Goal: Task Accomplishment & Management: Complete application form

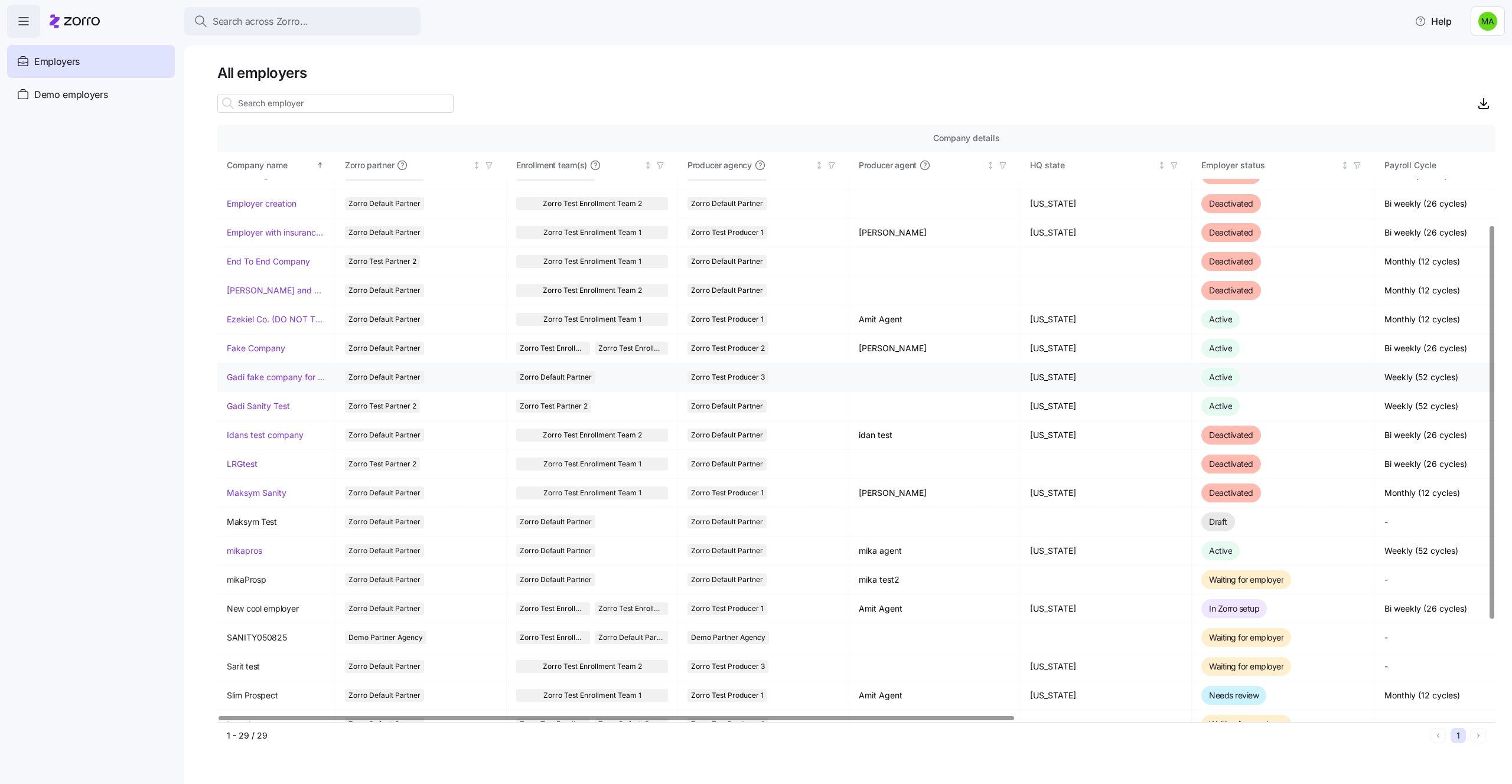
scroll to position [158, 0]
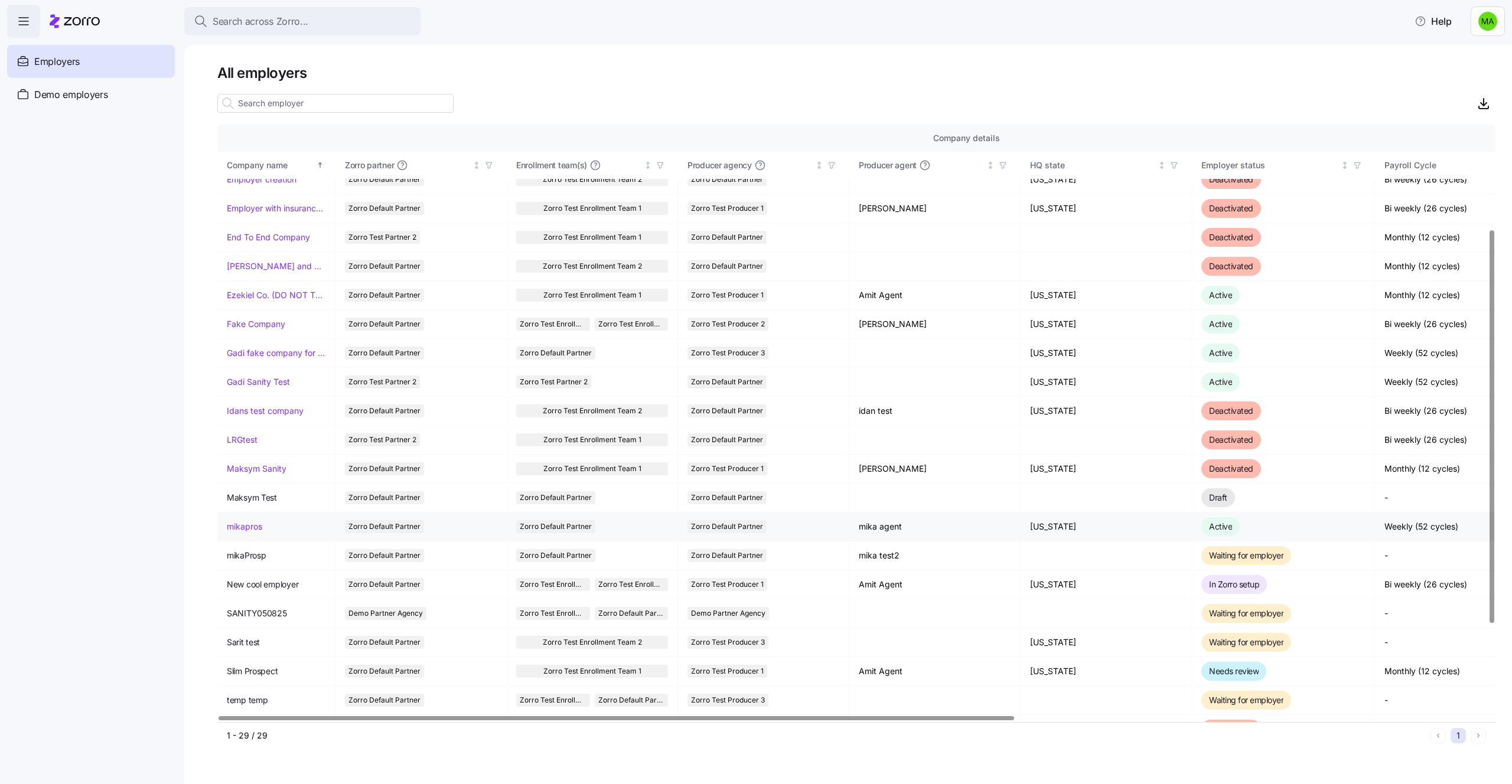
click at [250, 529] on link "mikapros" at bounding box center [244, 526] width 35 height 12
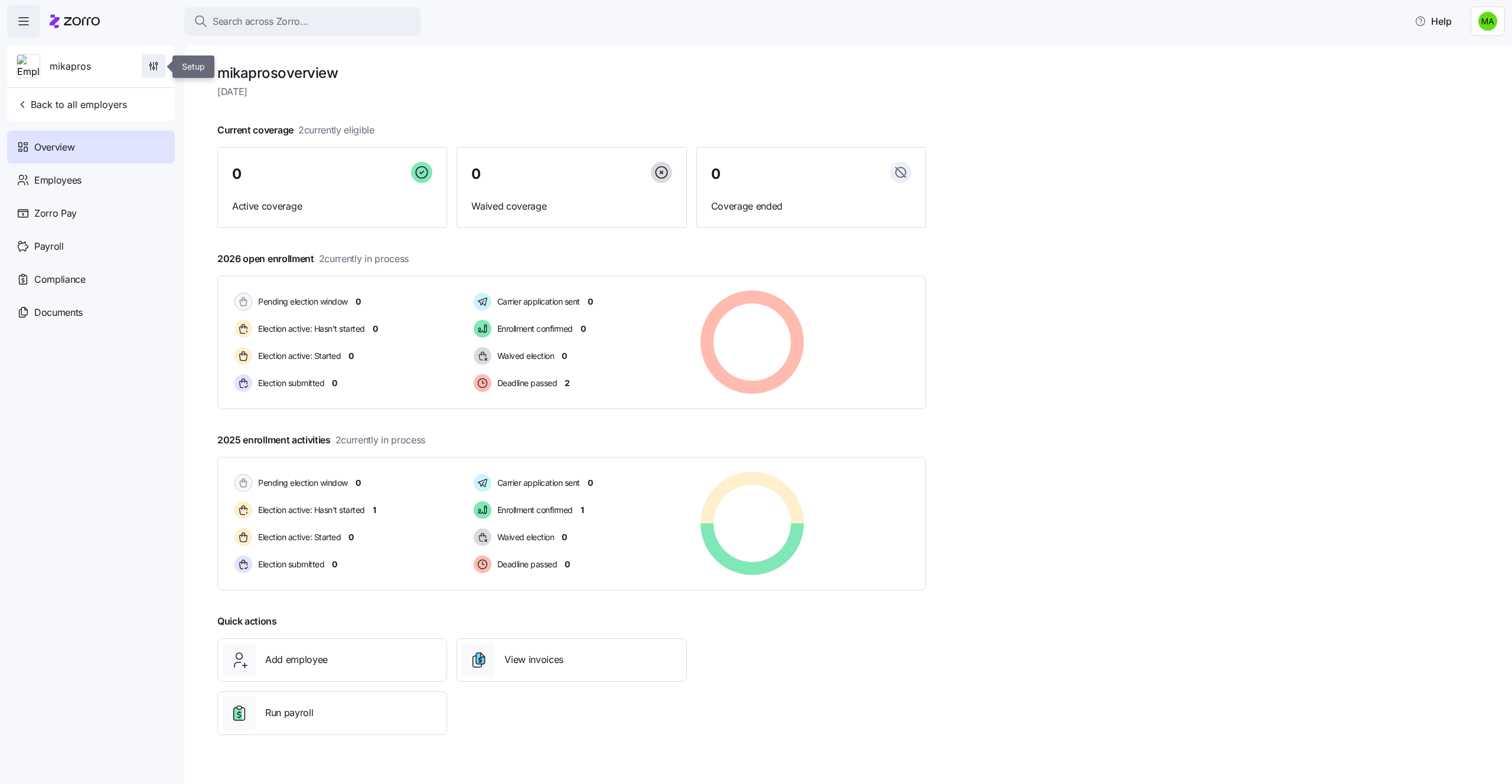
click at [153, 62] on icon "button" at bounding box center [153, 66] width 12 height 12
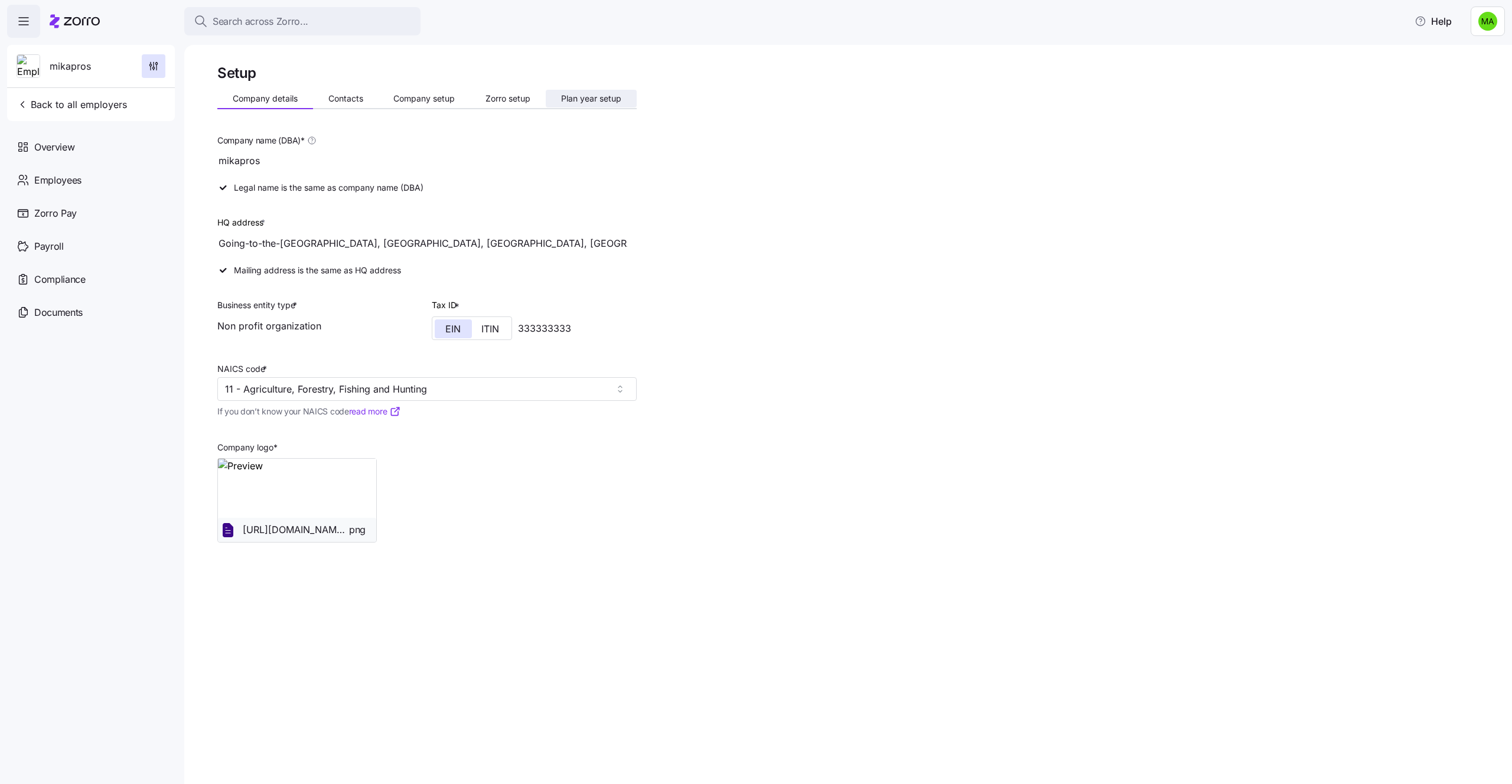
click at [582, 101] on span "Plan year setup" at bounding box center [591, 98] width 61 height 9
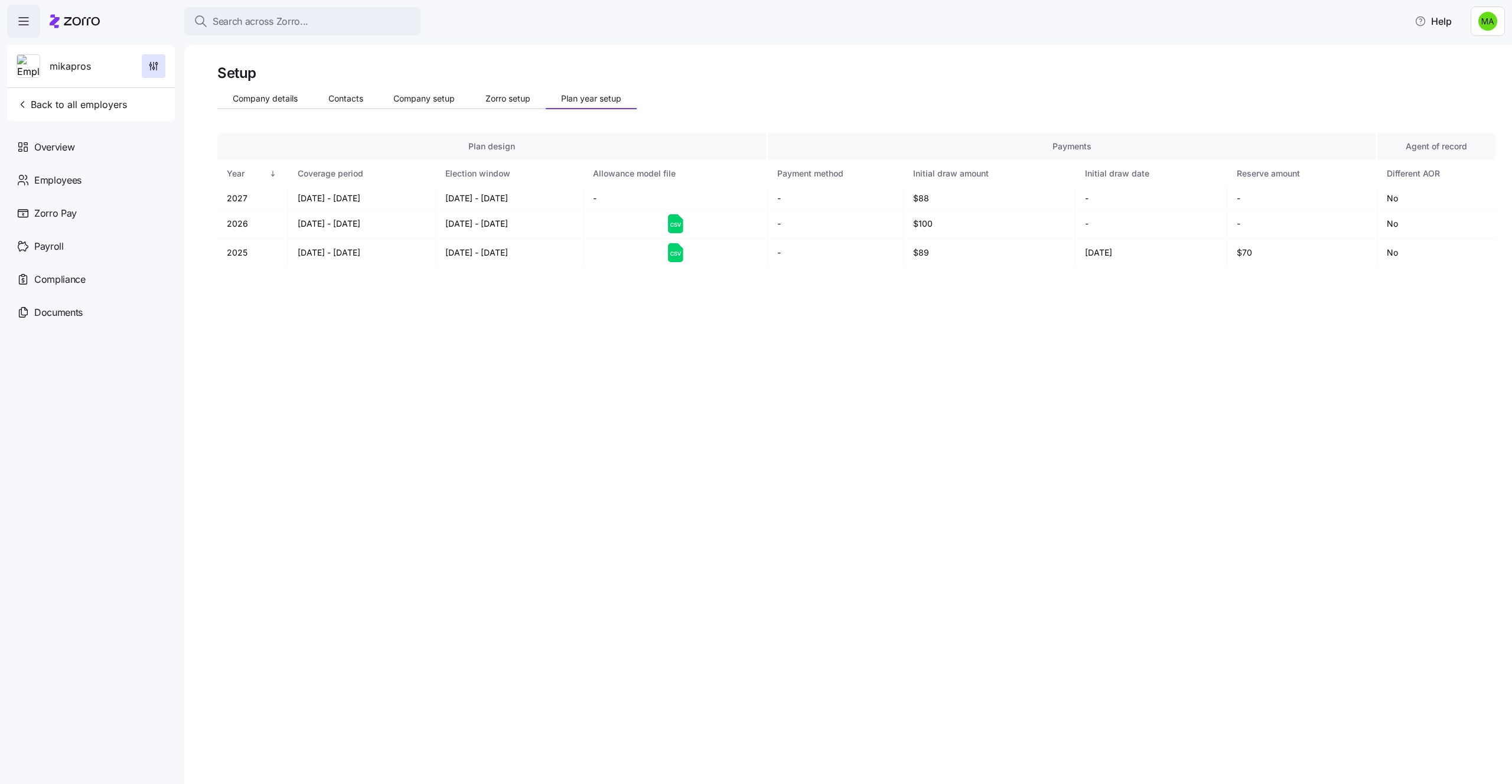
click at [576, 417] on div "Setup Company details Contacts Company setup Zorro setup Plan year setup Plan d…" at bounding box center [847, 414] width 1327 height 739
click at [978, 405] on div "Setup Company details Contacts Company setup Zorro setup Plan year setup Plan d…" at bounding box center [847, 414] width 1327 height 739
click at [61, 151] on span "Overview" at bounding box center [54, 147] width 40 height 15
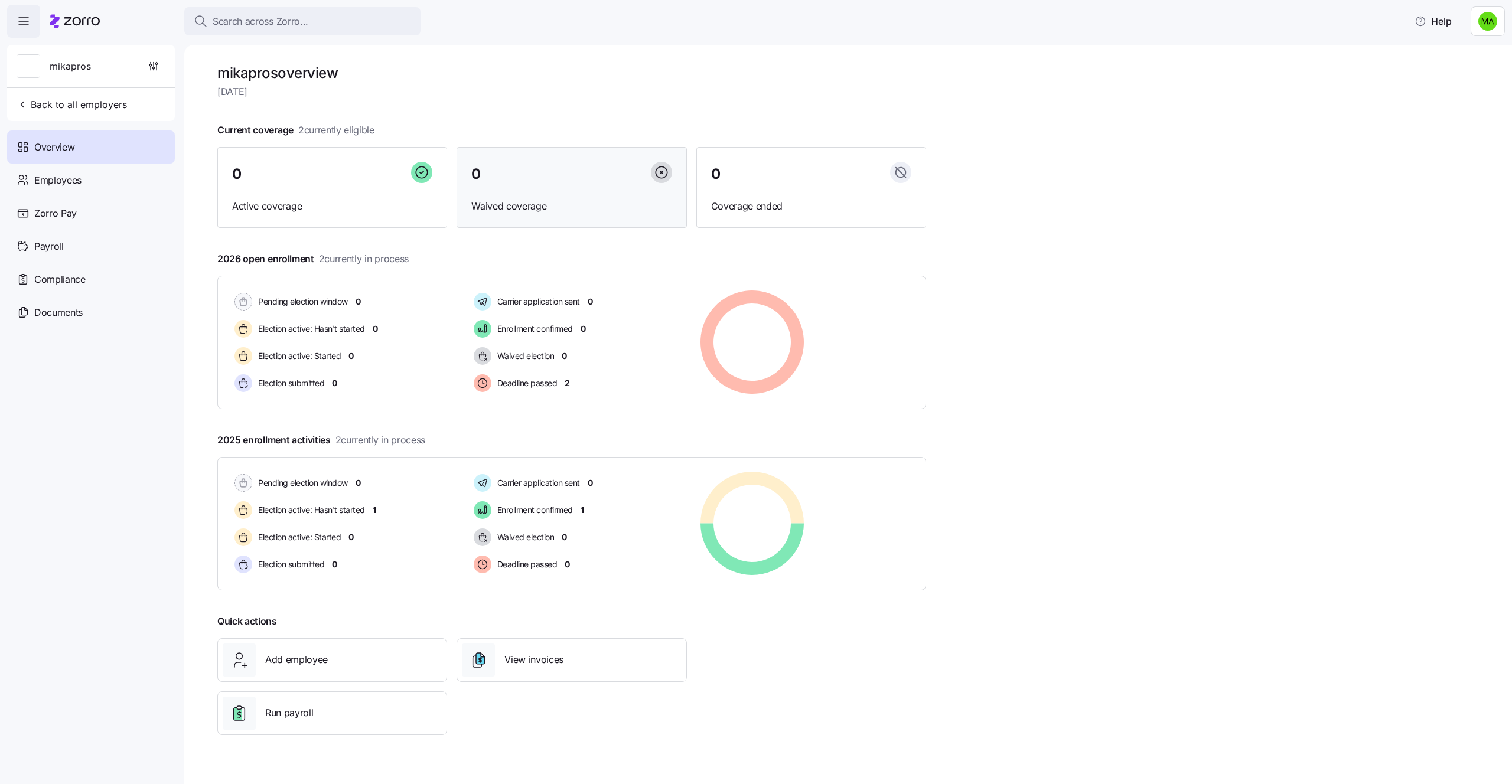
click at [564, 213] on span "Waived coverage" at bounding box center [571, 206] width 200 height 15
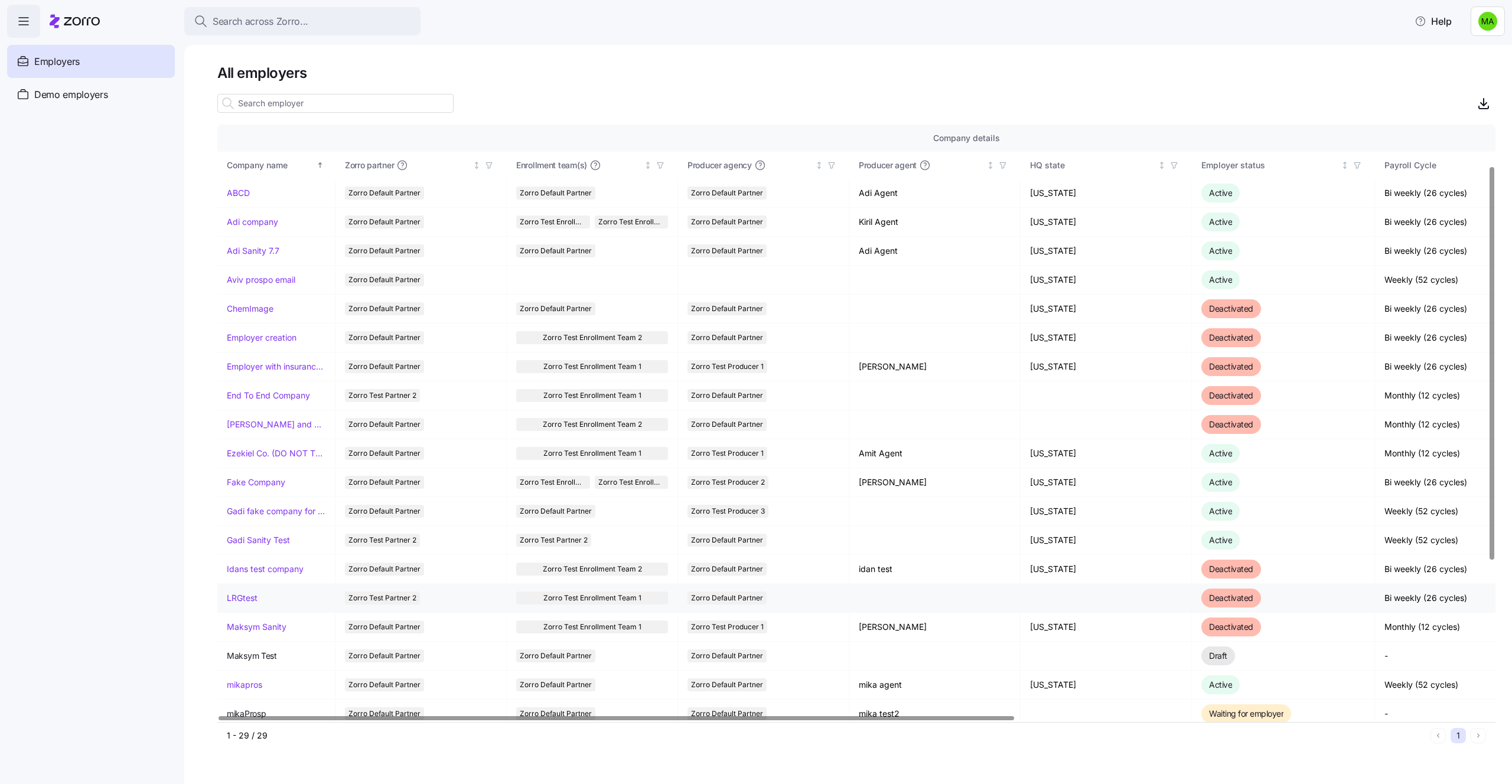
scroll to position [295, 0]
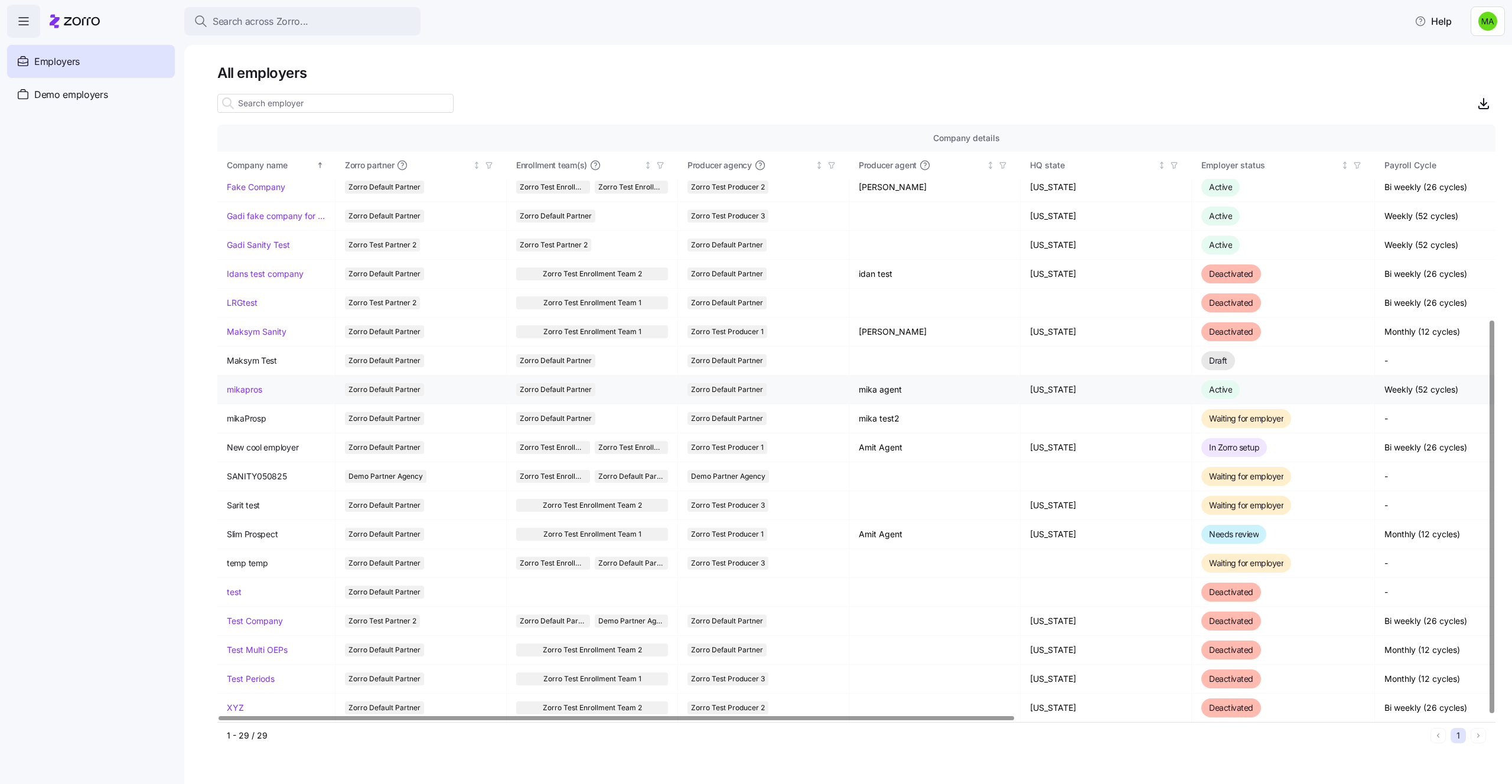
click at [242, 388] on link "mikapros" at bounding box center [244, 389] width 35 height 12
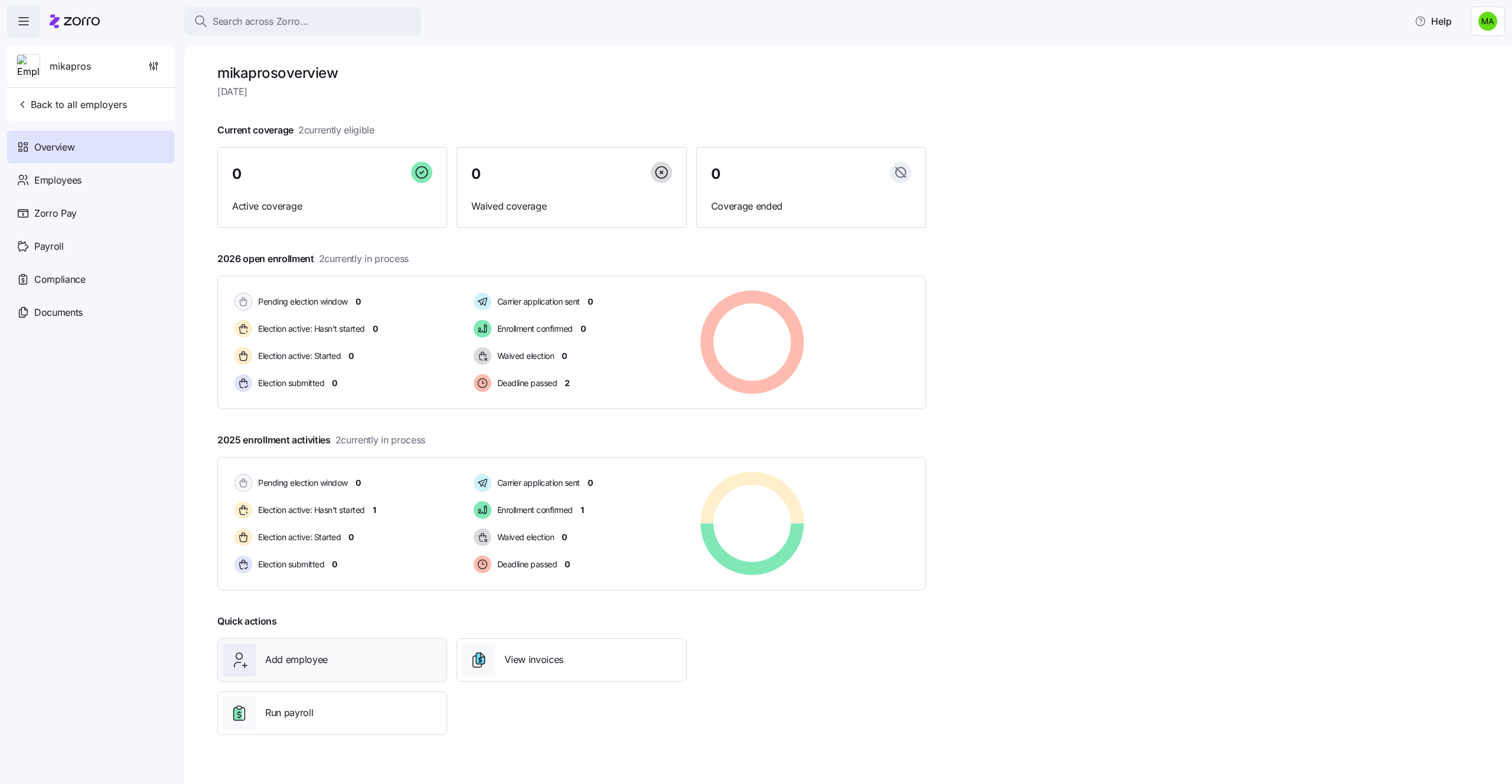
click at [424, 658] on div "Add employee" at bounding box center [332, 660] width 219 height 33
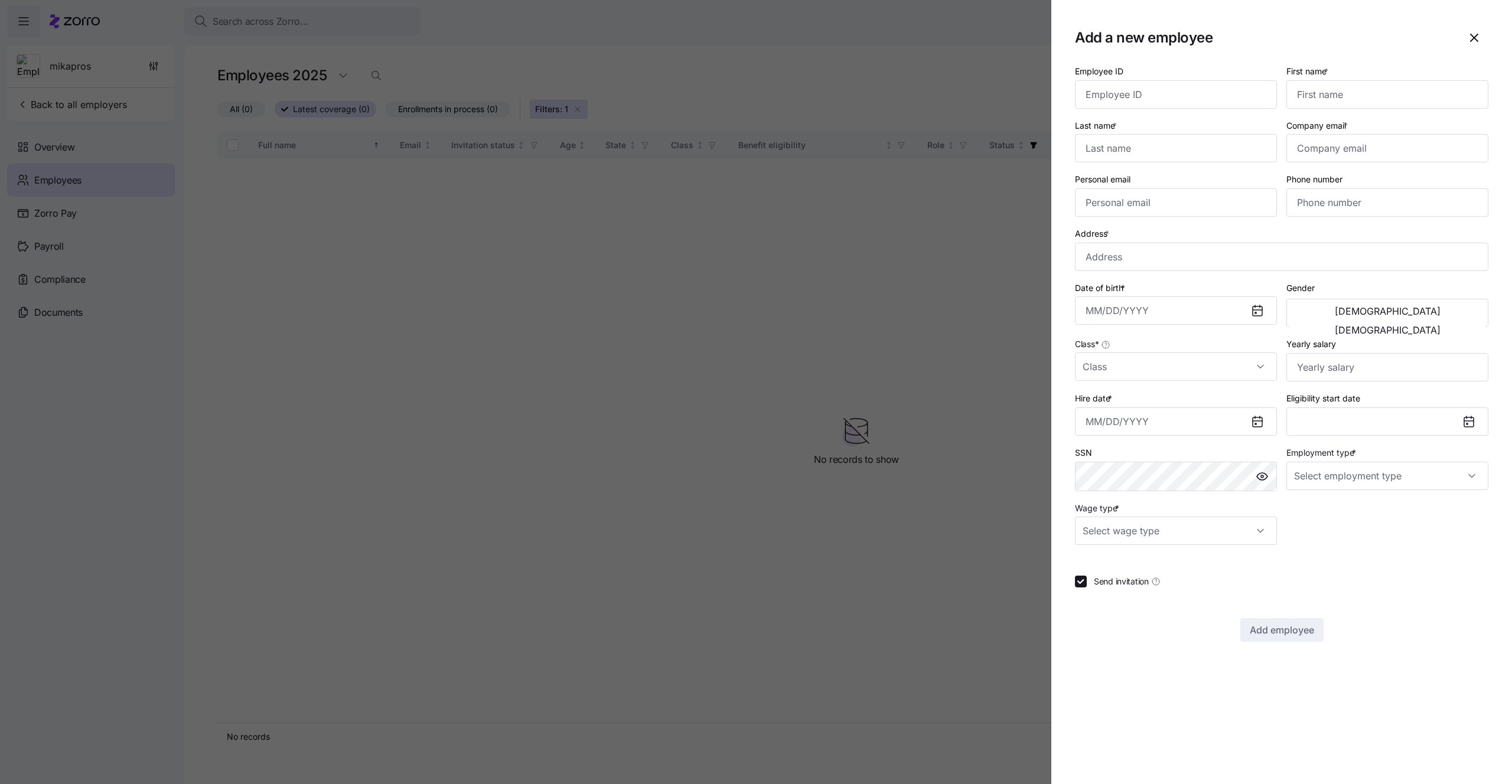
click at [806, 256] on div at bounding box center [756, 392] width 1512 height 784
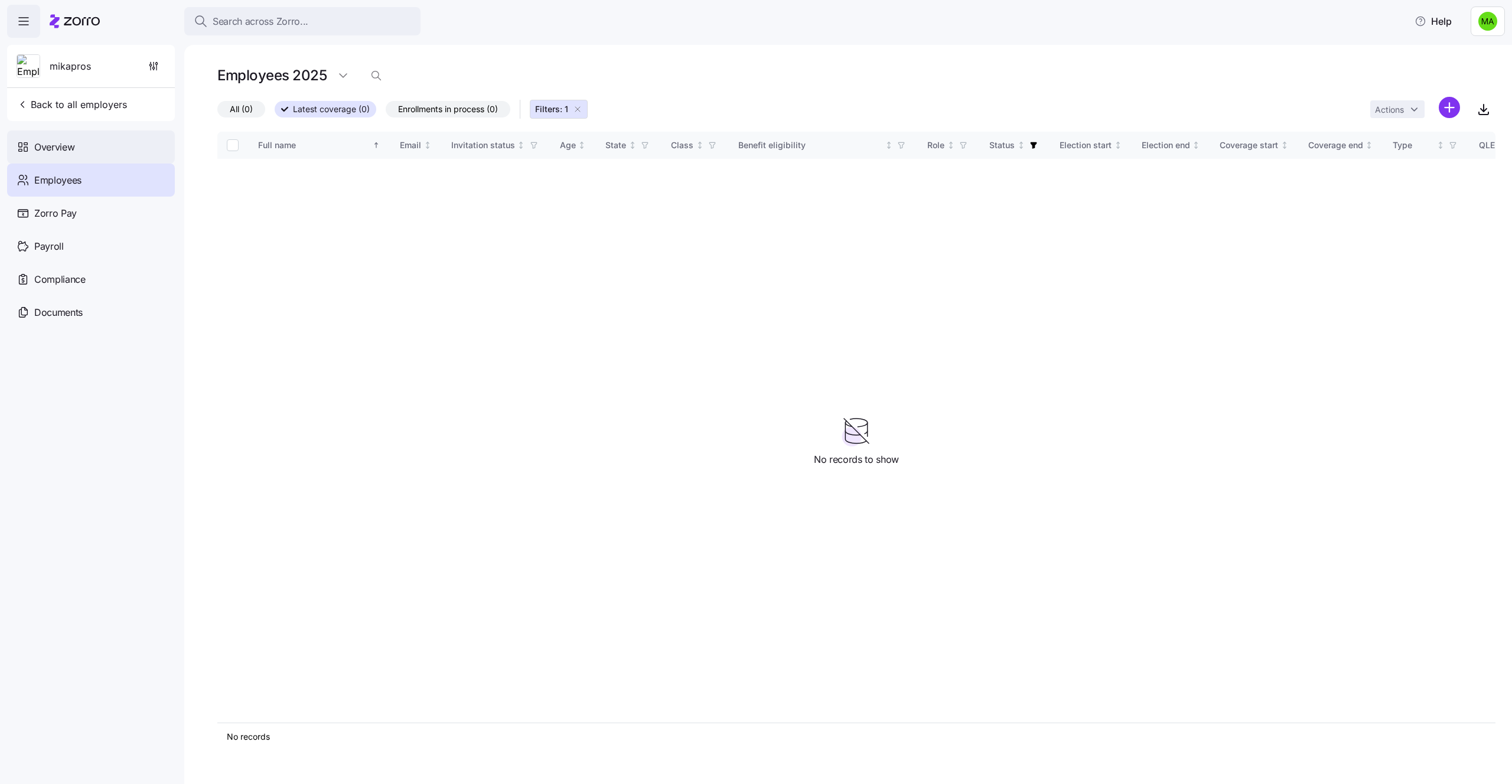
click at [39, 140] on span "Overview" at bounding box center [54, 147] width 40 height 15
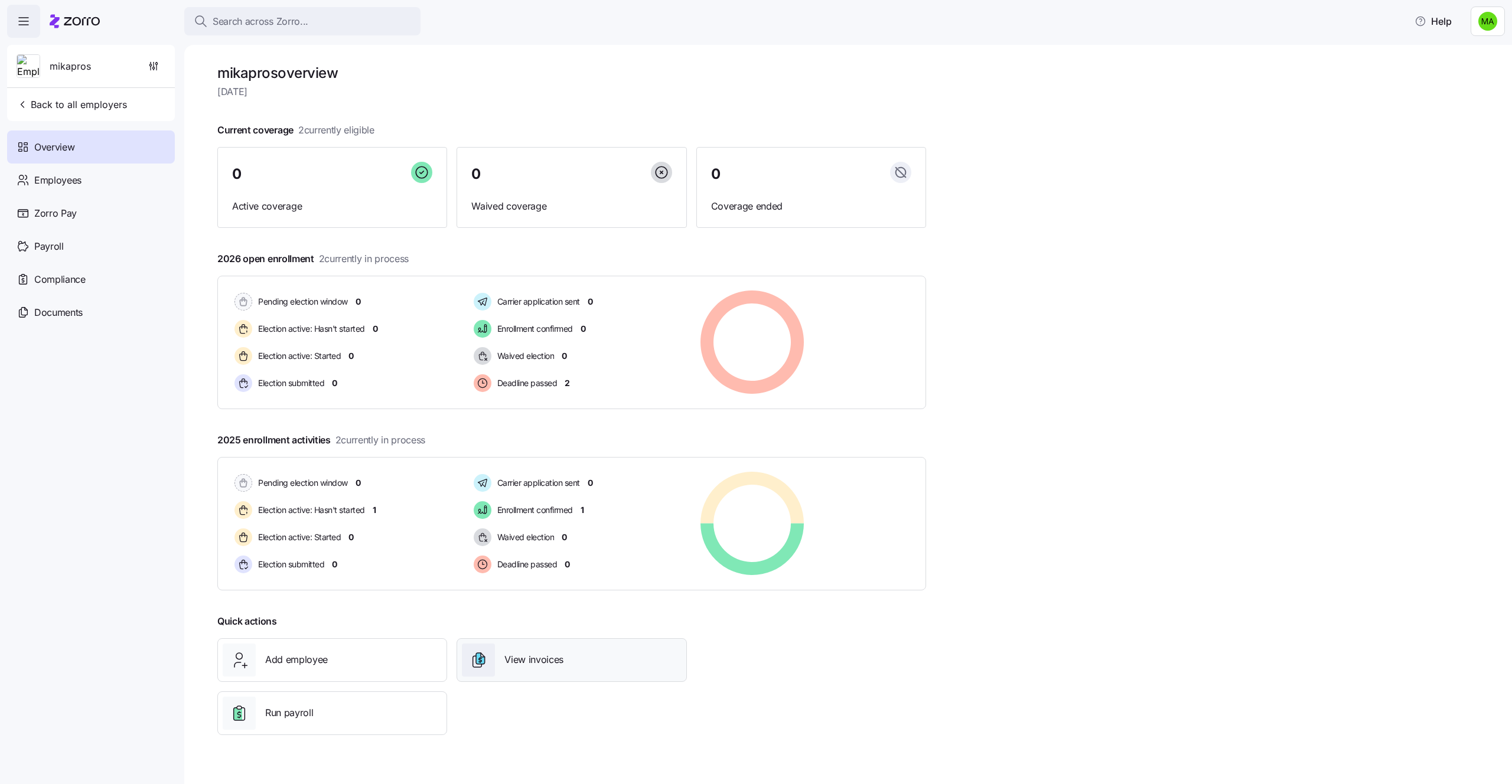
click at [519, 651] on div "View invoices" at bounding box center [571, 660] width 219 height 33
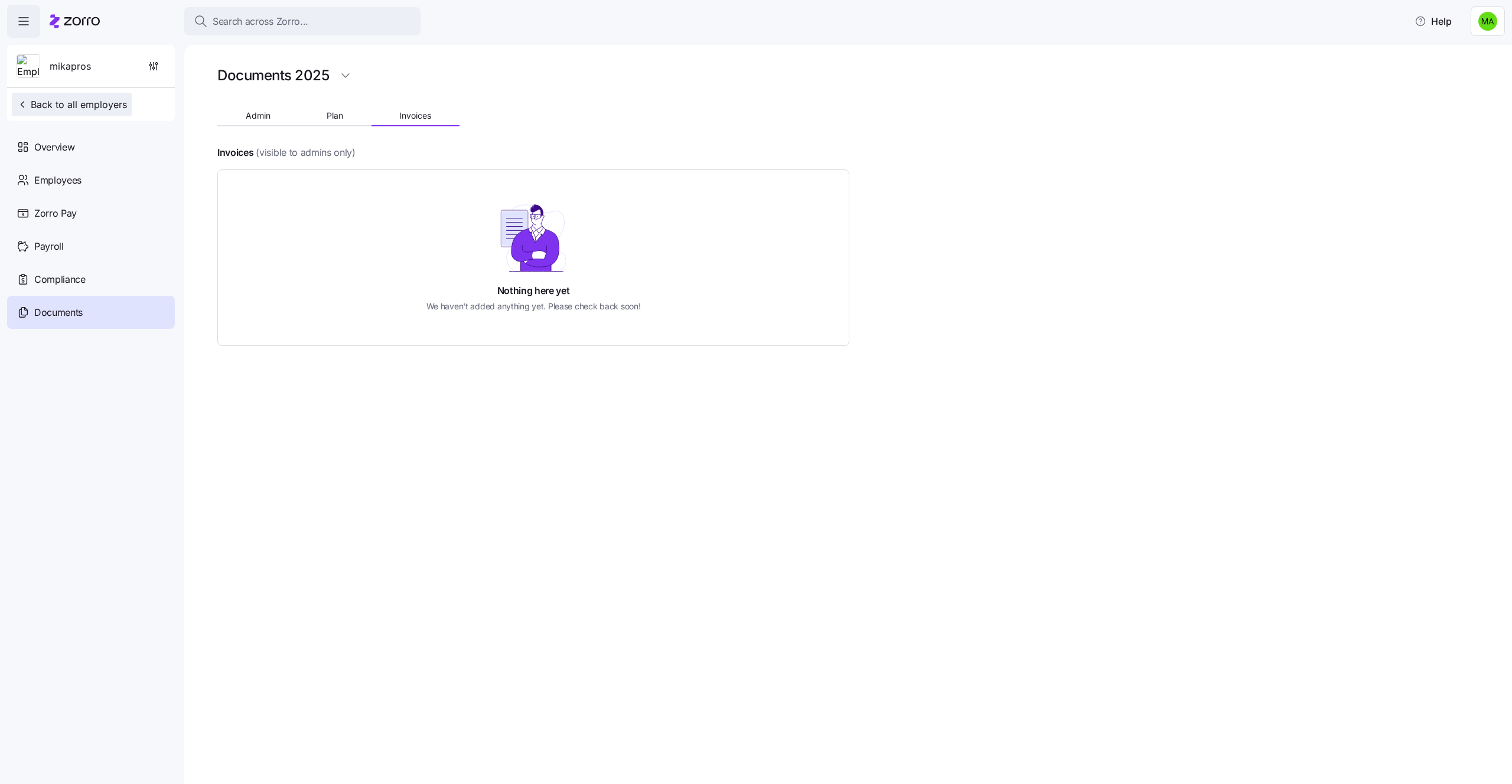
click at [53, 107] on span "Back to all employers" at bounding box center [72, 104] width 111 height 14
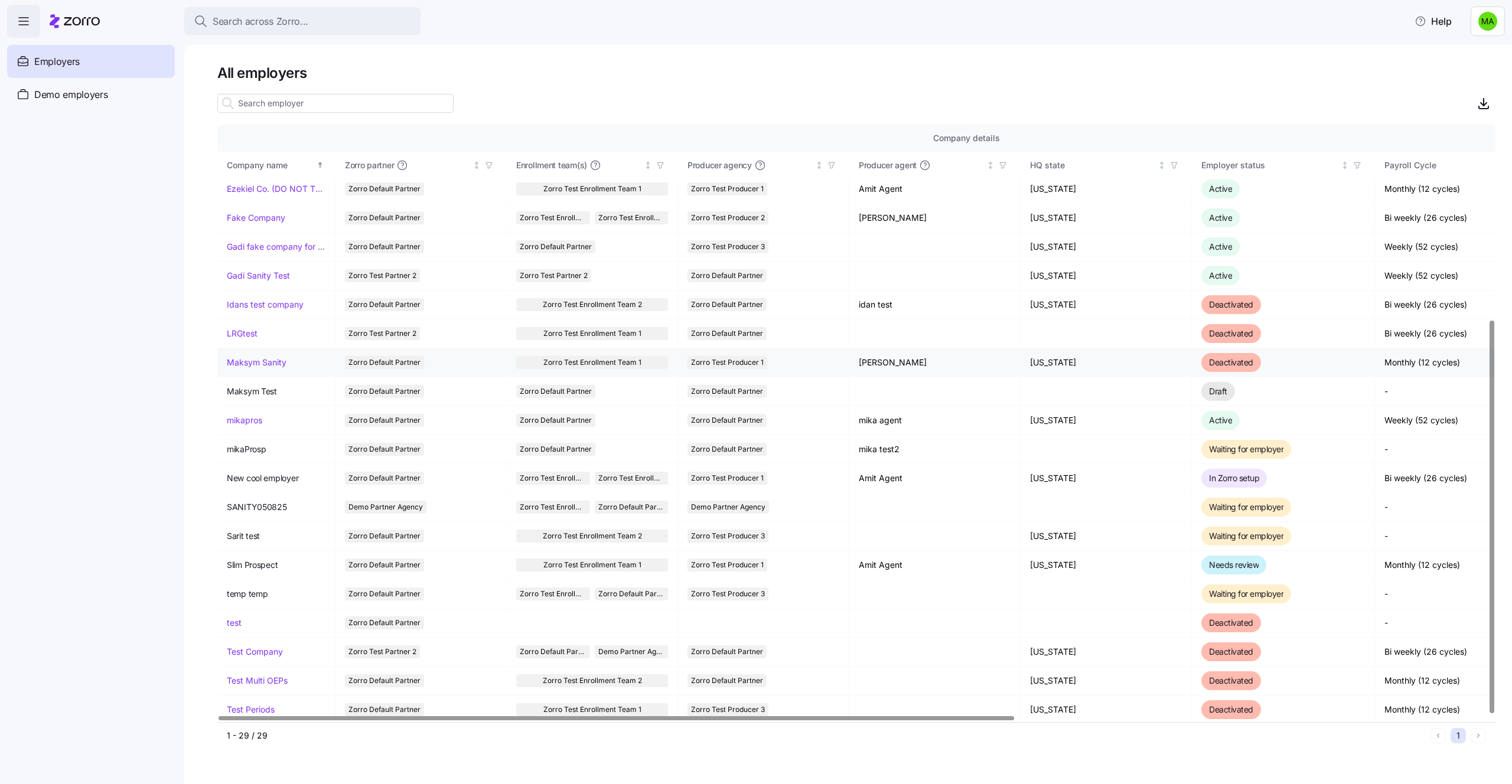
scroll to position [295, 0]
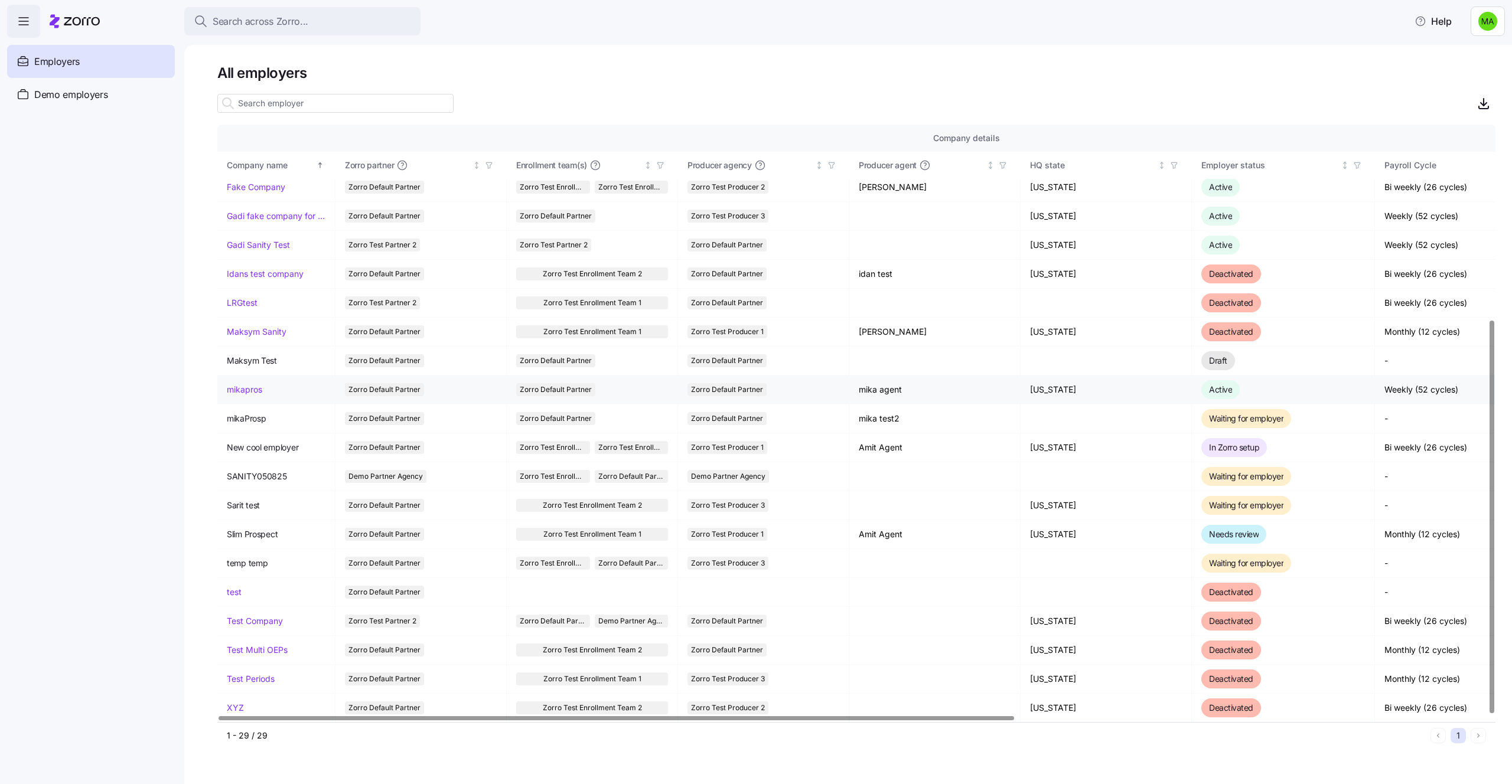
click at [239, 388] on link "mikapros" at bounding box center [244, 389] width 35 height 12
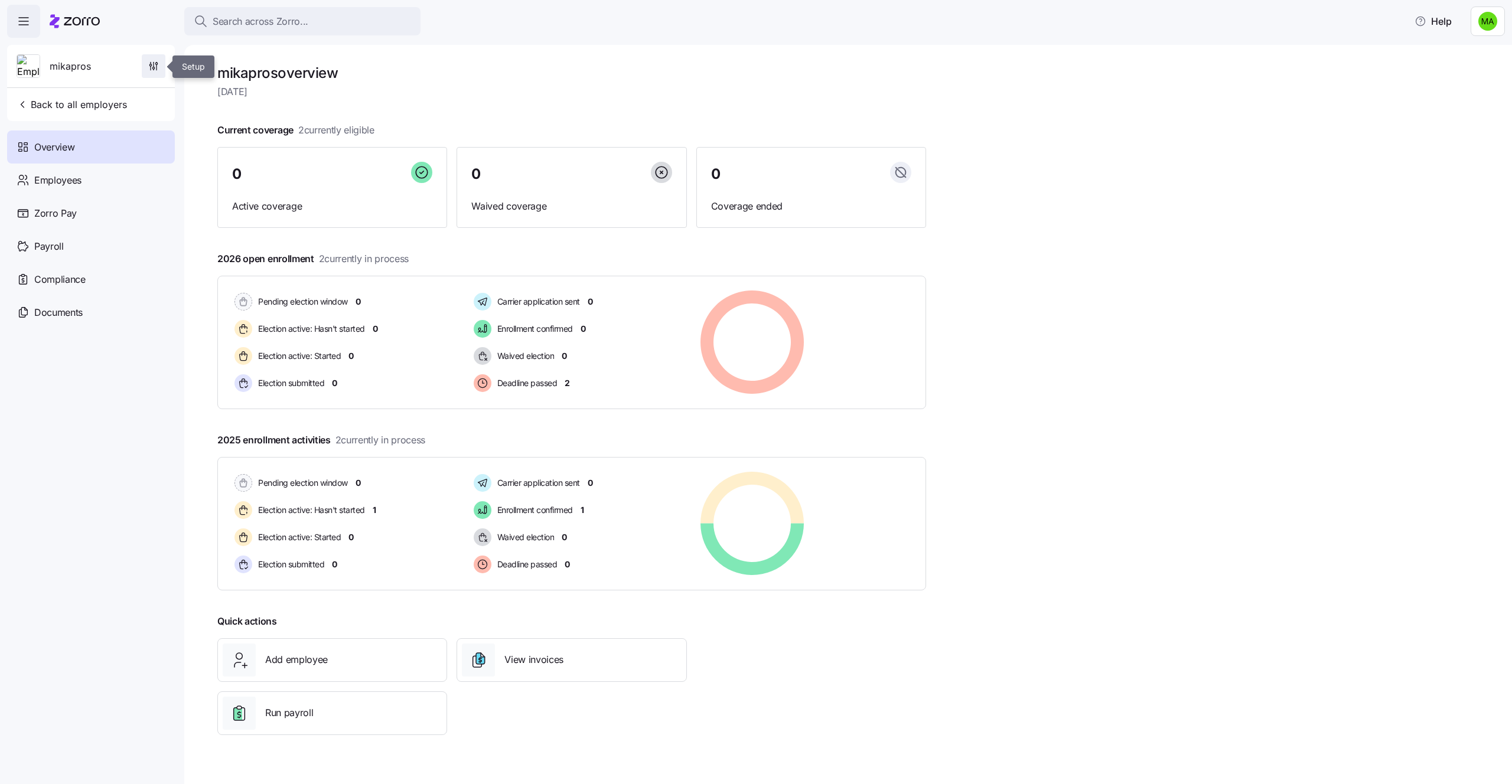
click at [160, 67] on span "button" at bounding box center [153, 66] width 23 height 23
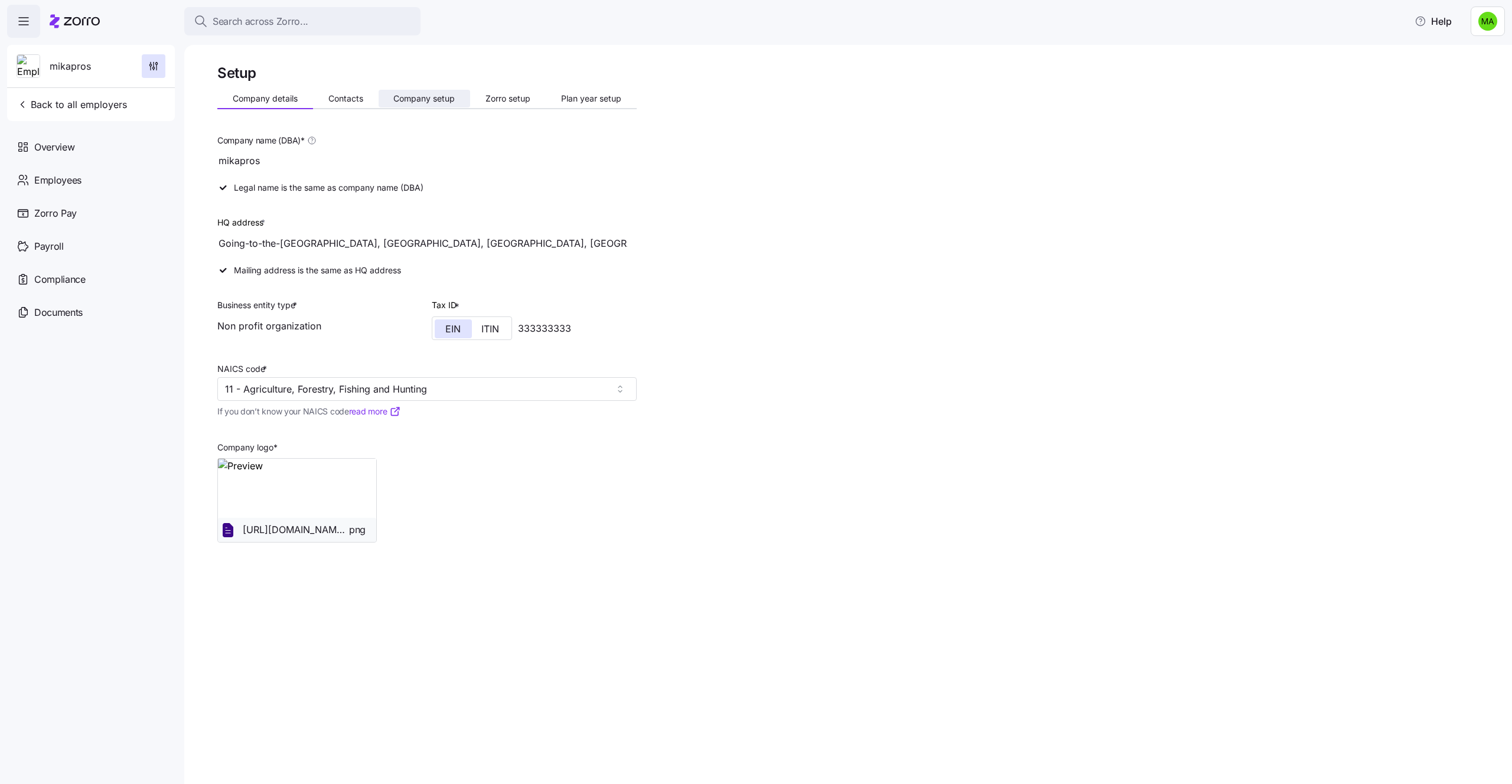
click at [440, 102] on span "Company setup" at bounding box center [424, 98] width 61 height 9
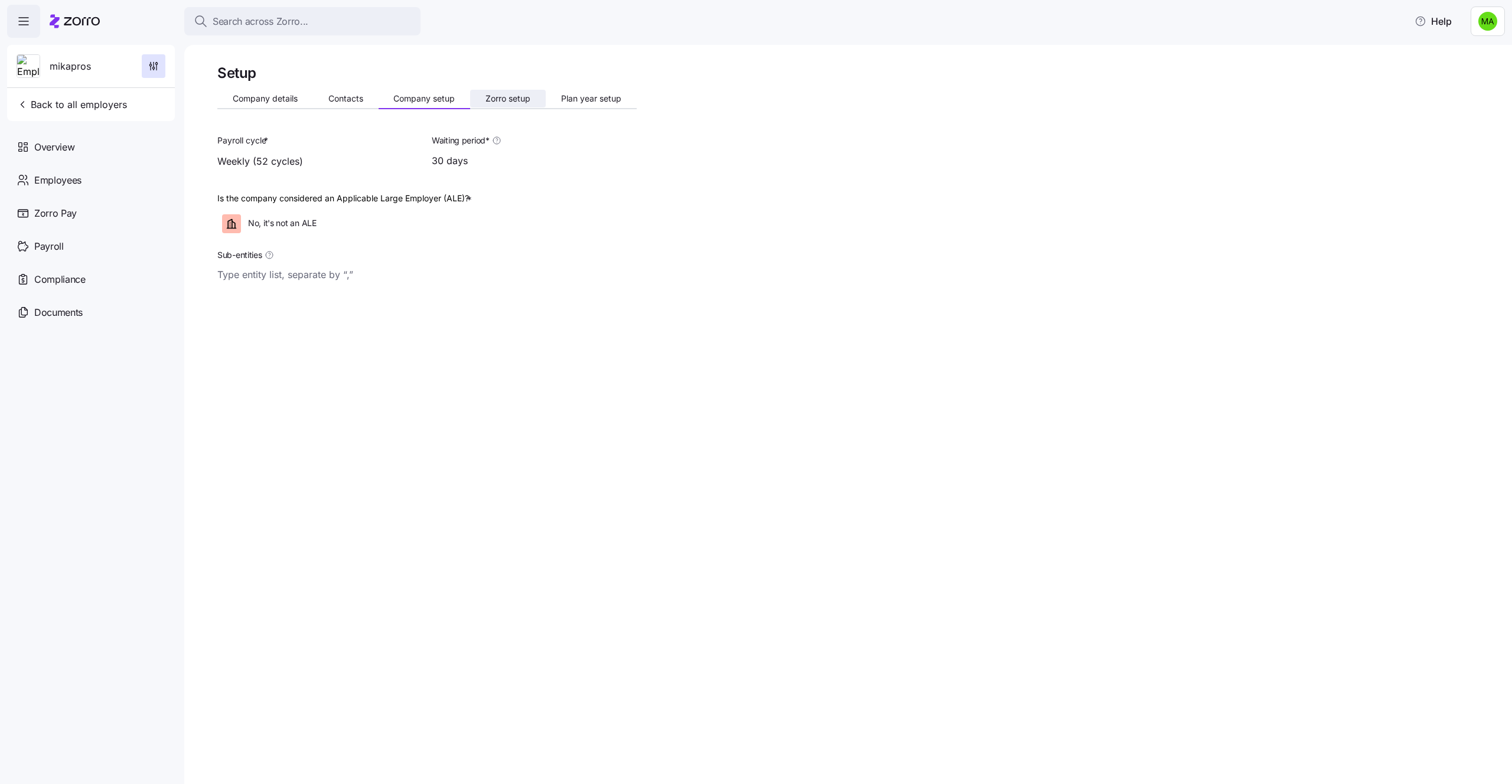
click at [520, 107] on button "Zorro setup" at bounding box center [508, 98] width 75 height 18
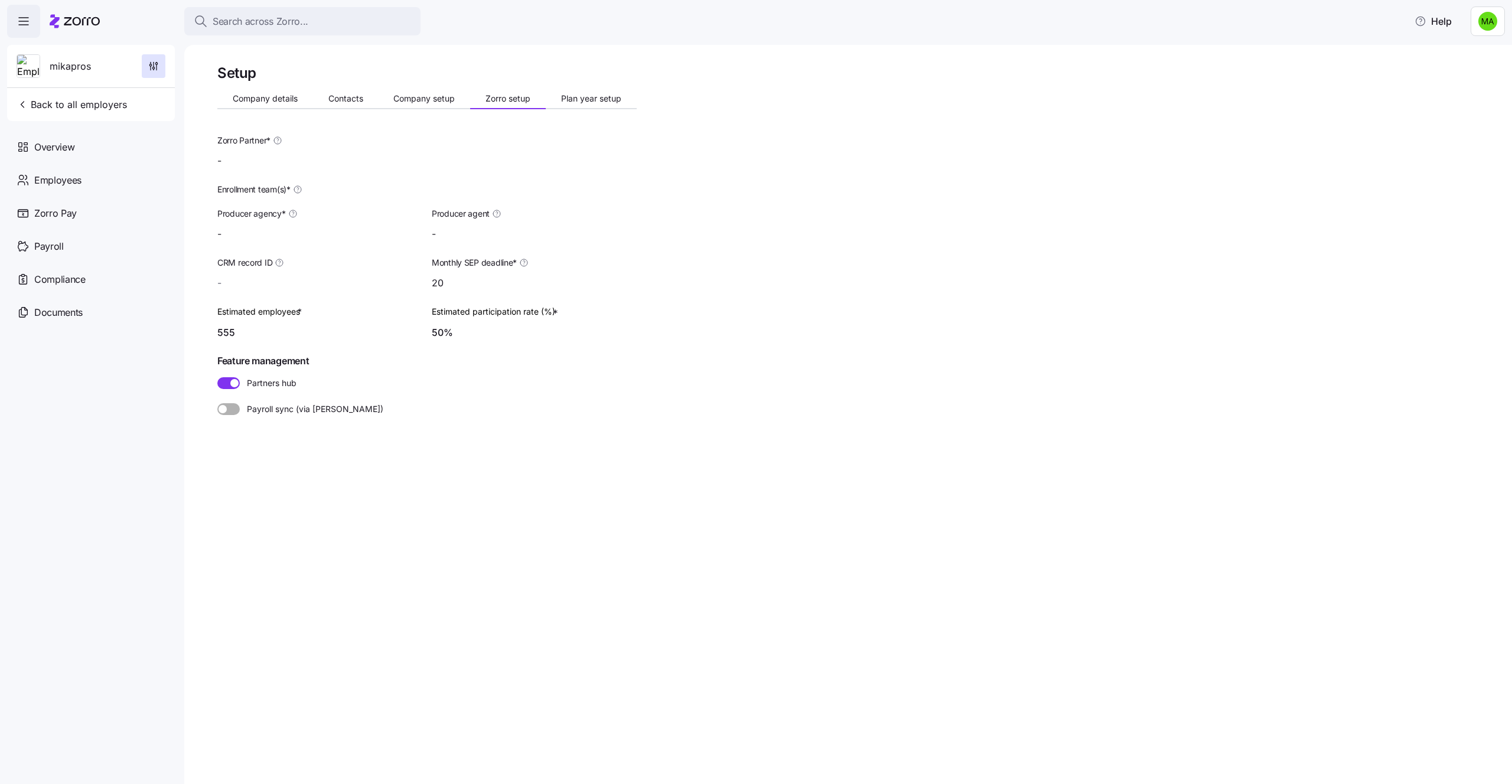
type input "mika agent (mika.a+agent@myzorro.co)"
type input "Zorro Default Partner"
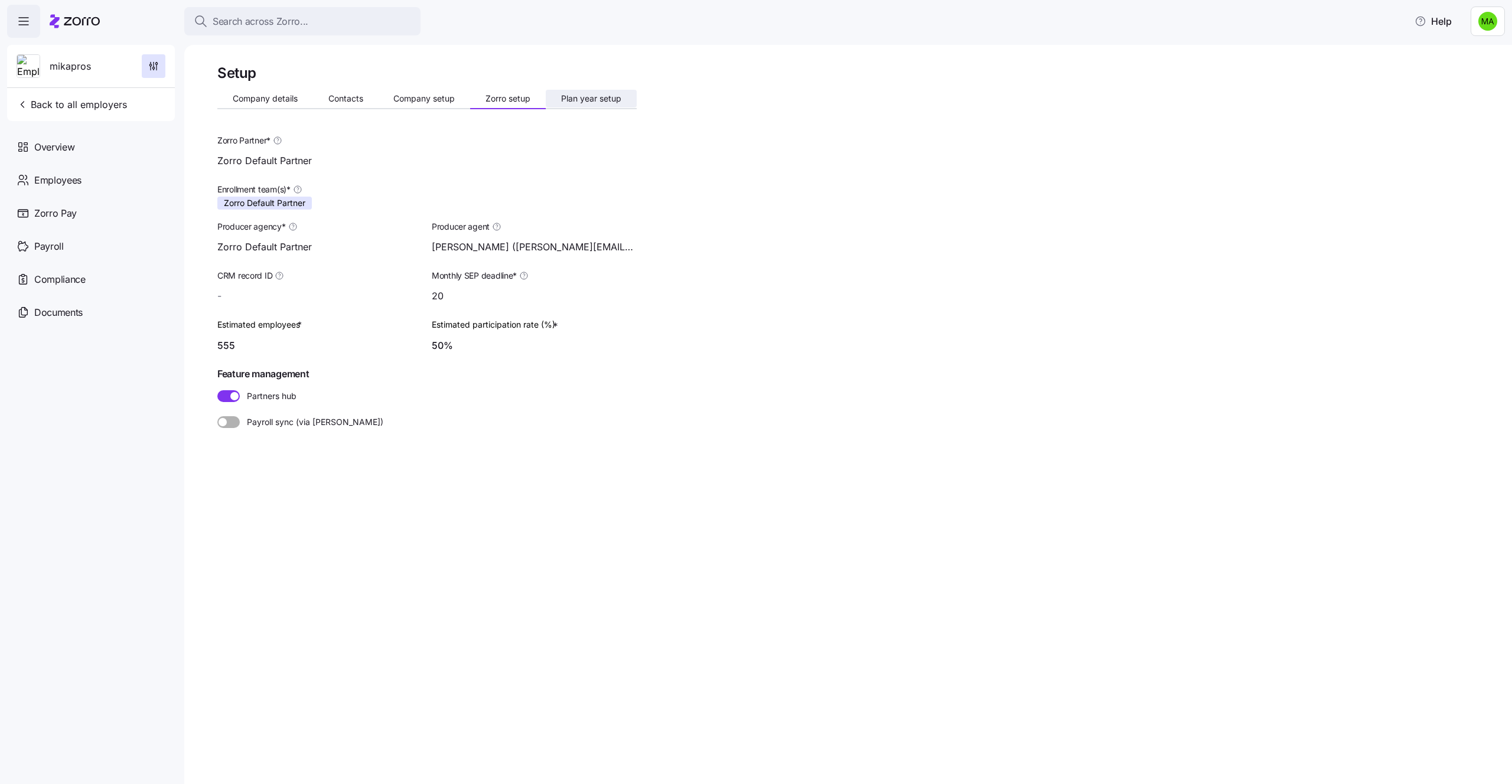
click at [549, 105] on button "Plan year setup" at bounding box center [591, 98] width 91 height 18
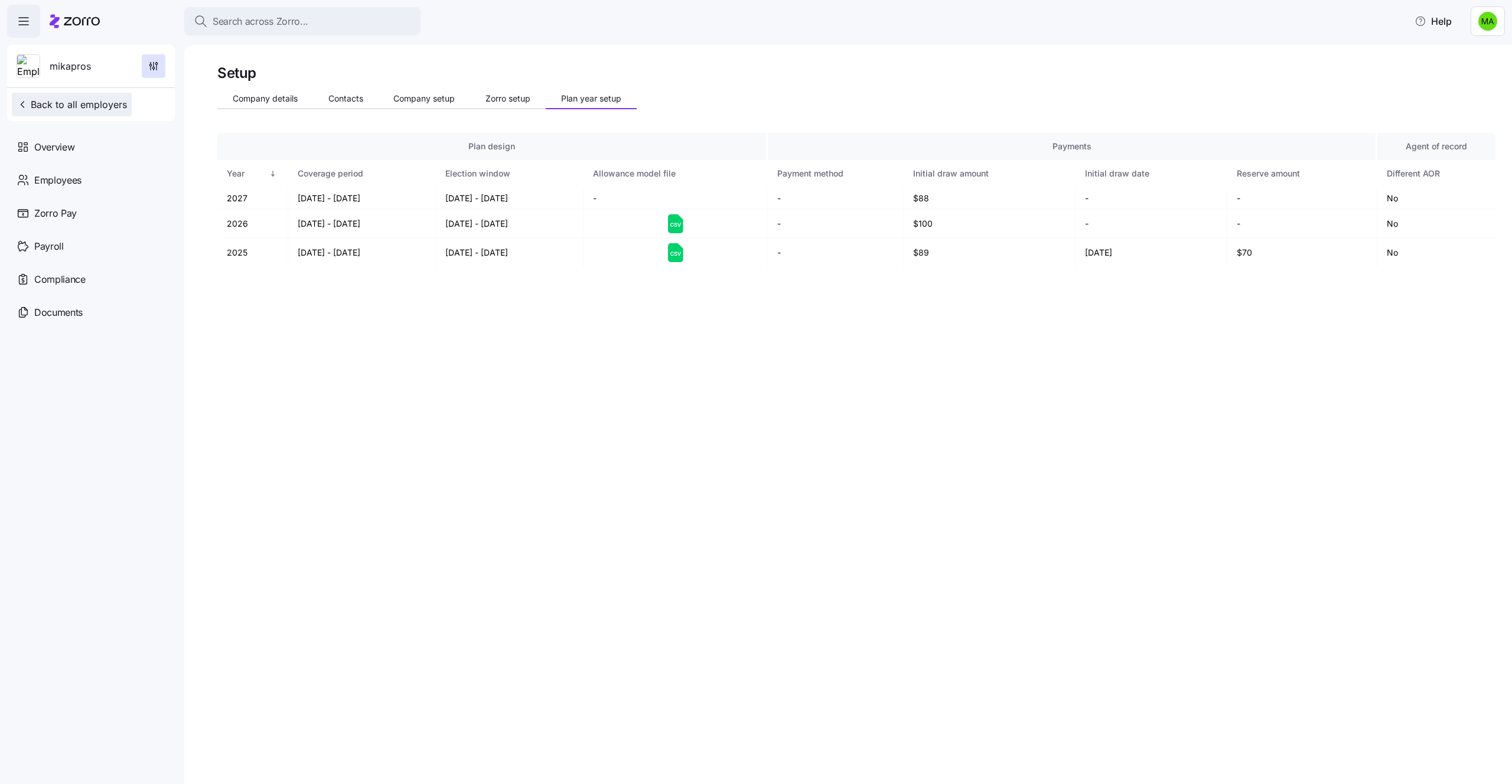
click at [107, 112] on button "Back to all employers" at bounding box center [72, 104] width 120 height 24
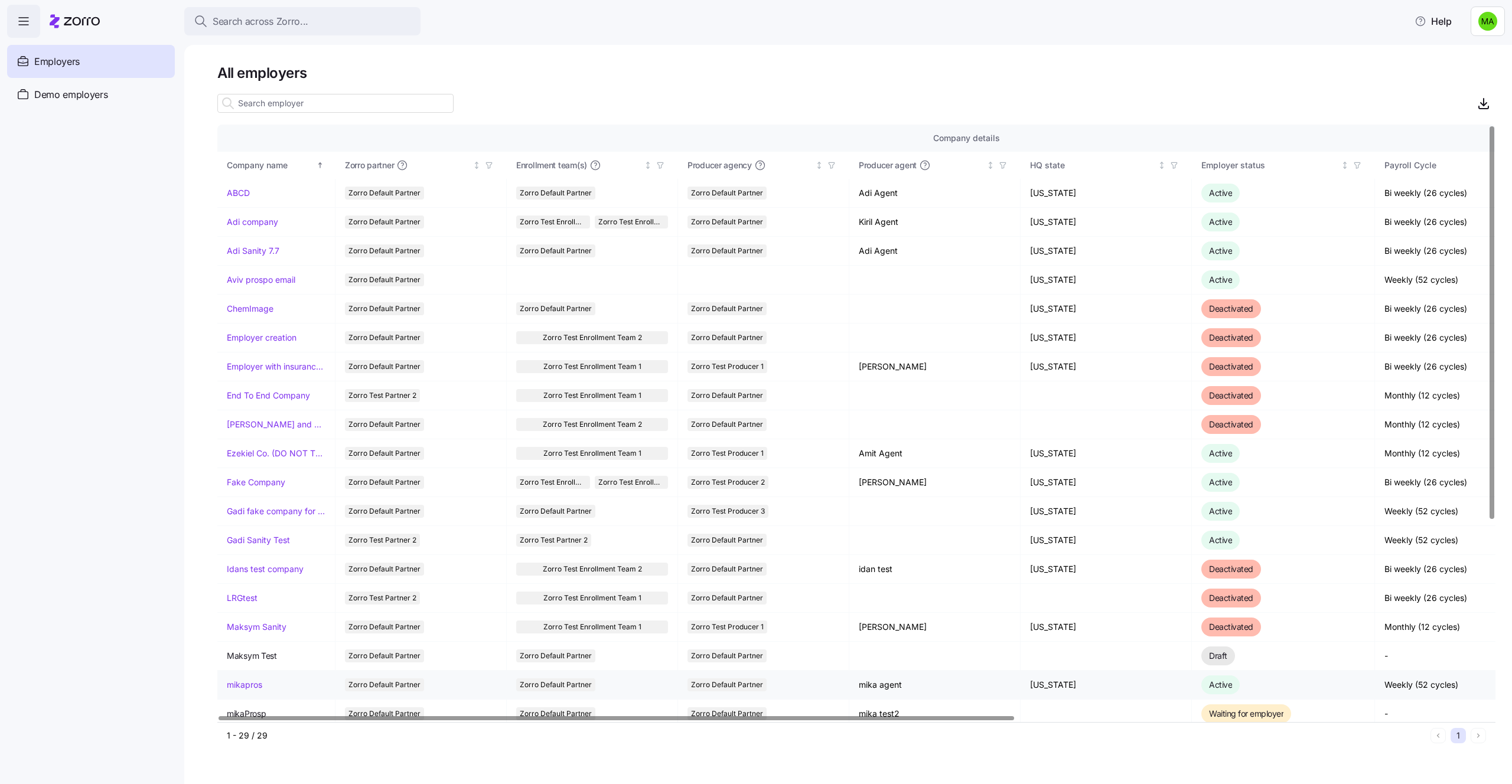
click at [240, 676] on td "mikapros" at bounding box center [277, 685] width 118 height 29
click at [240, 687] on link "mikapros" at bounding box center [244, 684] width 35 height 12
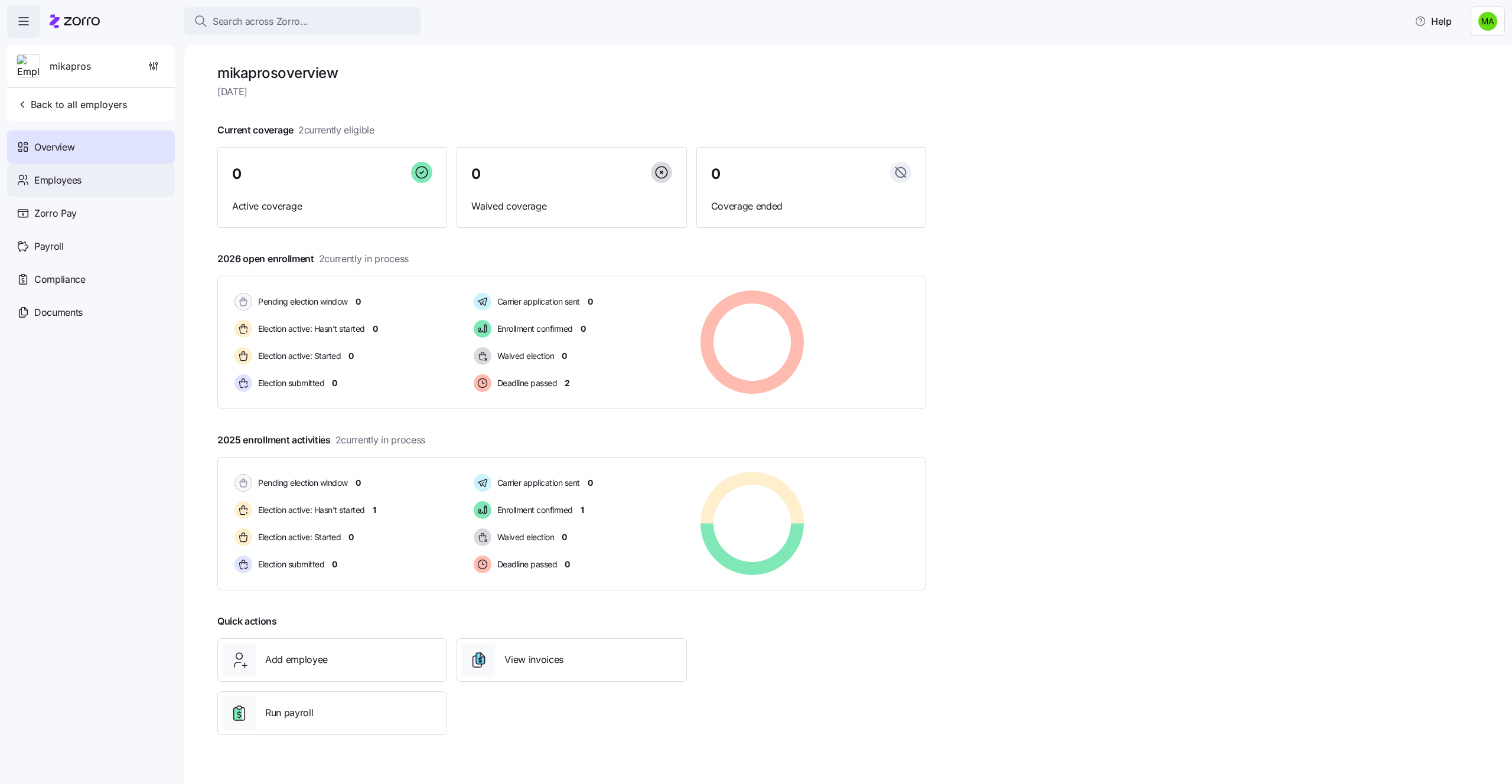
click at [68, 184] on span "Employees" at bounding box center [58, 180] width 47 height 15
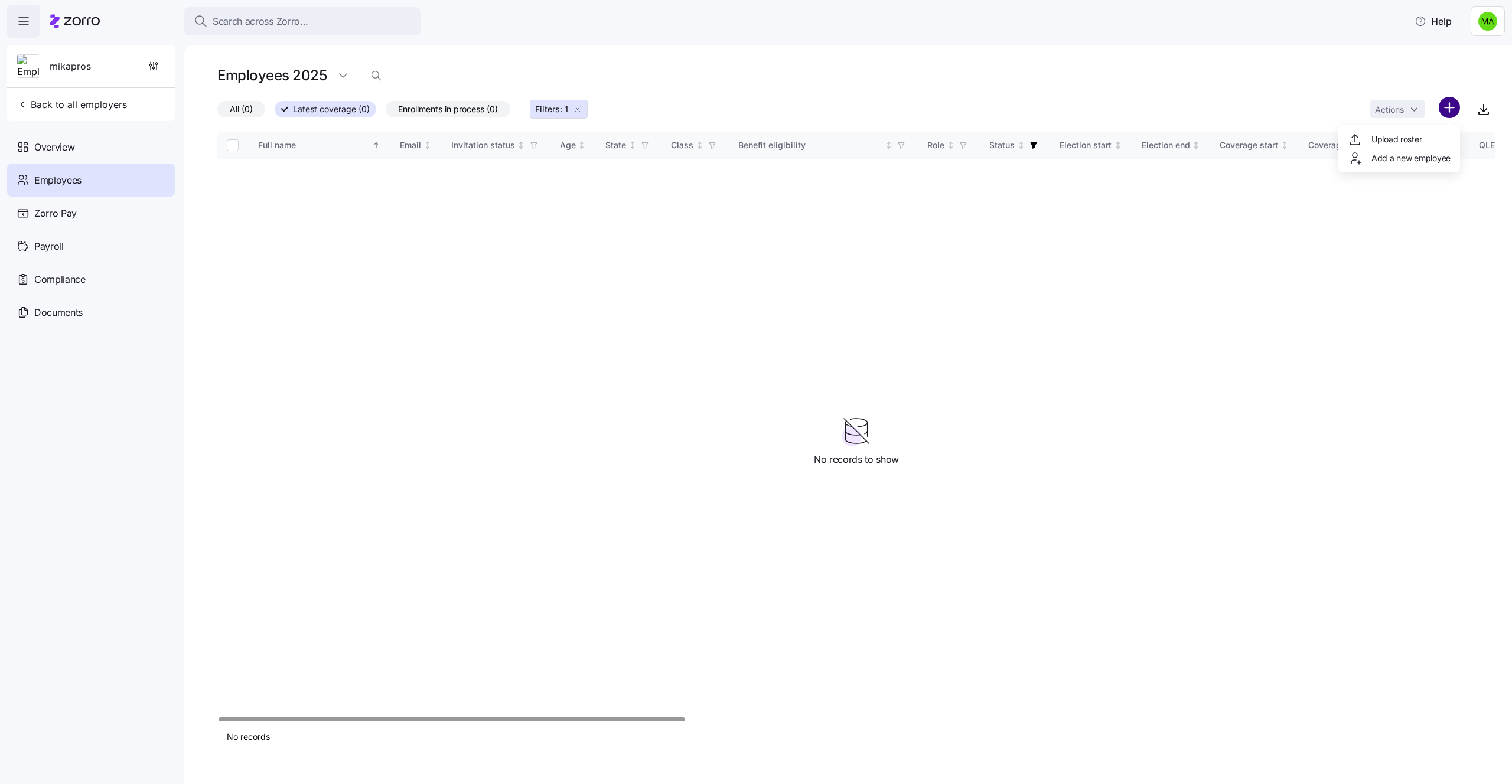
click at [1448, 109] on html "Search across Zorro... Help mikapros Back to all employers Overview Employees Z…" at bounding box center [756, 388] width 1512 height 777
click at [1389, 156] on span "Add a new employee" at bounding box center [1411, 158] width 79 height 12
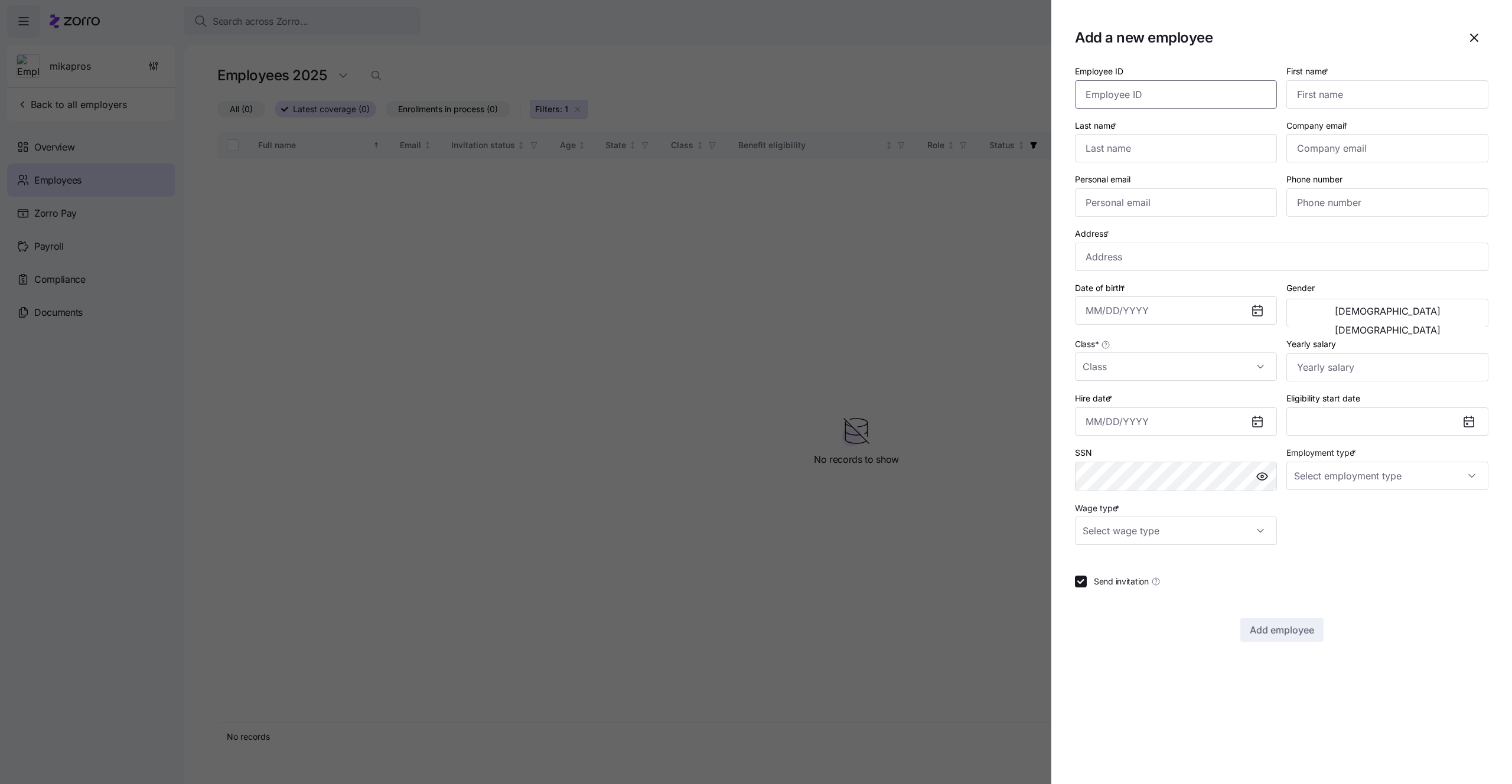
click at [1182, 101] on input "Employee ID" at bounding box center [1176, 94] width 202 height 28
type input "mm"
click at [1408, 84] on input "First name *" at bounding box center [1387, 94] width 202 height 28
type input "mmm"
click at [1213, 150] on input "Last name *" at bounding box center [1176, 148] width 202 height 28
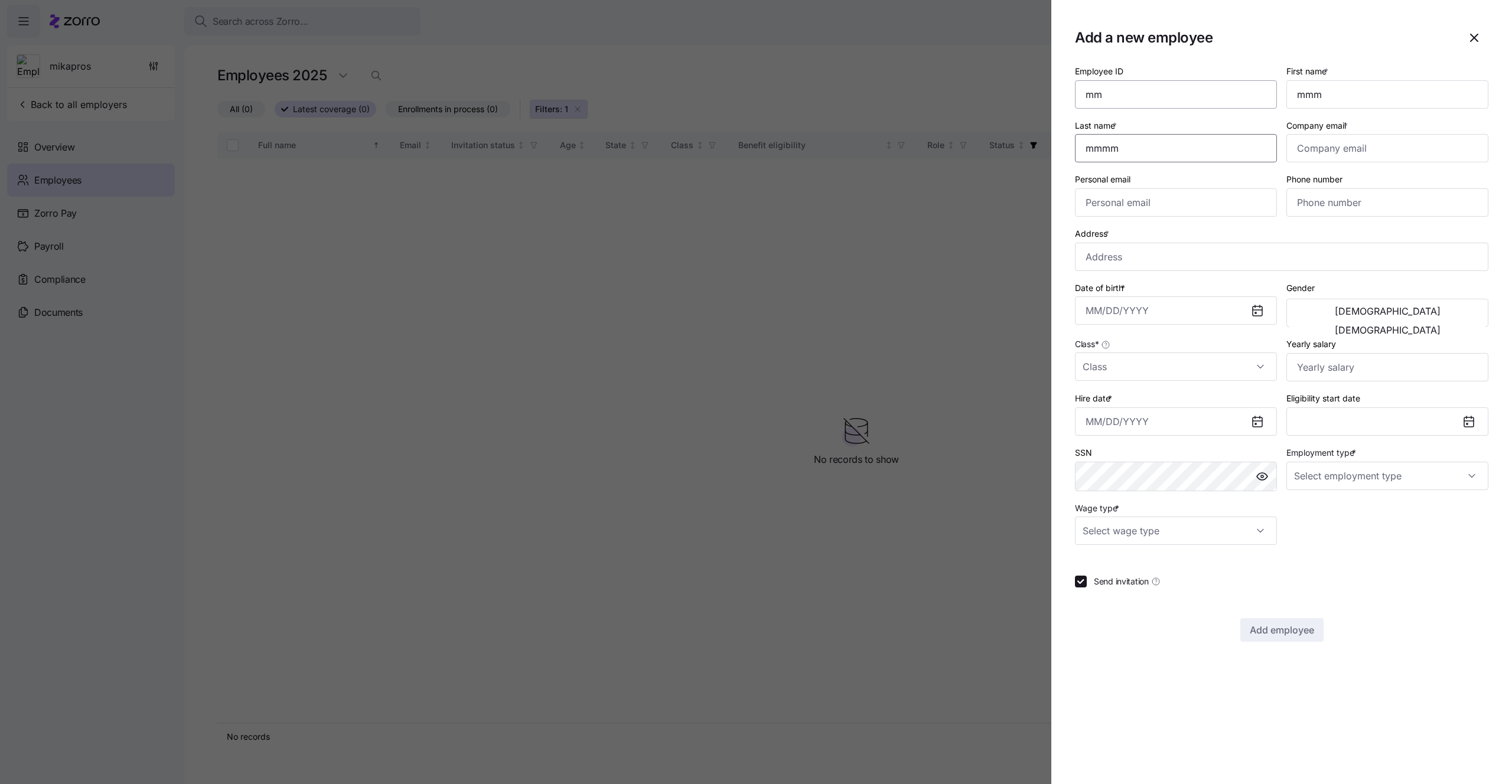
type input "mmmm"
click at [1191, 108] on input "mm" at bounding box center [1176, 94] width 202 height 28
click at [1320, 148] on input "Company email *" at bounding box center [1387, 148] width 202 height 28
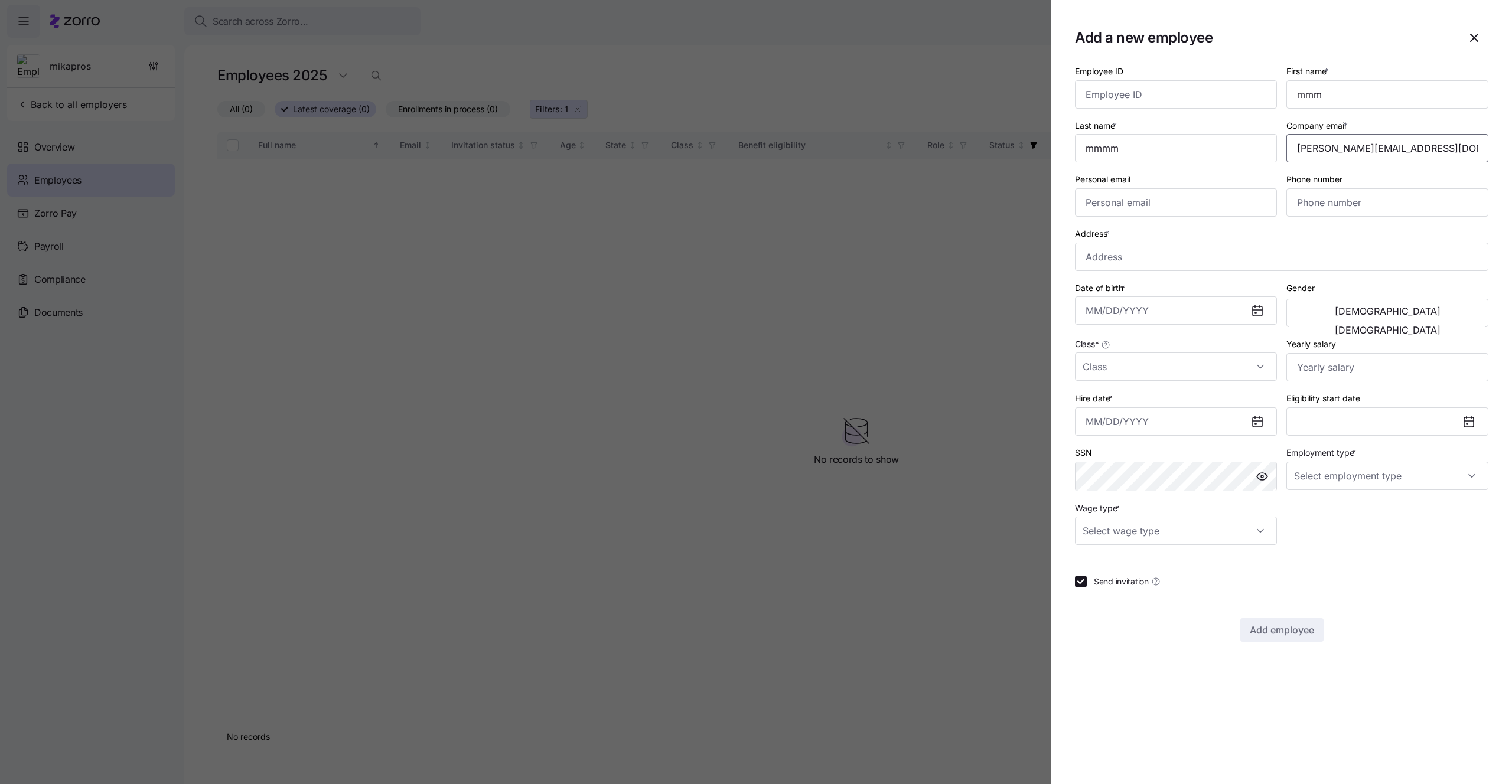
click at [1330, 147] on input "mika.a@myzorro.co" at bounding box center [1387, 148] width 202 height 28
type input "[PERSON_NAME][EMAIL_ADDRESS][DOMAIN_NAME]"
click at [1173, 255] on input "Address *" at bounding box center [1282, 257] width 413 height 28
type input "Virginia Beach Boardwalk, Virginia Beach, VA, USA"
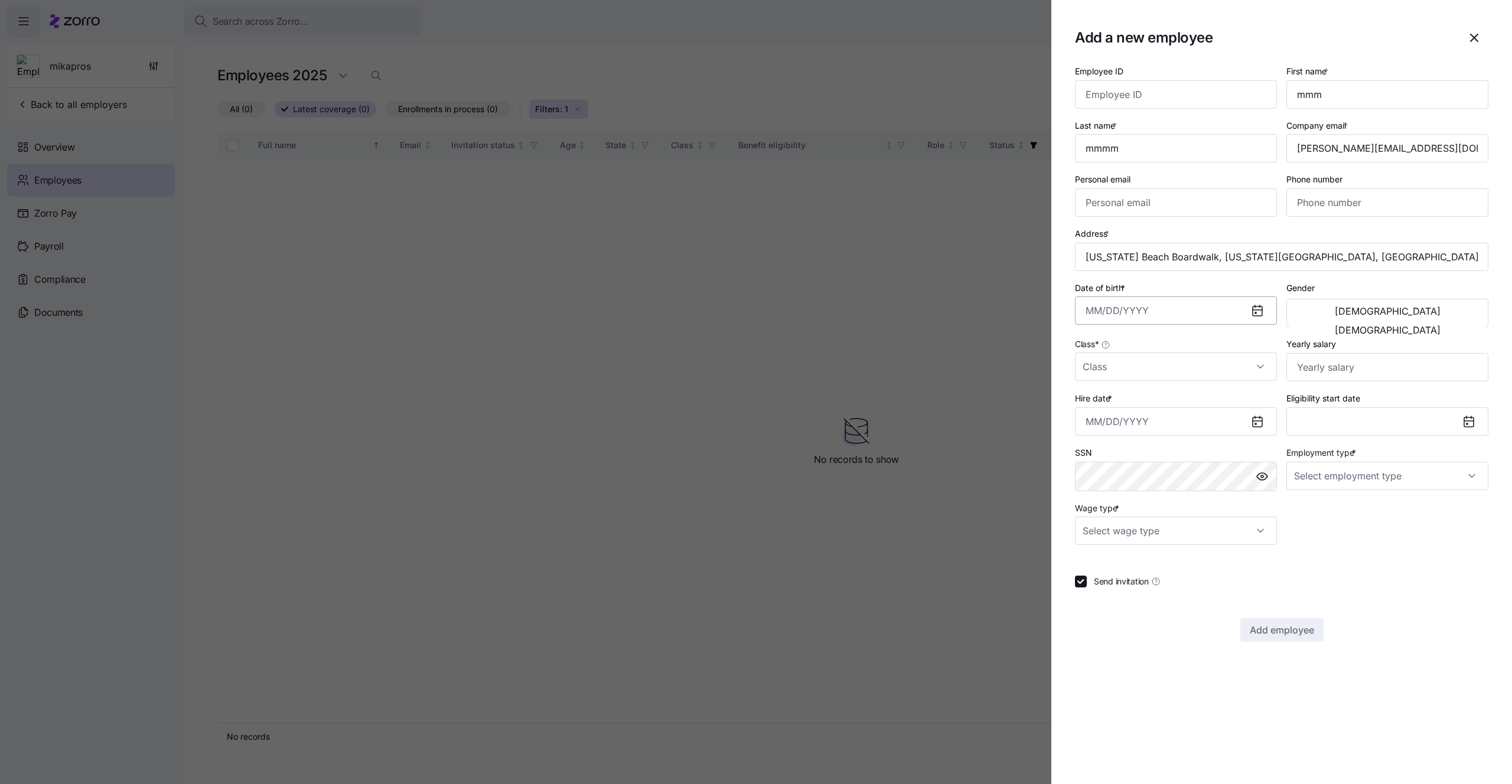
click at [1161, 306] on input "Date of birth *" at bounding box center [1176, 310] width 202 height 28
click at [1183, 383] on button "1991" at bounding box center [1187, 385] width 68 height 28
click at [1183, 383] on button "Feb" at bounding box center [1187, 385] width 68 height 28
click at [1183, 383] on th "Th" at bounding box center [1186, 381] width 29 height 23
click at [1184, 434] on button "7" at bounding box center [1187, 437] width 28 height 28
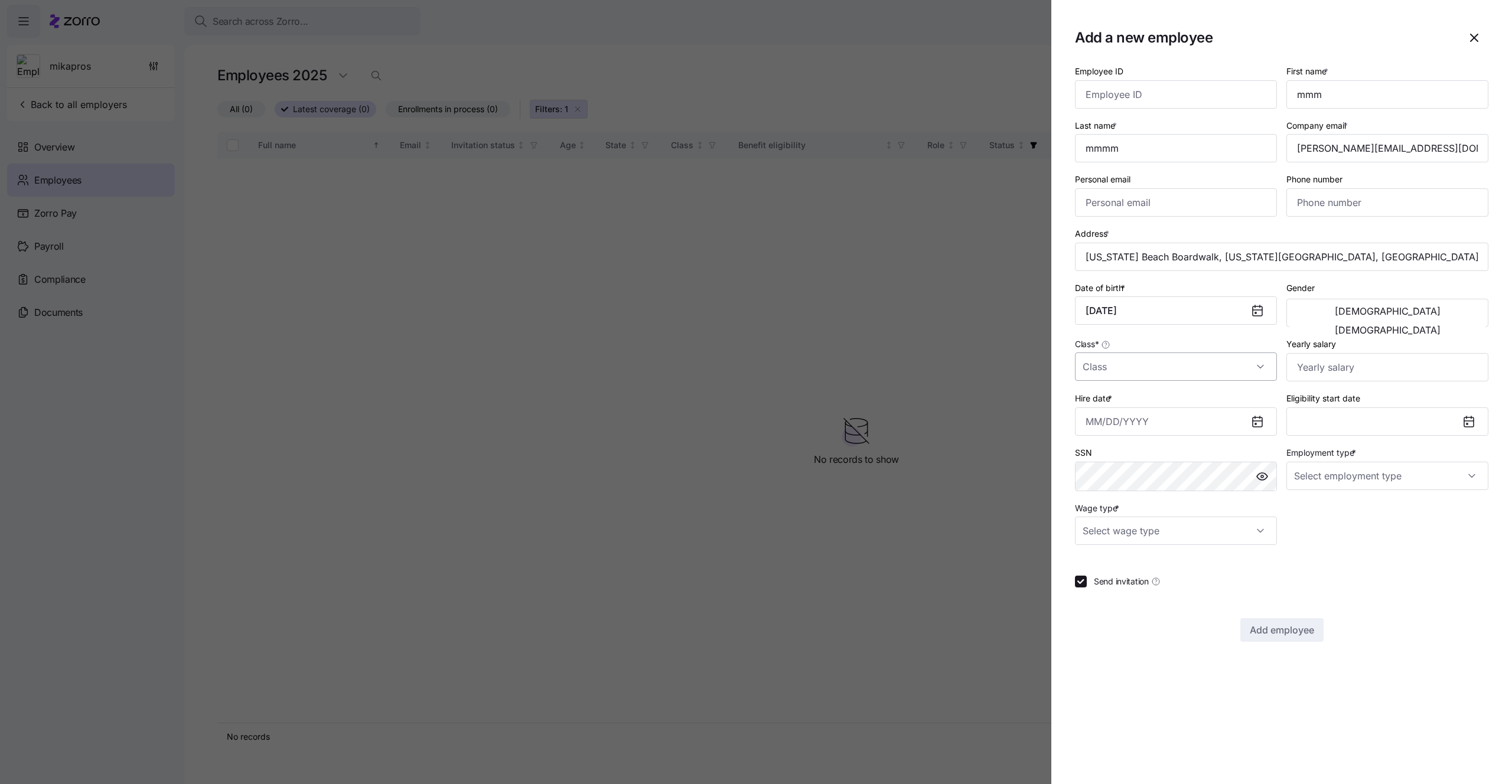
type input "February 7, 1991"
click at [1190, 357] on input "Class *" at bounding box center [1176, 367] width 202 height 28
click at [1165, 410] on div "Full Time" at bounding box center [1176, 403] width 193 height 25
type input "Full Time"
click at [1228, 413] on input "Hire date *" at bounding box center [1176, 422] width 202 height 28
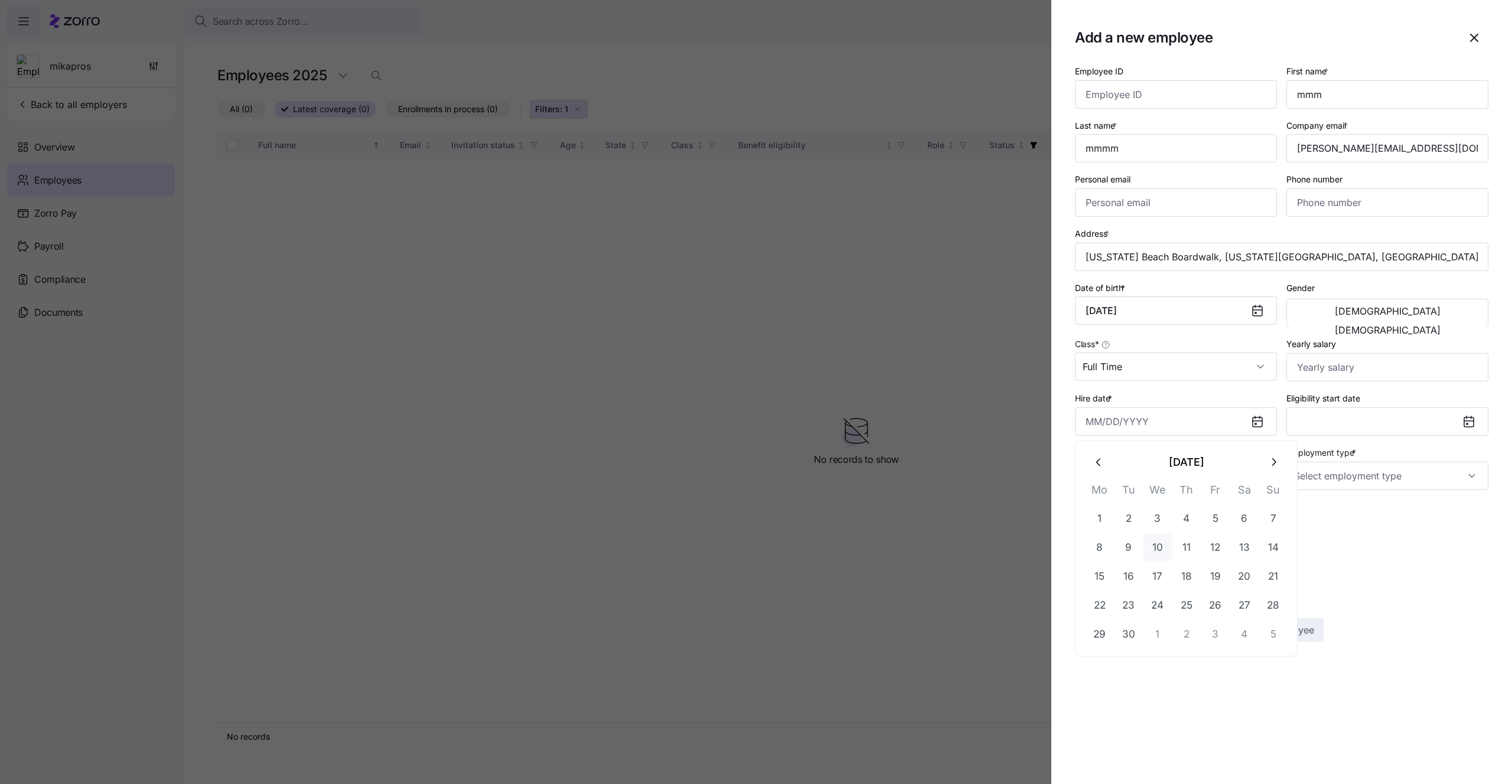
click at [1163, 551] on button "10" at bounding box center [1158, 548] width 28 height 28
type input "September 10, 2025"
click at [1346, 476] on input "Employment type *" at bounding box center [1387, 476] width 202 height 28
click at [1333, 524] on div "Part Time" at bounding box center [1387, 537] width 193 height 25
type input "Part Time"
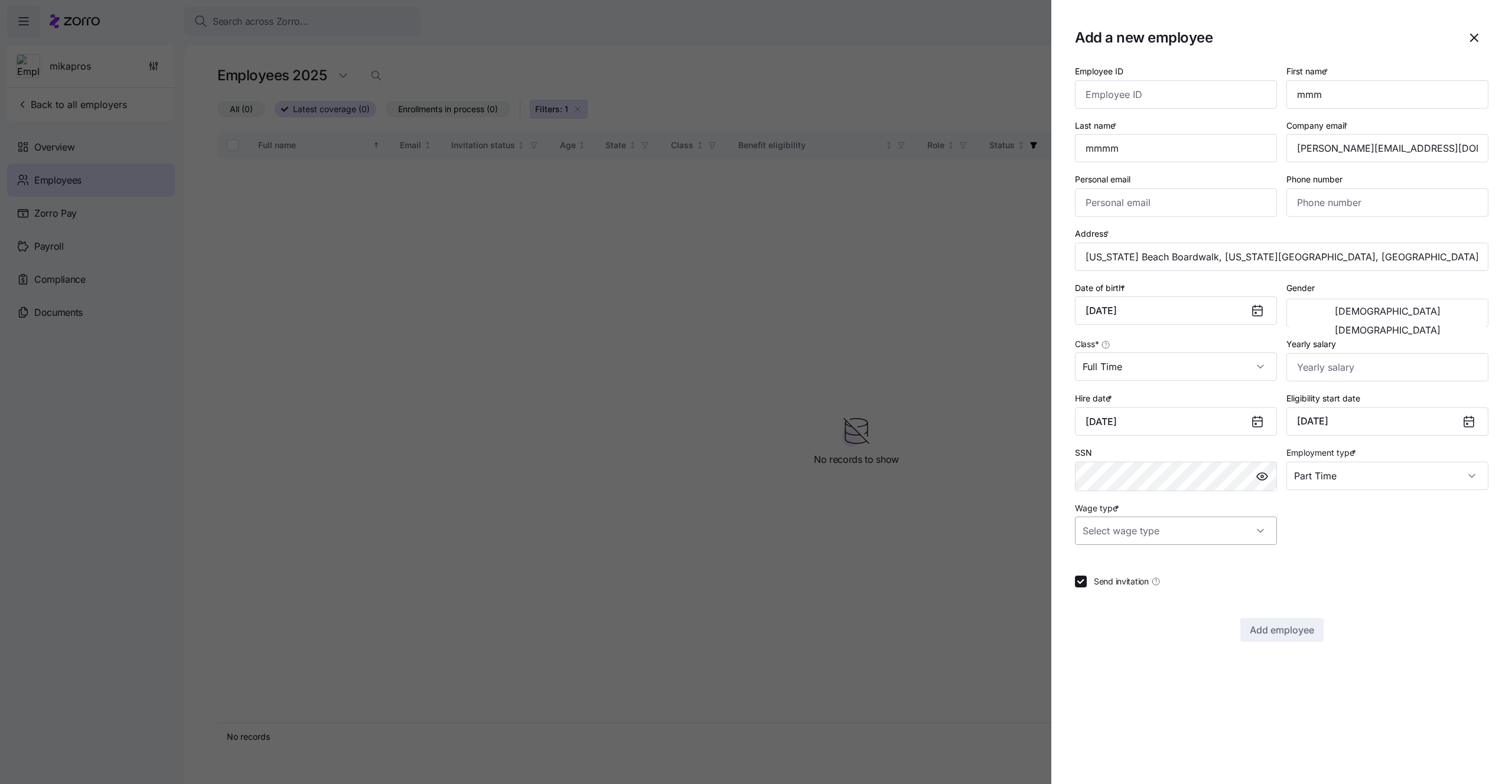
click at [1173, 538] on input "Wage type *" at bounding box center [1176, 531] width 202 height 28
click at [1142, 558] on div "Salary" at bounding box center [1176, 567] width 193 height 25
type input "Salary"
click at [1244, 624] on button "Add employee" at bounding box center [1282, 630] width 83 height 24
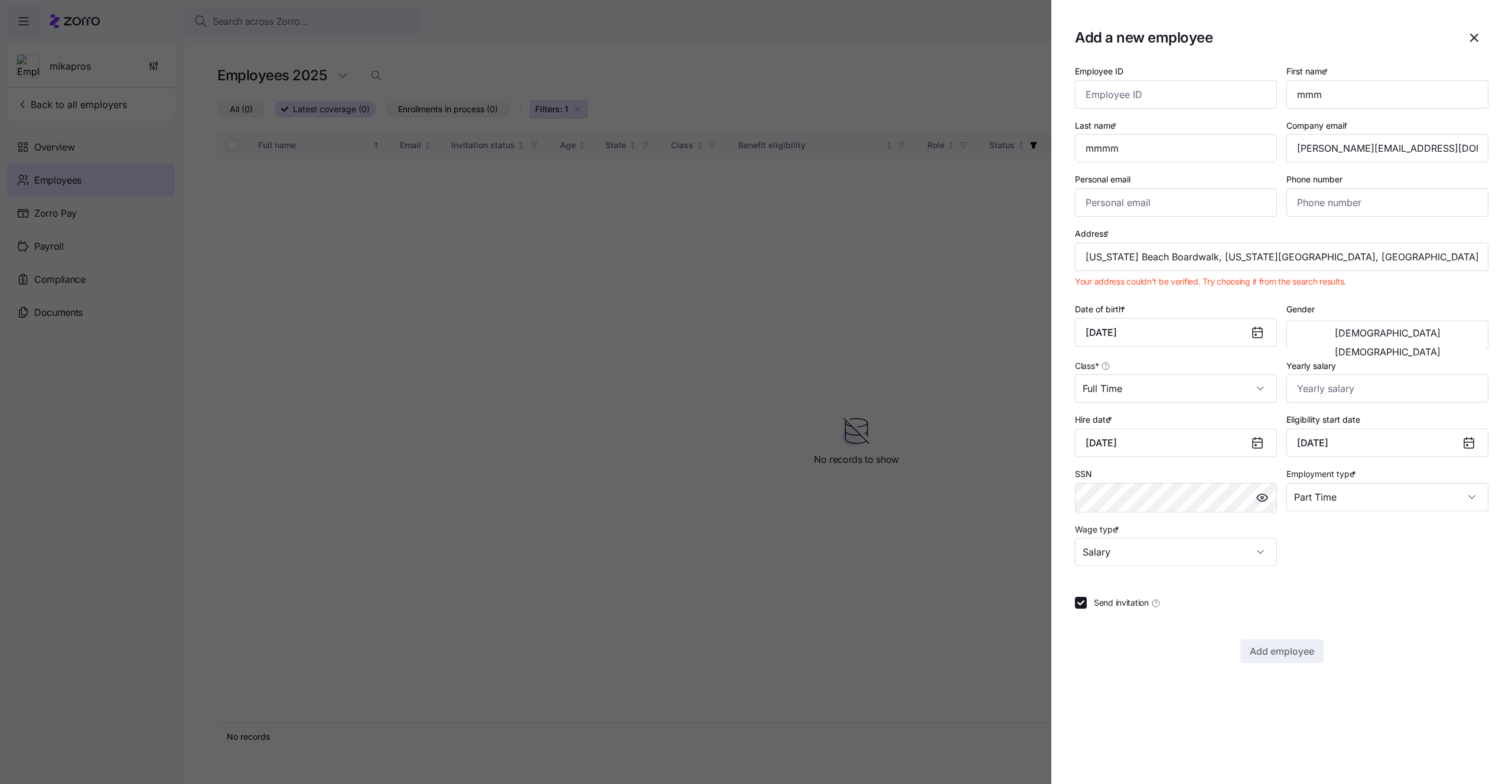
click at [1220, 286] on span "Your address couldn't be verified. Try choosing it from the search results." at bounding box center [1210, 281] width 271 height 12
click at [1294, 265] on input "Virginia Beach Boardwalk, Virginia Beach, VA, USA" at bounding box center [1282, 257] width 413 height 28
click at [1215, 262] on input "Virginia Beach Boardwalk, Virginia Beach, VA, USA" at bounding box center [1282, 257] width 413 height 28
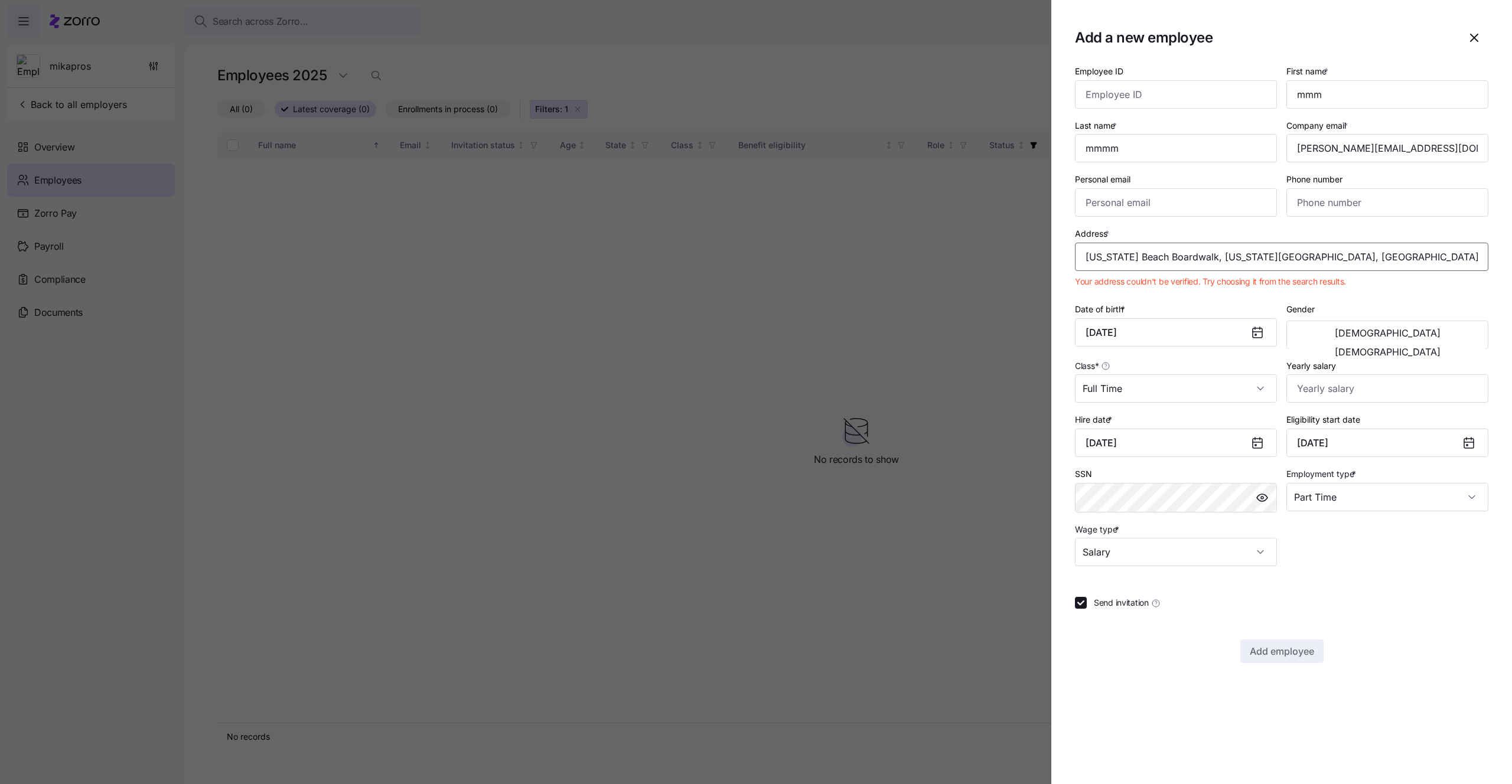
click at [1213, 251] on input "Virginia Beach Boardwalk, Virginia Beach, VA, USA" at bounding box center [1282, 257] width 413 height 28
click at [1216, 254] on input "Virginia Beach Boardwalk, Virginia Beach, VA, USA" at bounding box center [1282, 257] width 413 height 28
click at [1216, 254] on input "Address *" at bounding box center [1282, 257] width 413 height 28
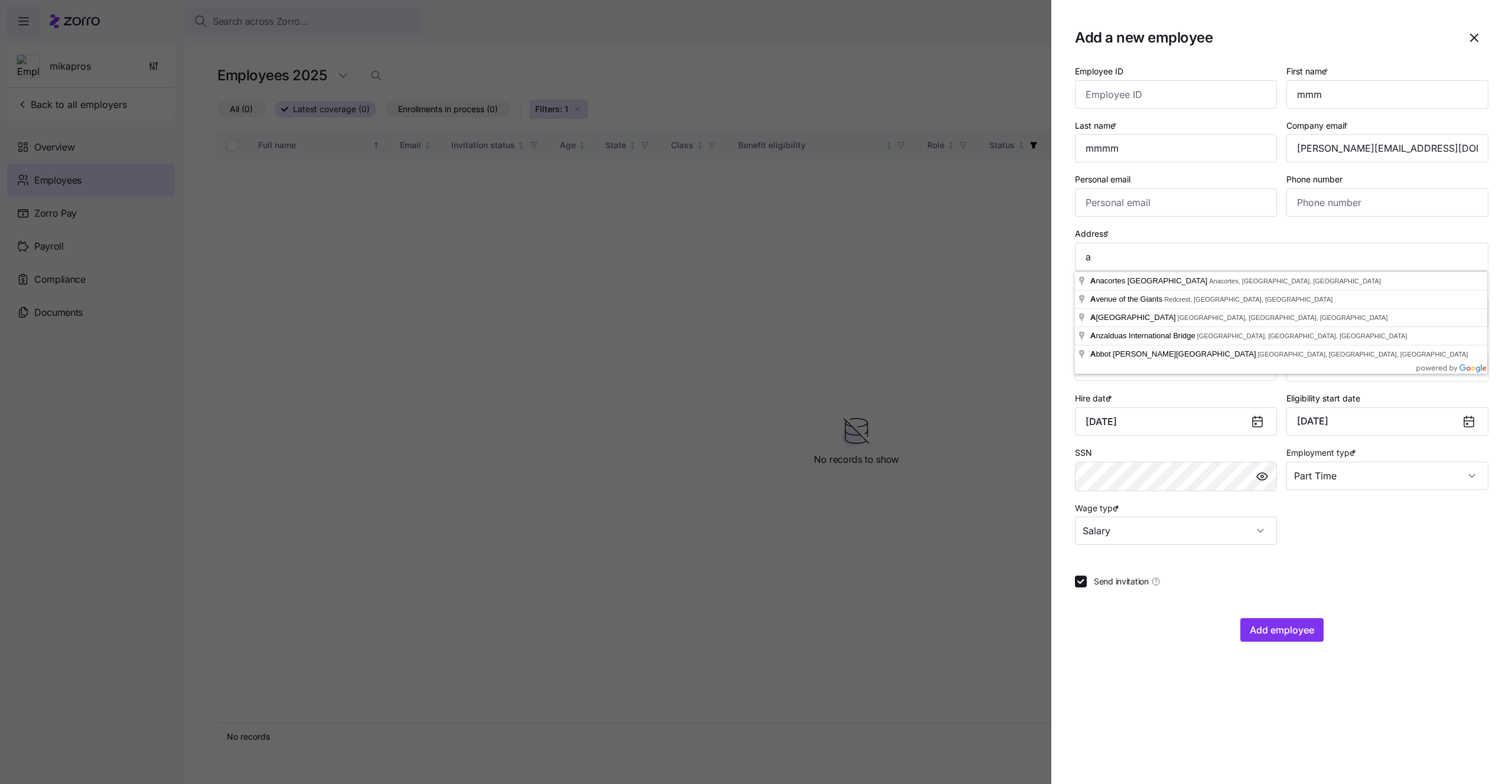
type input "Anacortes Ferry Terminal, Anacortes, WA 98221, USA"
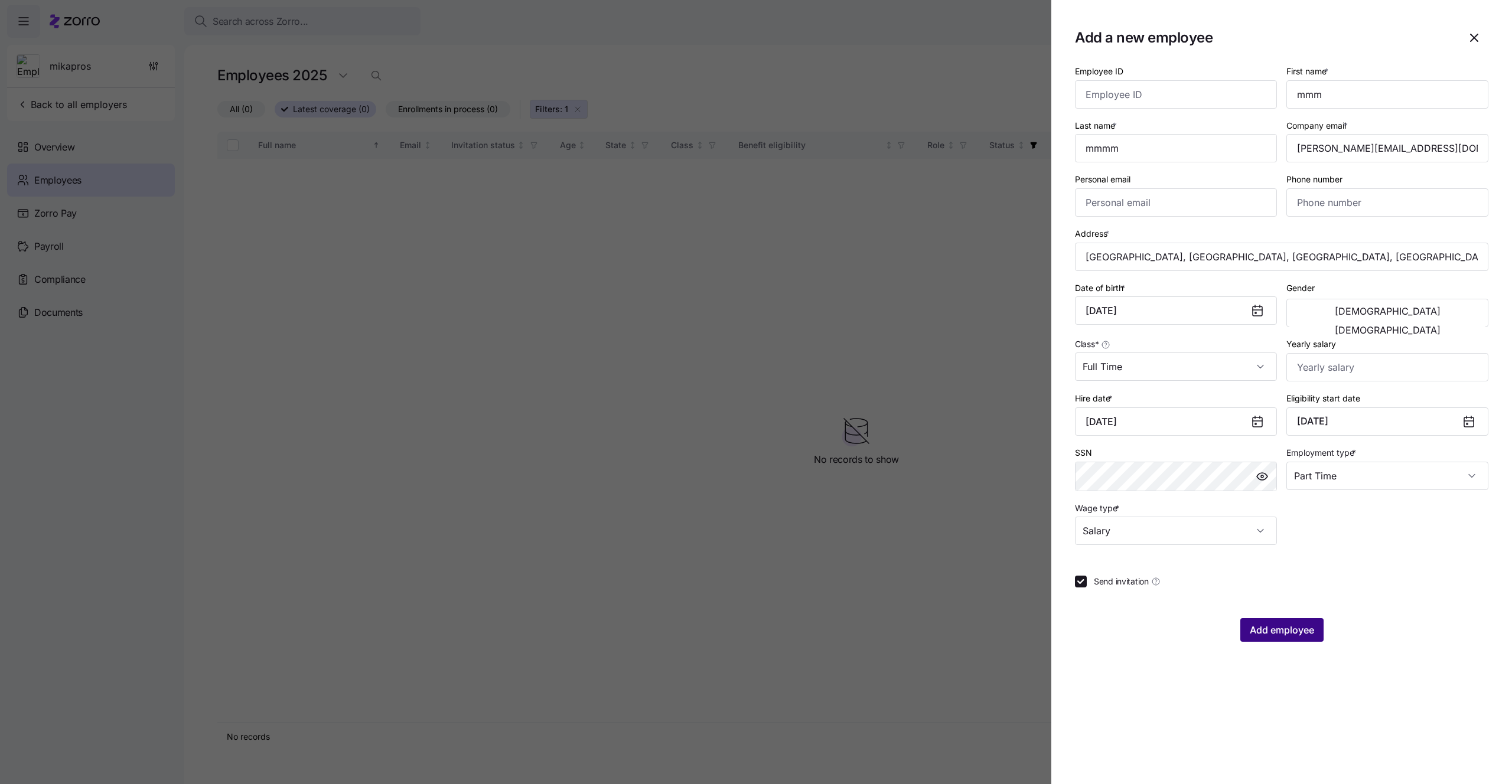
click at [1250, 628] on span "Add employee" at bounding box center [1282, 630] width 64 height 14
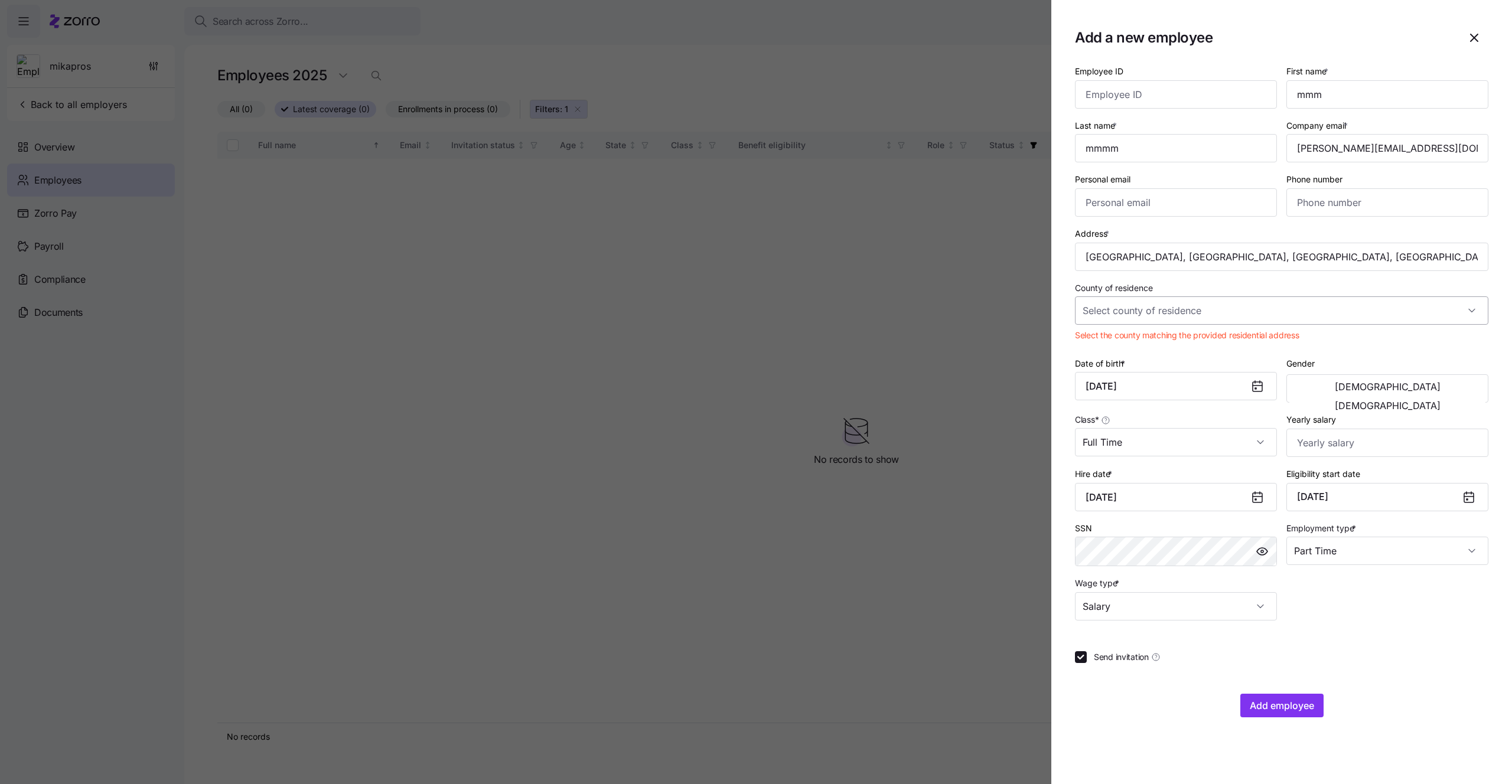
click at [1132, 299] on input "County of residence" at bounding box center [1282, 310] width 413 height 28
click at [1133, 357] on div "Skagit County, Washington" at bounding box center [1282, 346] width 404 height 25
type input "Skagit County, Washington"
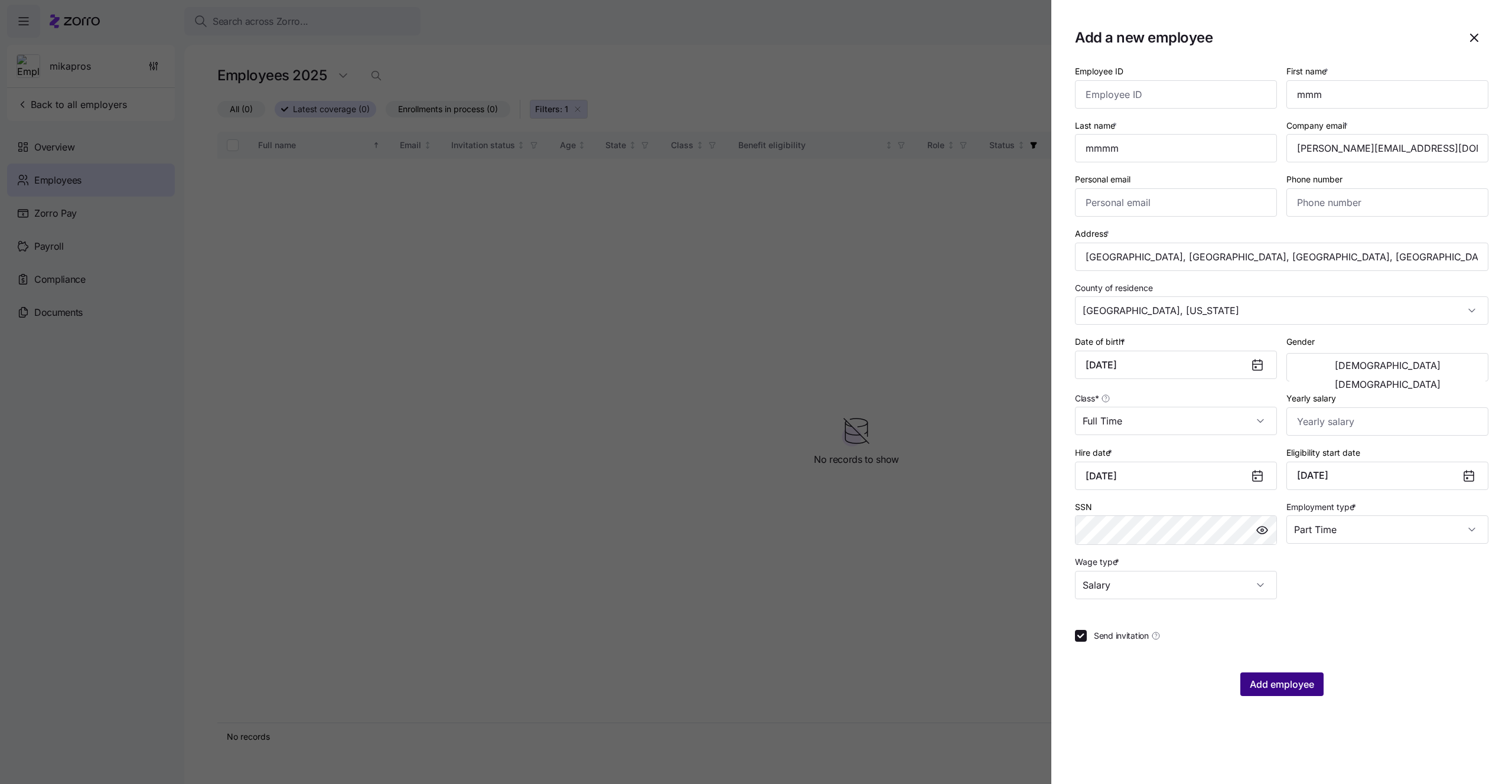
click at [1277, 688] on span "Add employee" at bounding box center [1282, 684] width 64 height 14
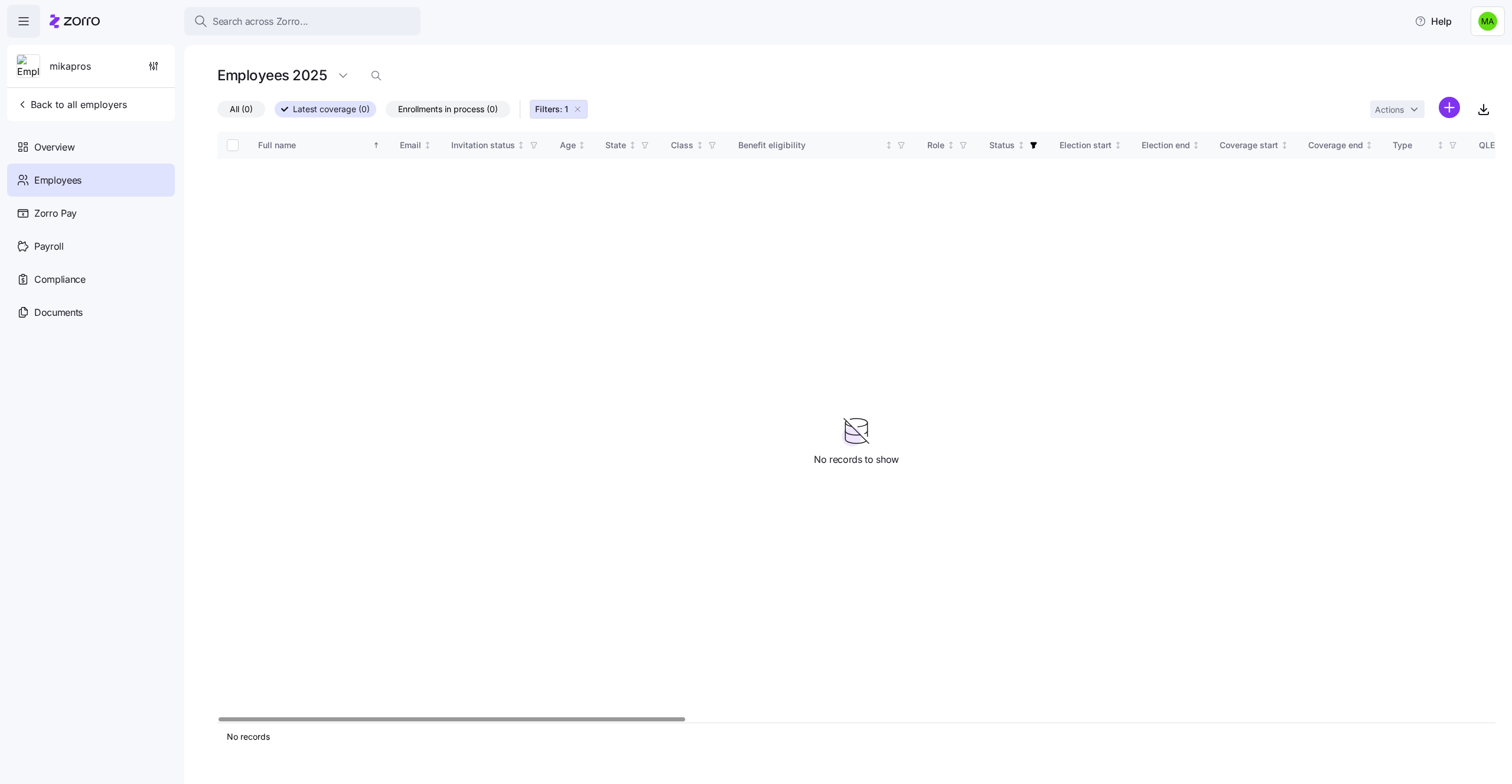
click at [581, 109] on icon "button" at bounding box center [578, 109] width 9 height 9
click at [262, 103] on label "All (3)" at bounding box center [241, 109] width 48 height 16
click at [218, 112] on input "All (3)" at bounding box center [218, 112] width 0 height 0
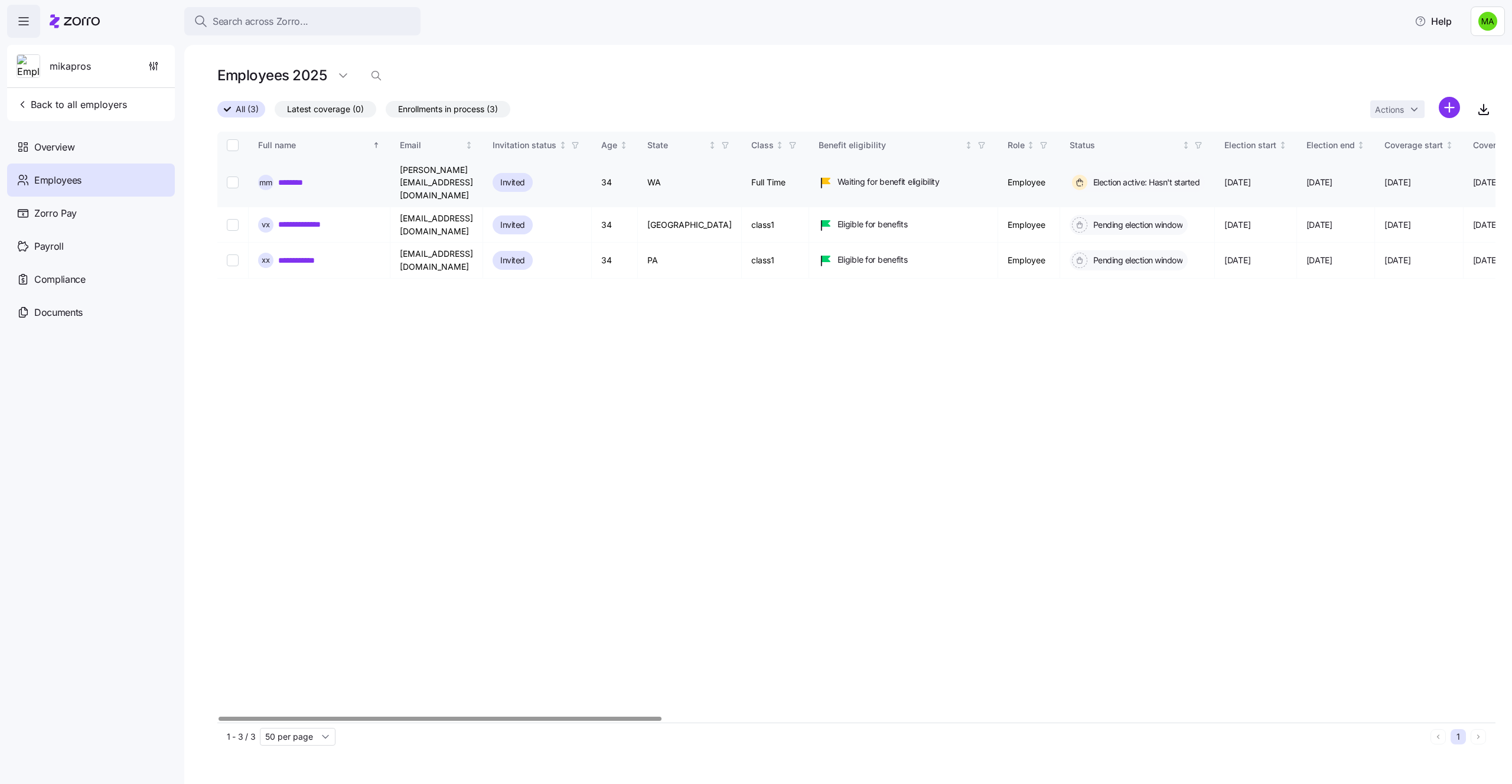
click at [315, 177] on link "********" at bounding box center [305, 182] width 53 height 12
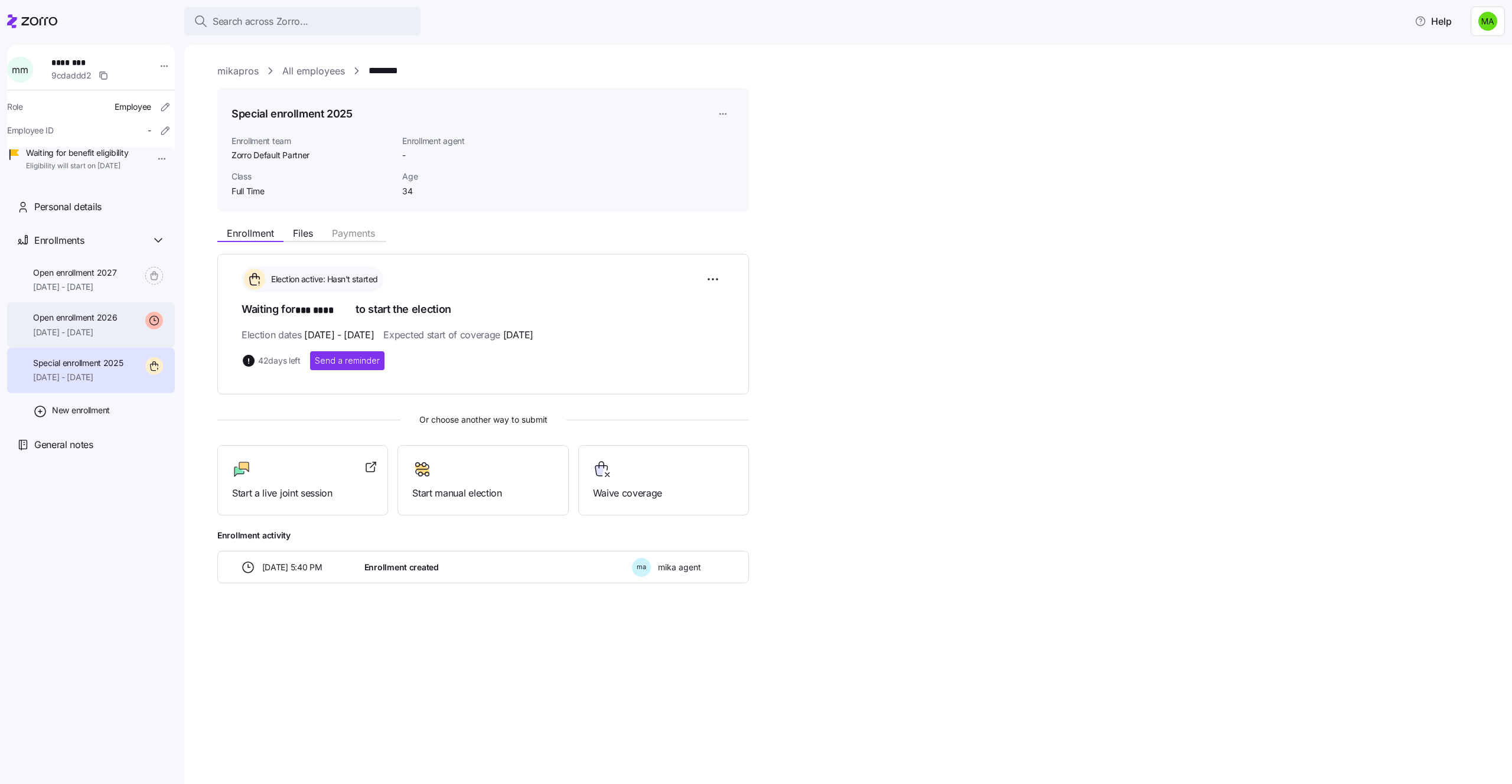
click at [109, 324] on span "Open enrollment 2026" at bounding box center [75, 317] width 84 height 12
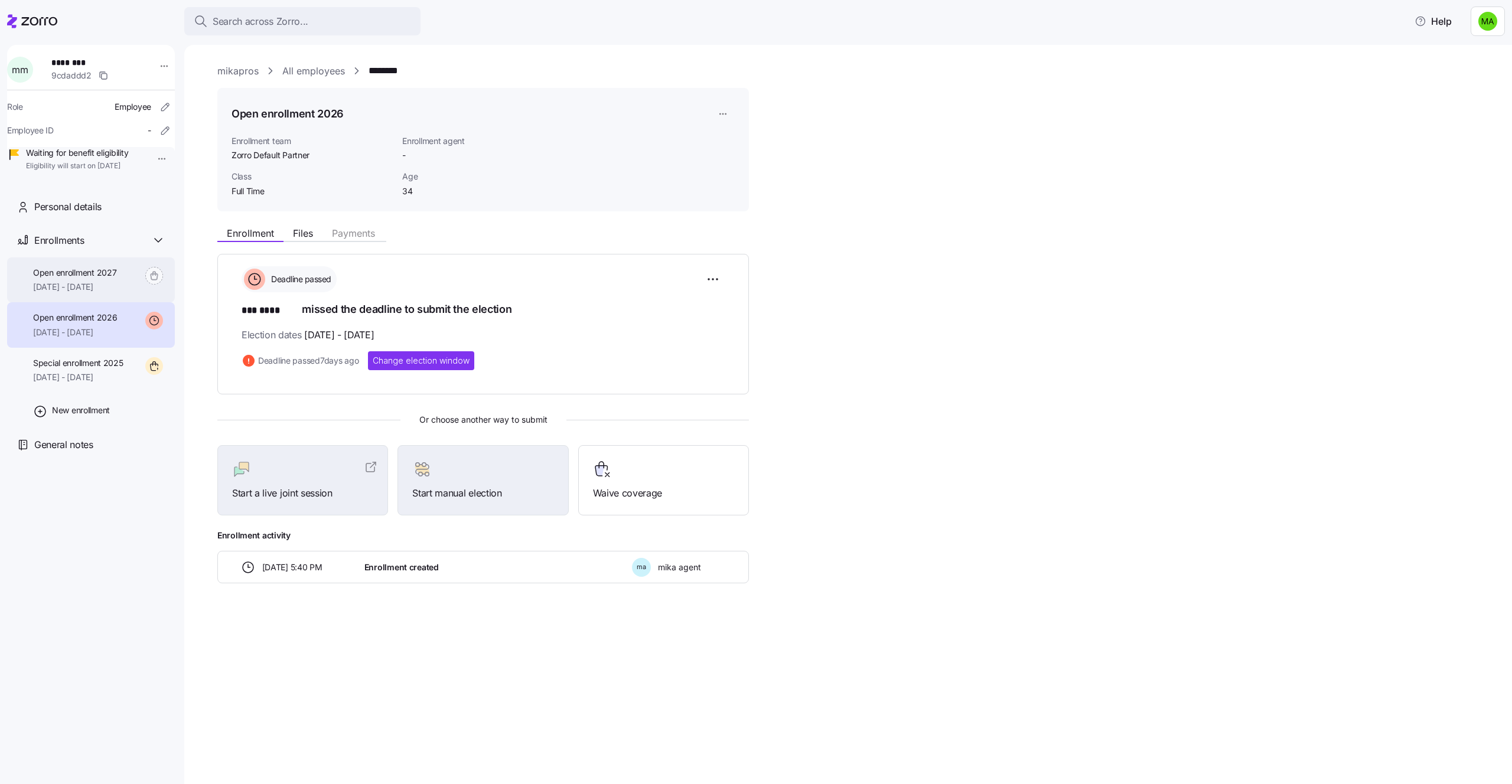
click at [108, 293] on span "[DATE] - [DATE]" at bounding box center [75, 287] width 83 height 12
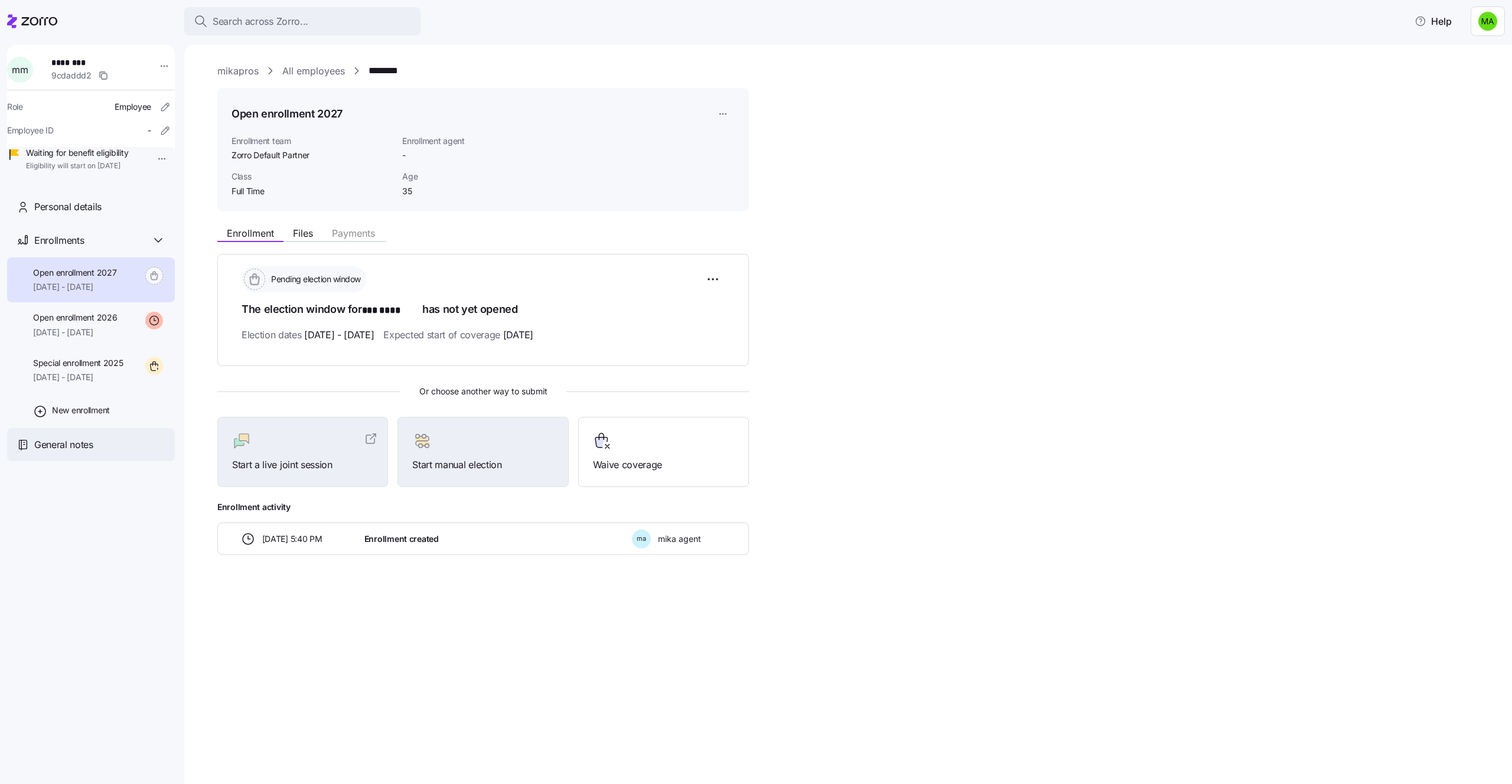
click at [80, 462] on div "General notes" at bounding box center [90, 445] width 167 height 34
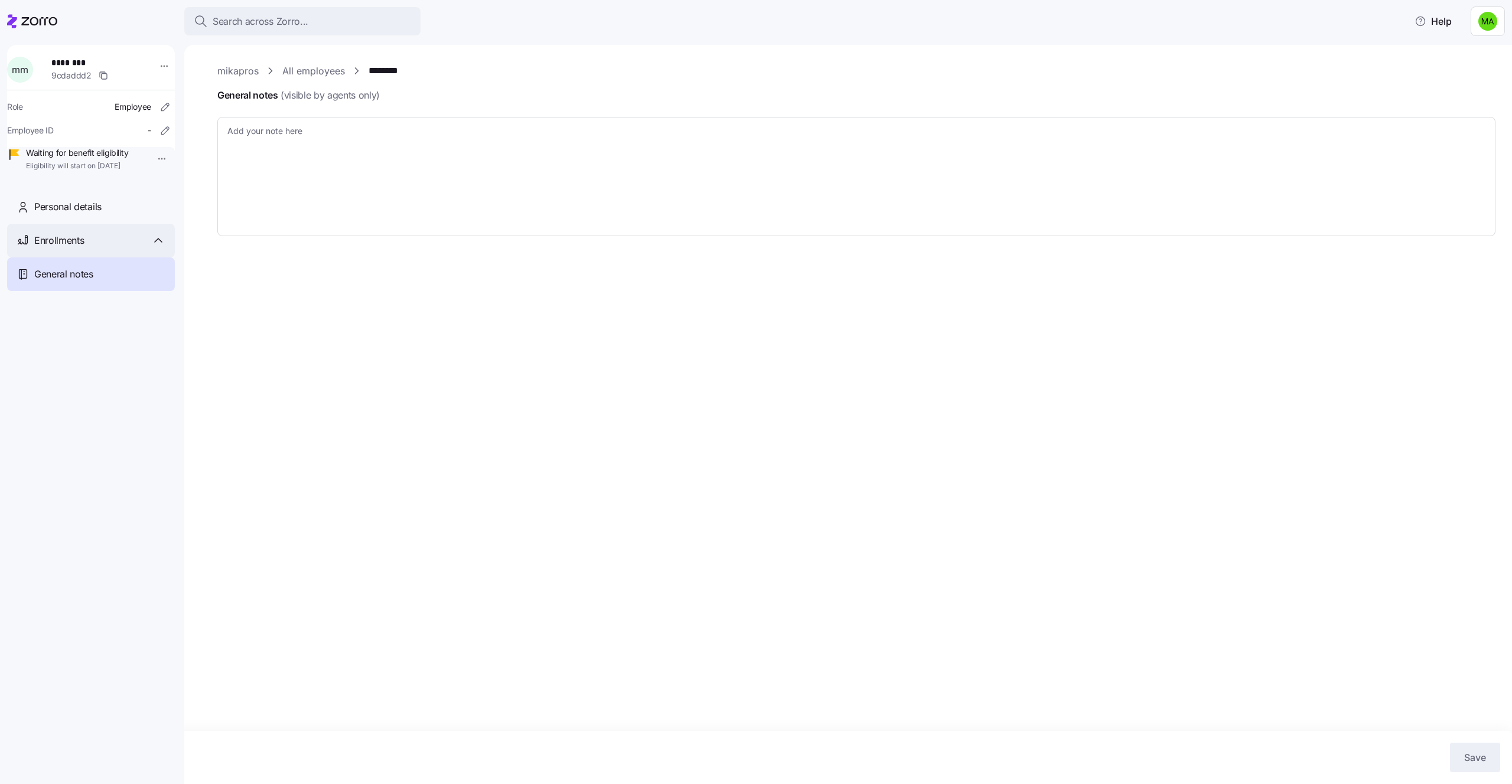
click at [90, 248] on div "Enrollments" at bounding box center [100, 240] width 131 height 15
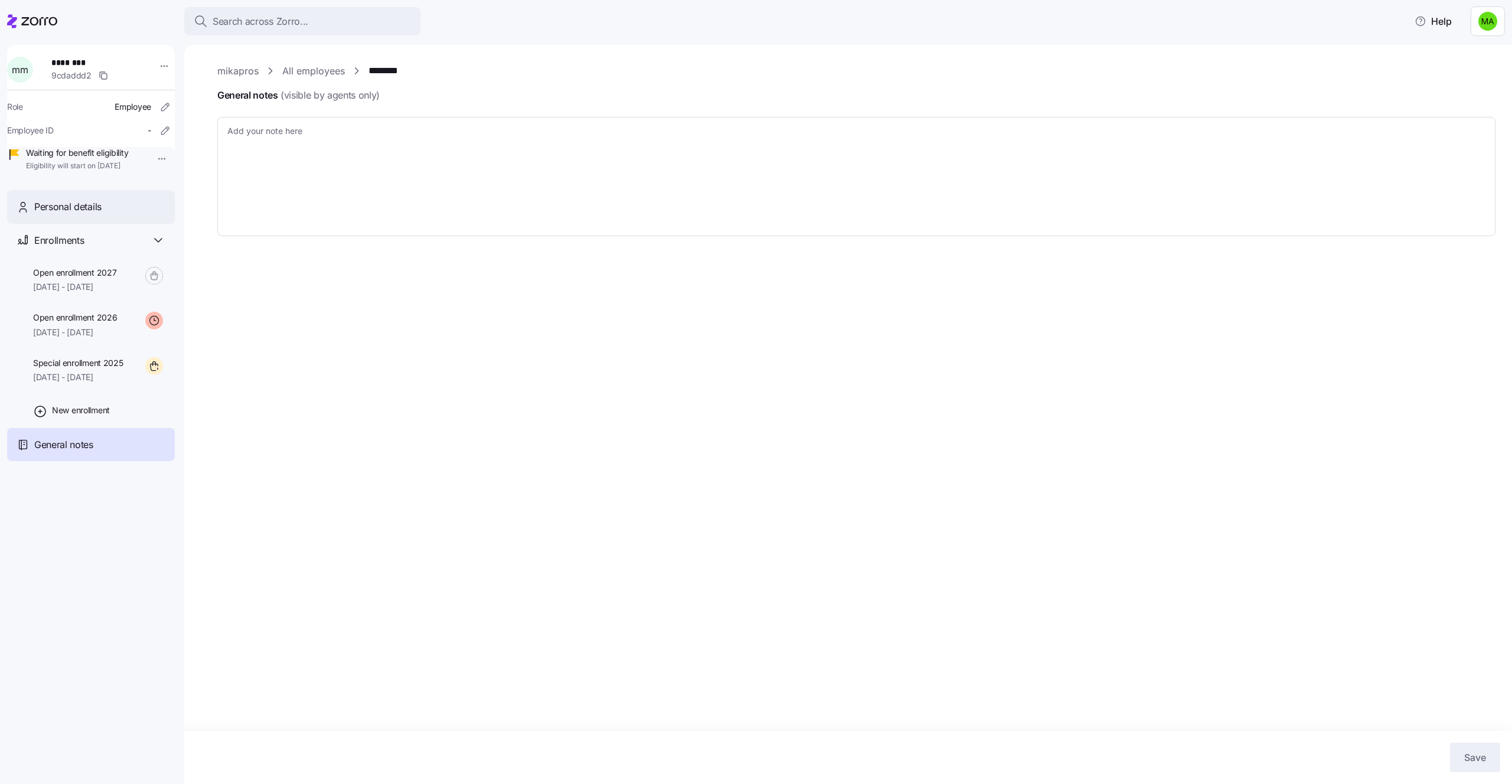
click at [73, 214] on span "Personal details" at bounding box center [68, 207] width 68 height 15
type textarea "x"
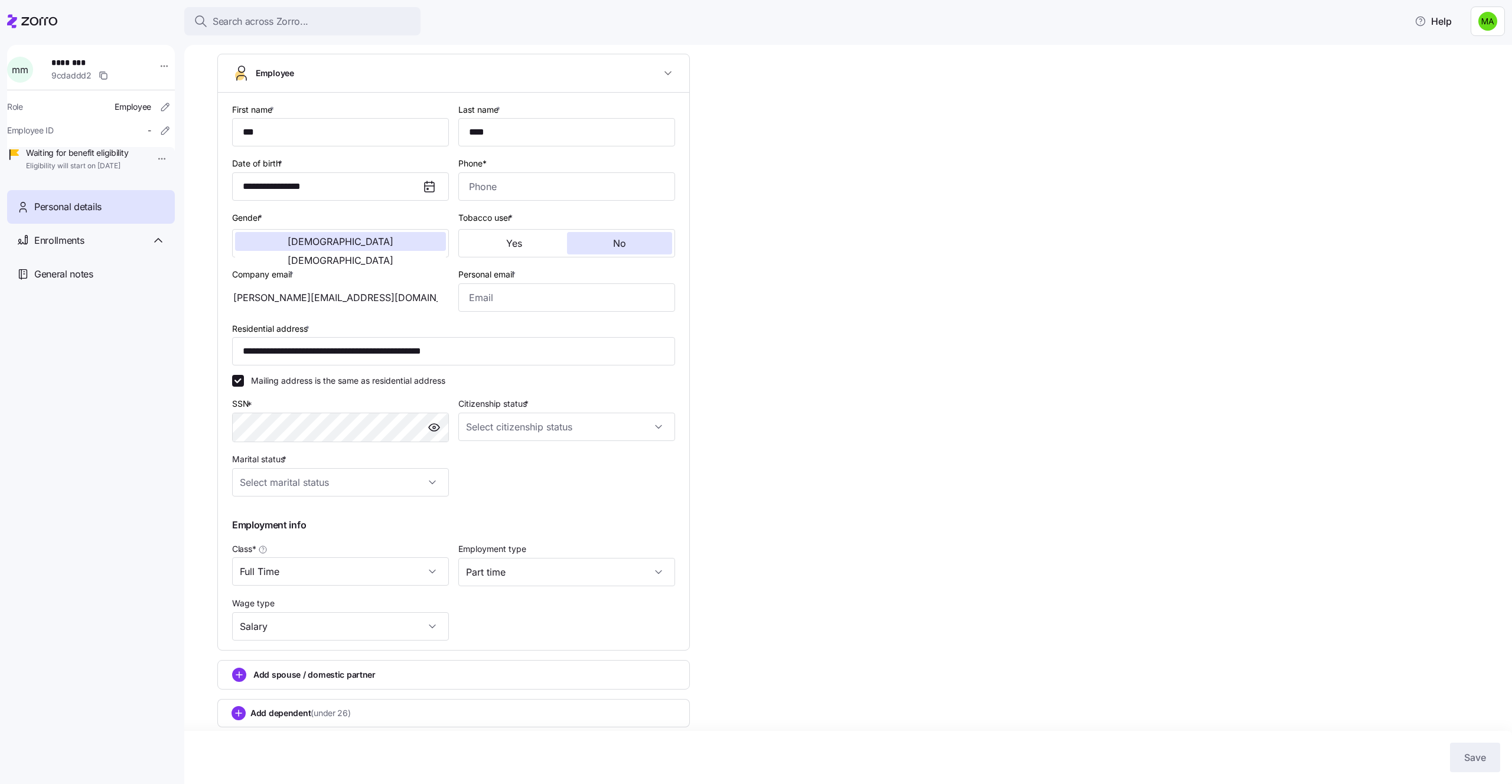
scroll to position [91, 0]
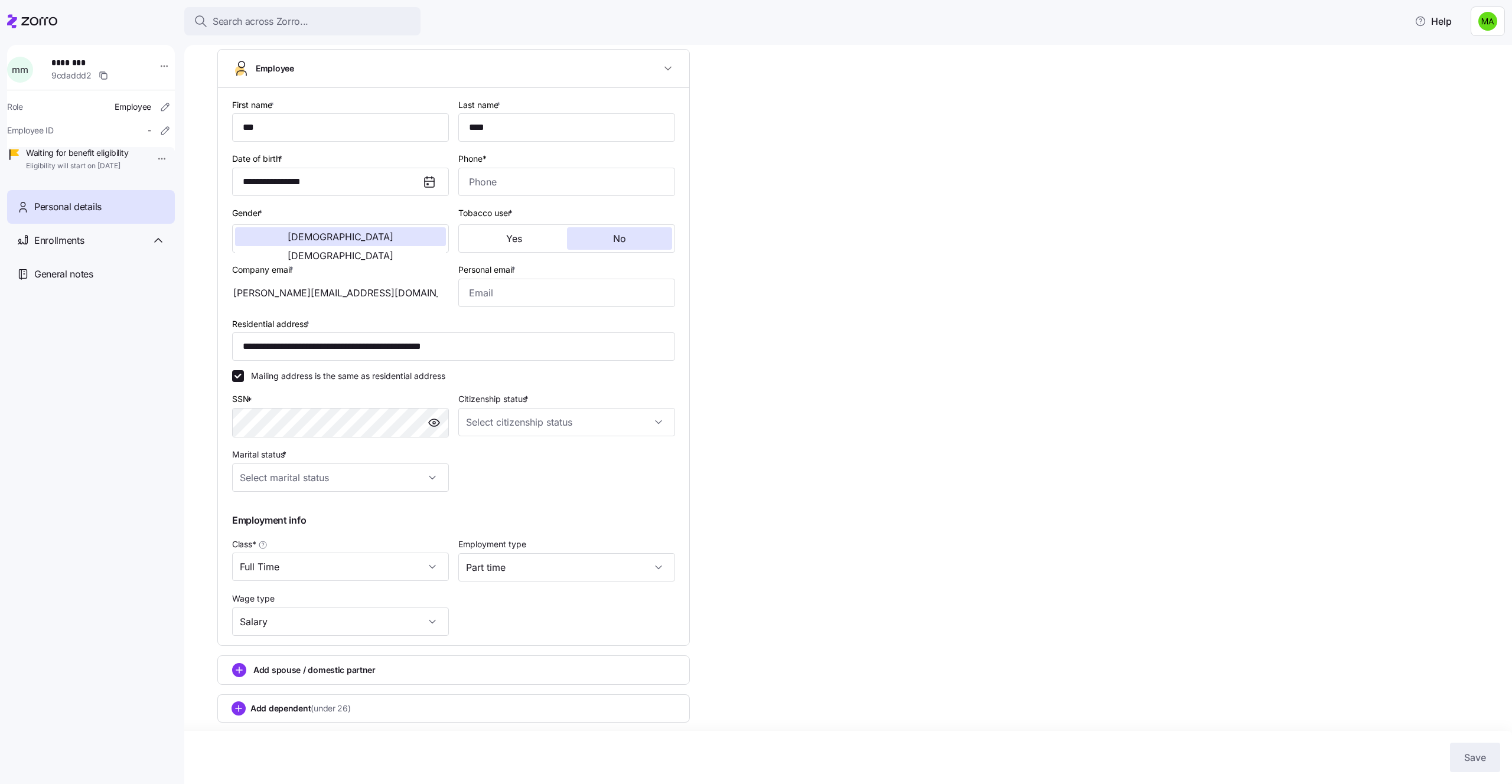
click at [322, 709] on span "(under 26)" at bounding box center [330, 708] width 39 height 12
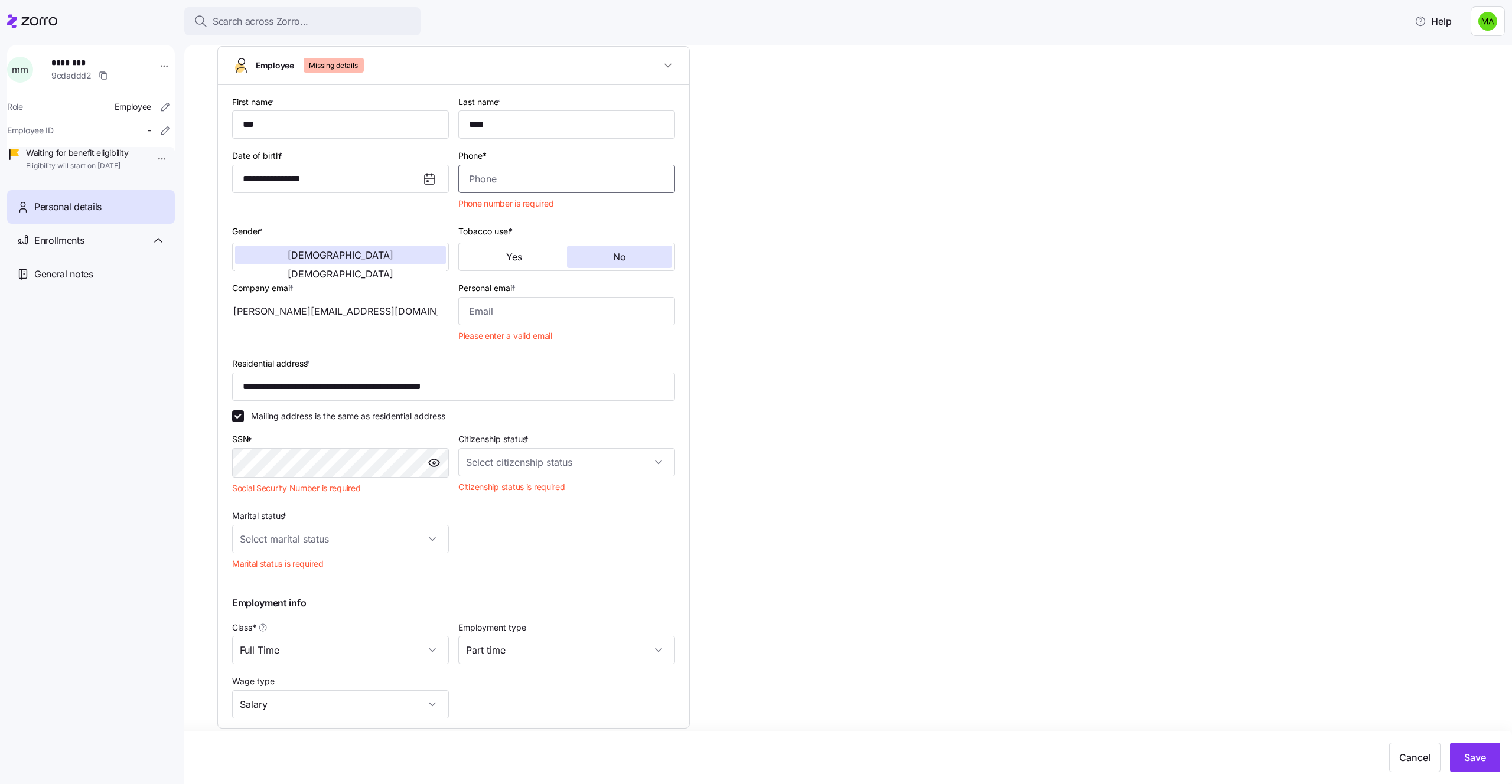
click at [513, 184] on input "Phone*" at bounding box center [567, 179] width 217 height 28
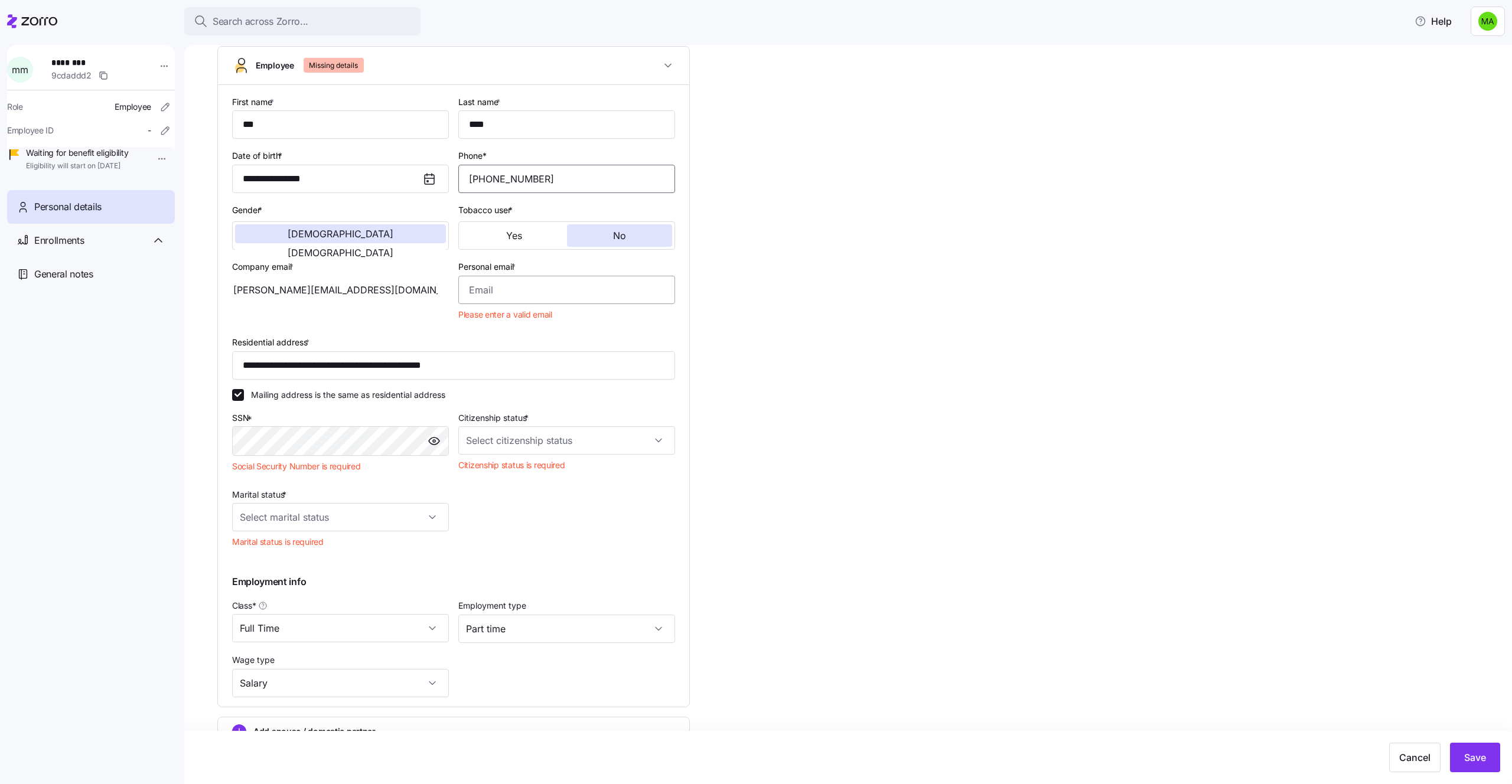
type input "(212) 555-9994"
click at [527, 280] on input "Personal email *" at bounding box center [567, 290] width 217 height 28
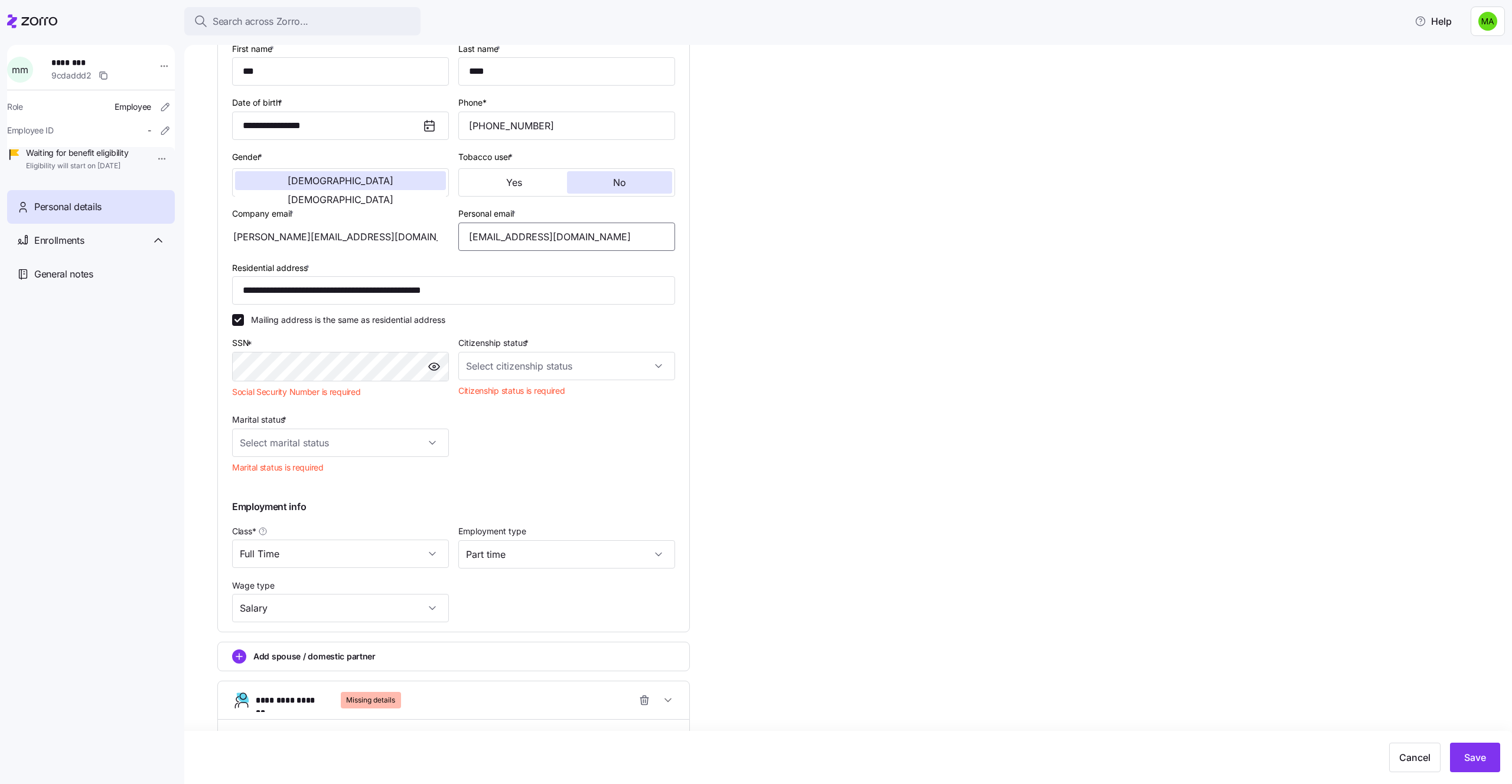
scroll to position [160, 0]
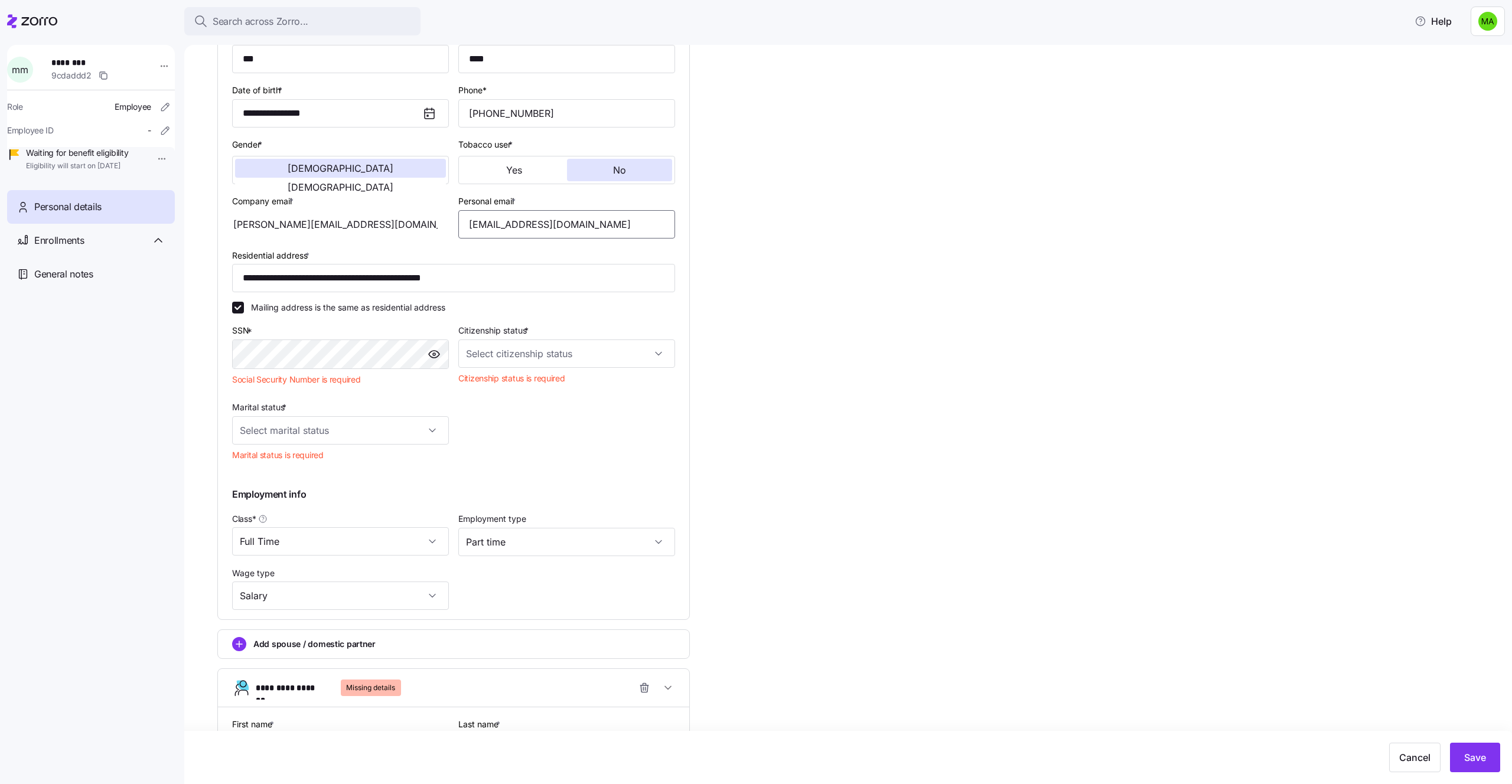
type input "mikmik567@gmail.com"
click at [525, 362] on input "Citizenship status *" at bounding box center [567, 354] width 217 height 28
click at [524, 397] on div "US citizen" at bounding box center [567, 390] width 207 height 25
type input "US citizen"
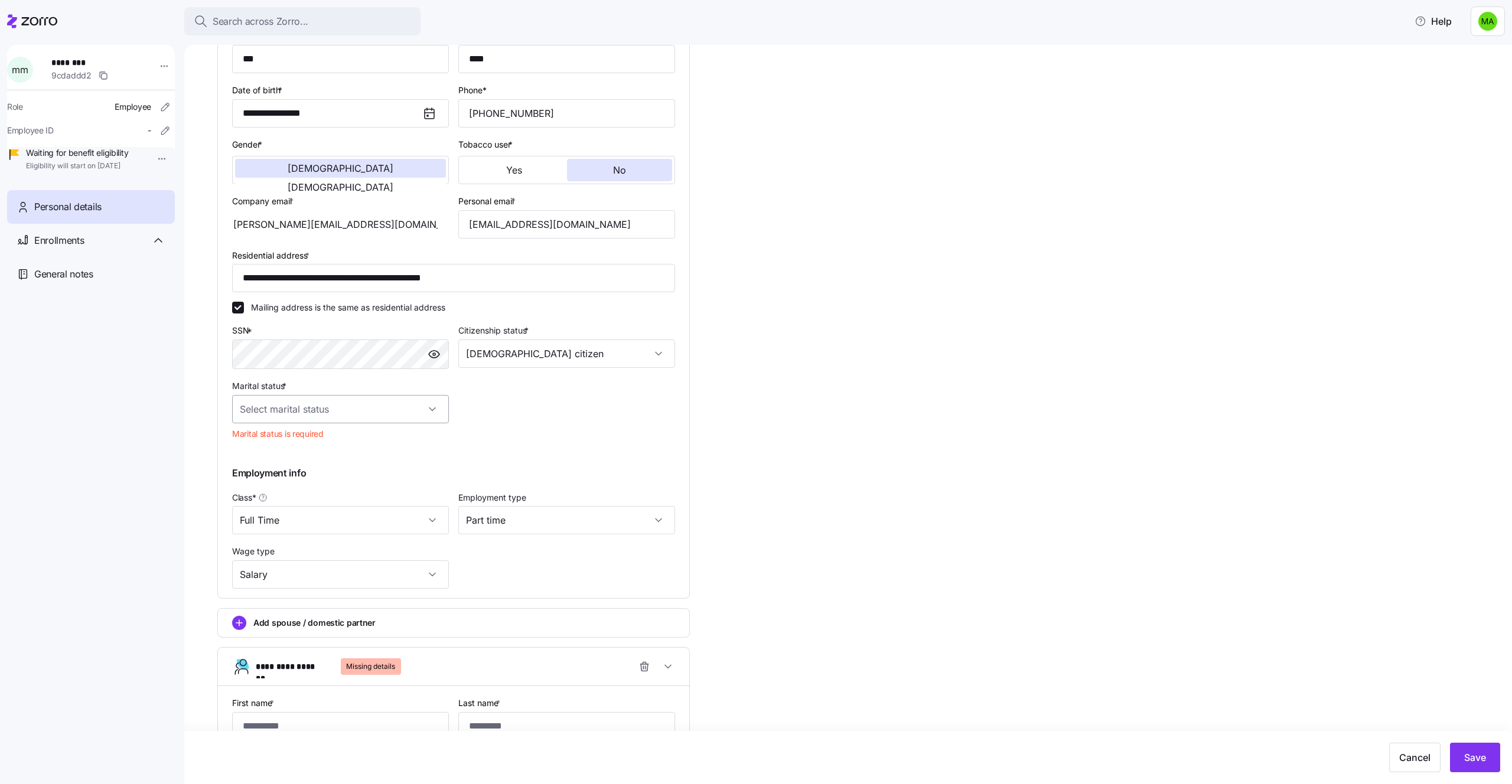
click at [357, 408] on input "Marital status *" at bounding box center [340, 409] width 217 height 28
click at [299, 452] on div "Single" at bounding box center [340, 445] width 207 height 25
type input "Single"
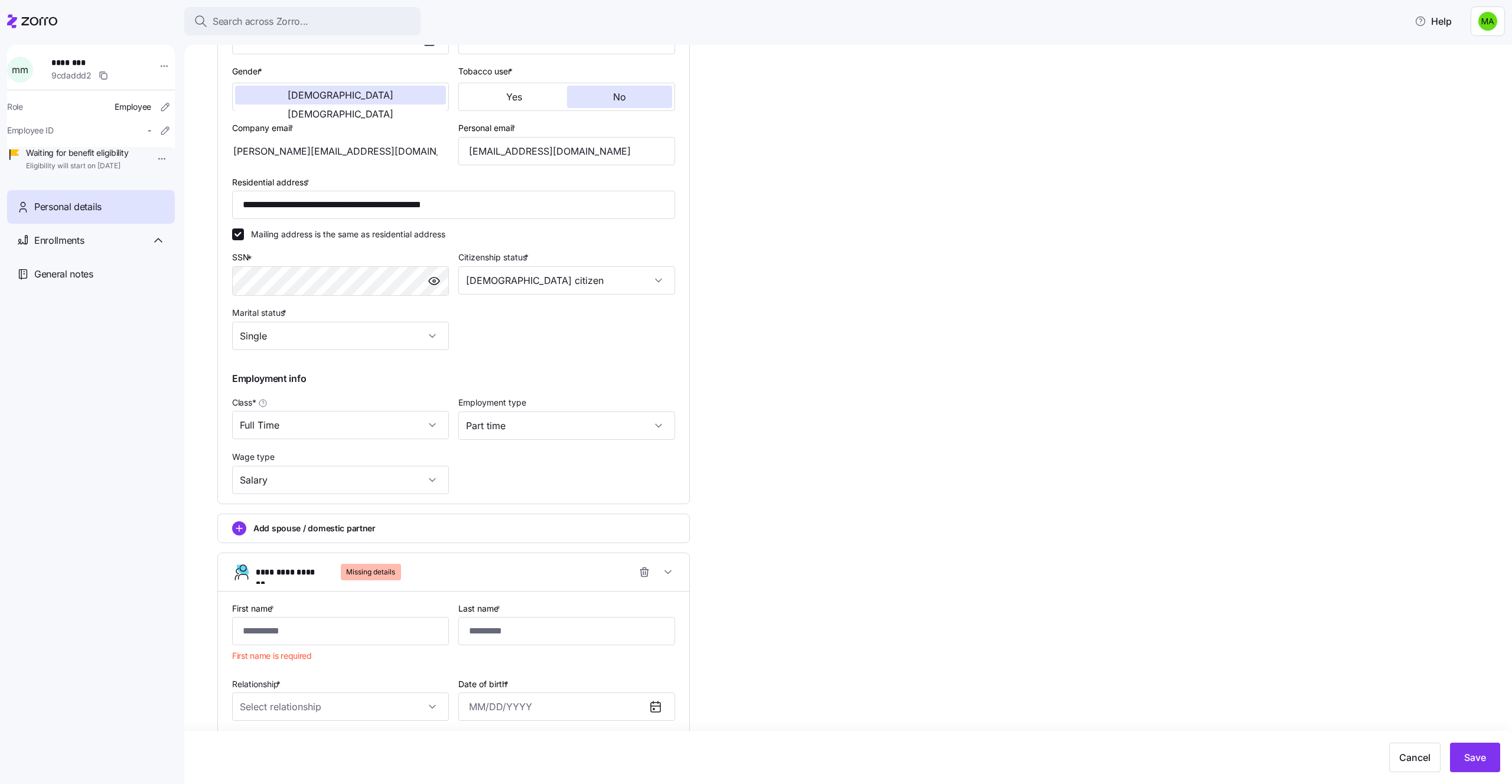
scroll to position [234, 0]
click at [310, 424] on input "Full Time" at bounding box center [340, 424] width 217 height 28
click at [316, 462] on div "Full Time" at bounding box center [340, 460] width 207 height 25
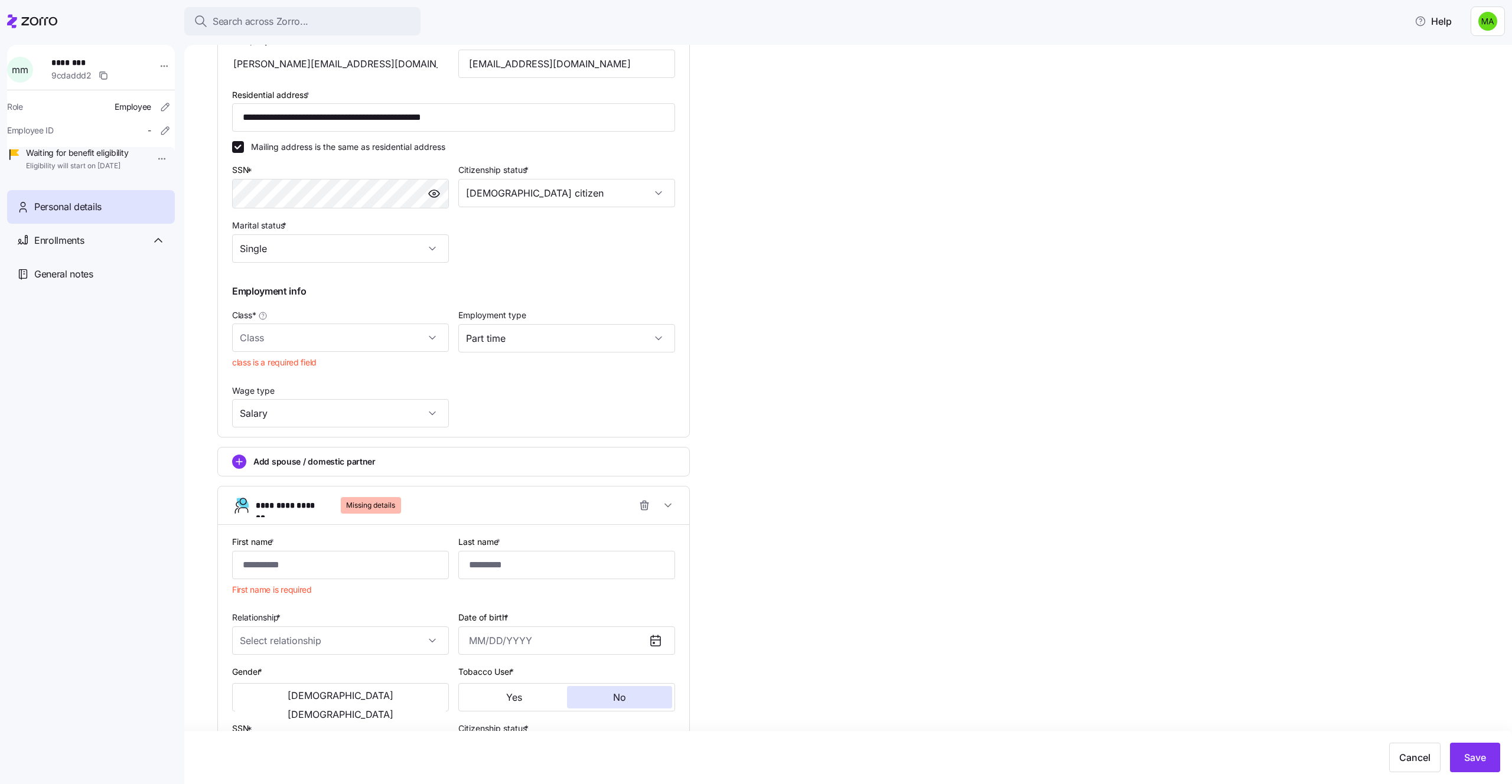
scroll to position [322, 0]
click at [373, 329] on input "Class *" at bounding box center [340, 336] width 217 height 28
click at [336, 362] on div "Full Time" at bounding box center [340, 372] width 207 height 25
type input "Full Time"
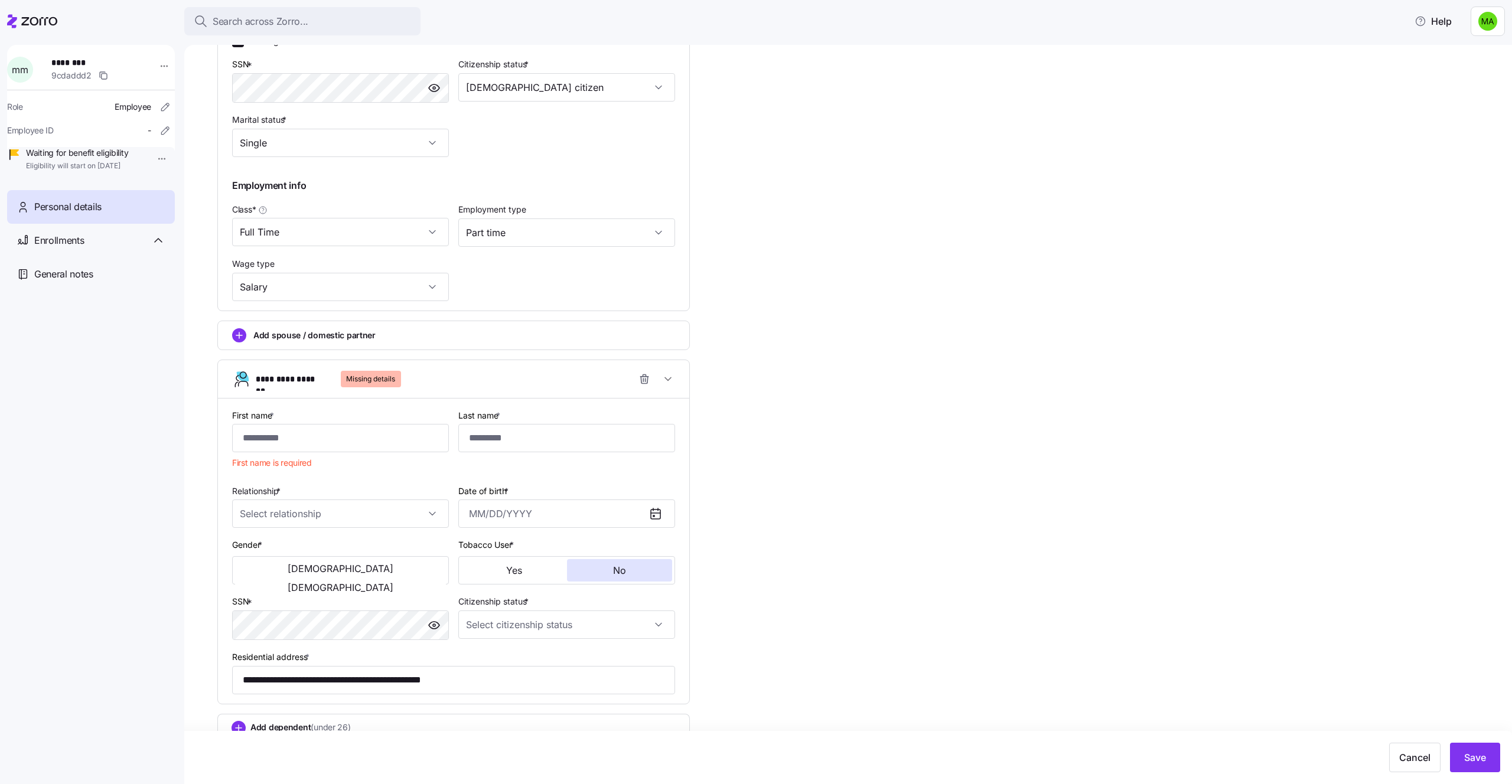
scroll to position [445, 0]
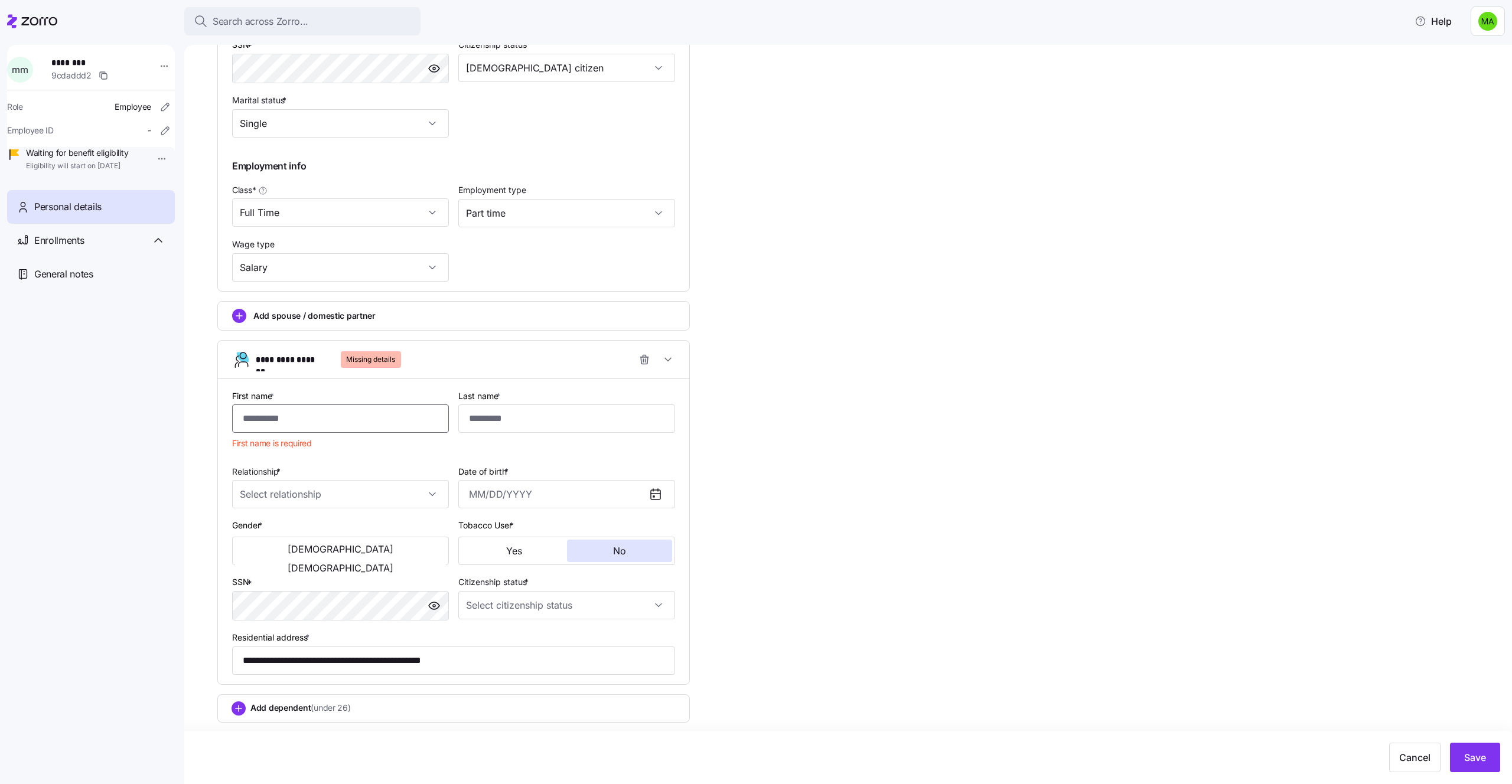
click at [374, 411] on input "First name *" at bounding box center [340, 419] width 217 height 28
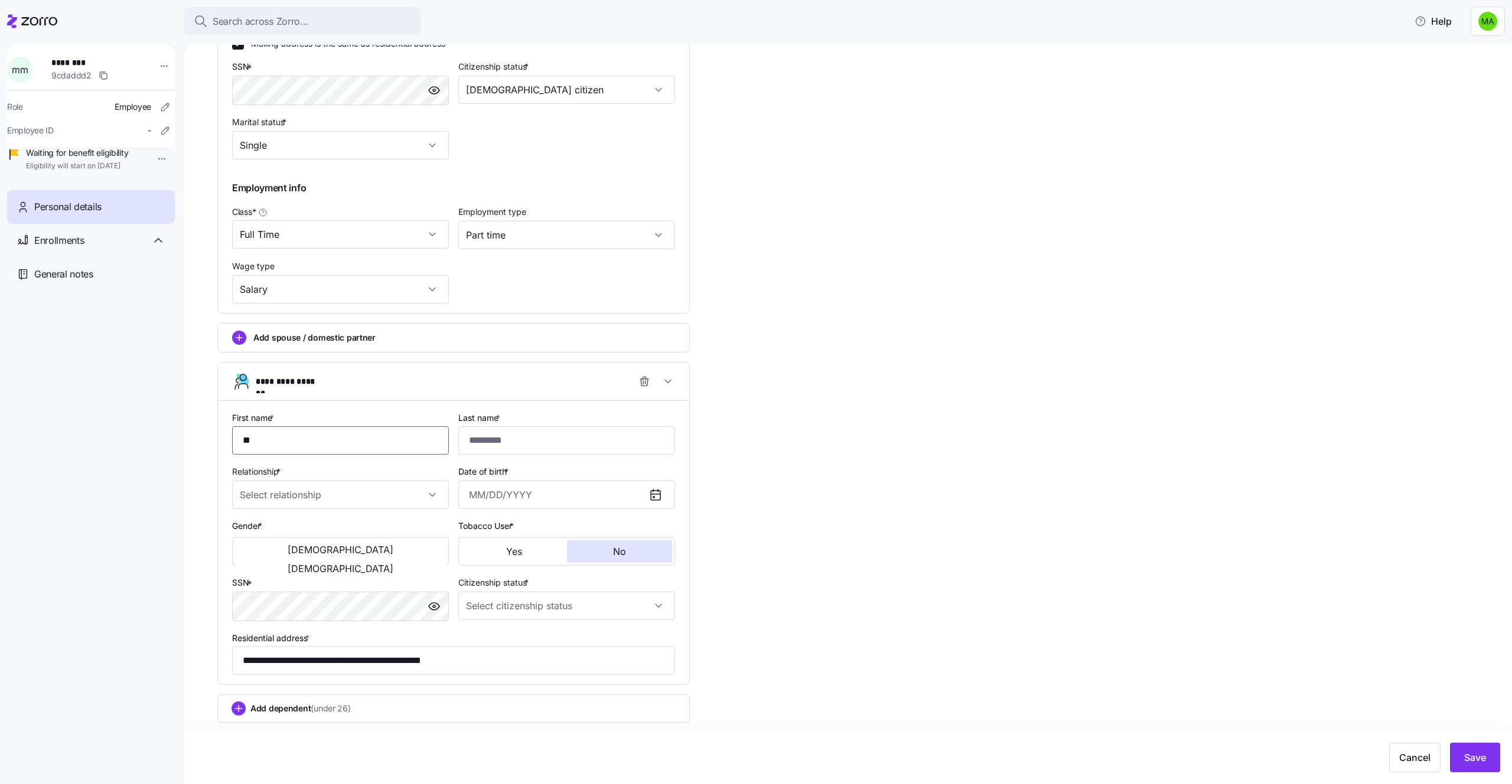
scroll to position [424, 0]
type input "***"
click at [576, 448] on input "Last name *" at bounding box center [567, 441] width 217 height 28
type input "****"
click at [411, 483] on input "Relationship *" at bounding box center [340, 495] width 217 height 28
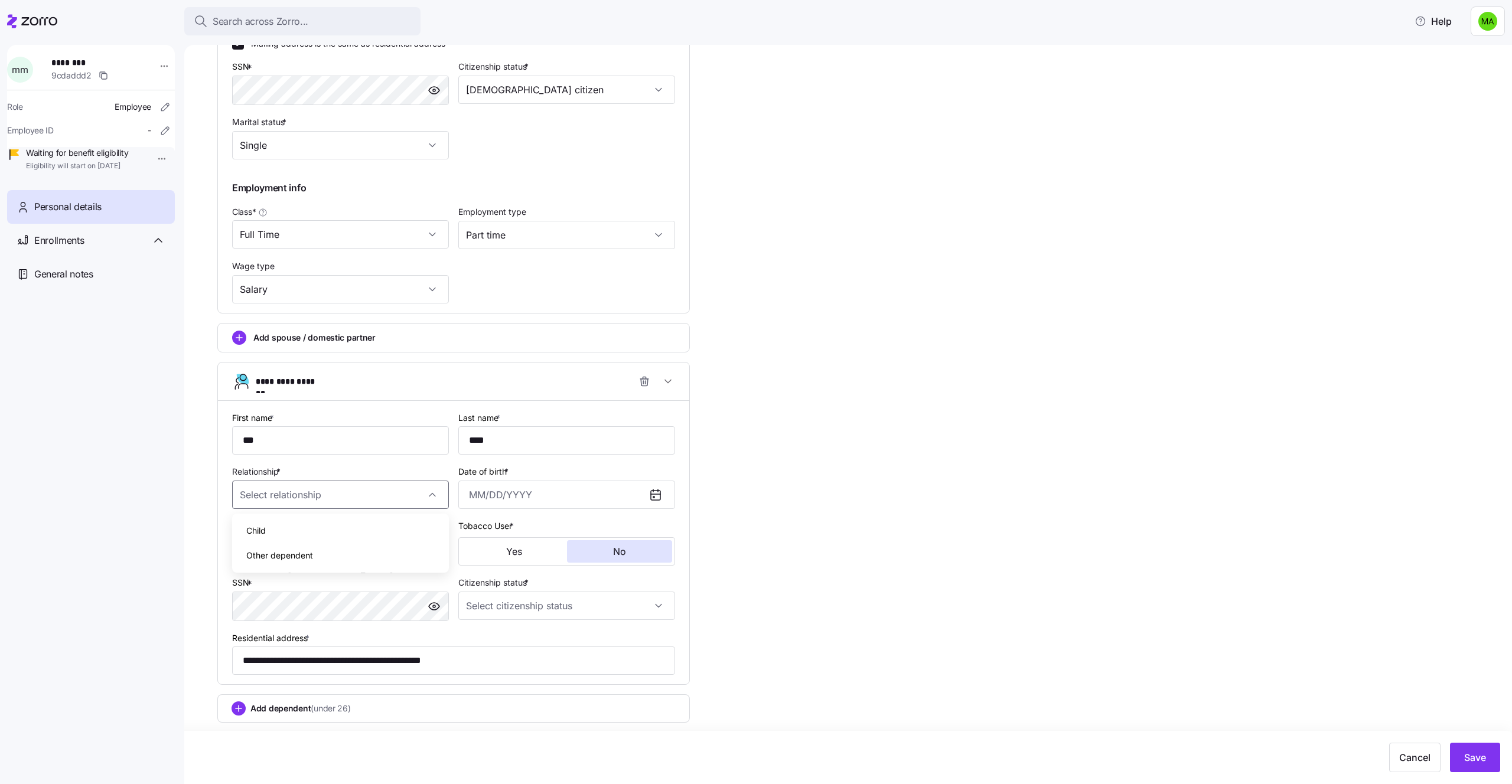
click at [294, 536] on div "Child" at bounding box center [340, 531] width 207 height 25
type input "Child"
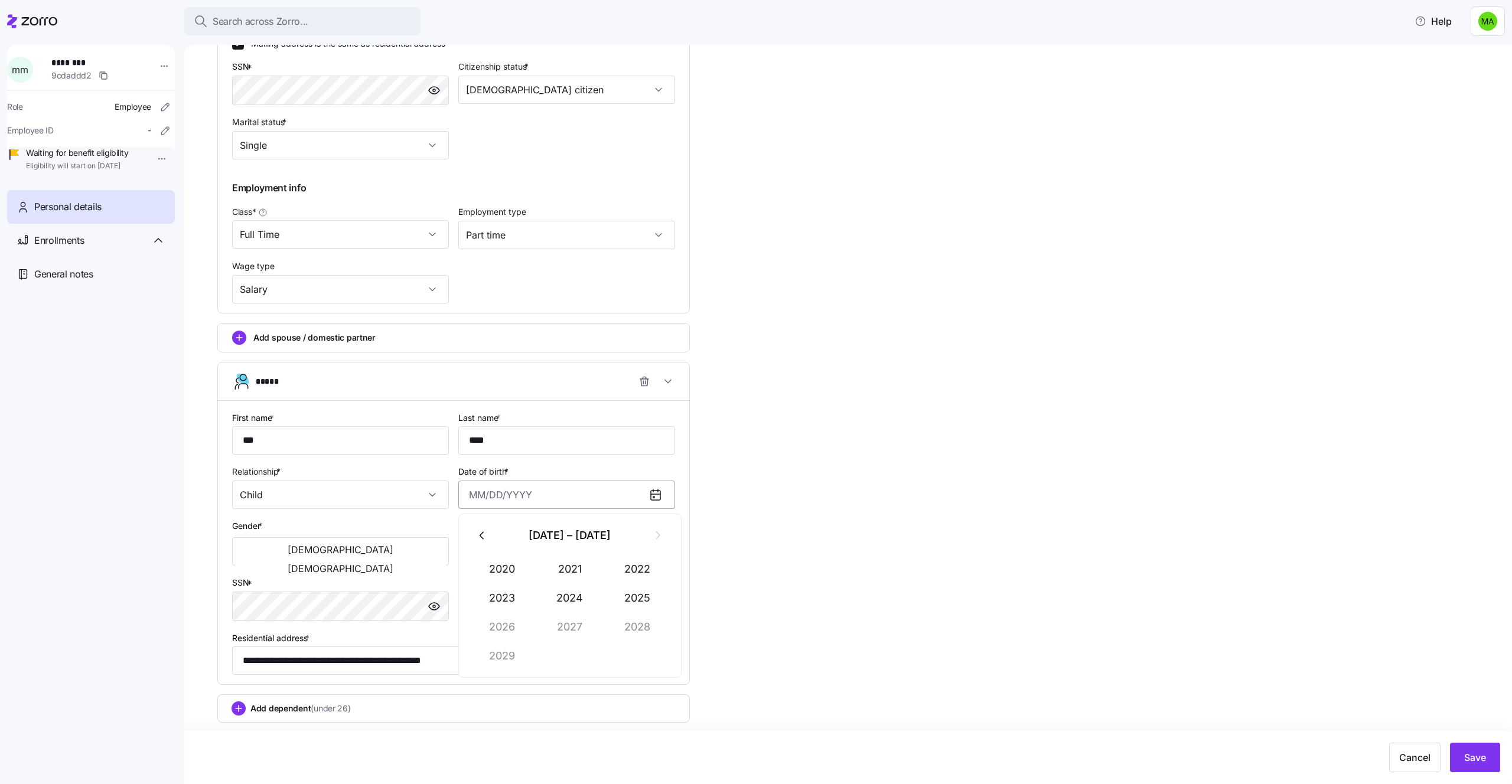
click at [524, 503] on input "Date of birth *" at bounding box center [567, 495] width 217 height 28
click at [584, 571] on button "2021" at bounding box center [570, 569] width 68 height 28
click at [584, 571] on button "Feb" at bounding box center [570, 569] width 68 height 28
click at [584, 571] on th "Fr" at bounding box center [598, 566] width 29 height 23
click at [583, 595] on button "4" at bounding box center [570, 592] width 28 height 28
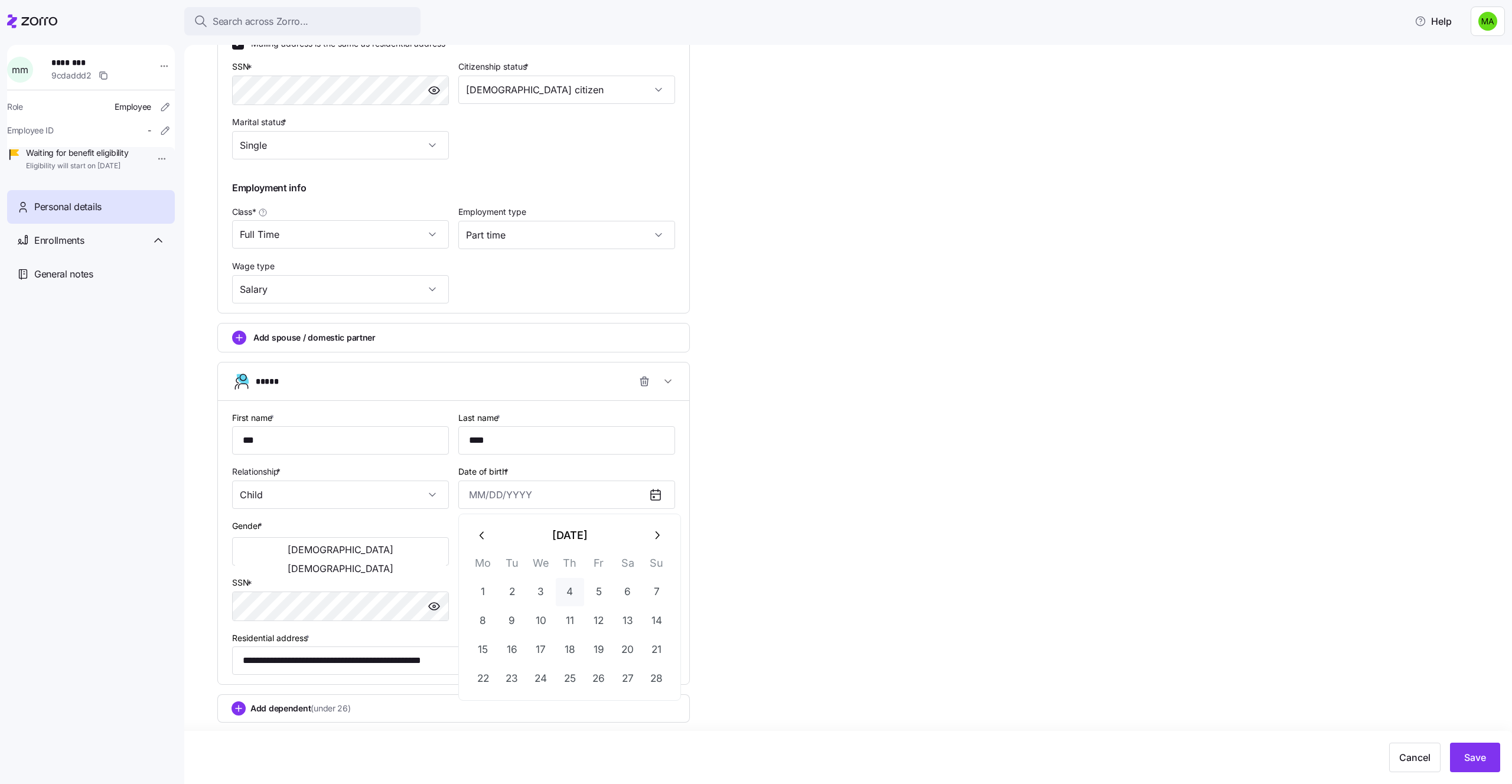
type input "February 4, 2021"
click at [308, 554] on button "Male" at bounding box center [340, 550] width 211 height 19
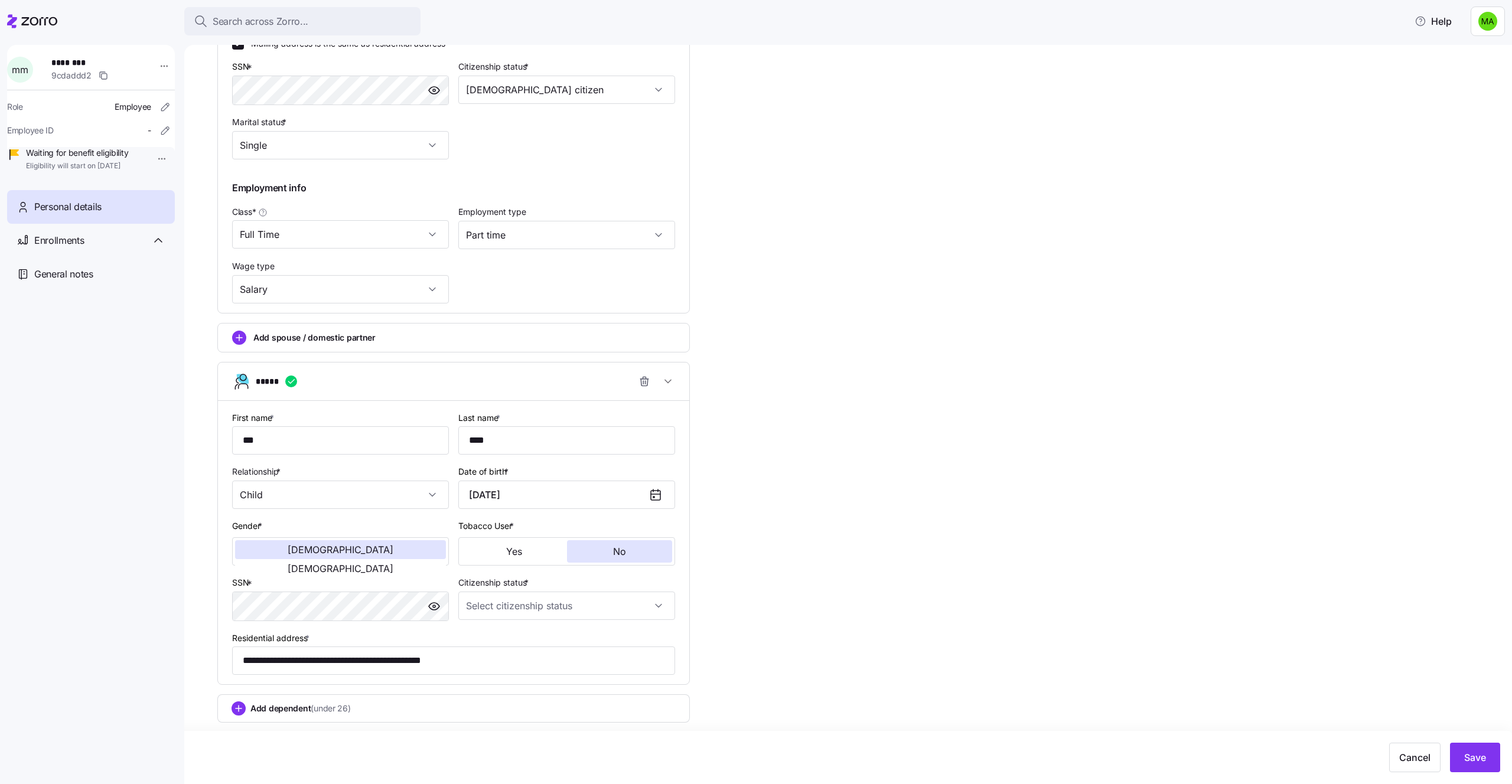
click at [308, 624] on div "SSN *" at bounding box center [340, 598] width 226 height 56
click at [536, 593] on input "Citizenship status *" at bounding box center [567, 606] width 217 height 28
click at [520, 643] on div "US citizen" at bounding box center [567, 642] width 207 height 25
type input "US citizen"
click at [1462, 751] on button "Save" at bounding box center [1475, 757] width 50 height 30
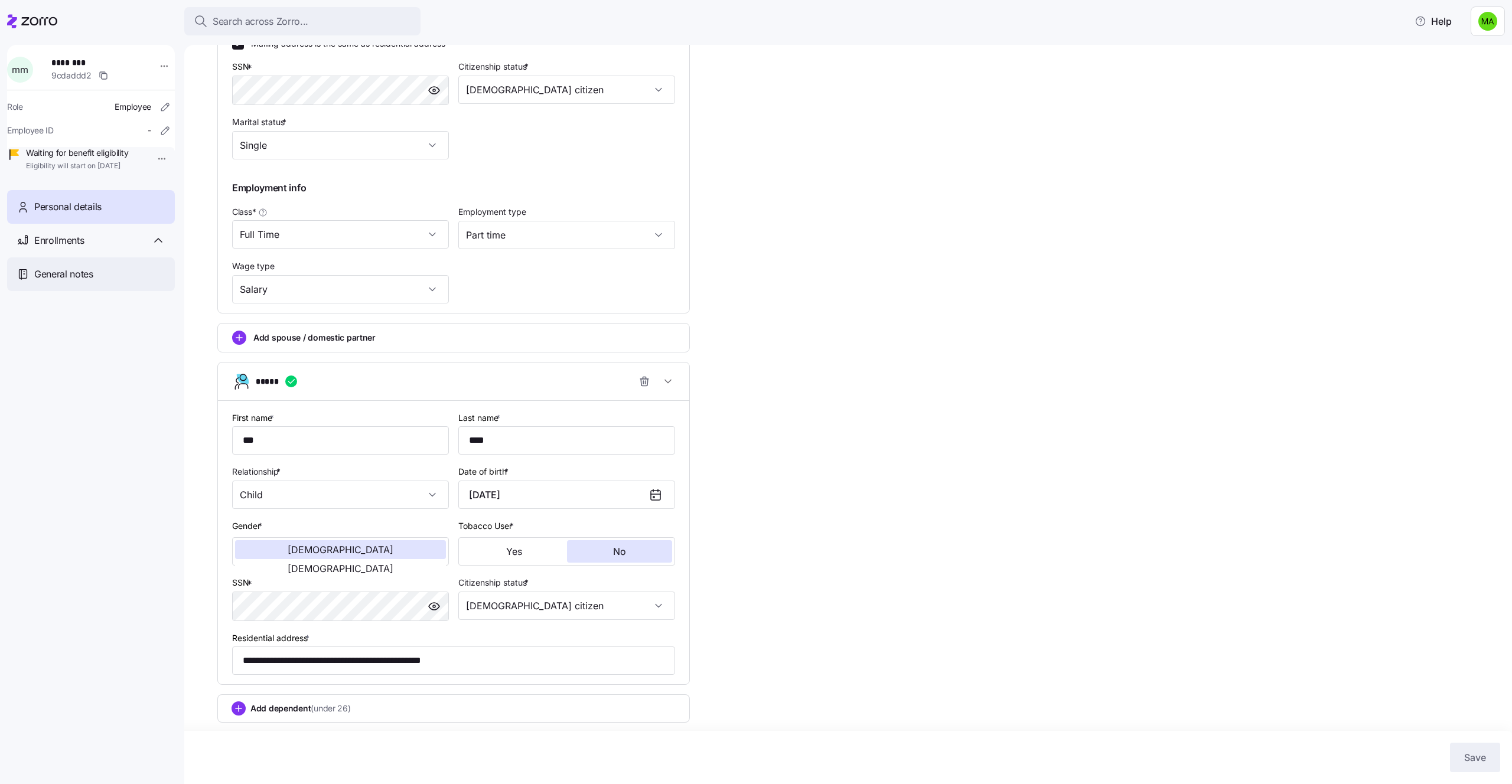
click at [53, 281] on span "General notes" at bounding box center [64, 274] width 59 height 15
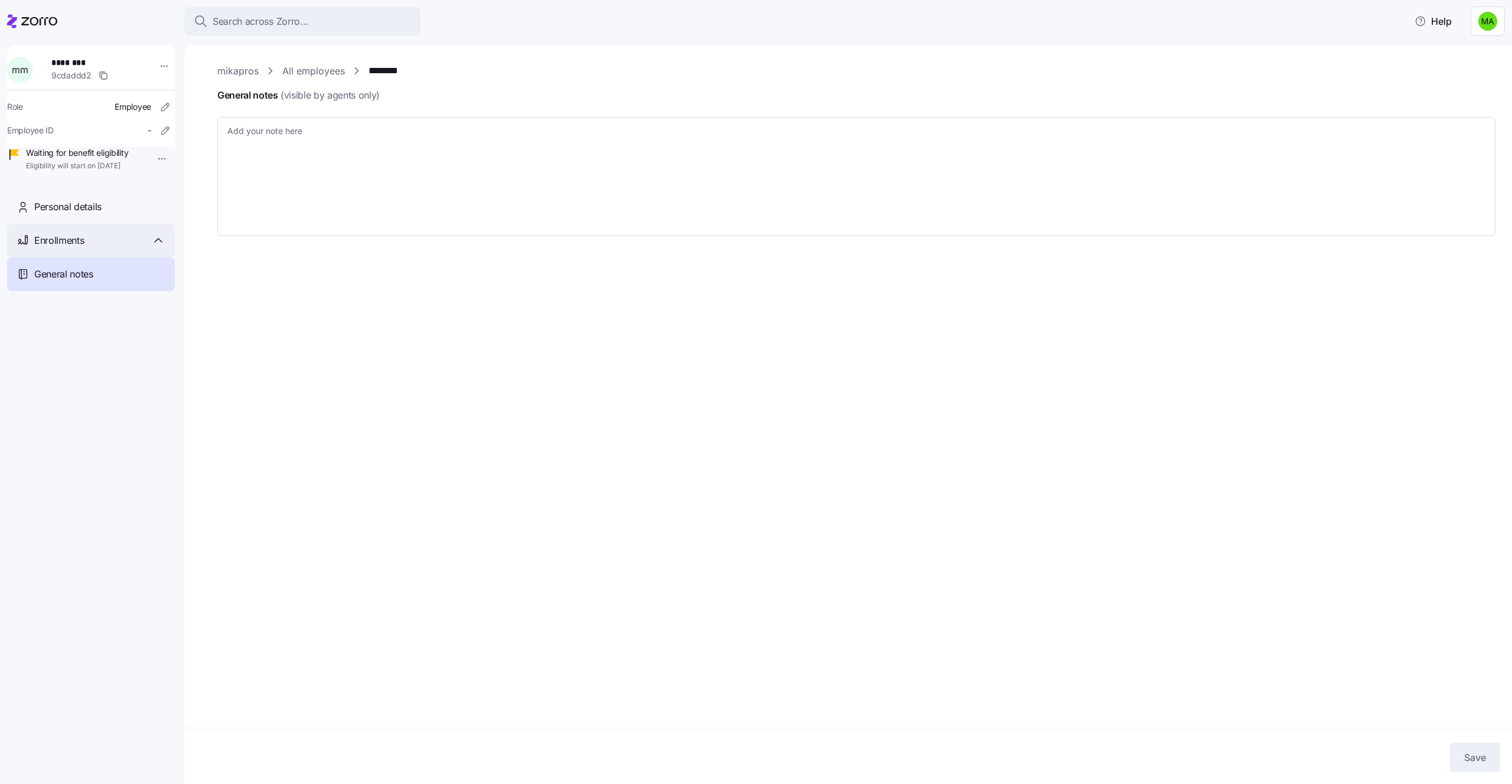
click at [76, 248] on span "Enrollments" at bounding box center [59, 240] width 50 height 15
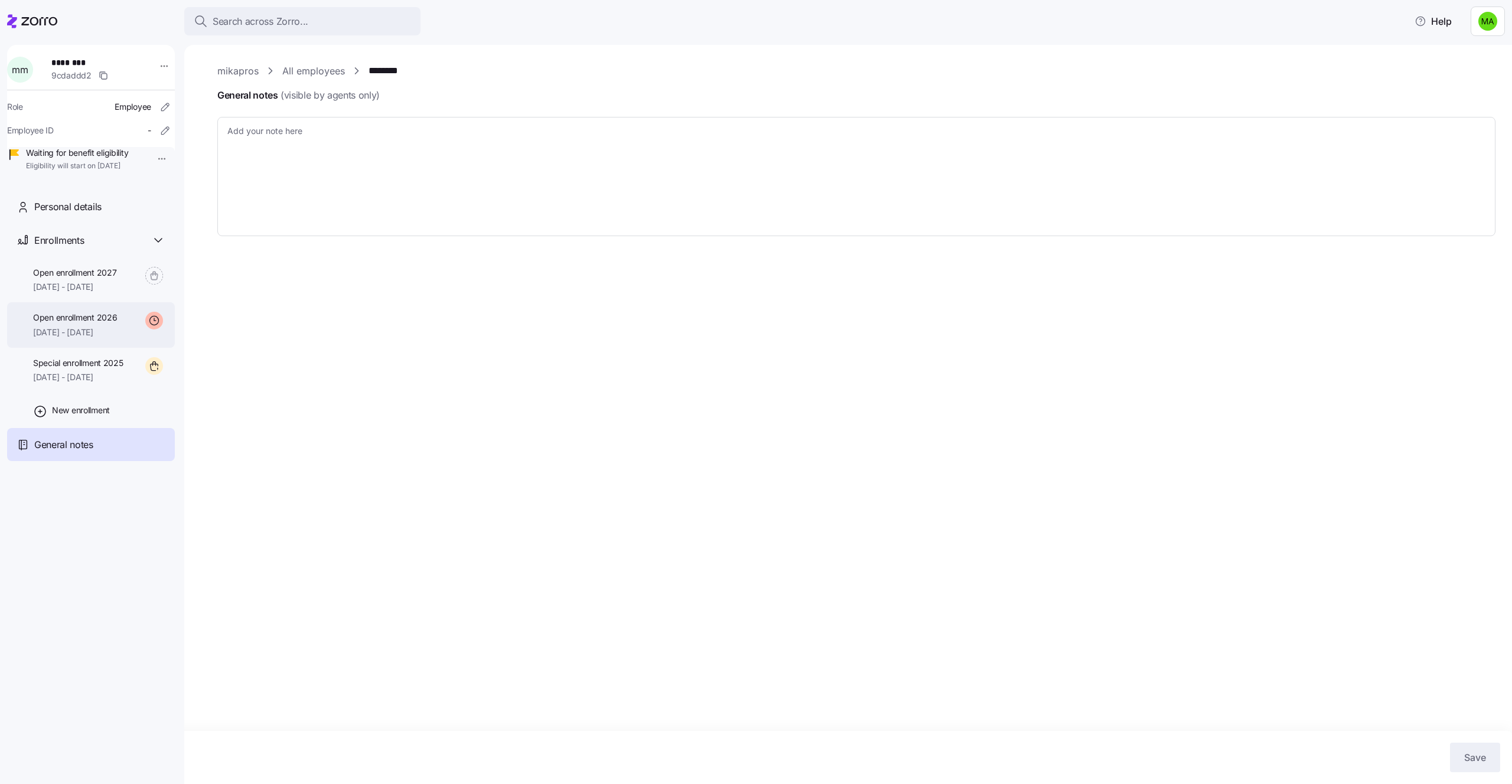
click at [81, 348] on div "Open enrollment 2026 01/01/2026 - 12/31/2026" at bounding box center [90, 325] width 167 height 46
type textarea "x"
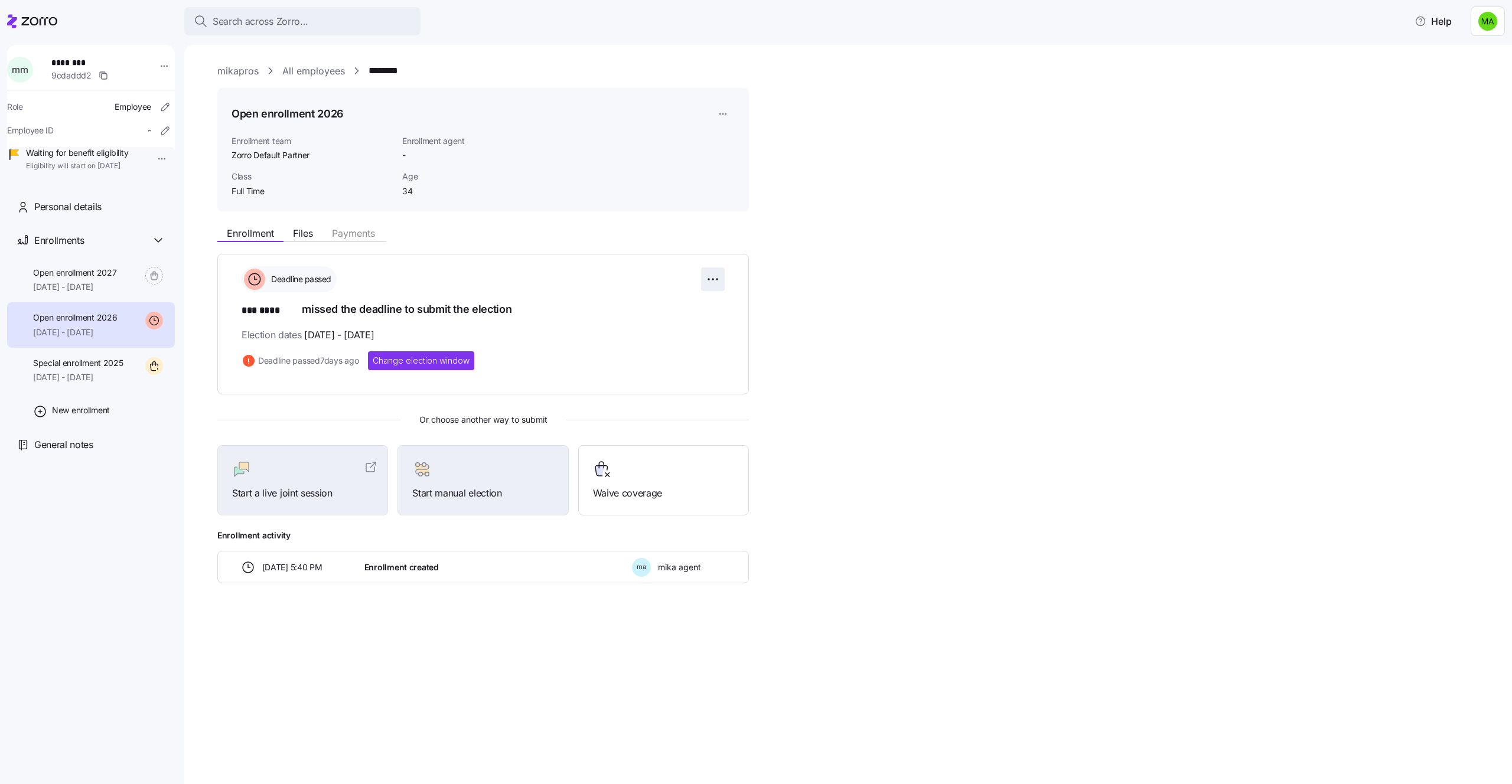
click at [717, 274] on html "Search across Zorro... Help m m ******** 9cdaddd2 Role Employee Employee ID - W…" at bounding box center [756, 388] width 1512 height 777
click at [665, 310] on span "Change election window" at bounding box center [668, 308] width 91 height 12
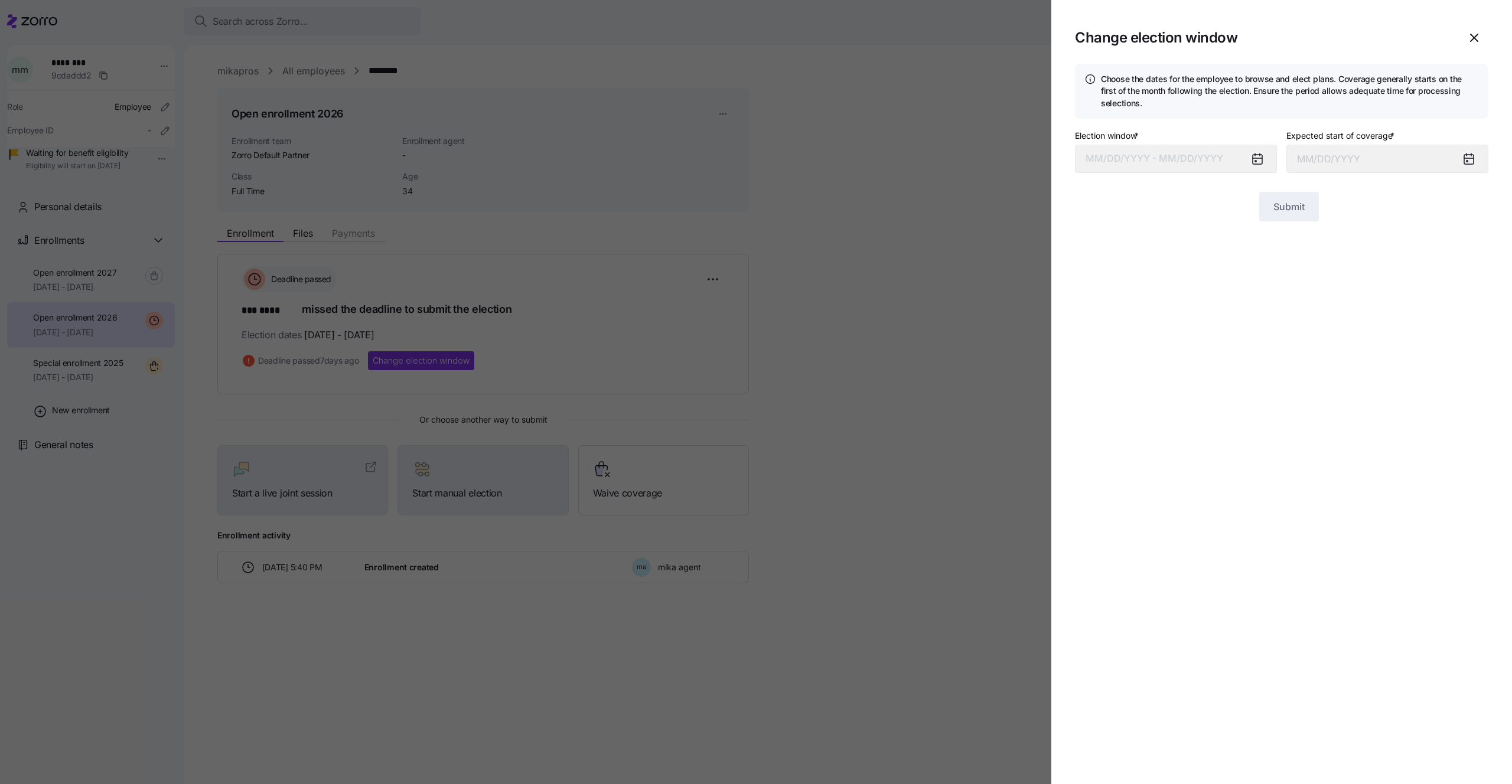
type input "January 1, 2026"
click at [1346, 156] on input "January 1, 2026" at bounding box center [1387, 159] width 202 height 28
click at [1468, 159] on icon at bounding box center [1469, 159] width 9 height 9
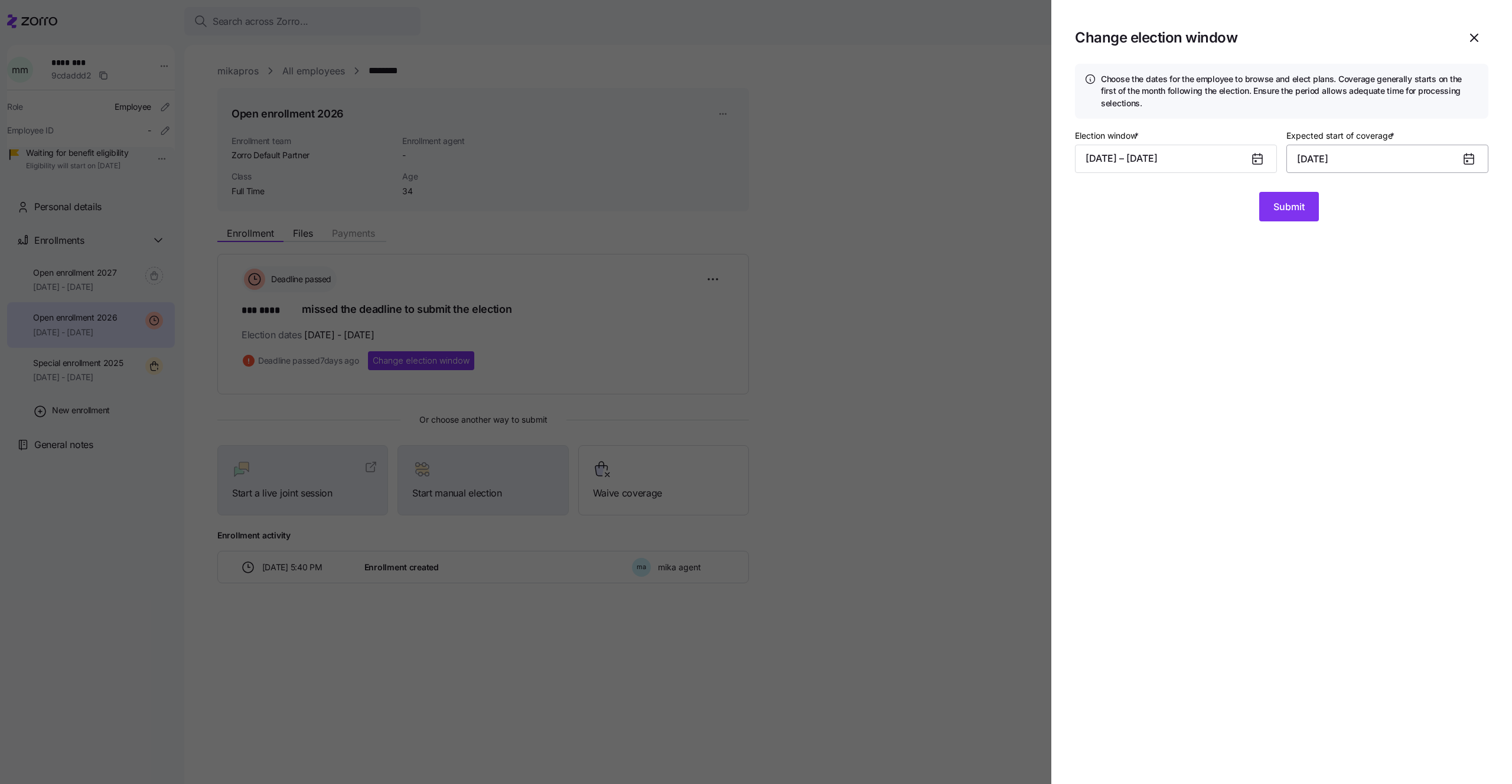
click at [1374, 163] on input "January 1, 2026" at bounding box center [1387, 159] width 202 height 28
click at [1114, 166] on button "08/01/2025 – 08/31/2025" at bounding box center [1176, 159] width 202 height 28
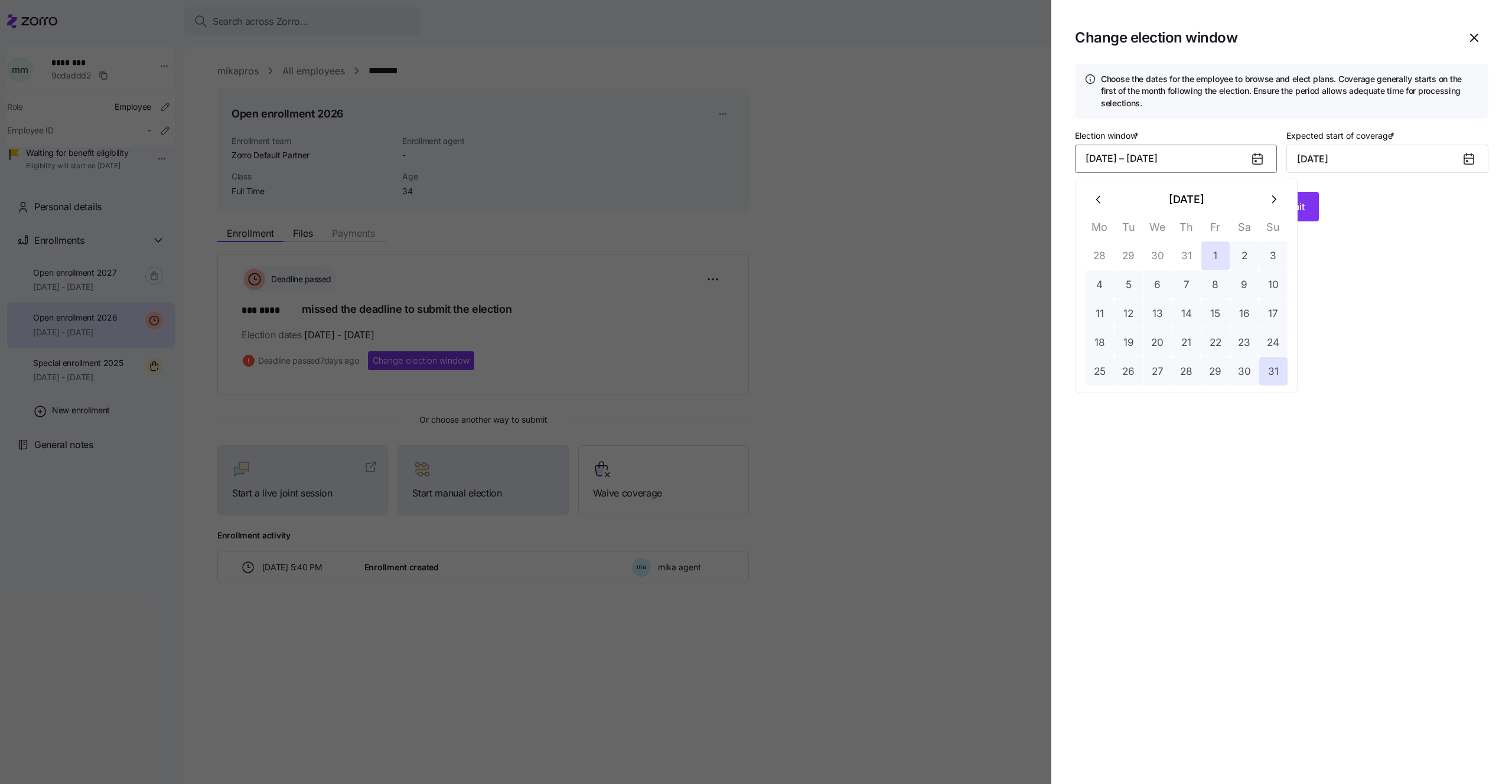
click at [1271, 203] on icon "button" at bounding box center [1273, 200] width 13 height 13
click at [1205, 317] on button "19" at bounding box center [1216, 313] width 28 height 28
click at [1098, 248] on button "1" at bounding box center [1099, 255] width 28 height 28
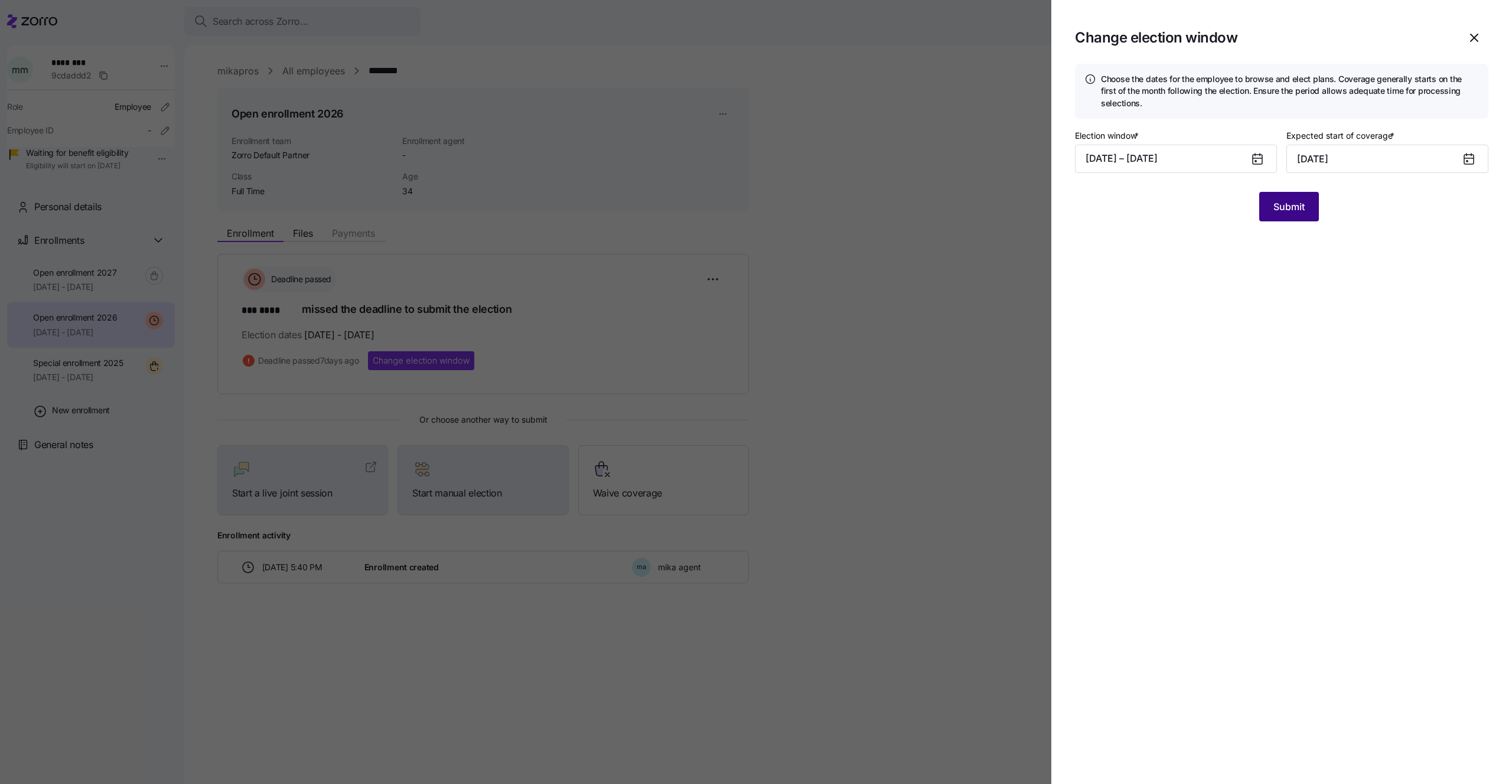
click at [1297, 206] on span "Submit" at bounding box center [1289, 207] width 31 height 14
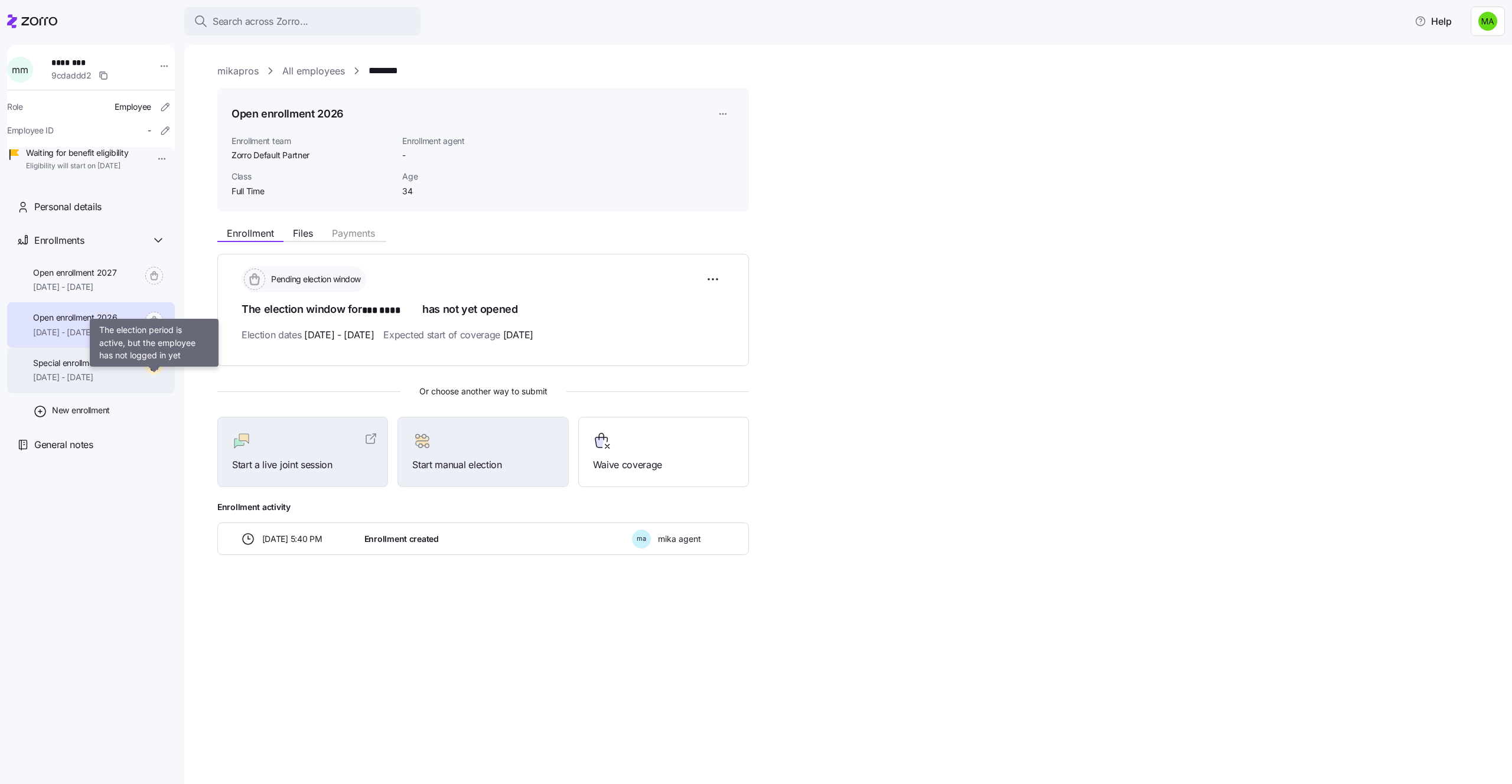
click at [149, 379] on div at bounding box center [154, 368] width 18 height 22
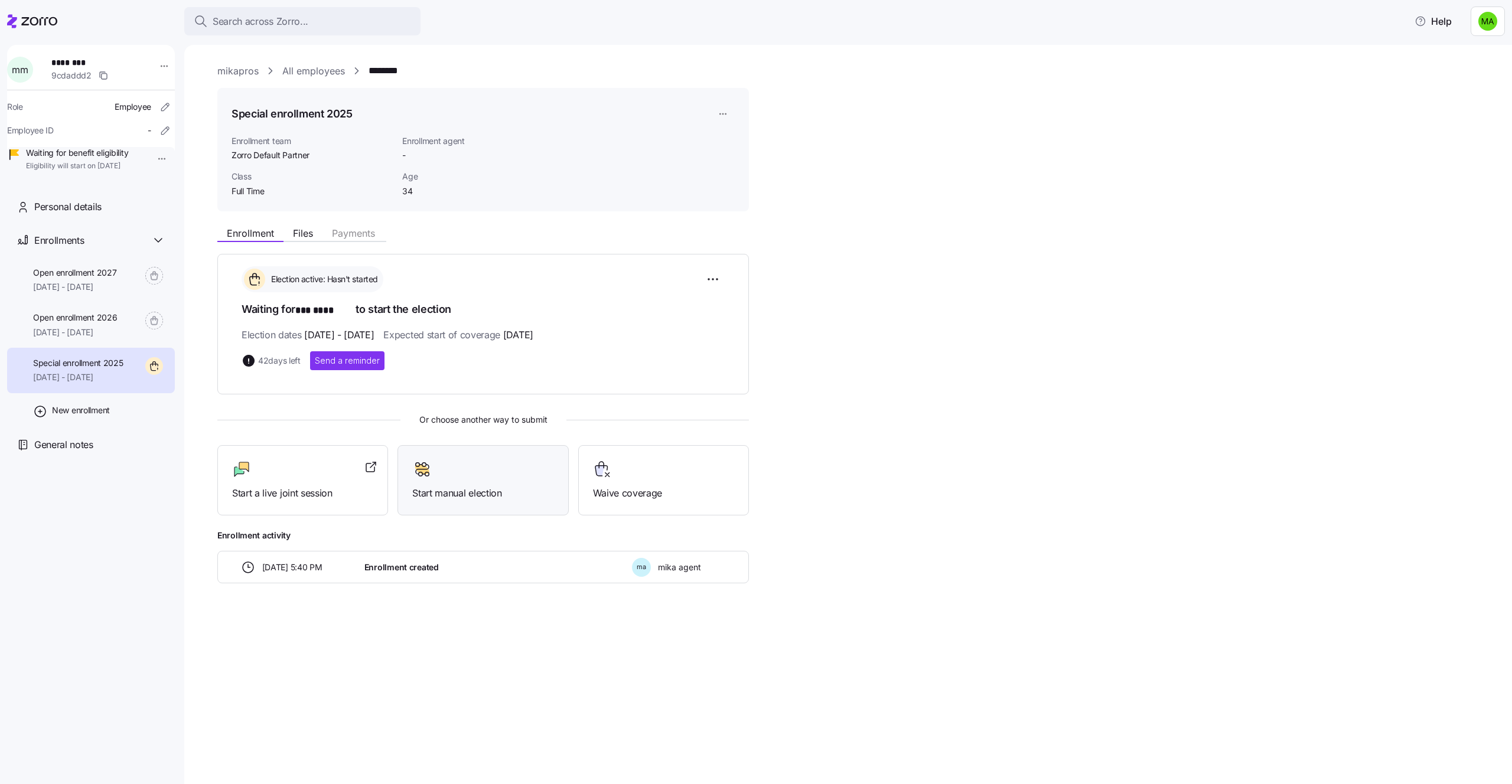
click at [431, 469] on icon at bounding box center [422, 469] width 20 height 19
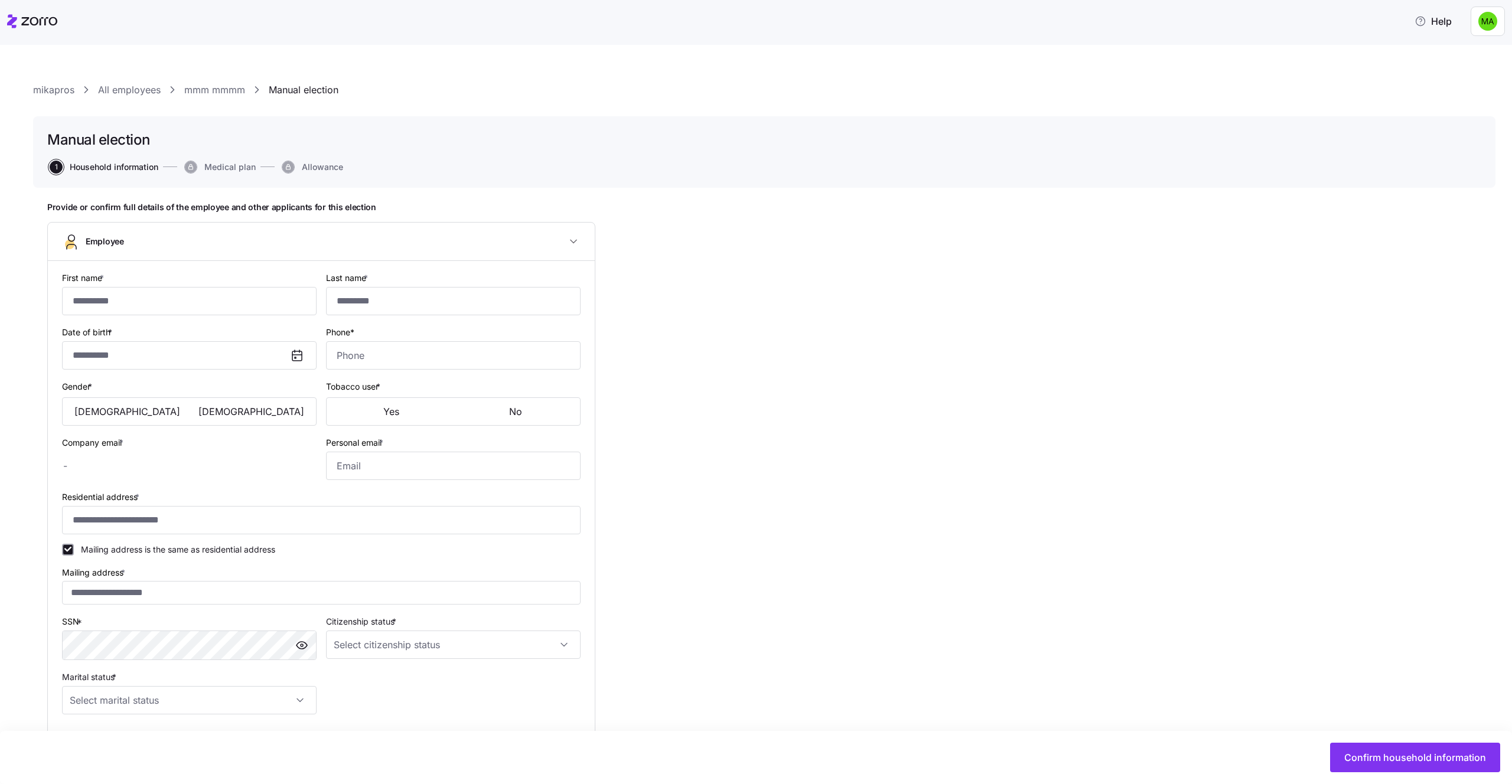
type input "***"
type input "****"
type input "mika.a+employeeeee@myzorro.co"
type input "mikmik567@gmail.com"
type input "**********"
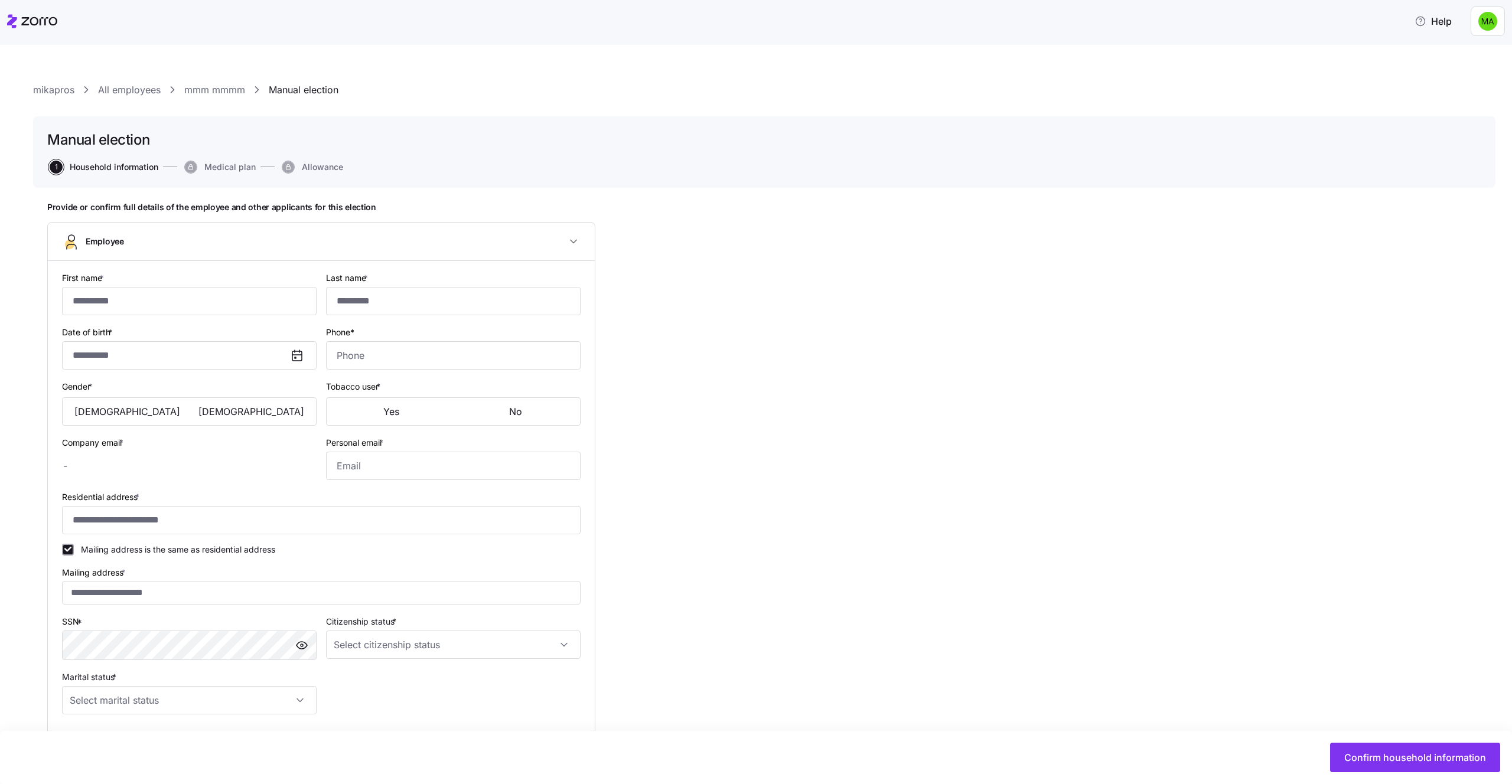
checkbox input "true"
type input "**********"
type input "(212) 555-9994"
type input "US citizen"
type input "Single"
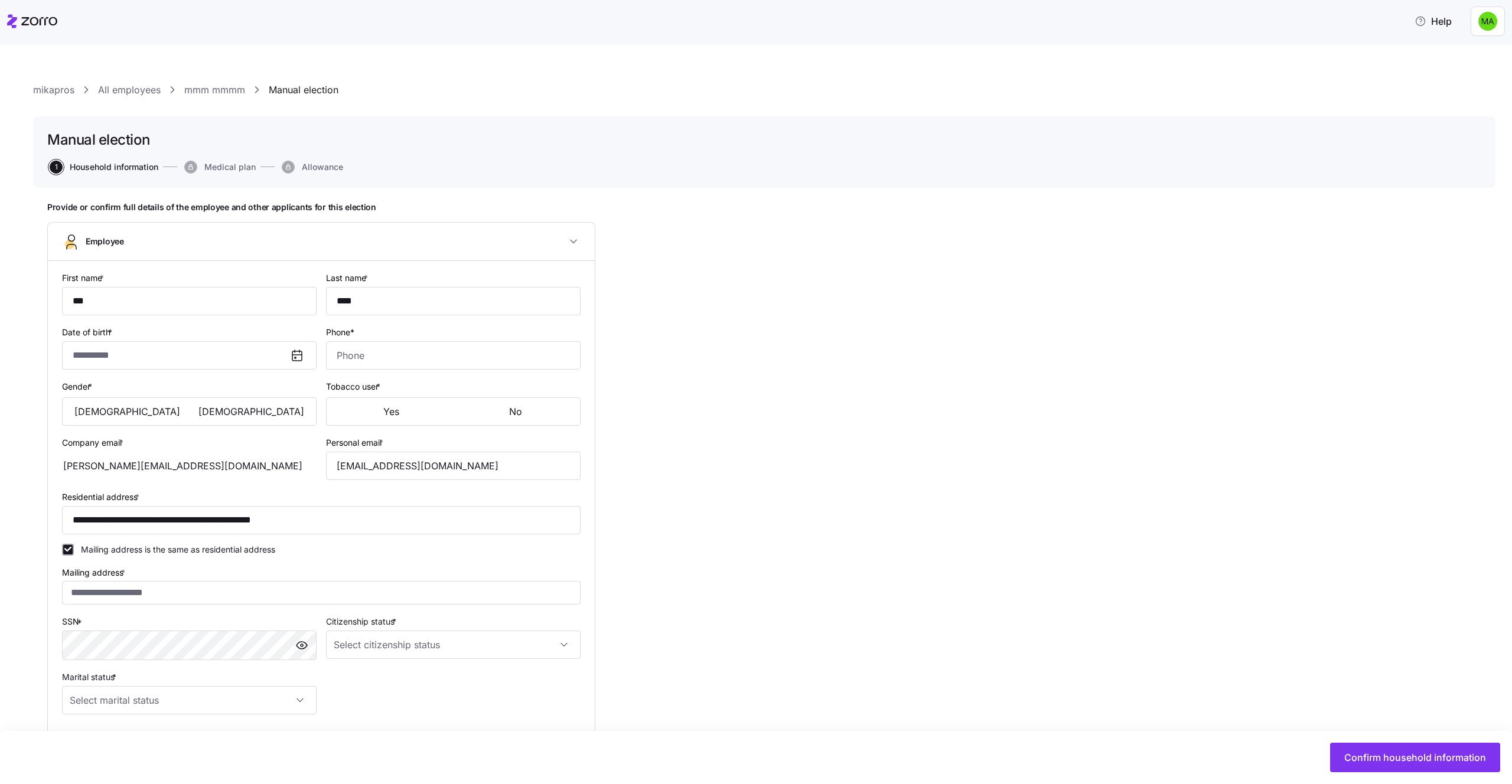
type input "Full Time"
type input "Part time"
type input "Salary"
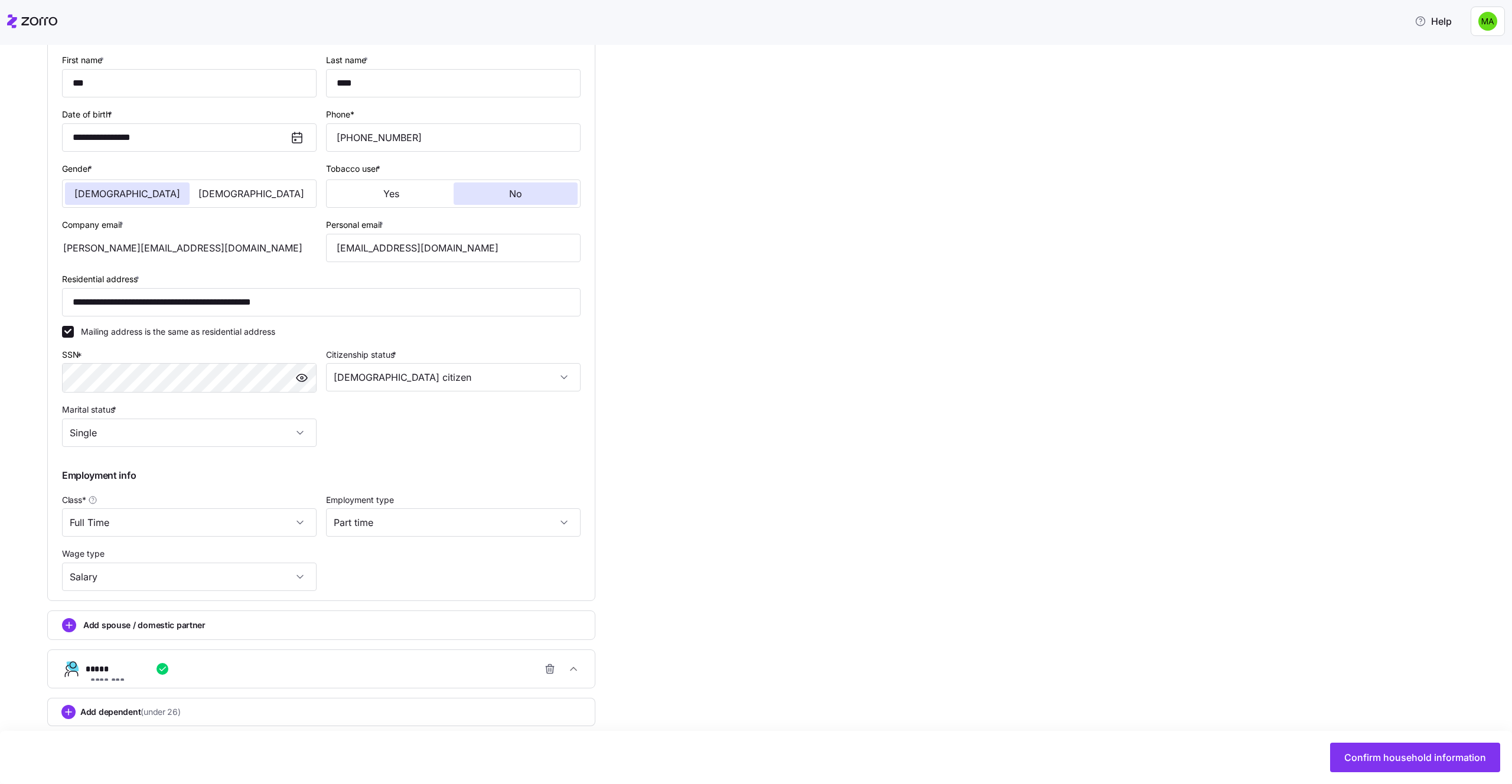
scroll to position [233, 0]
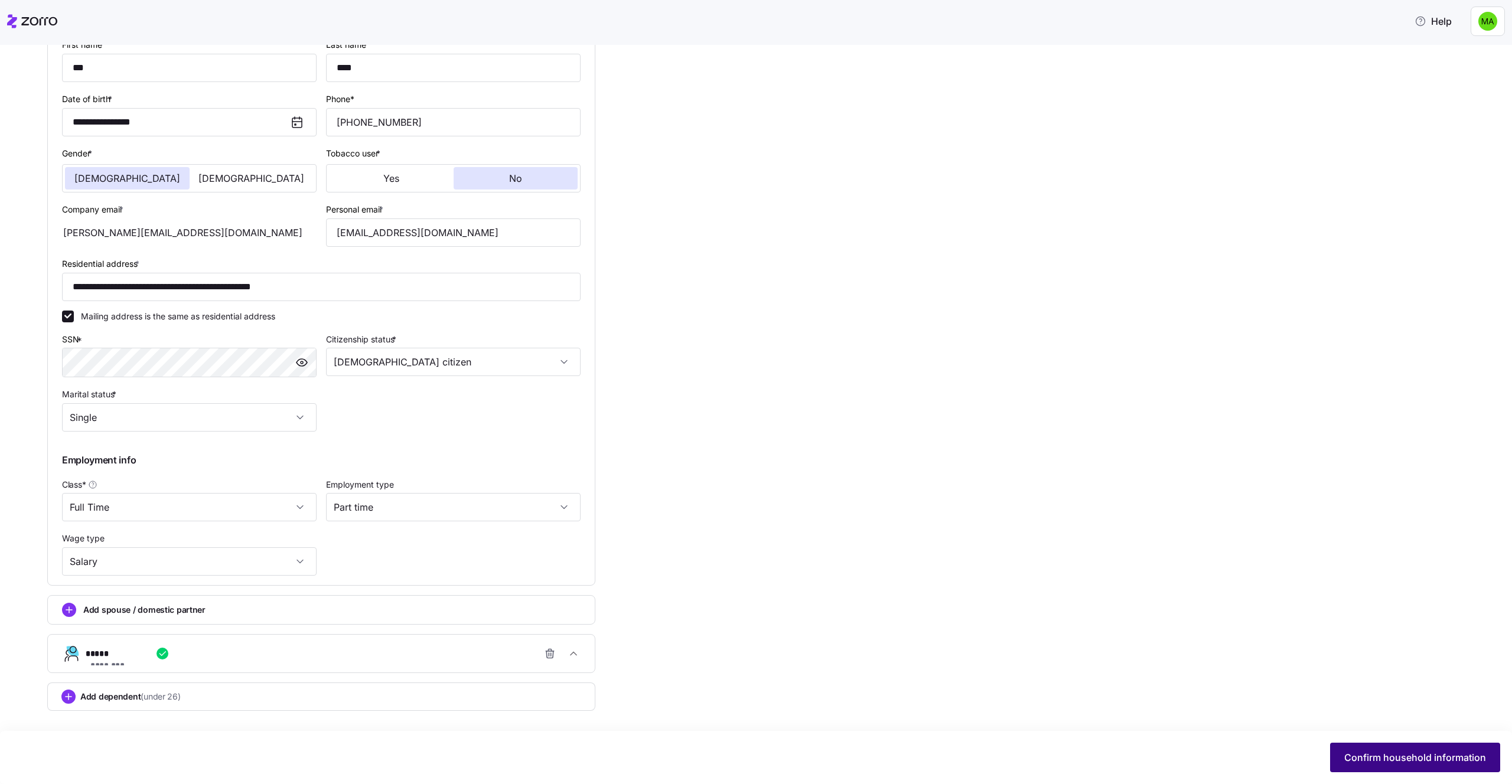
click at [1360, 755] on span "Confirm household information" at bounding box center [1415, 757] width 141 height 14
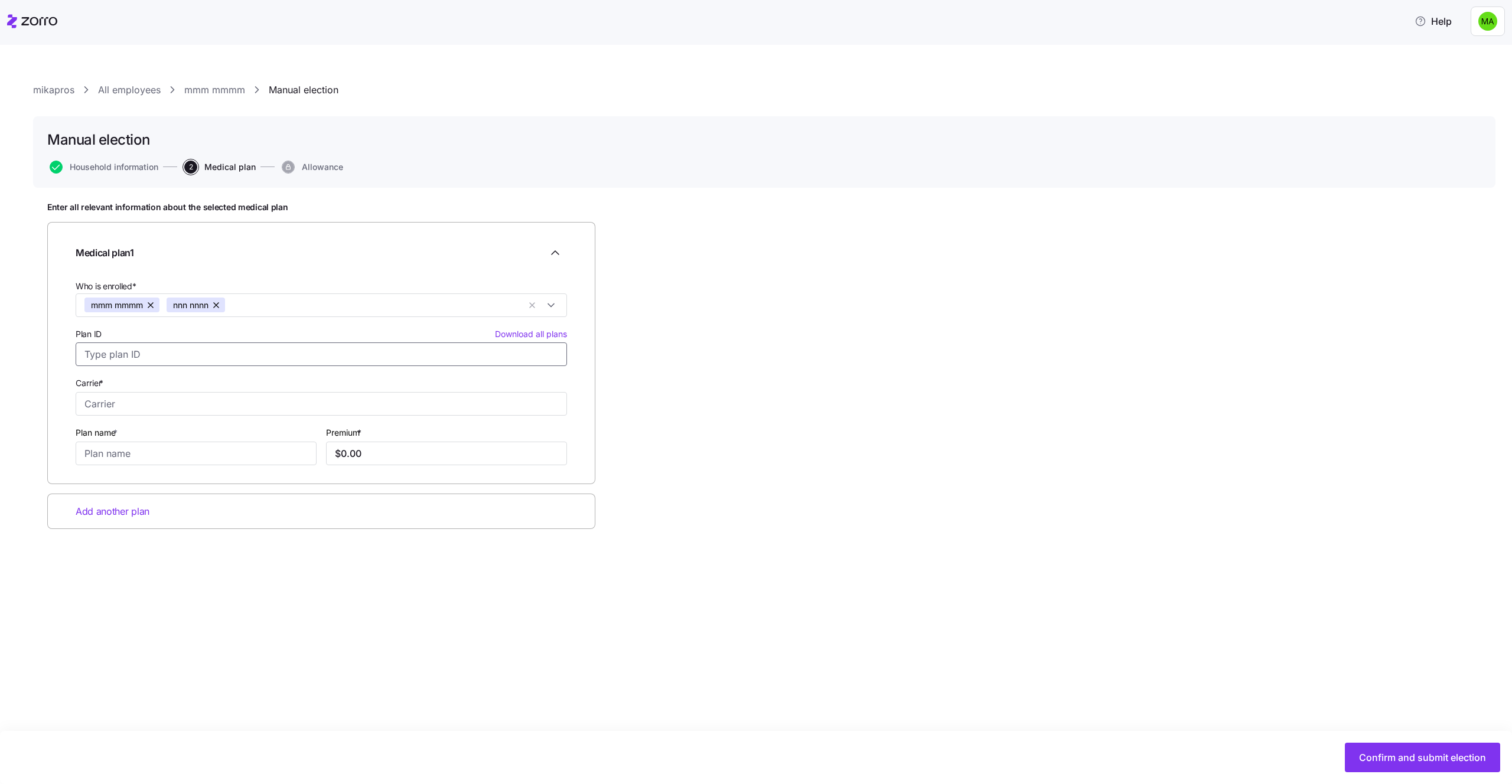
click at [361, 357] on input "Plan ID Download all plans" at bounding box center [321, 354] width 491 height 24
click at [348, 390] on div "61836WA0050019 Ambetter, Ambetter Essential Care 1" at bounding box center [321, 394] width 486 height 40
type input "61836WA0050019"
type input "Ambetter"
type input "Ambetter Essential Care 1"
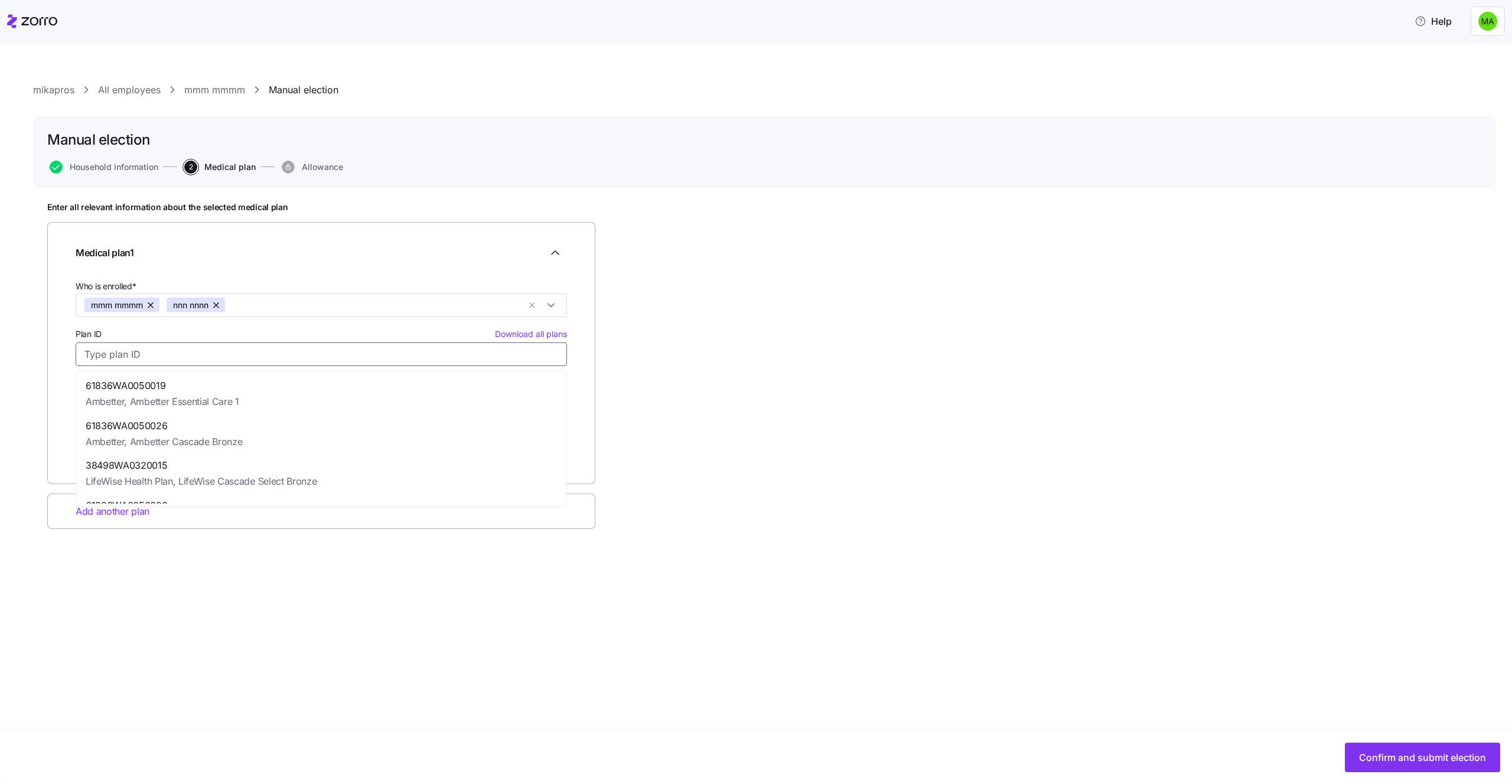
type input "$472.51"
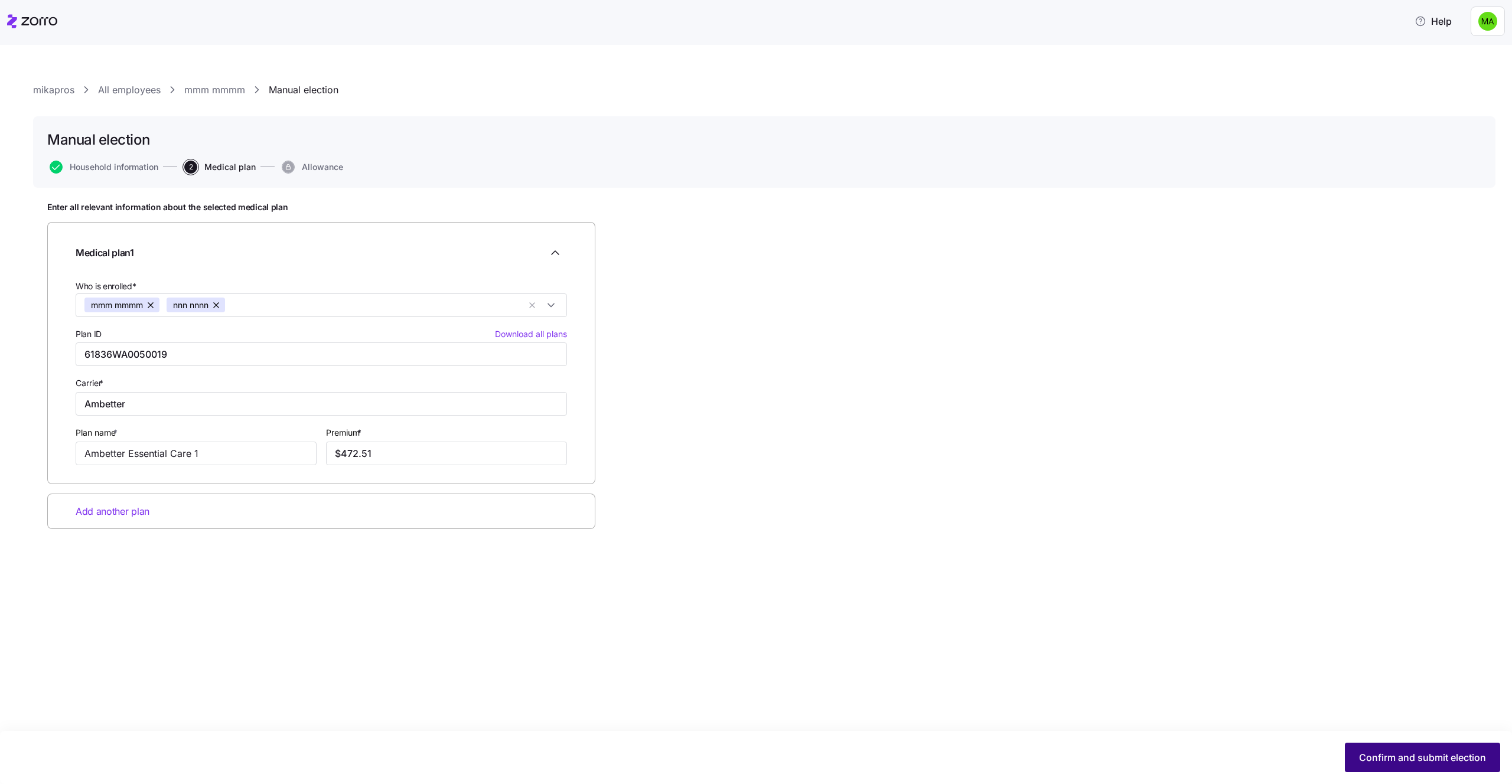
click at [1356, 758] on button "Confirm and submit election" at bounding box center [1422, 757] width 156 height 30
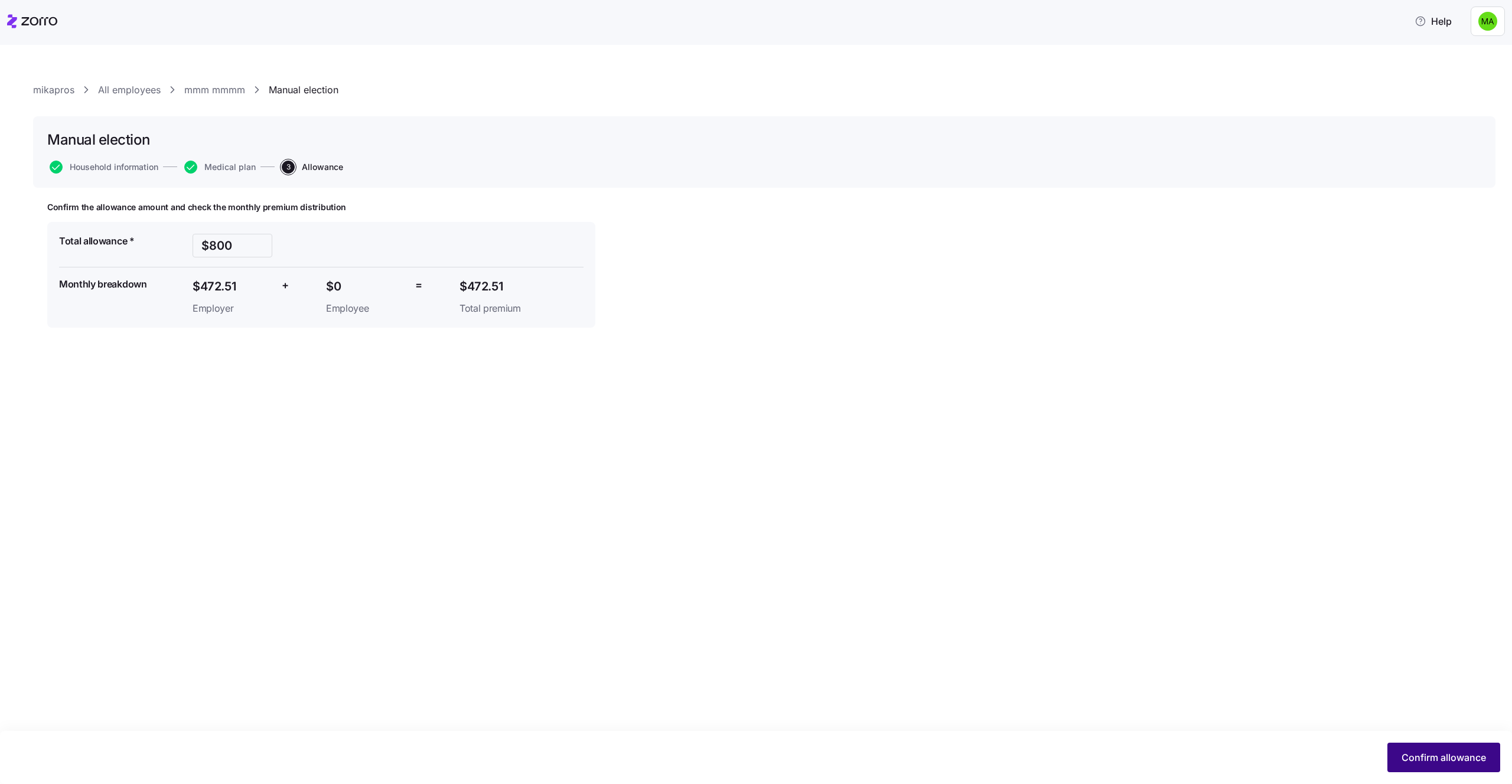
click at [1404, 764] on span "Confirm allowance" at bounding box center [1443, 757] width 84 height 14
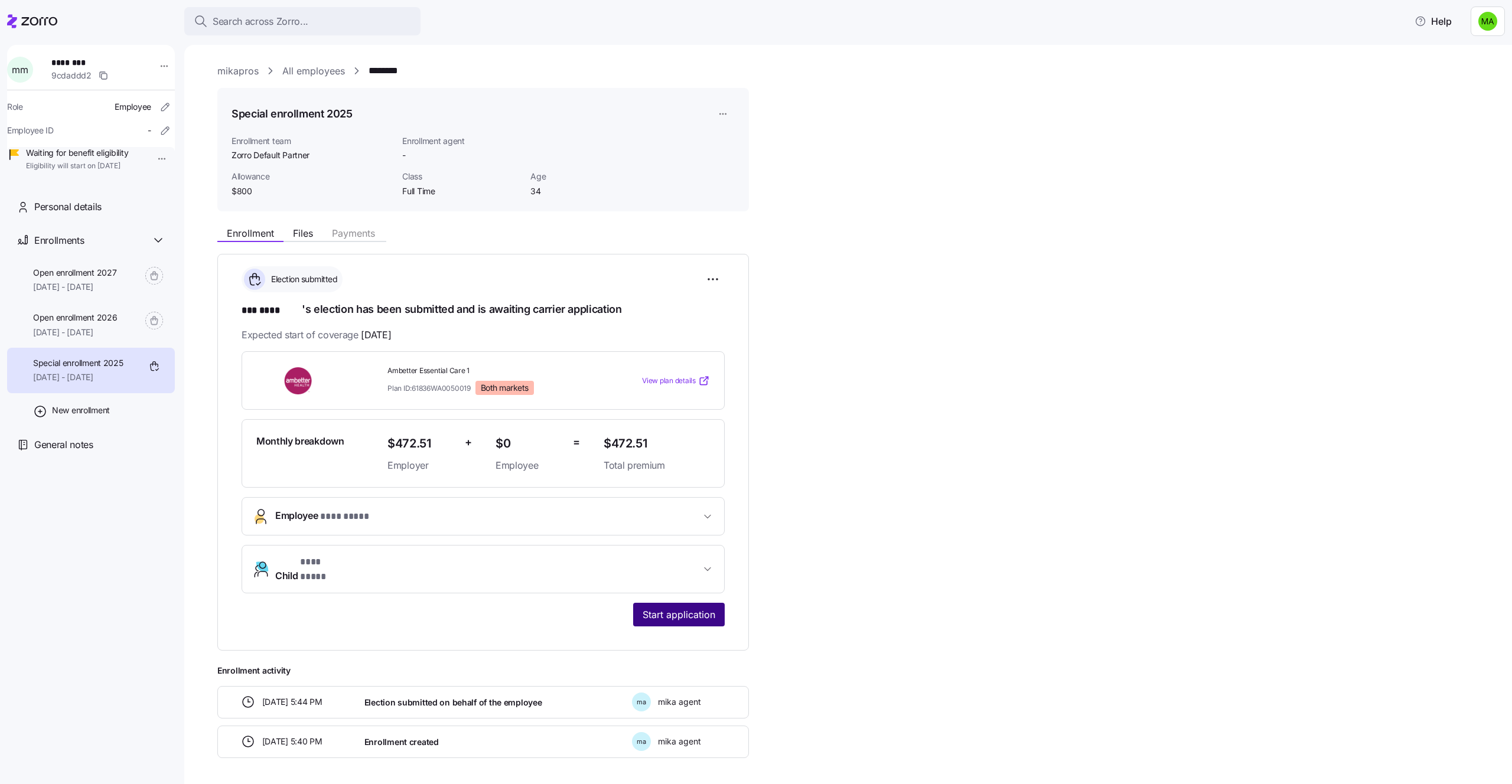
click at [673, 607] on span "Start application" at bounding box center [679, 614] width 72 height 14
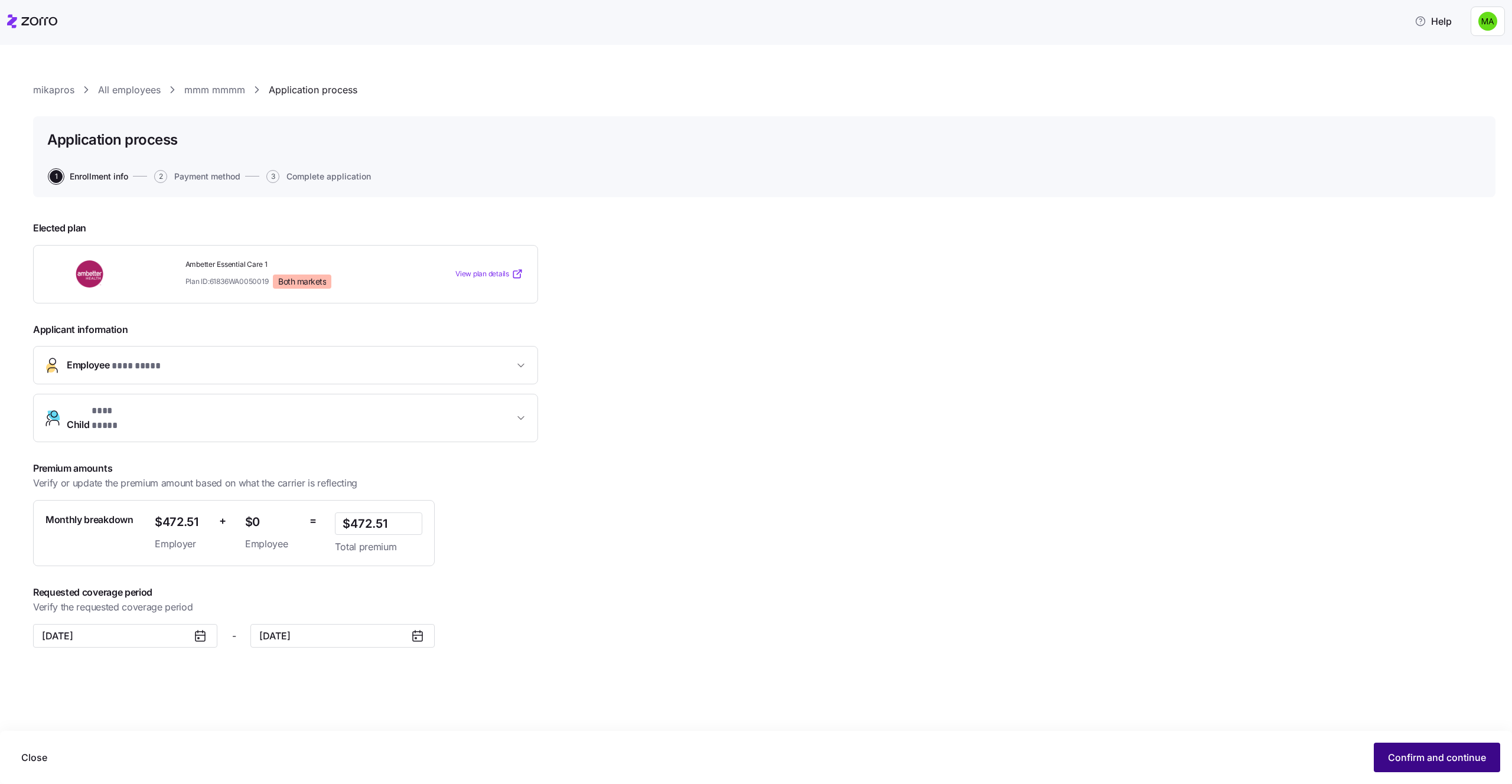
click at [1425, 749] on button "Confirm and continue" at bounding box center [1437, 757] width 127 height 30
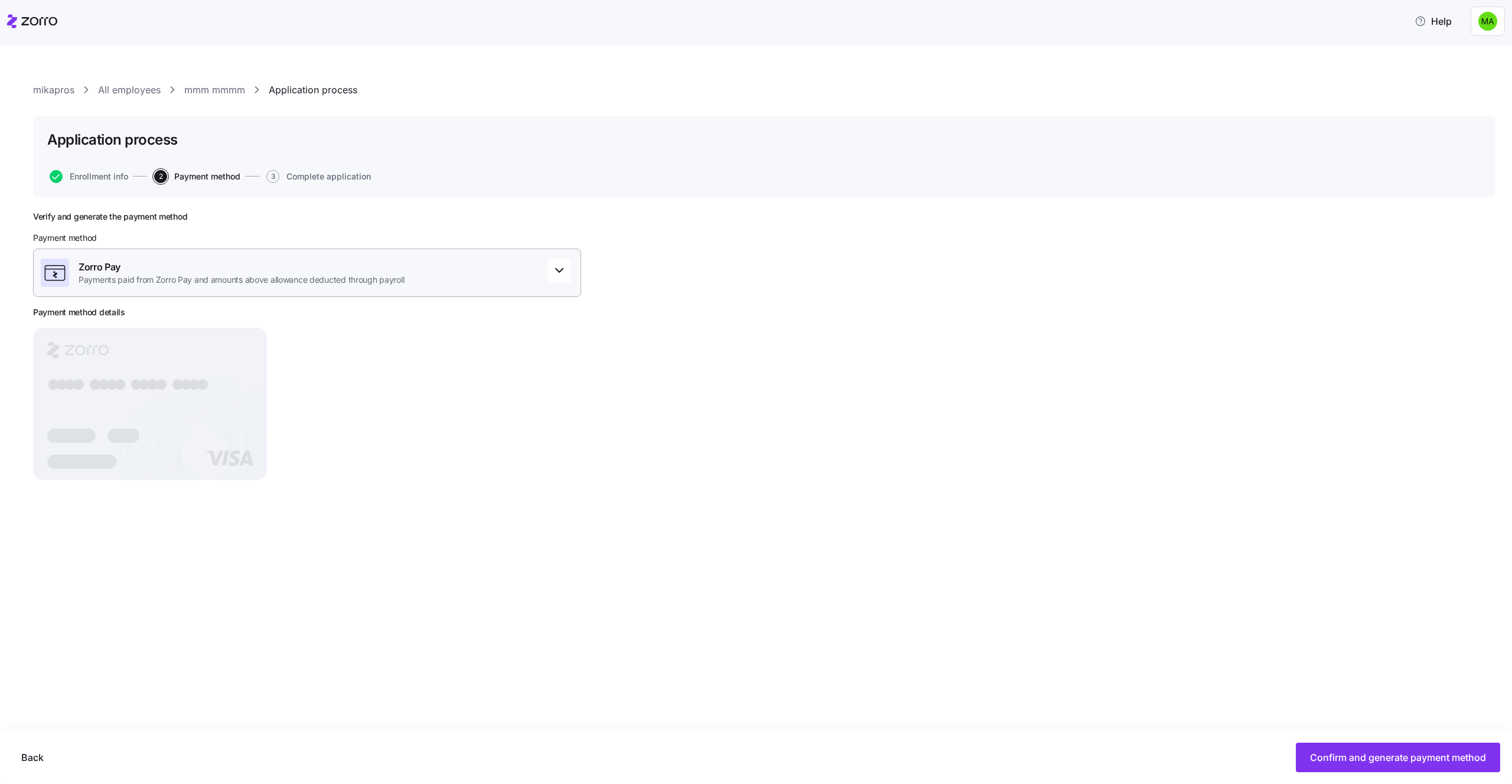
click at [490, 273] on div "Zorro Pay Payments paid from Zorro Pay and amounts above allowance deducted thr…" at bounding box center [306, 273] width 548 height 49
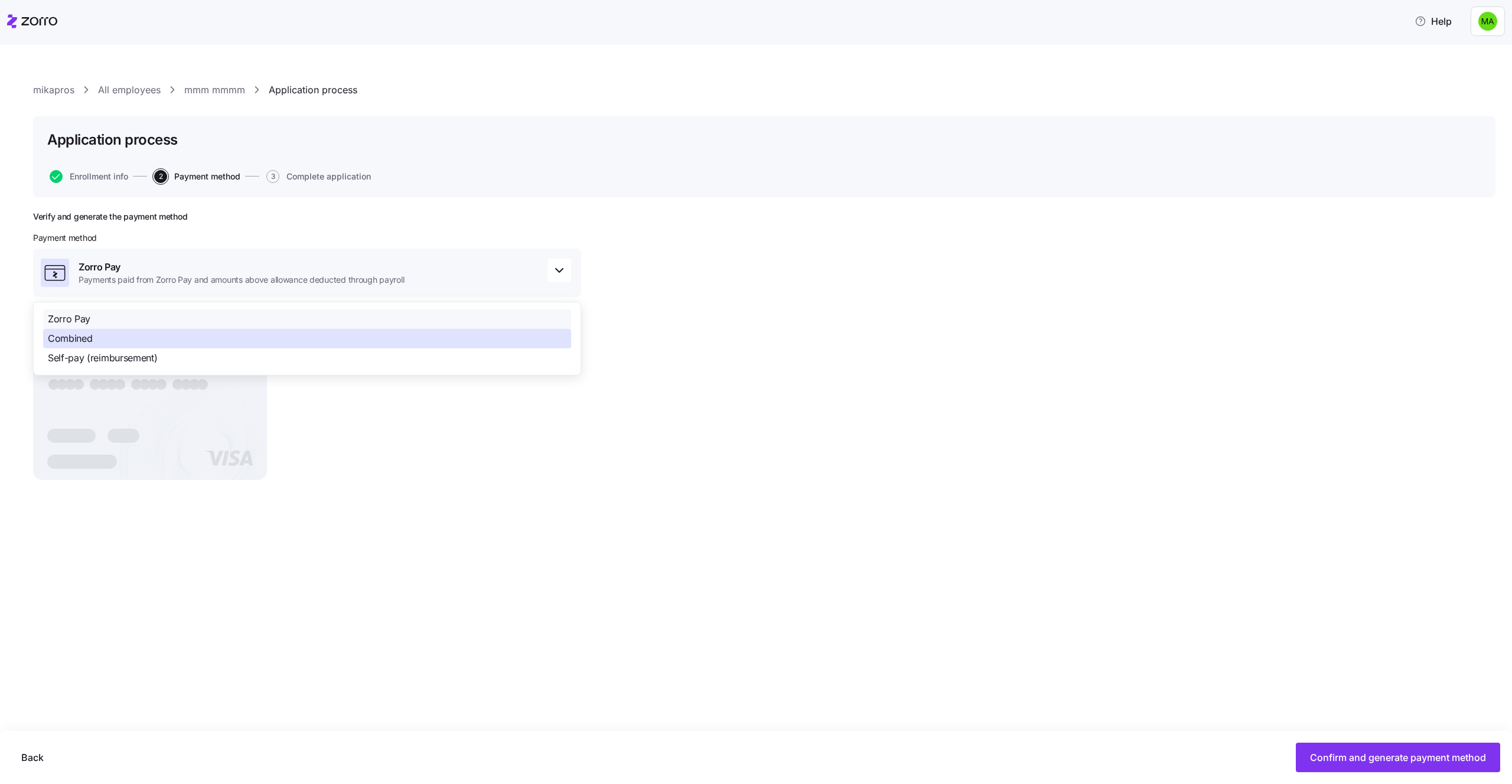
click at [297, 336] on div "Combined" at bounding box center [307, 339] width 528 height 20
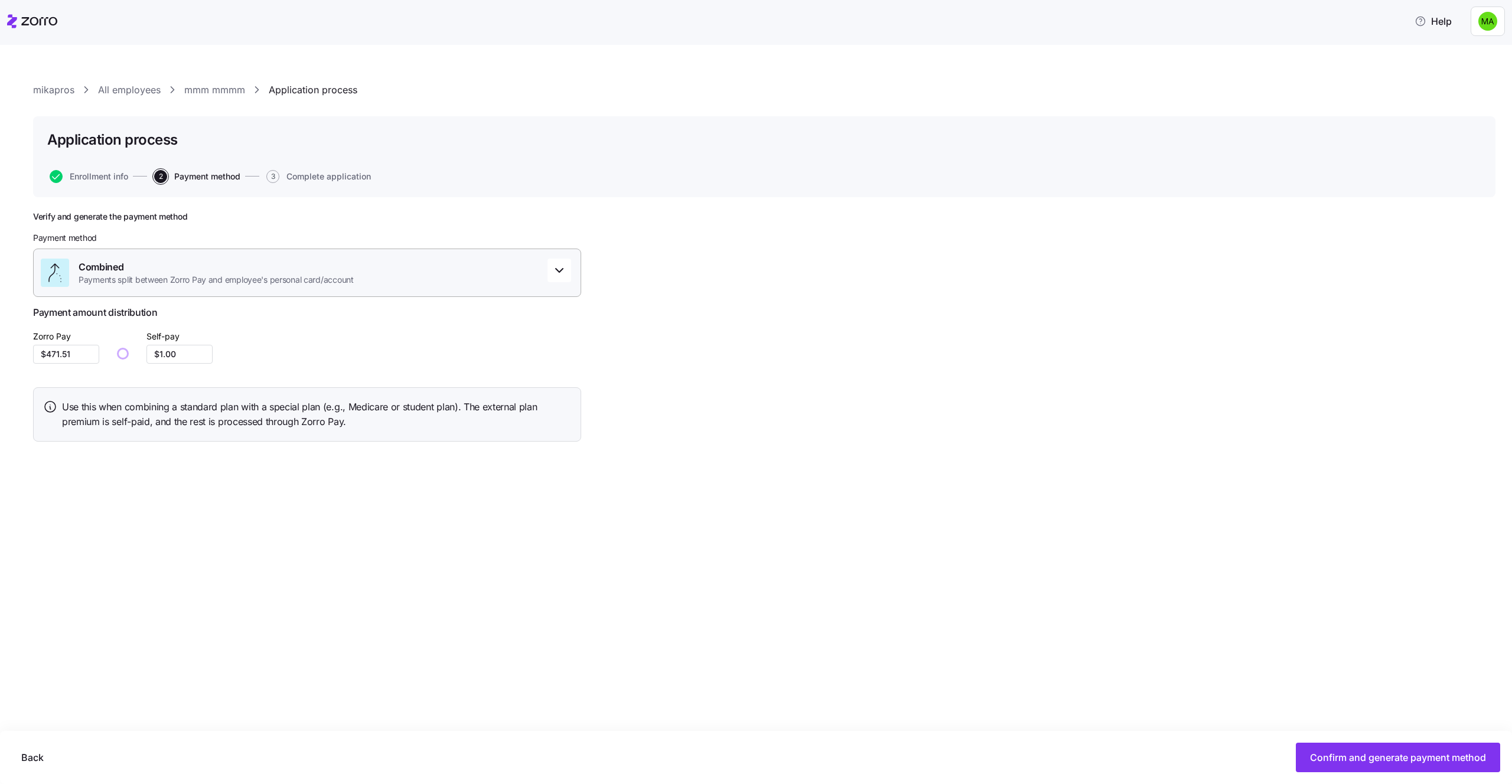
click at [368, 278] on div "Combined Payments split between Zorro Pay and employee's personal card/account" at bounding box center [306, 273] width 548 height 49
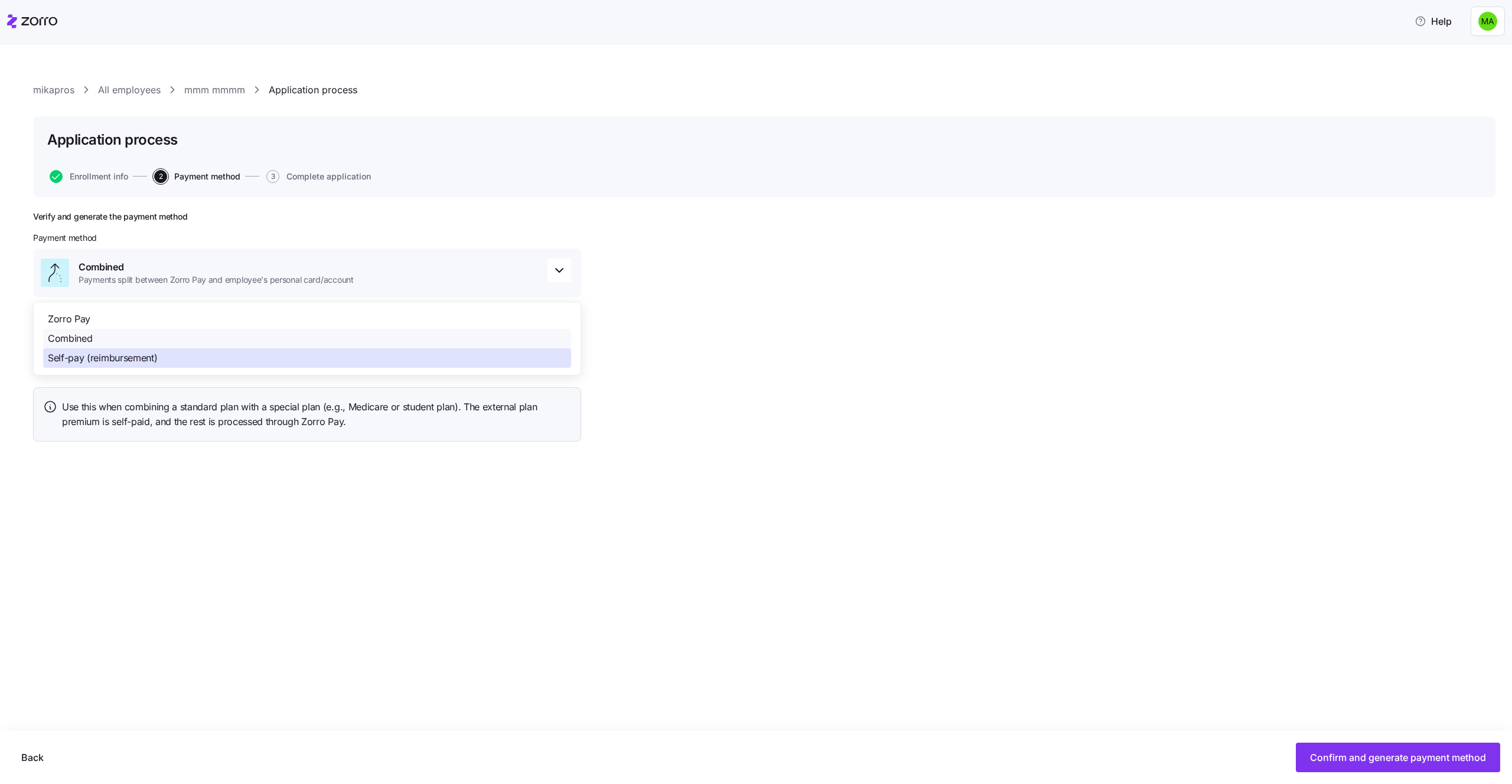
click at [336, 354] on div "Self-pay (reimbursement)" at bounding box center [307, 357] width 528 height 20
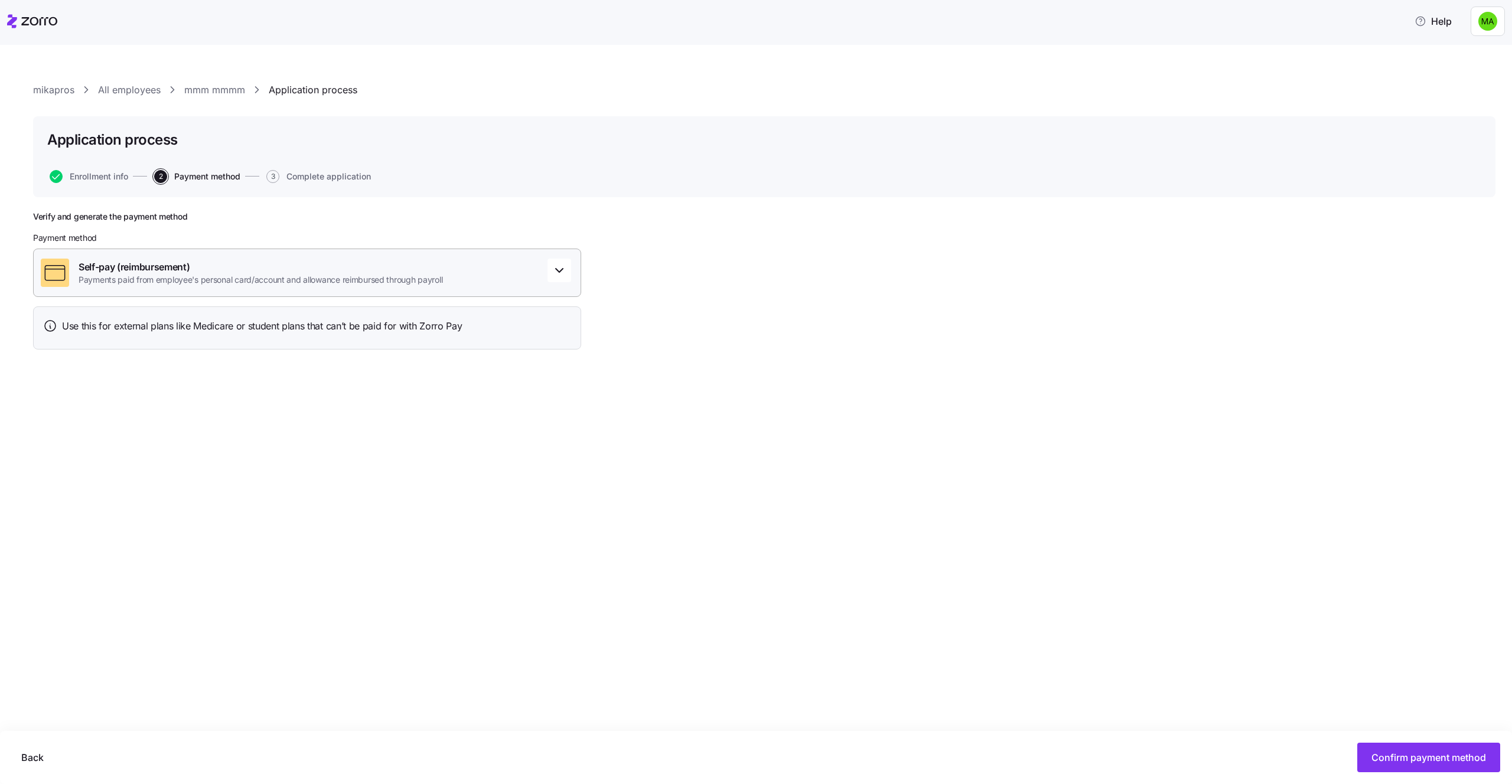
click at [347, 288] on div "Self-pay (reimbursement) Payments paid from employee's personal card/account an…" at bounding box center [306, 273] width 548 height 49
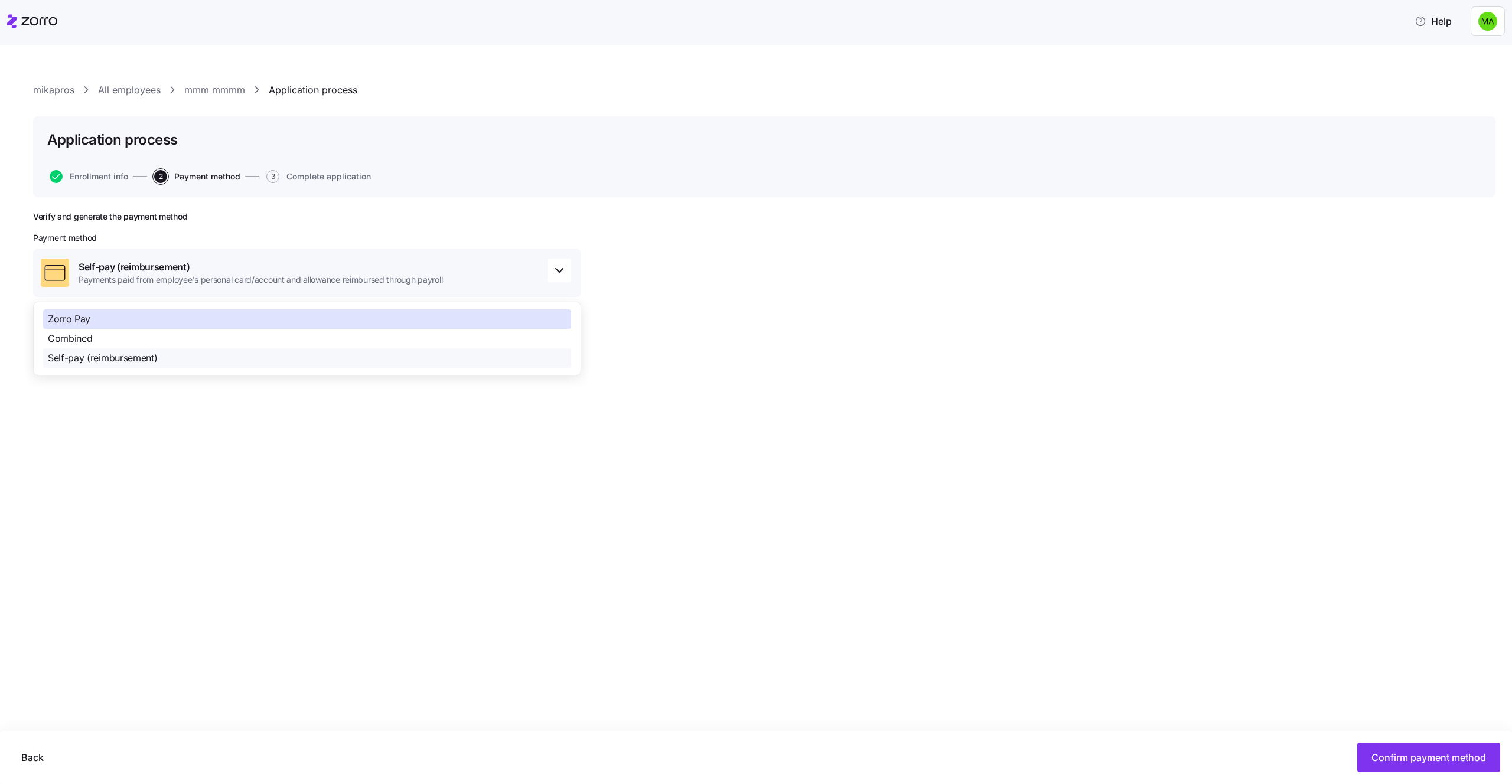
click at [323, 316] on div "Zorro Pay" at bounding box center [307, 319] width 528 height 20
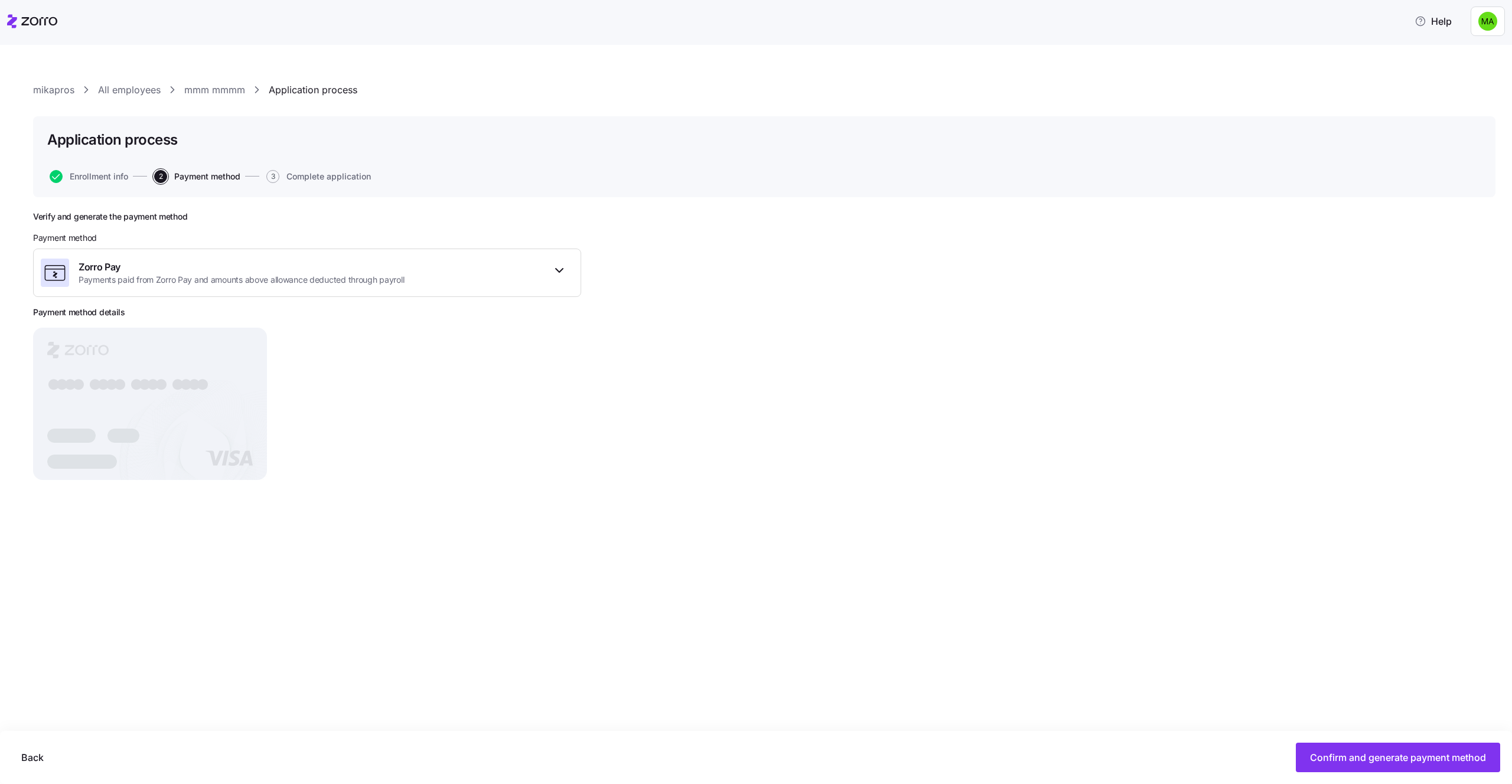
click at [1019, 598] on div "mikapros All employees mmm mmmm Application process Application process Enrollm…" at bounding box center [756, 414] width 1512 height 739
click at [1441, 751] on span "Confirm and generate payment method" at bounding box center [1398, 757] width 176 height 14
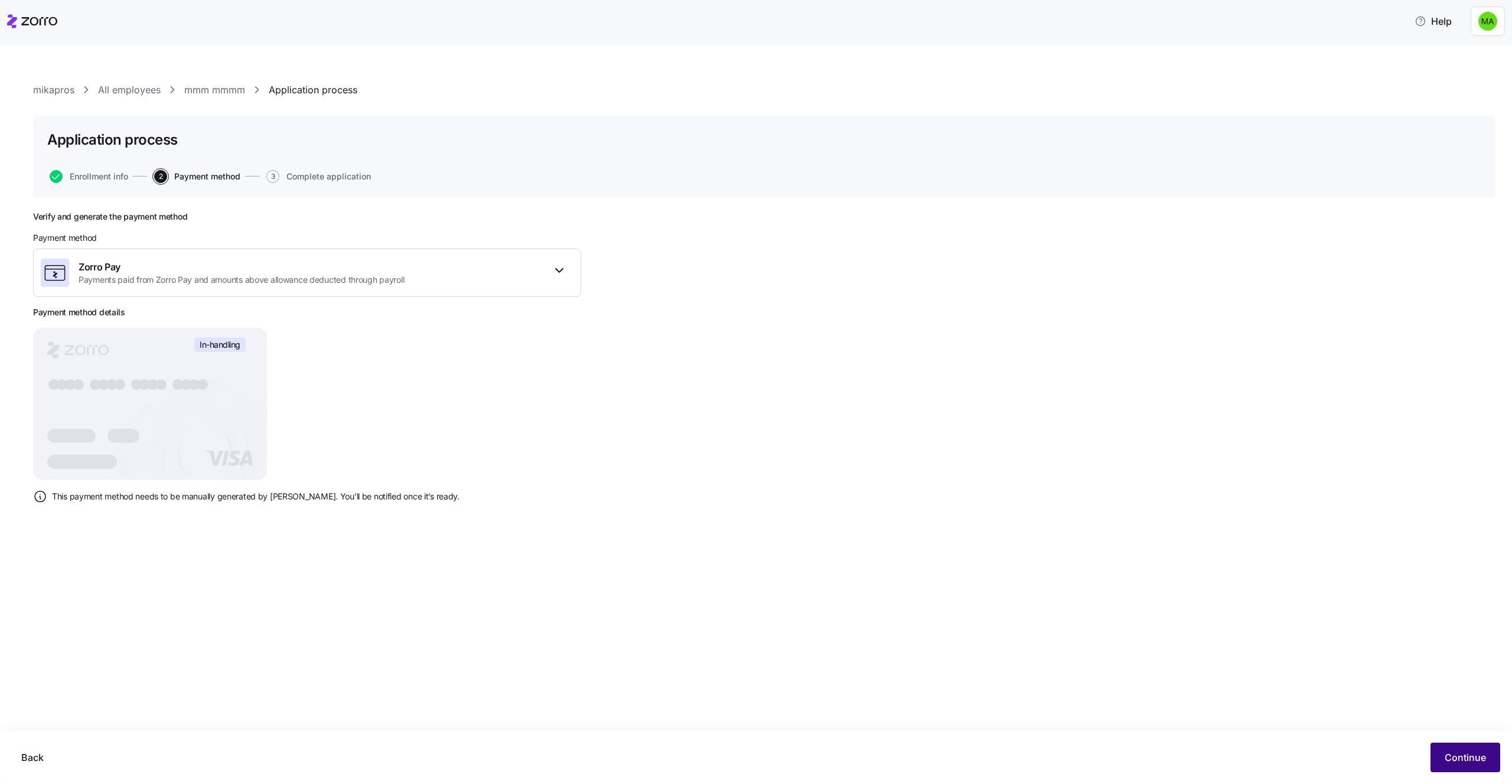
click at [1475, 743] on button "Continue" at bounding box center [1465, 757] width 70 height 30
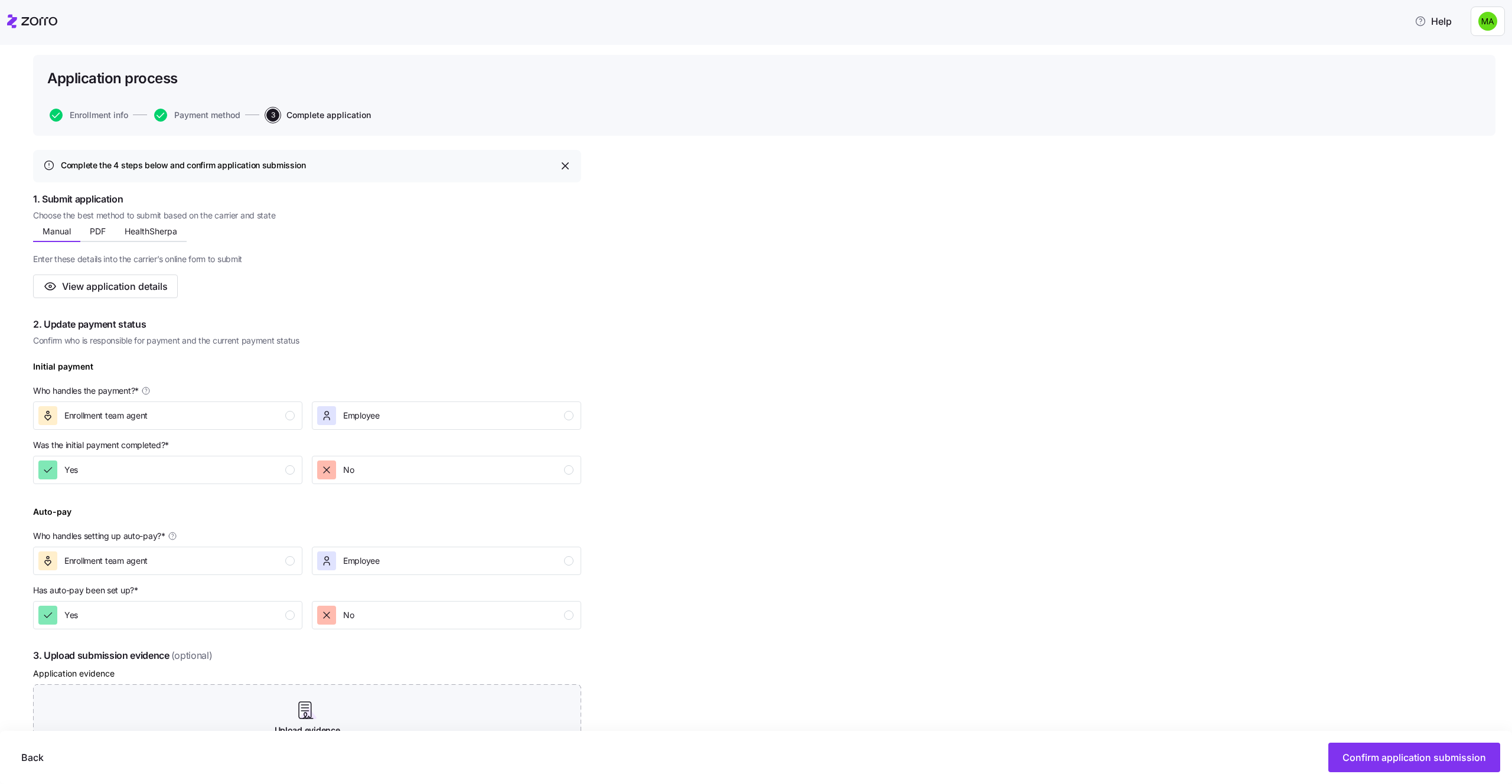
scroll to position [251, 0]
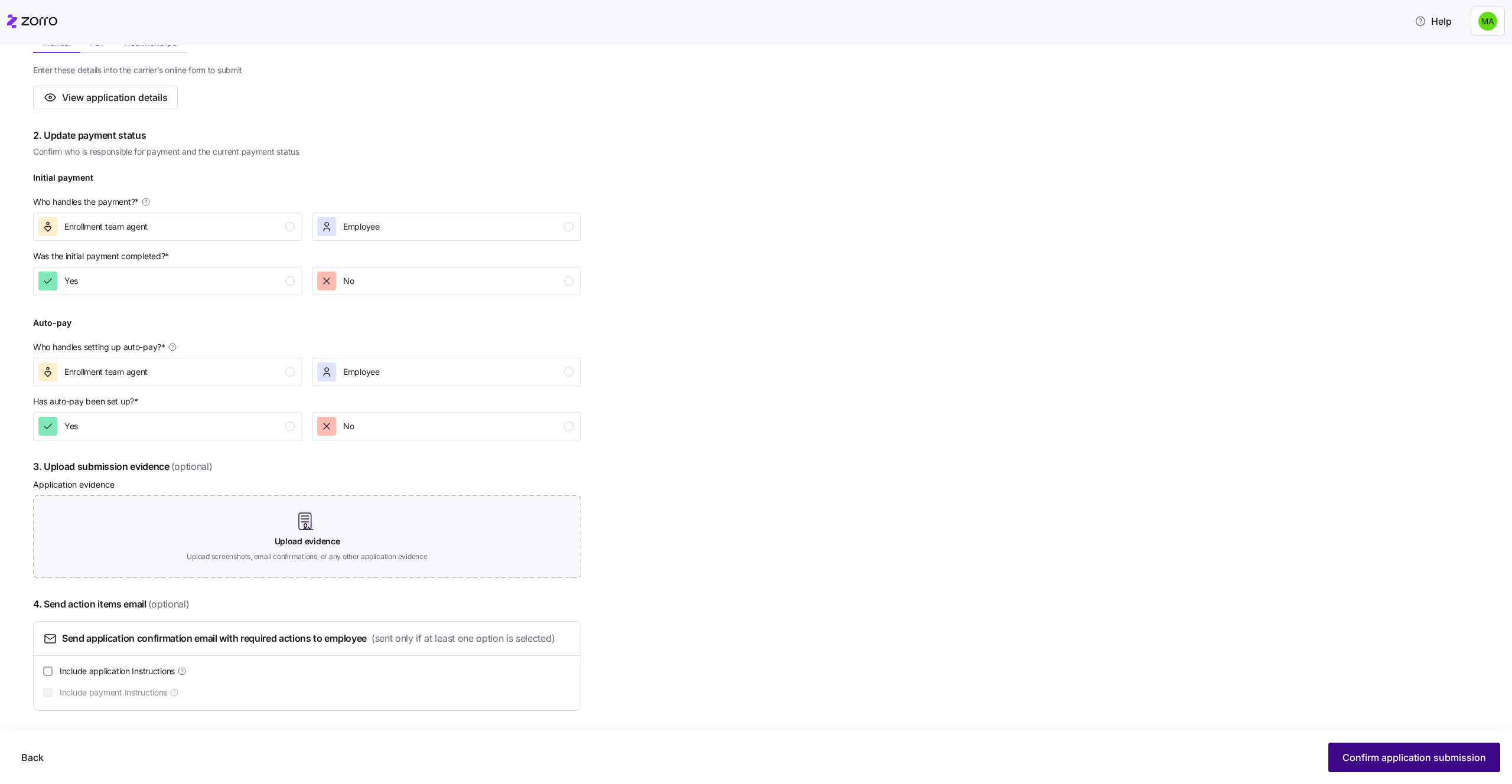
click at [1367, 764] on span "Confirm application submission" at bounding box center [1414, 757] width 144 height 14
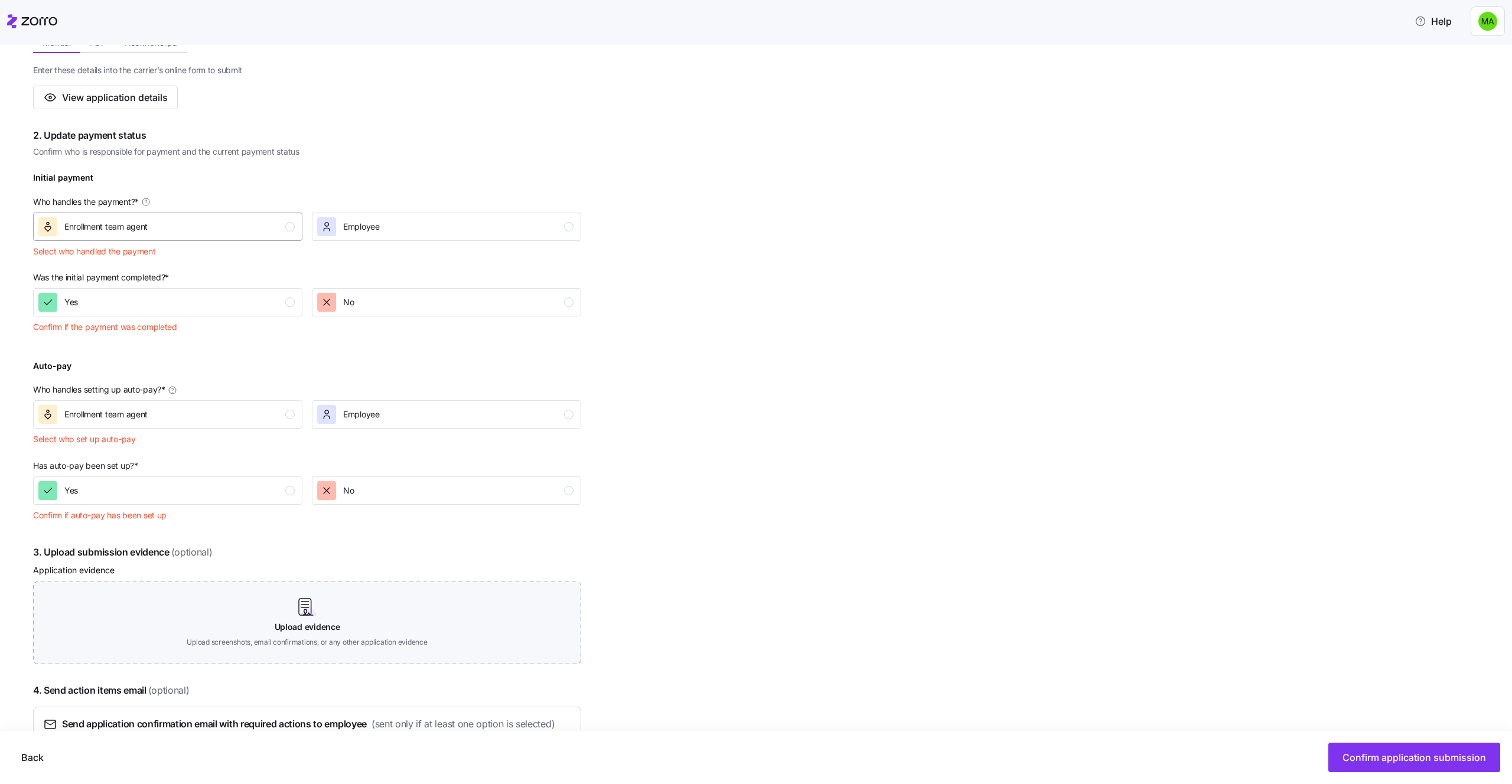
click at [218, 229] on div "Enrollment team agent" at bounding box center [167, 227] width 256 height 19
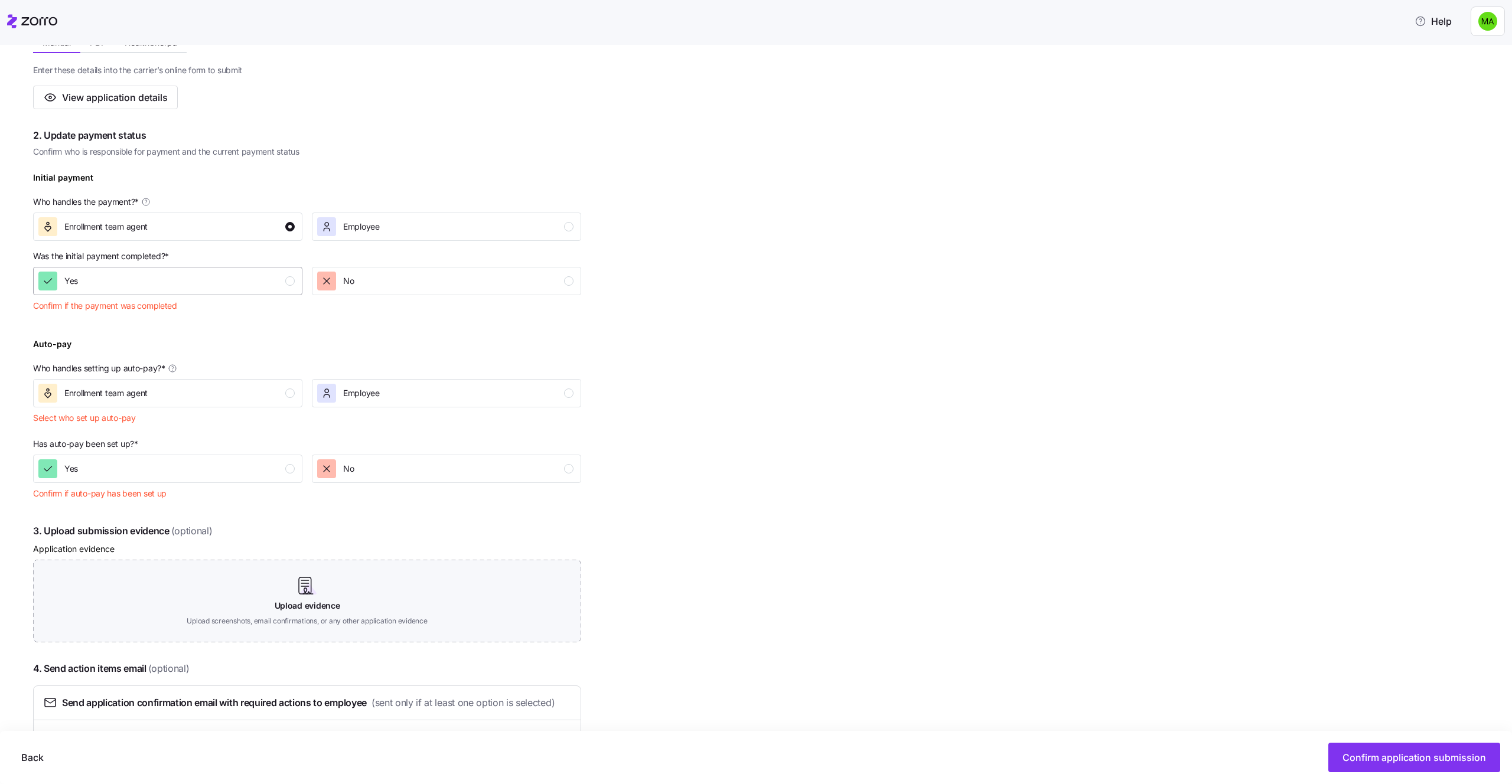
click at [236, 279] on div "Yes" at bounding box center [167, 281] width 256 height 19
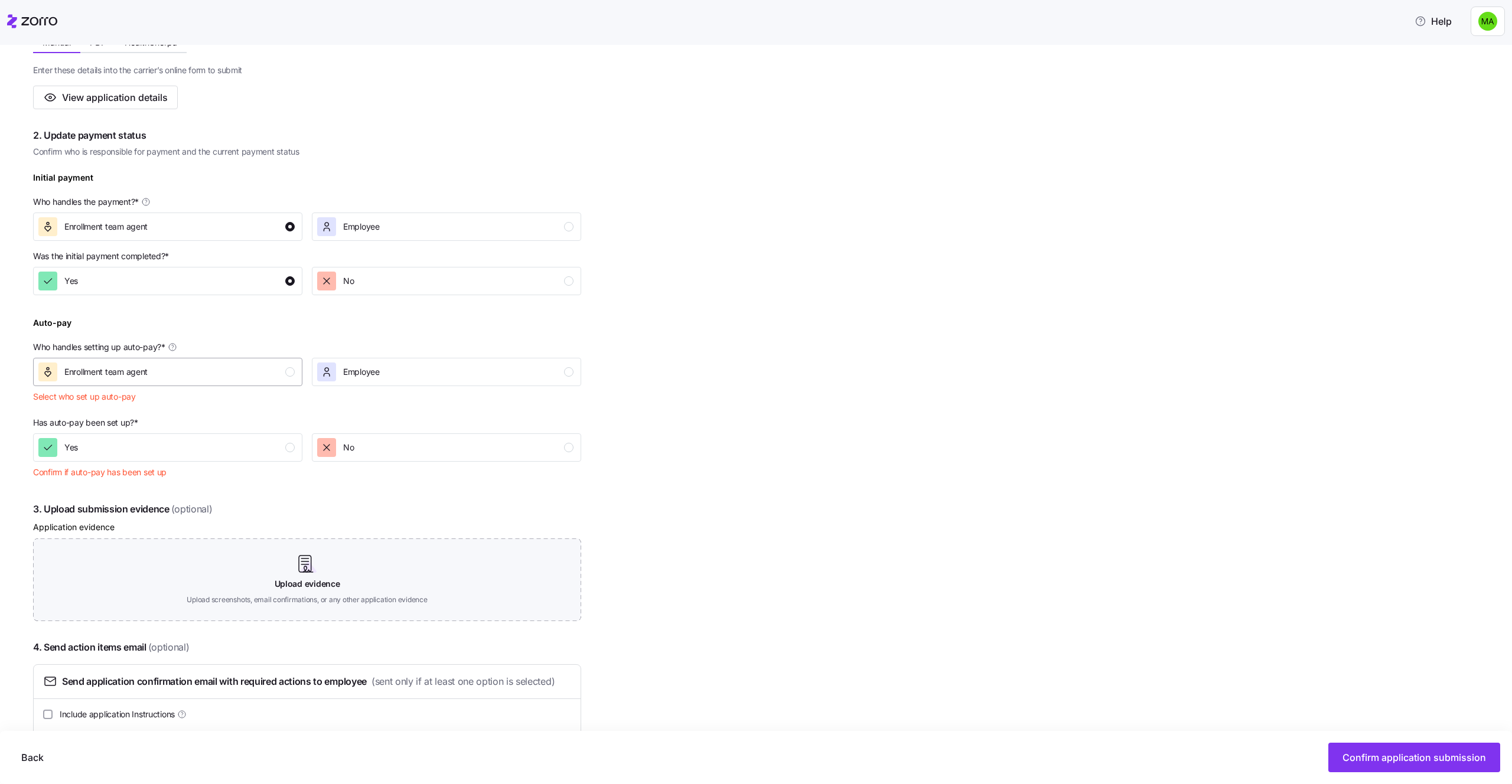
click at [234, 365] on div "Enrollment team agent" at bounding box center [167, 372] width 256 height 19
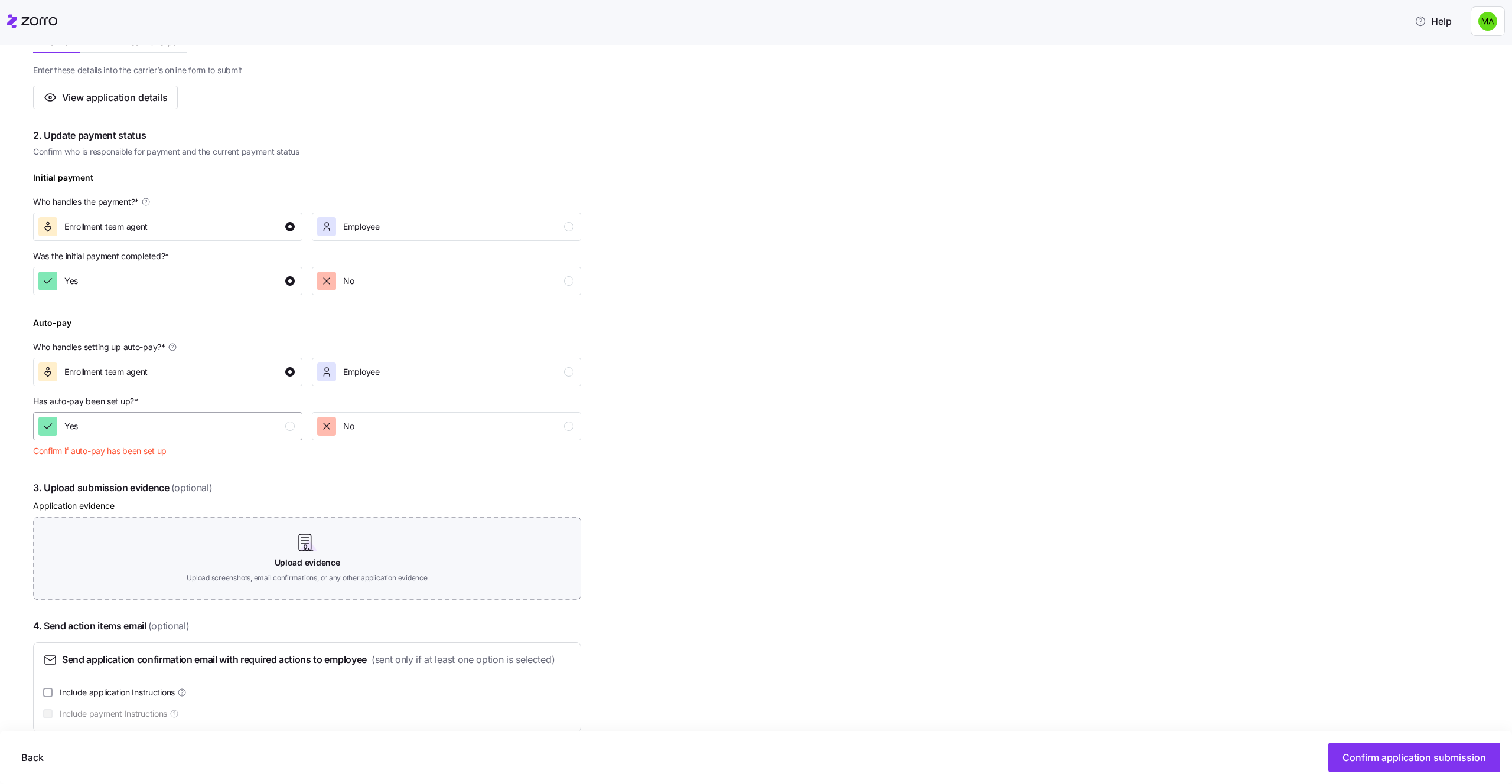
click at [242, 437] on button "Yes" at bounding box center [167, 427] width 270 height 28
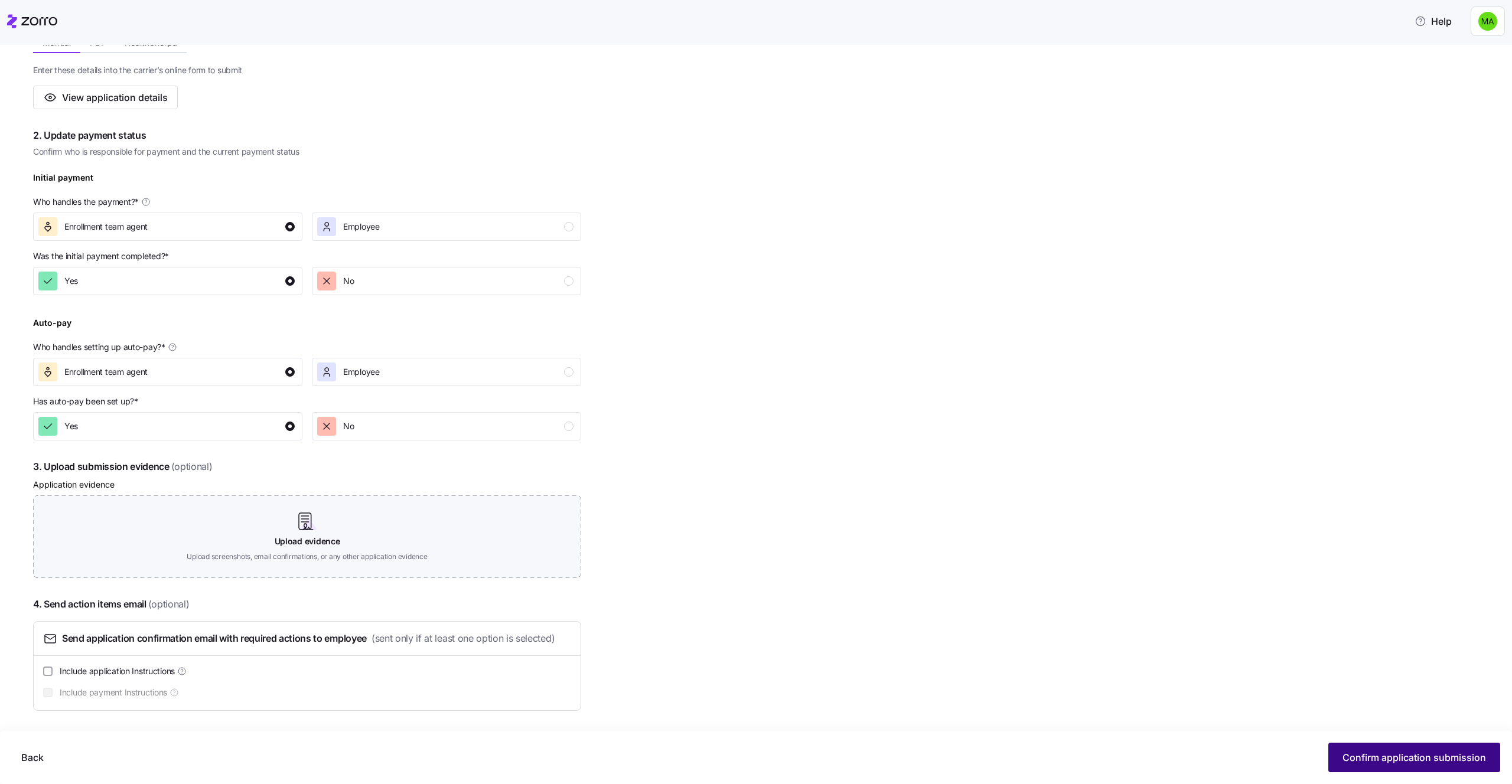
click at [1448, 759] on span "Confirm application submission" at bounding box center [1414, 757] width 144 height 14
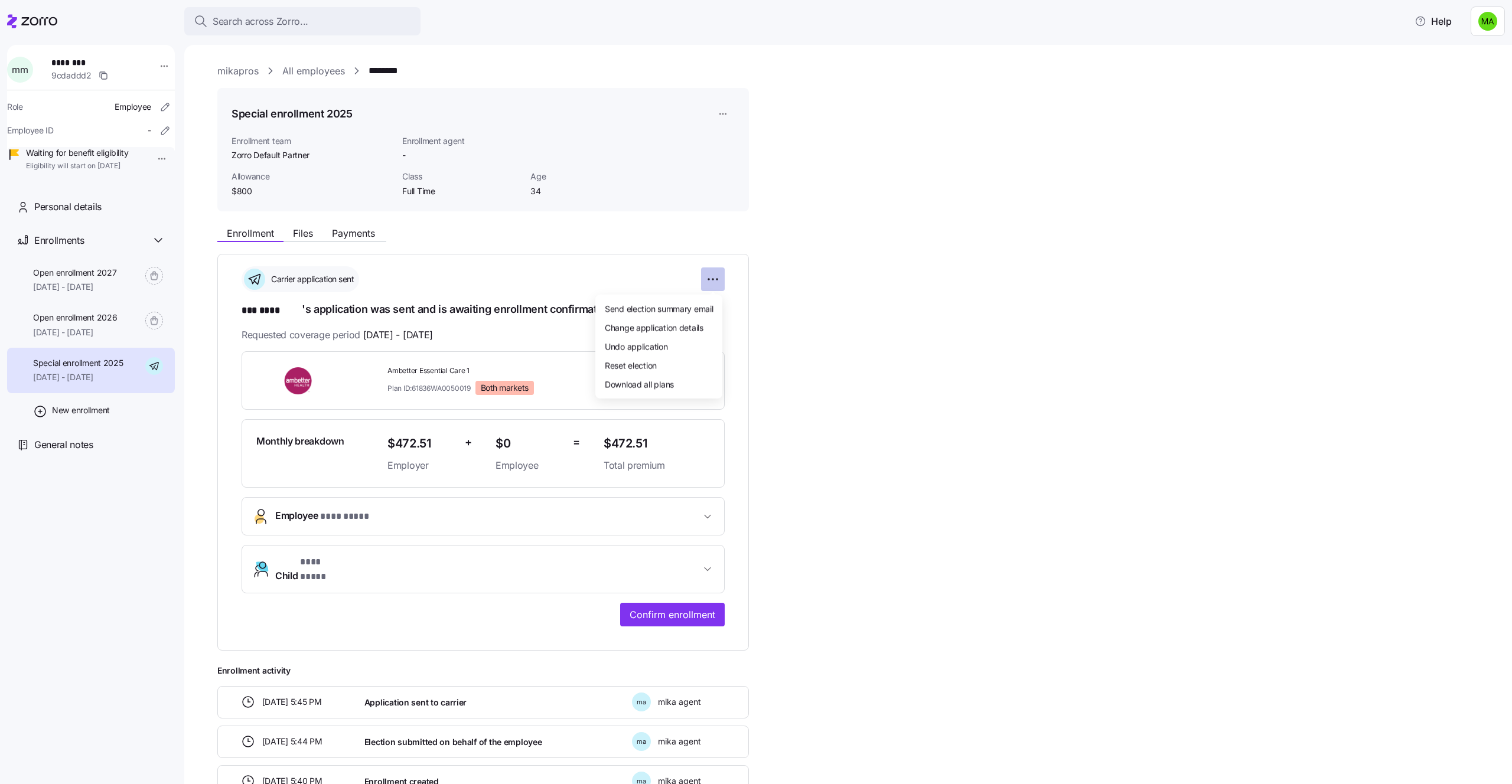
click at [706, 280] on html "**********" at bounding box center [756, 388] width 1512 height 777
click at [662, 346] on span "Undo application" at bounding box center [637, 346] width 63 height 12
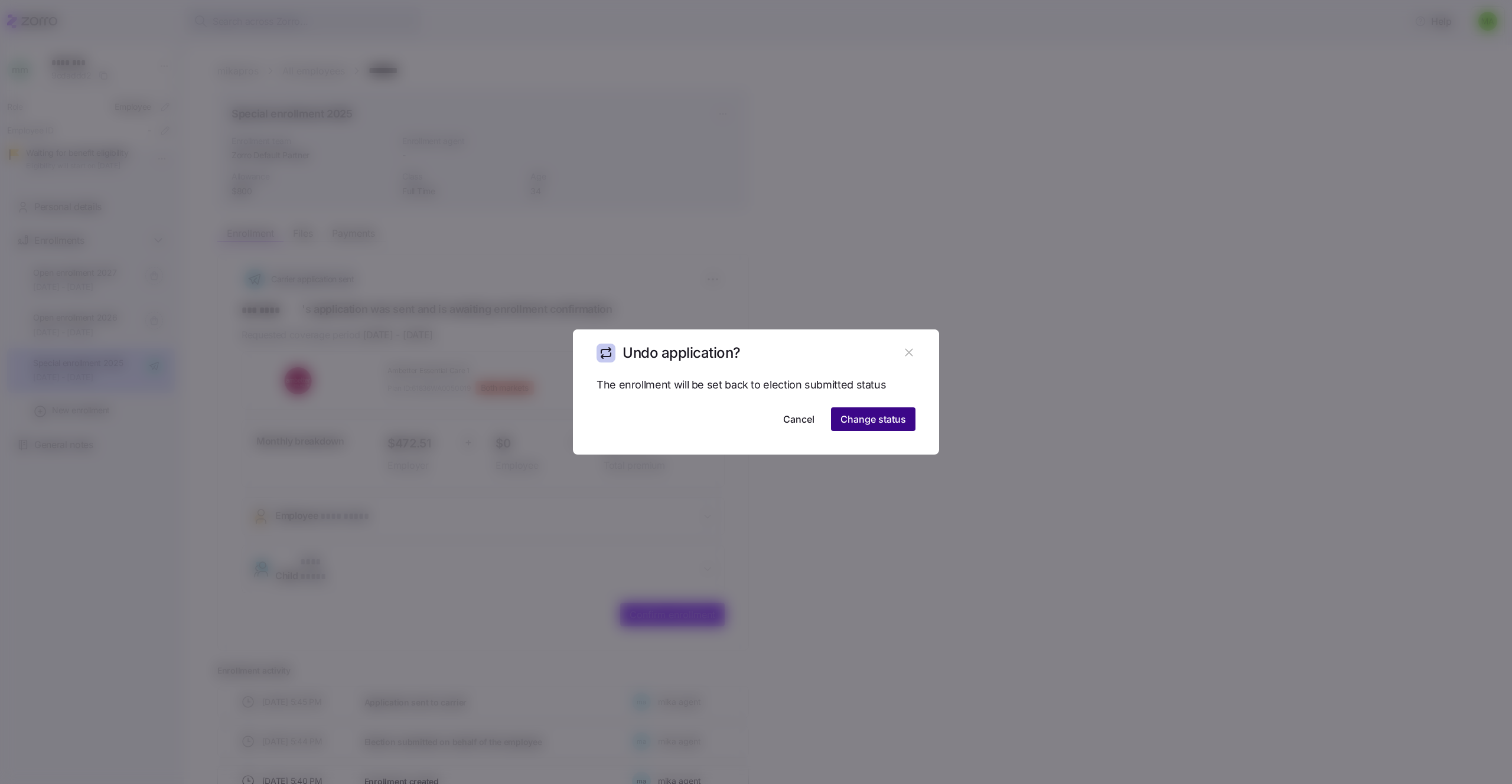
click at [859, 413] on span "Change status" at bounding box center [872, 419] width 65 height 14
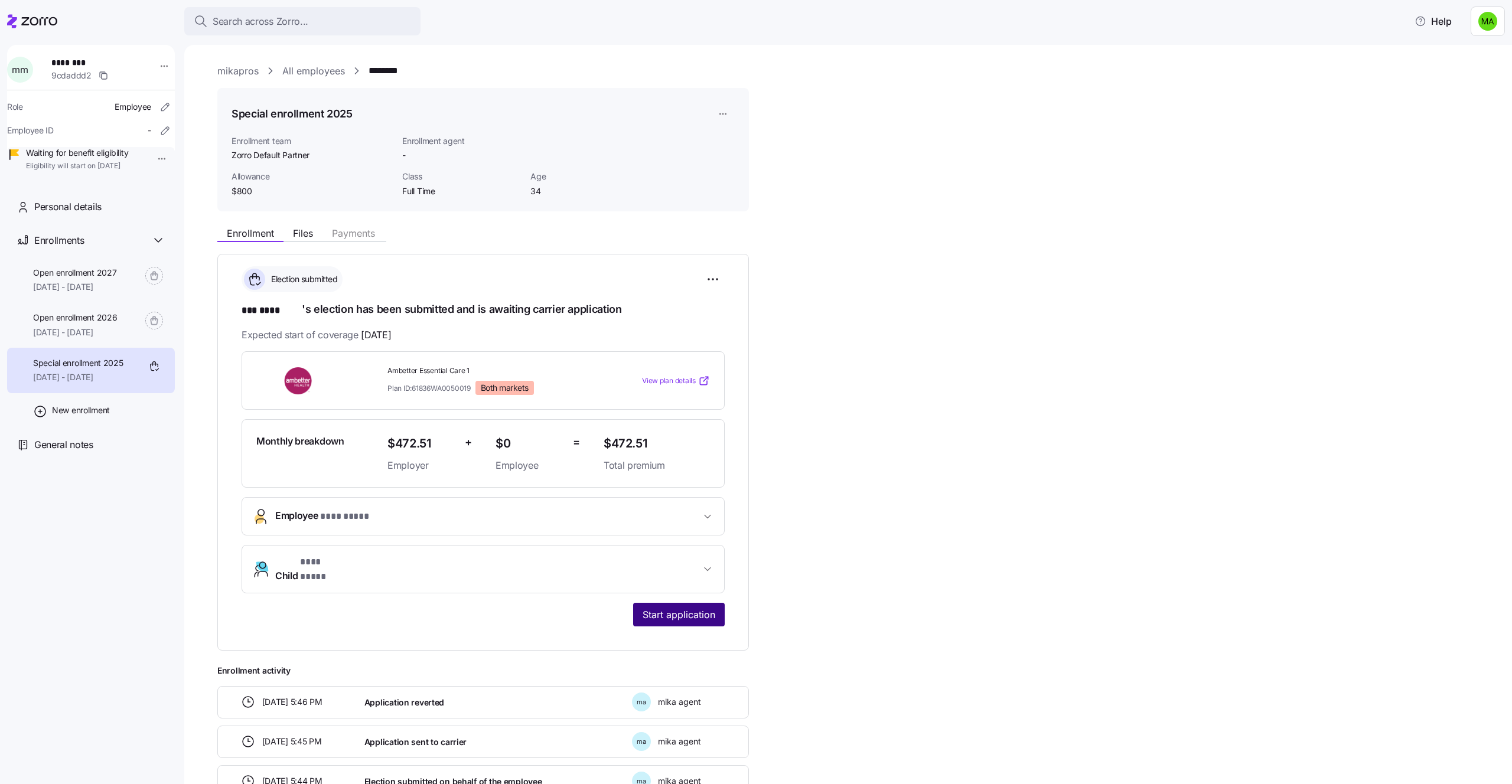
click at [687, 607] on span "Start application" at bounding box center [679, 614] width 72 height 14
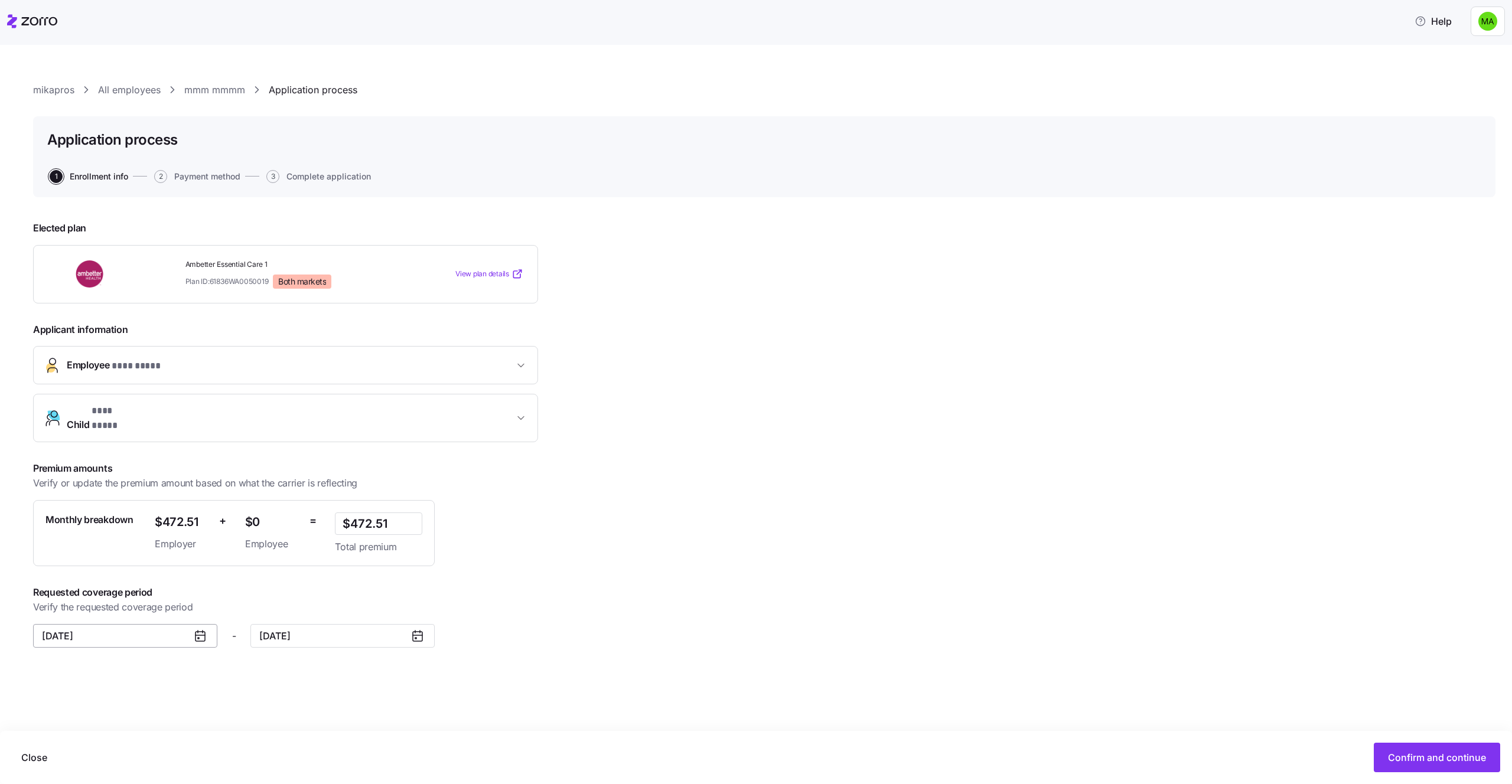
click at [177, 628] on input "November 1, 2025" at bounding box center [125, 636] width 184 height 24
click at [204, 501] on button "9" at bounding box center [209, 514] width 25 height 25
type input "November 9, 2025"
click at [886, 745] on div "Close Confirm and continue" at bounding box center [756, 757] width 1488 height 30
click at [1470, 746] on button "Confirm and continue" at bounding box center [1437, 757] width 127 height 30
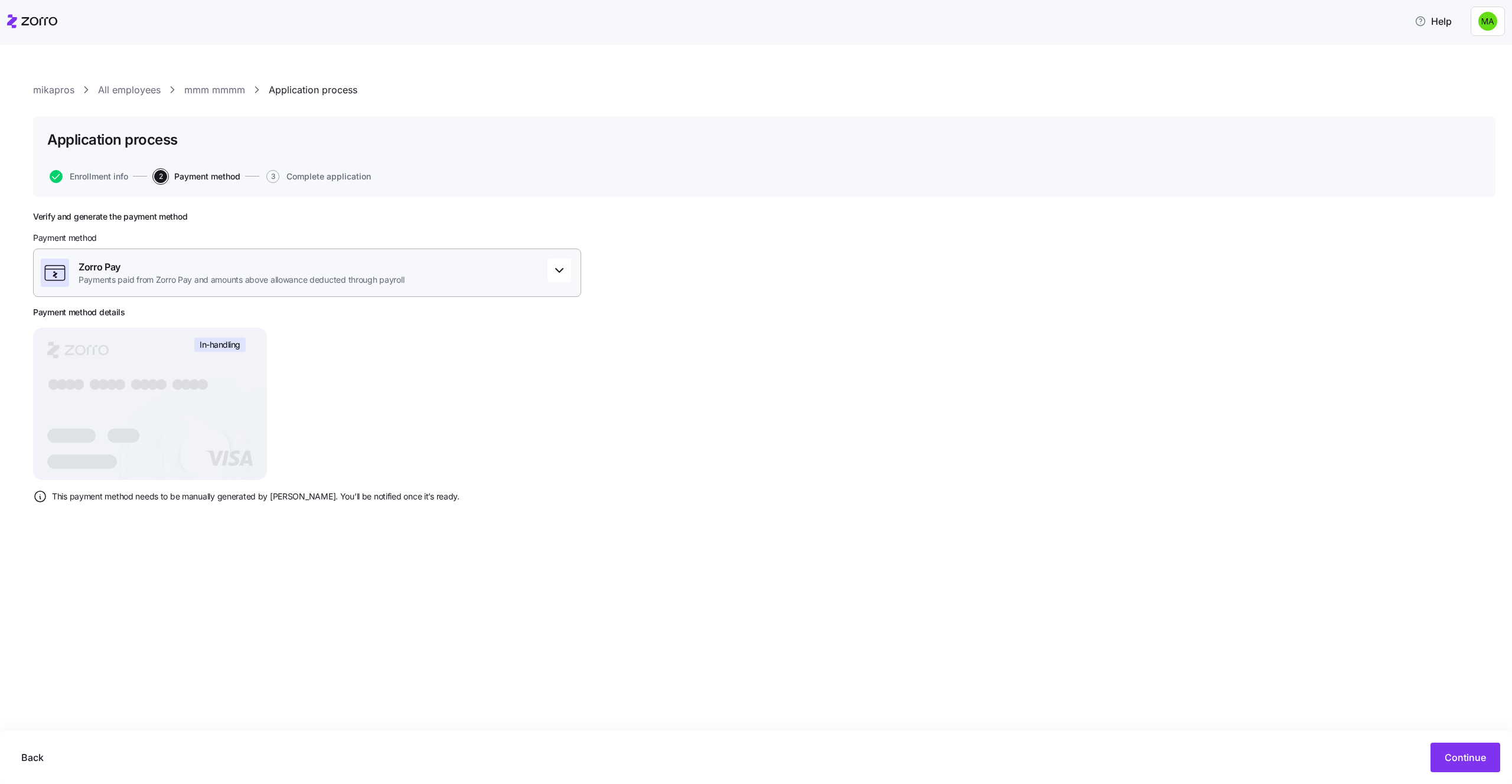
click at [467, 284] on div "Zorro Pay Payments paid from Zorro Pay and amounts above allowance deducted thr…" at bounding box center [306, 273] width 548 height 49
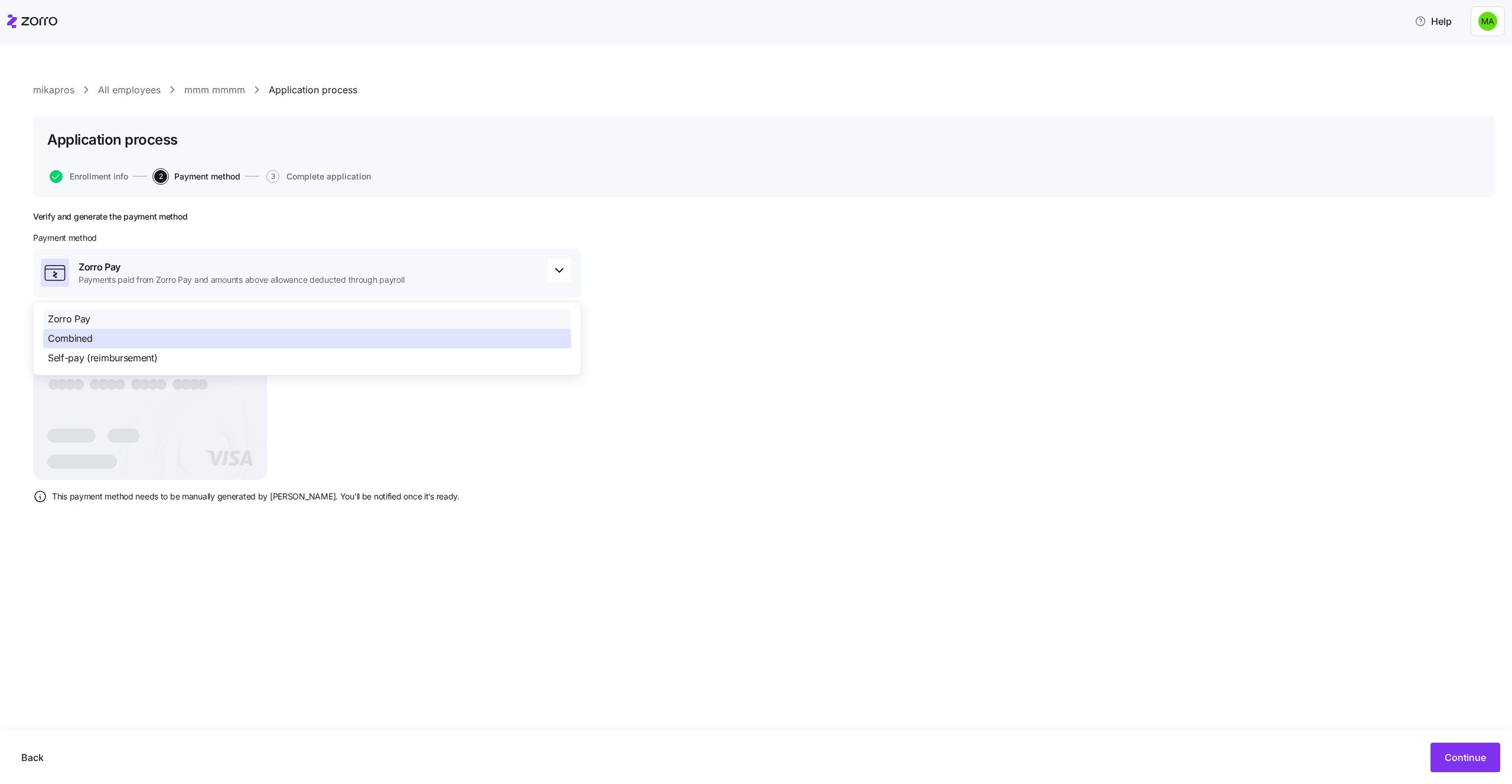
click at [388, 343] on div "Combined" at bounding box center [307, 339] width 528 height 20
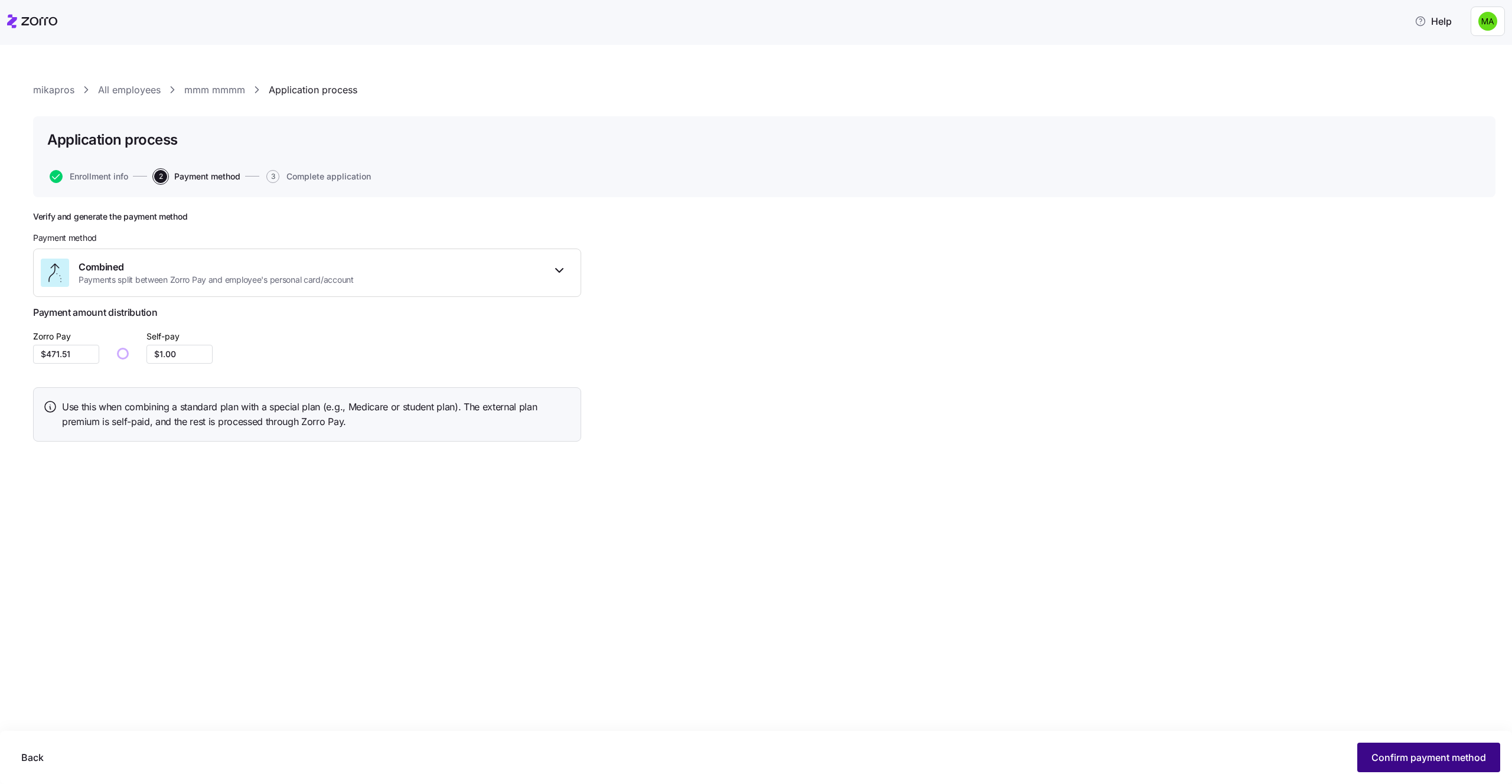
click at [1381, 742] on button "Confirm payment method" at bounding box center [1429, 757] width 143 height 30
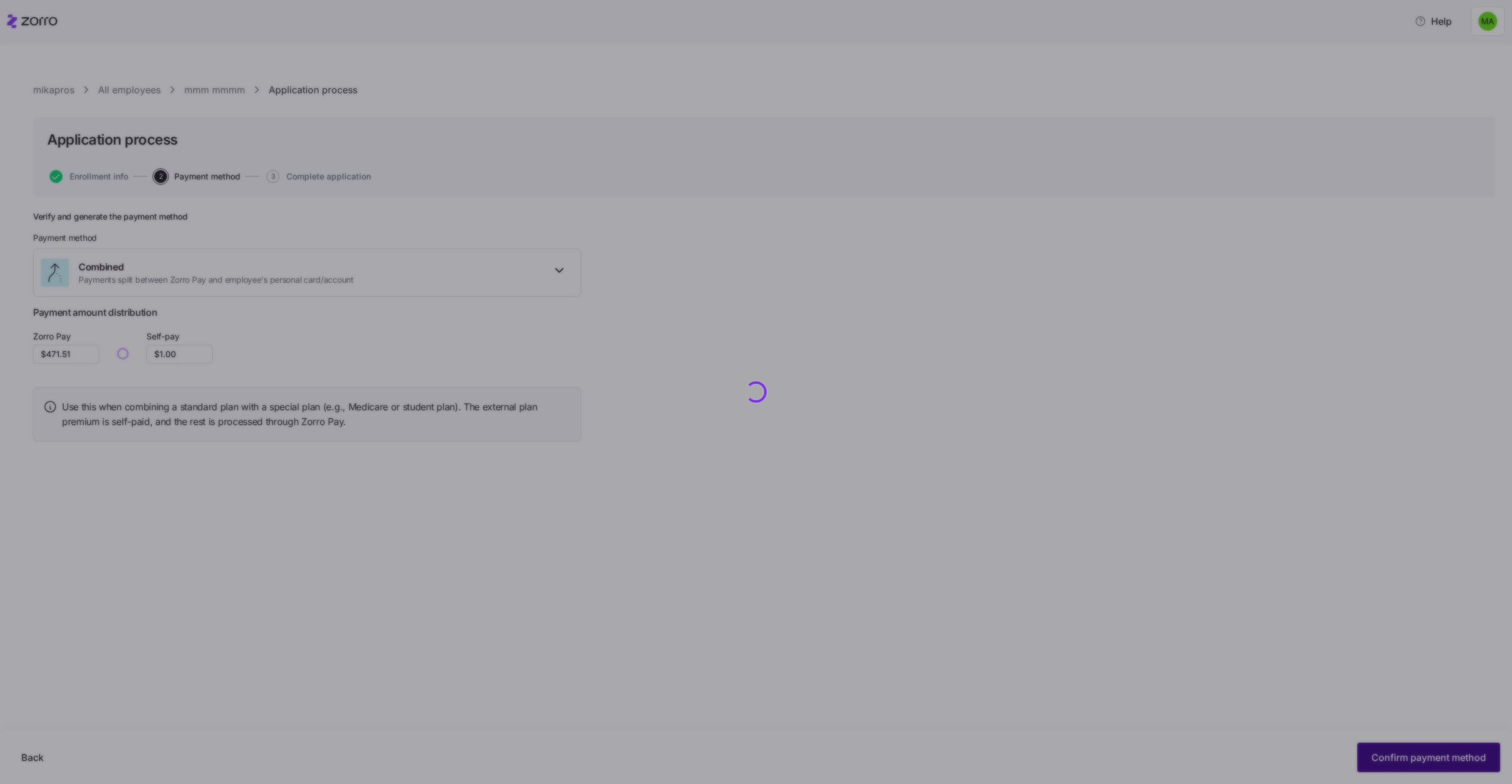
click at [1381, 753] on div at bounding box center [756, 392] width 1512 height 784
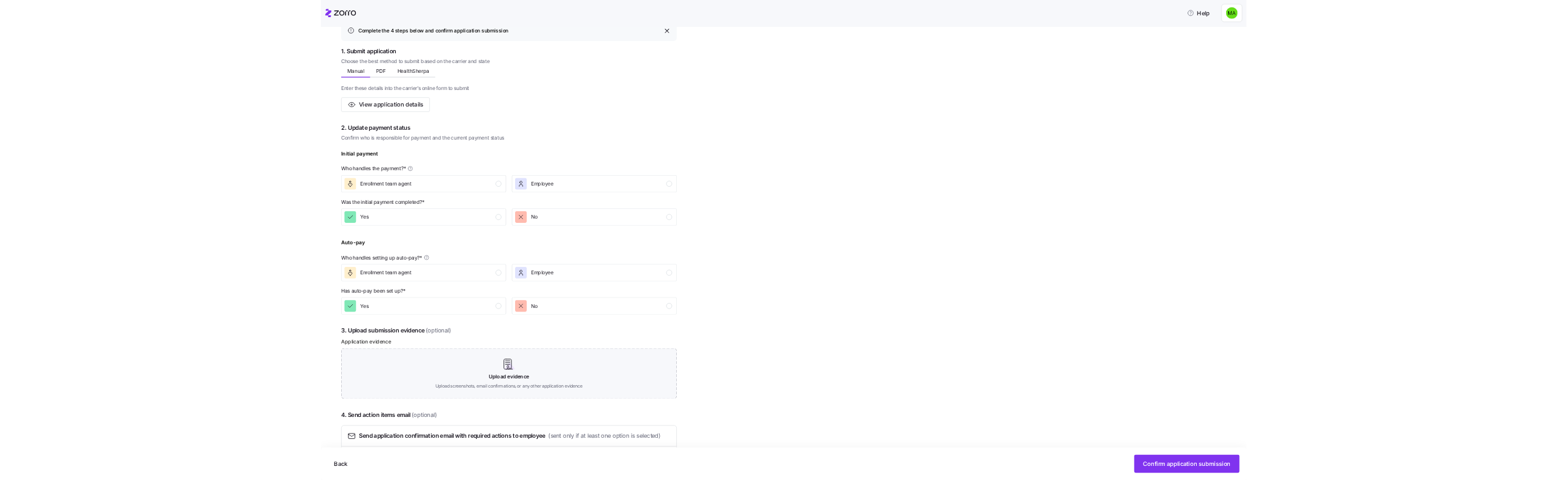
scroll to position [260, 0]
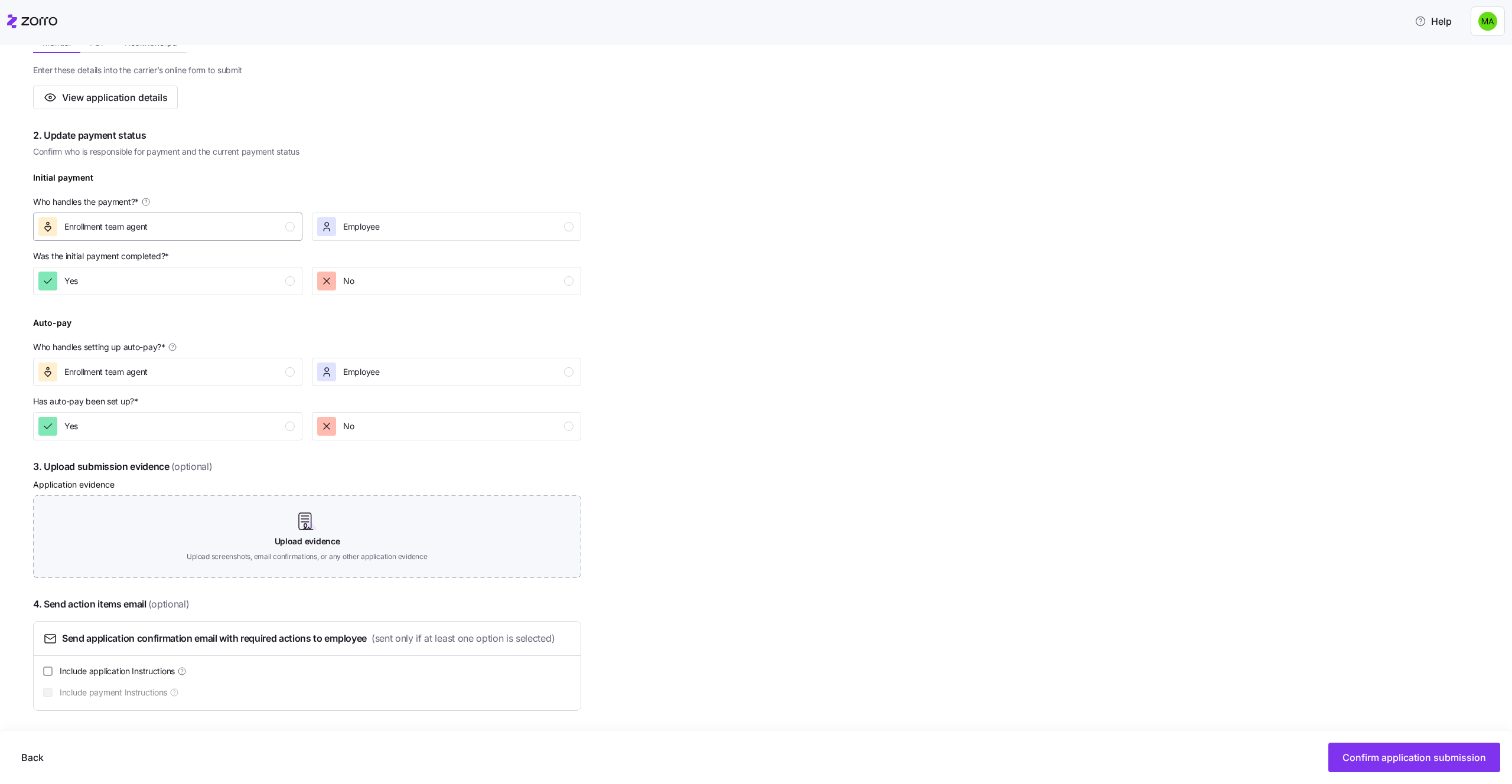
click at [290, 227] on div "button" at bounding box center [290, 227] width 9 height 9
click at [399, 305] on div at bounding box center [306, 306] width 548 height 14
click at [399, 281] on div "No" at bounding box center [446, 281] width 256 height 19
click at [192, 369] on div "Enrollment team agent" at bounding box center [167, 372] width 256 height 19
click at [415, 422] on div "No" at bounding box center [446, 427] width 256 height 19
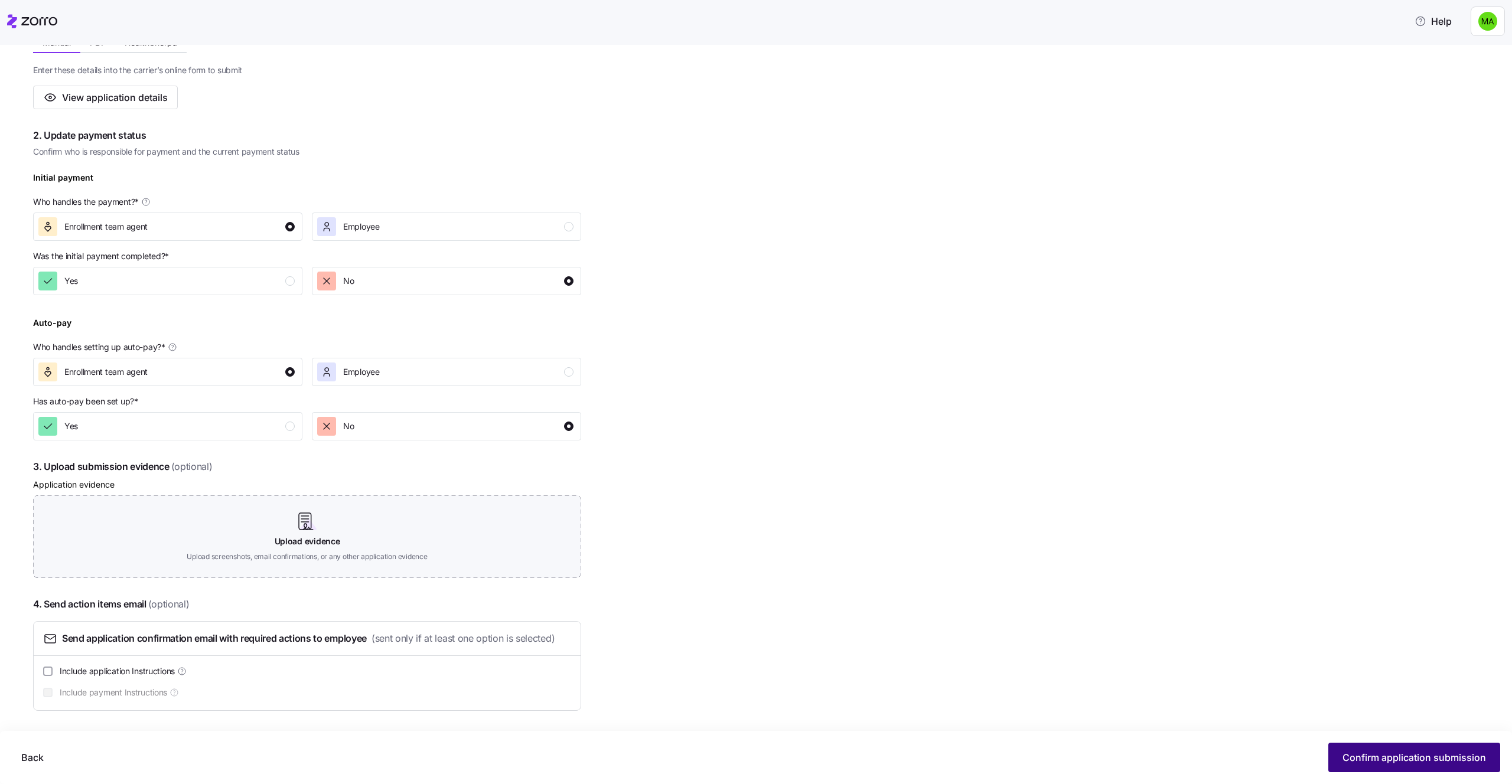
click at [1332, 751] on button "Confirm application submission" at bounding box center [1414, 757] width 172 height 30
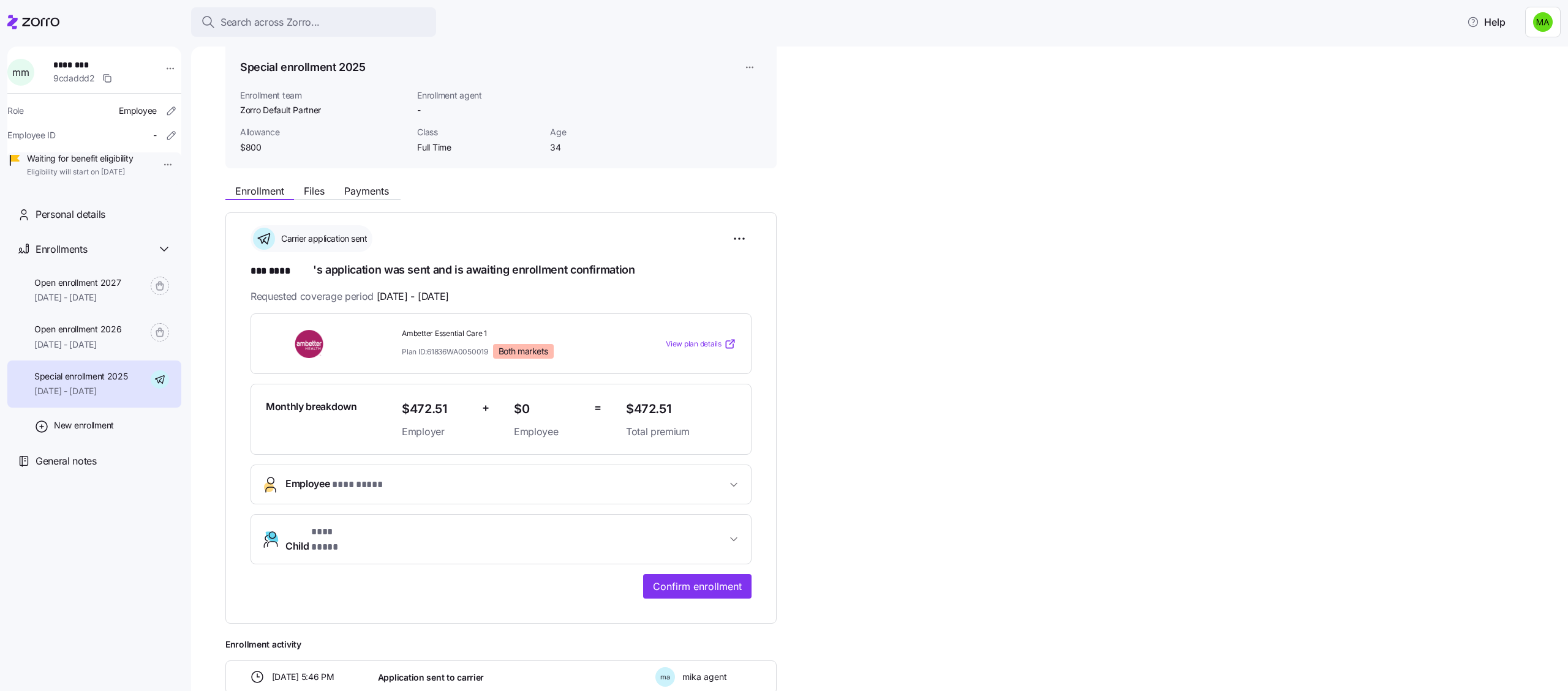
scroll to position [51, 0]
click at [735, 233] on html "**********" at bounding box center [784, 341] width 1568 height 684
click at [691, 308] on span "Undo application" at bounding box center [660, 307] width 65 height 12
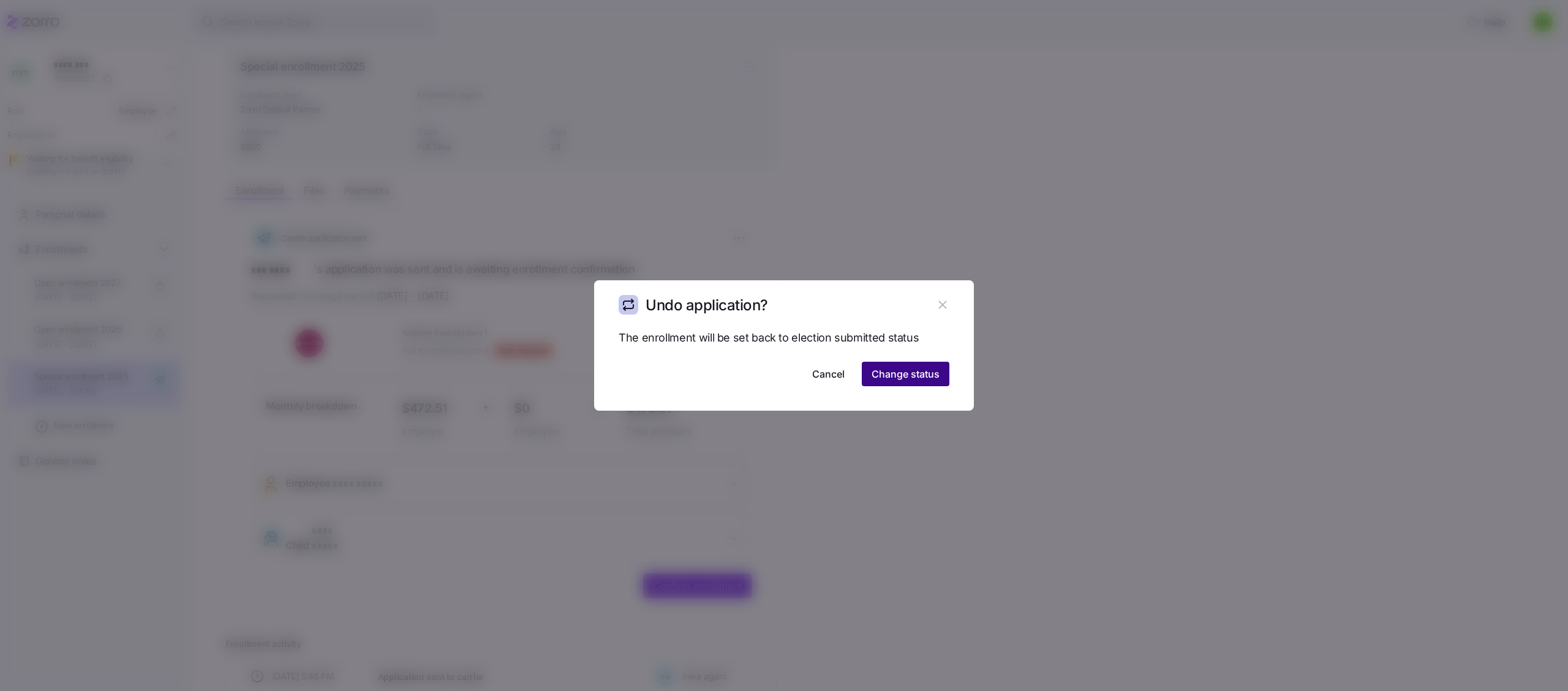
click at [891, 375] on span "Change status" at bounding box center [905, 374] width 68 height 15
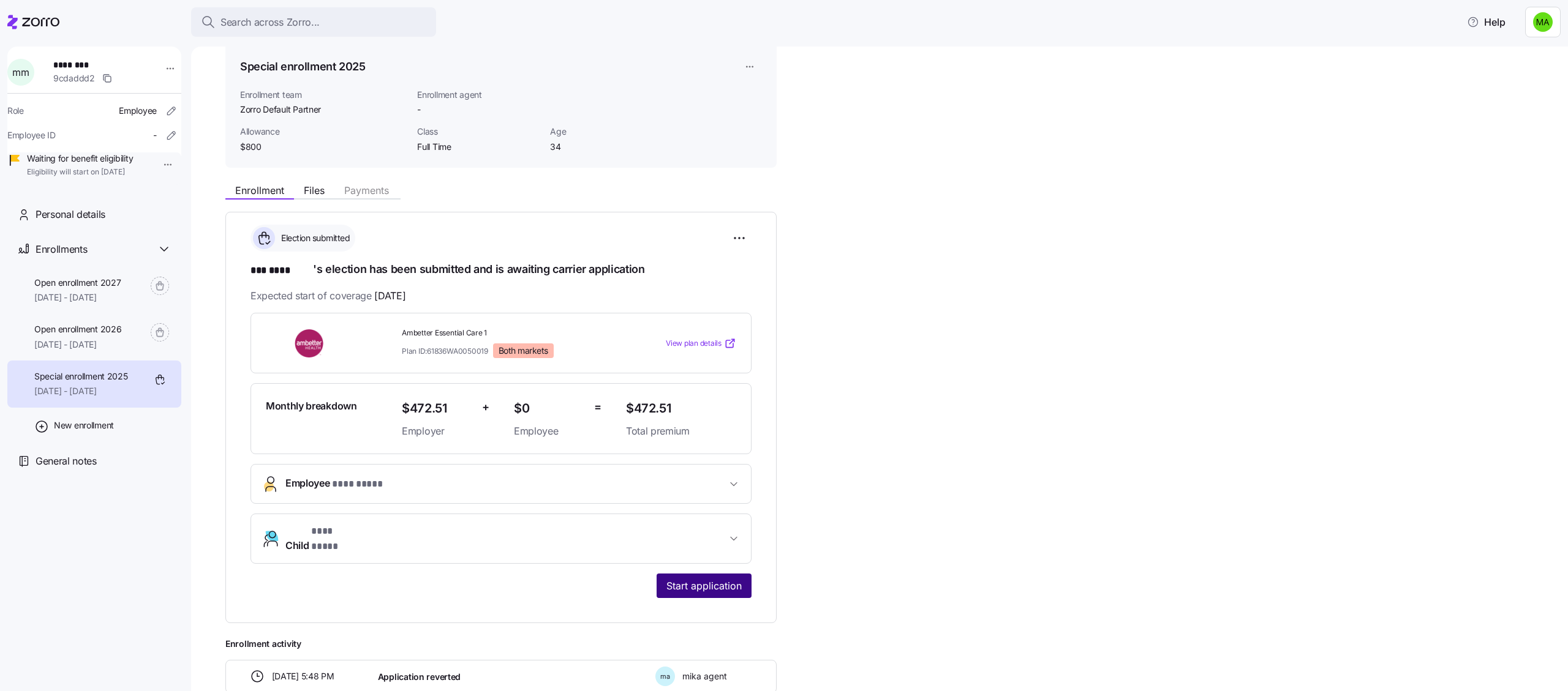
click at [698, 479] on span "Start application" at bounding box center [704, 586] width 75 height 15
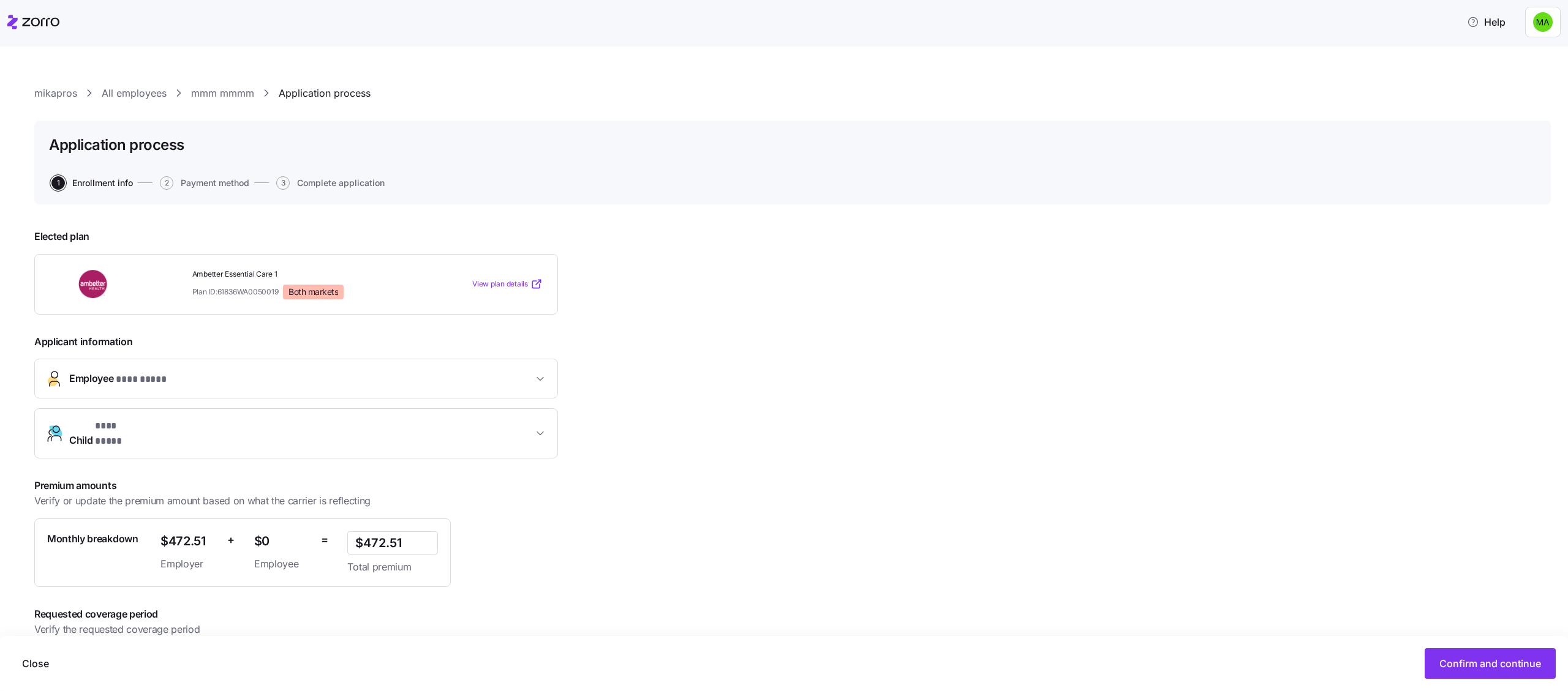
scroll to position [46, 0]
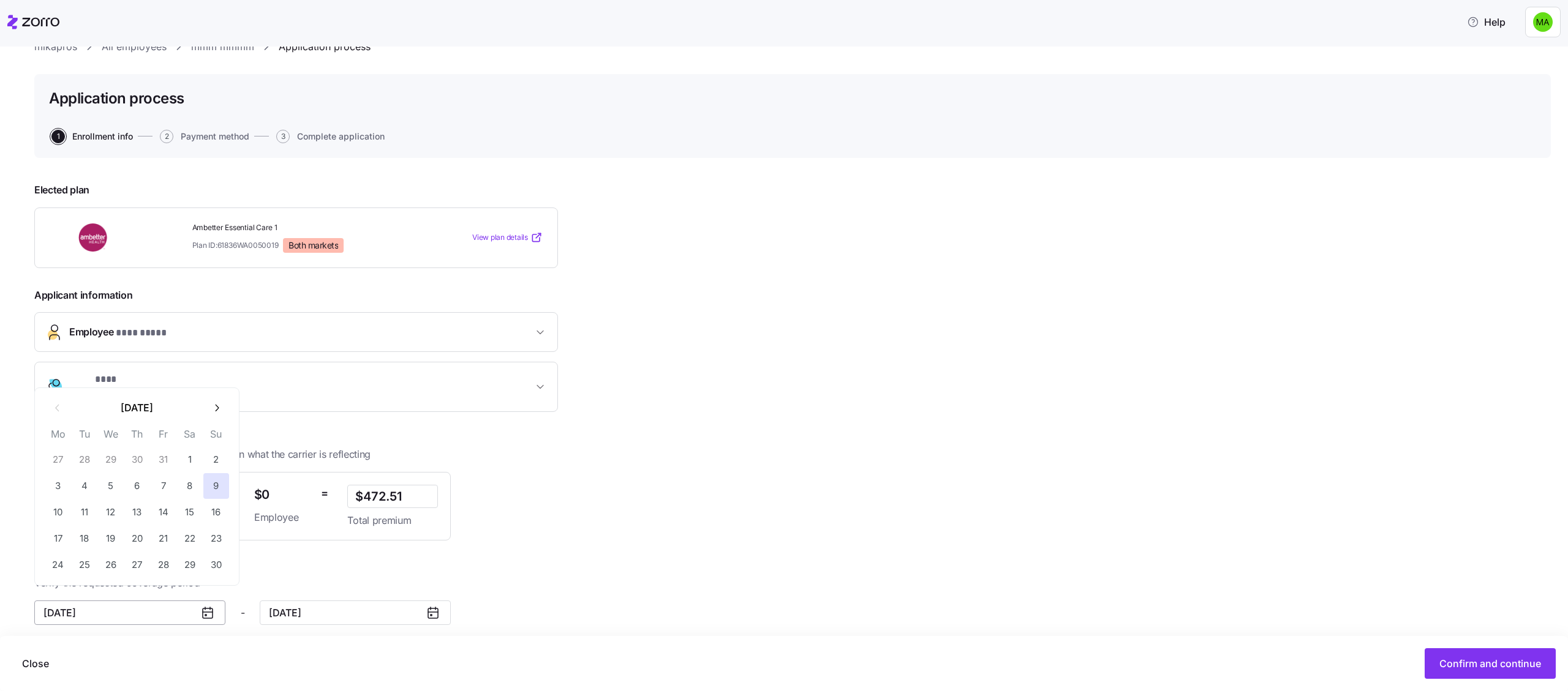
click at [191, 479] on input "November 9, 2025" at bounding box center [130, 613] width 191 height 24
click at [58, 479] on button "10" at bounding box center [59, 513] width 26 height 26
type input "November 10, 2025"
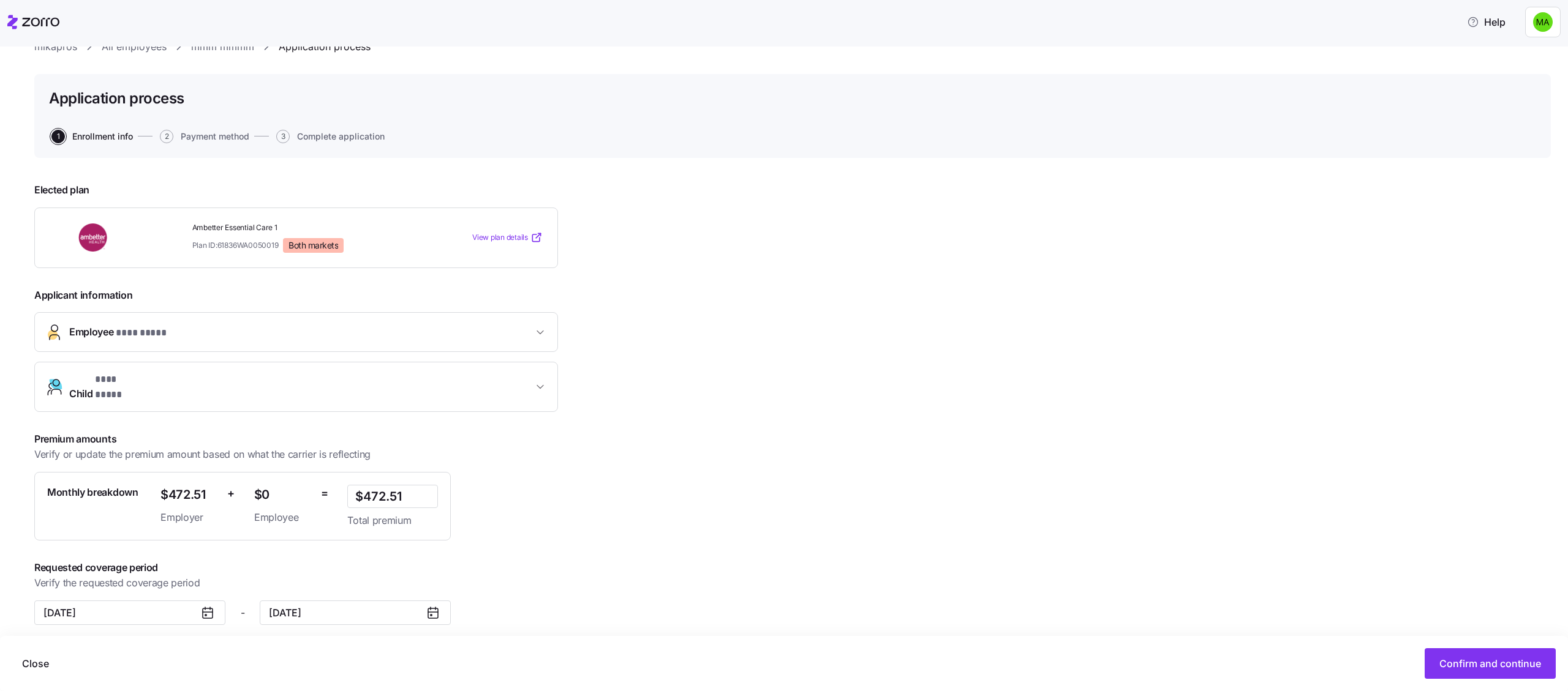
click at [939, 479] on div "**********" at bounding box center [792, 429] width 1517 height 514
click at [1541, 479] on button "Confirm and continue" at bounding box center [1490, 664] width 131 height 31
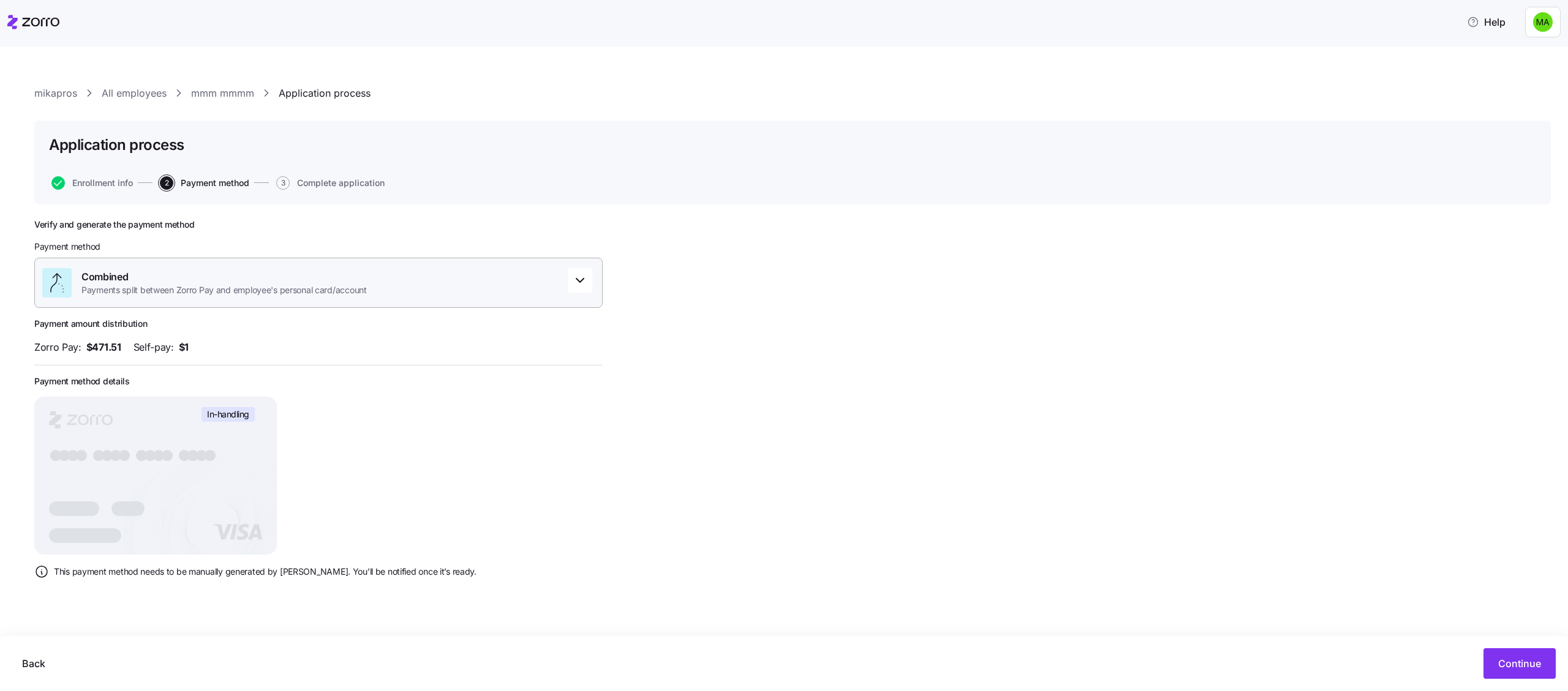
click at [421, 288] on div "Combined Payments split between Zorro Pay and employee's personal card/account" at bounding box center [318, 283] width 568 height 51
click at [303, 355] on div "Combined" at bounding box center [319, 351] width 548 height 20
click at [947, 452] on div "Verify and generate the payment method Payment method Combined Payments split b…" at bounding box center [792, 434] width 1517 height 431
click at [1059, 353] on div "Verify and generate the payment method Payment method Combined Payments split b…" at bounding box center [792, 434] width 1517 height 431
click at [1521, 479] on button "Continue" at bounding box center [1519, 664] width 73 height 31
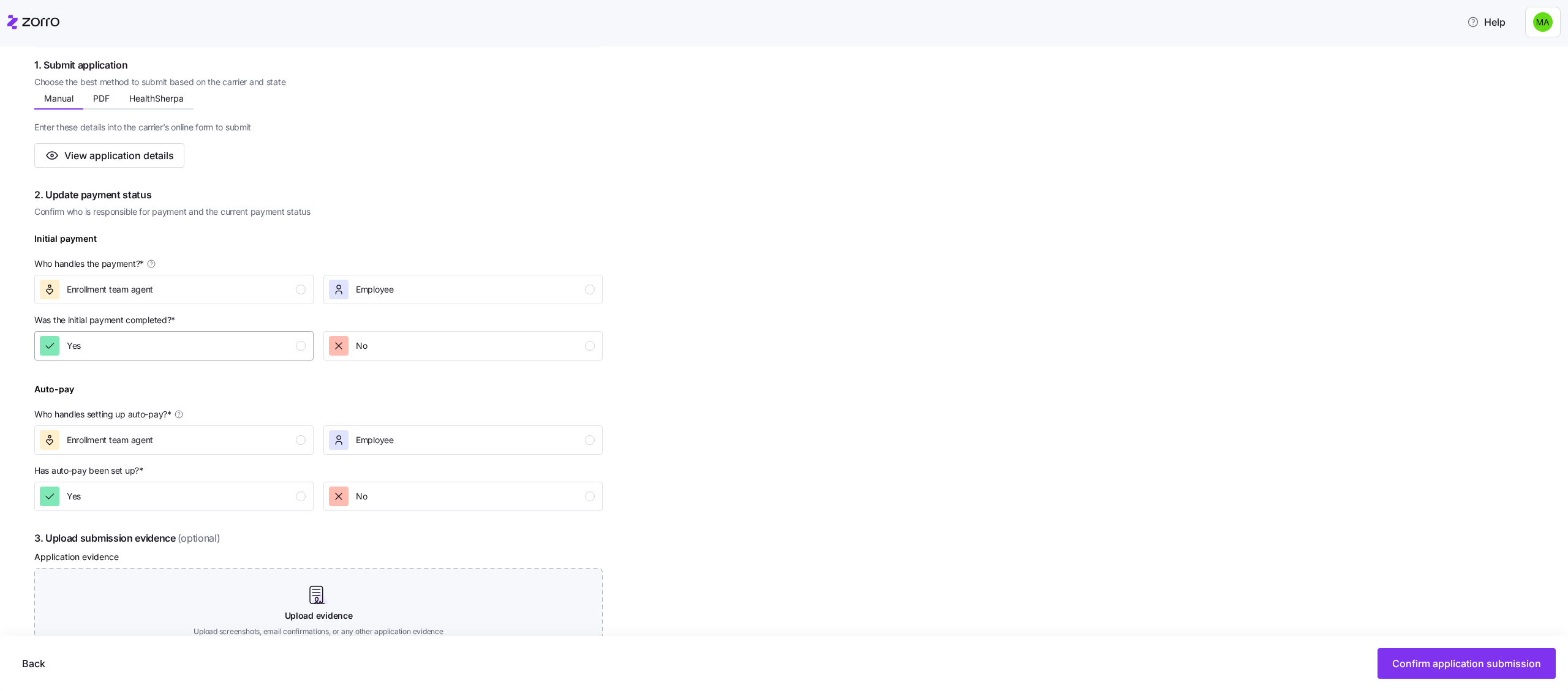
scroll to position [210, 0]
click at [269, 275] on div "Enrollment team agent" at bounding box center [173, 284] width 266 height 20
click at [378, 366] on div at bounding box center [318, 366] width 568 height 15
click at [378, 350] on div "No" at bounding box center [462, 341] width 266 height 20
click at [300, 427] on div "Enrollment team agent" at bounding box center [173, 435] width 266 height 20
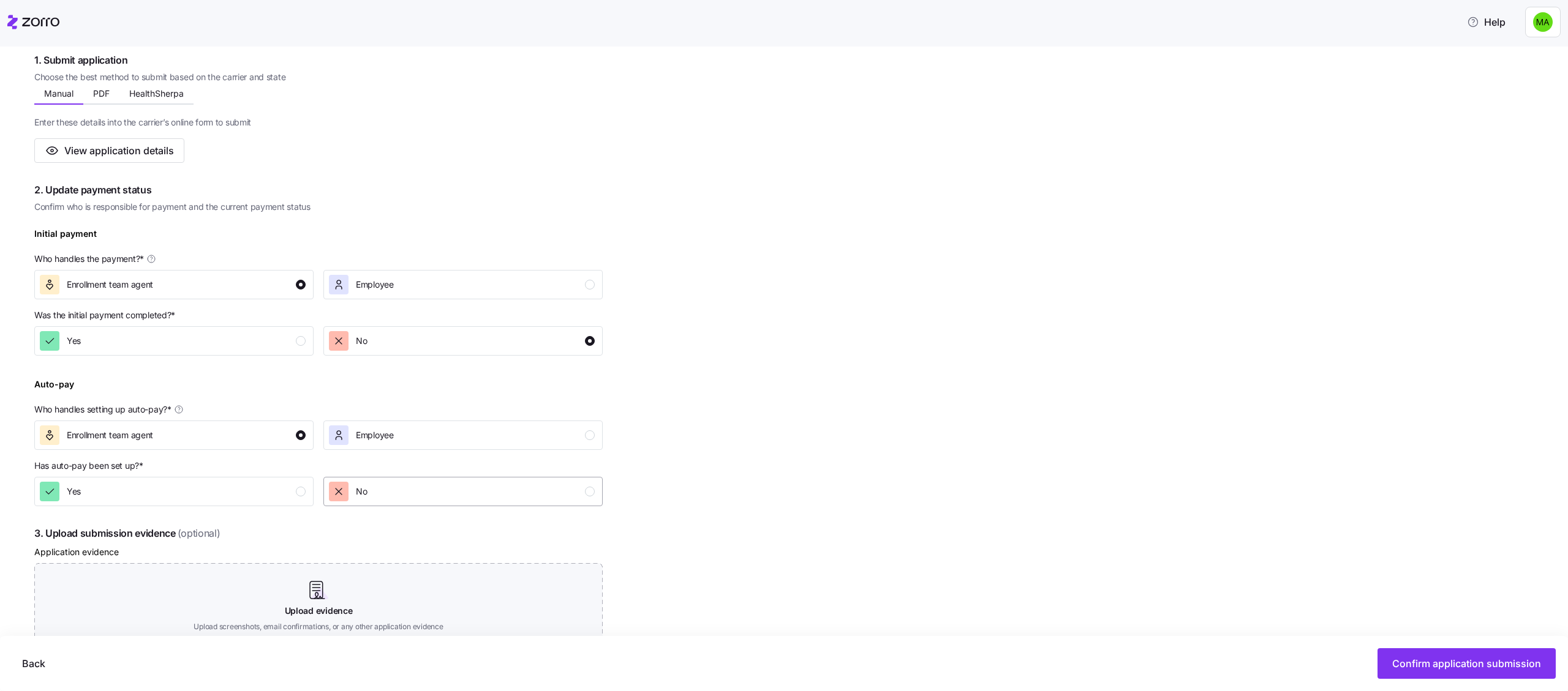
click at [388, 479] on div "No" at bounding box center [462, 491] width 266 height 20
click at [1408, 479] on span "Confirm application submission" at bounding box center [1466, 664] width 149 height 15
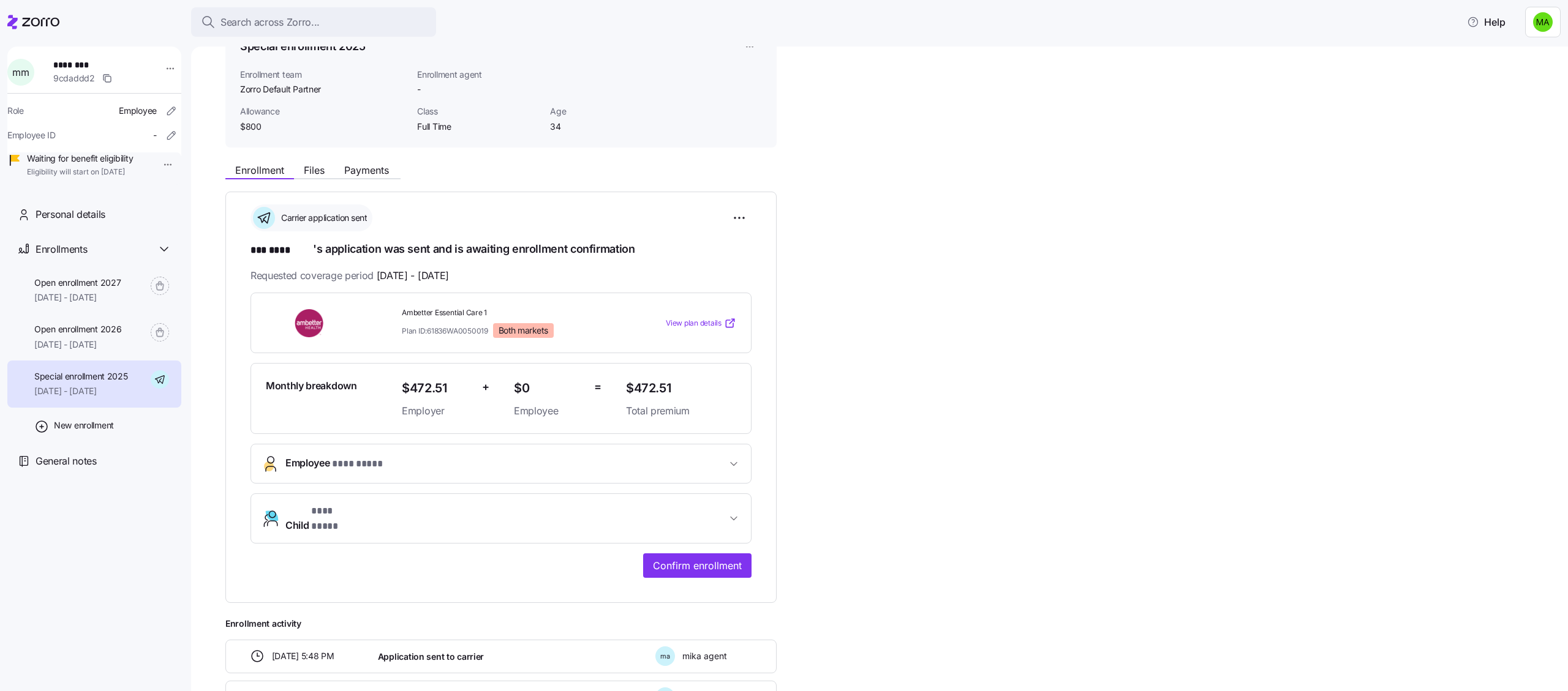
scroll to position [115, 0]
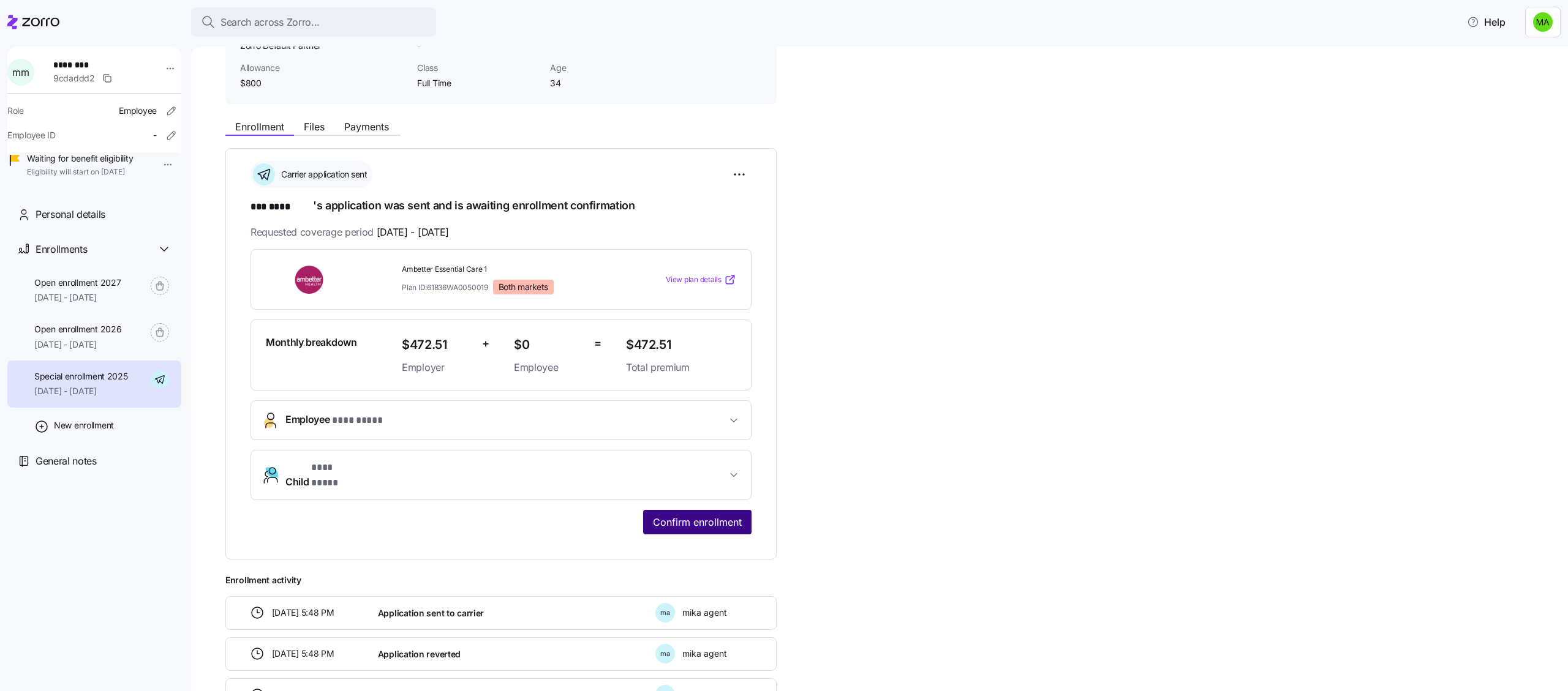
click at [673, 479] on span "Confirm enrollment" at bounding box center [697, 522] width 89 height 15
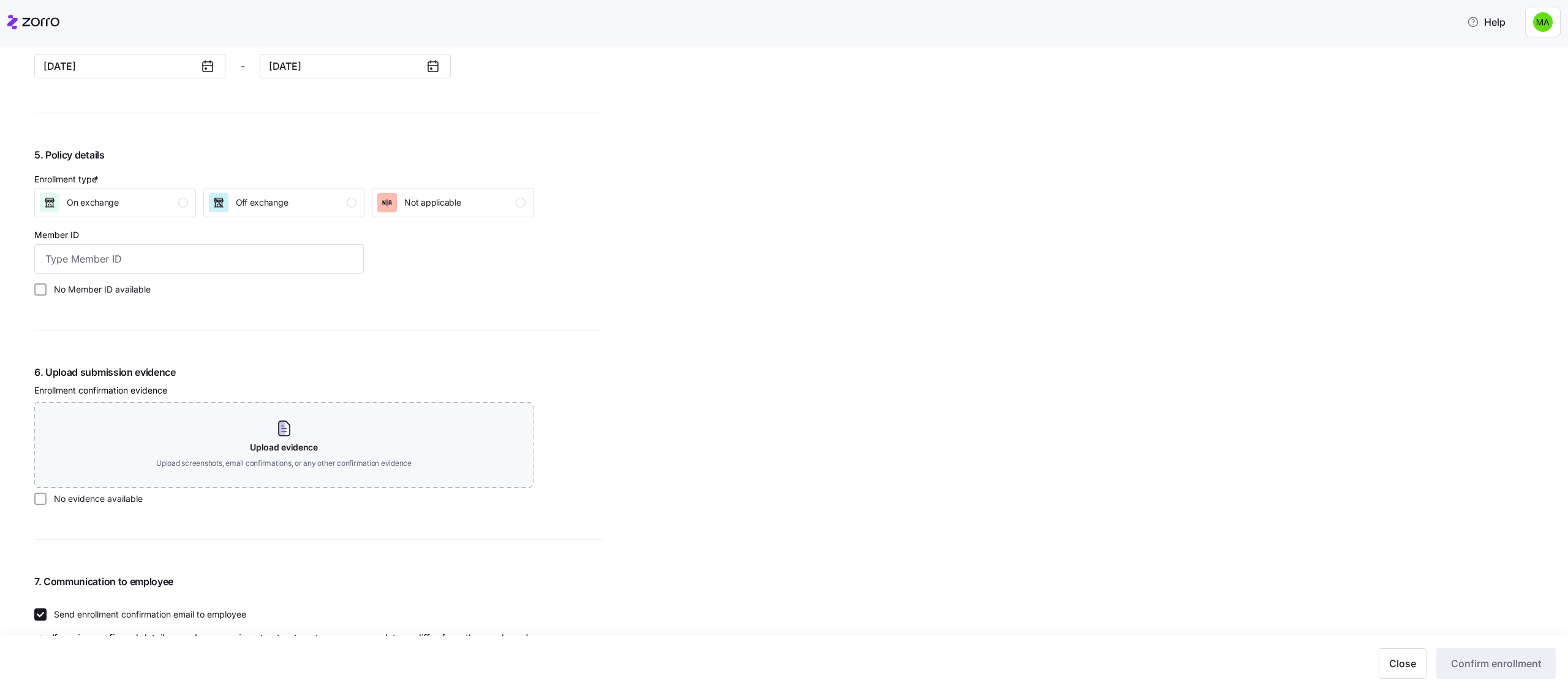
scroll to position [968, 0]
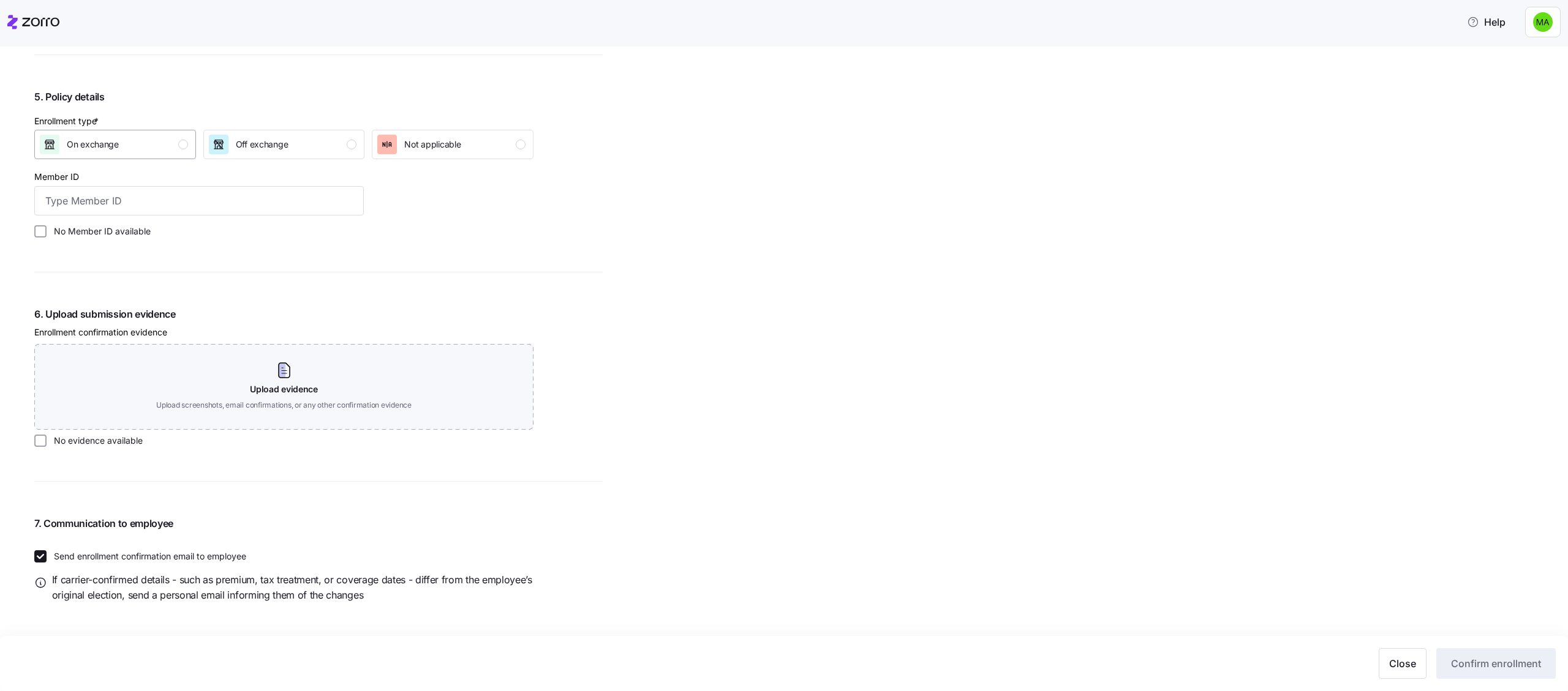
click at [186, 152] on div "On exchange" at bounding box center [114, 144] width 148 height 20
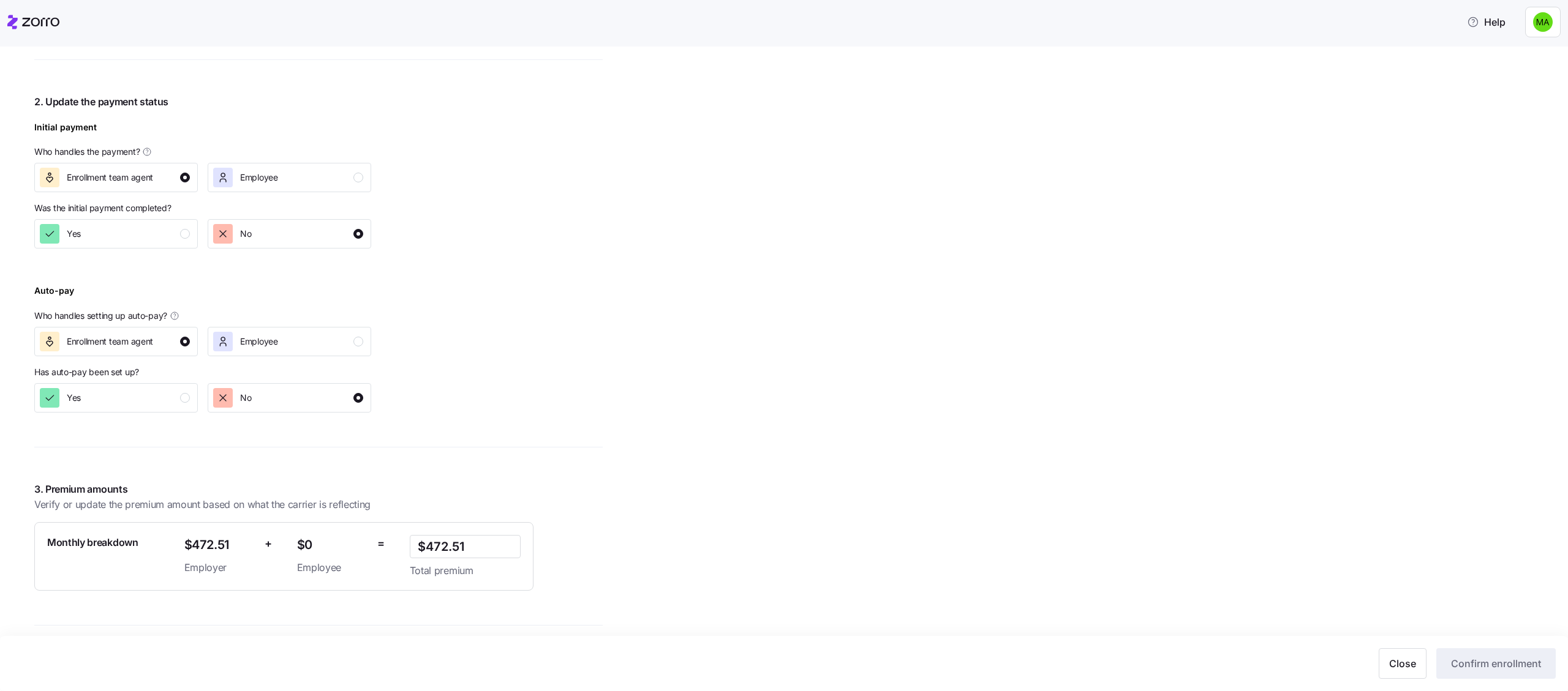
scroll to position [0, 0]
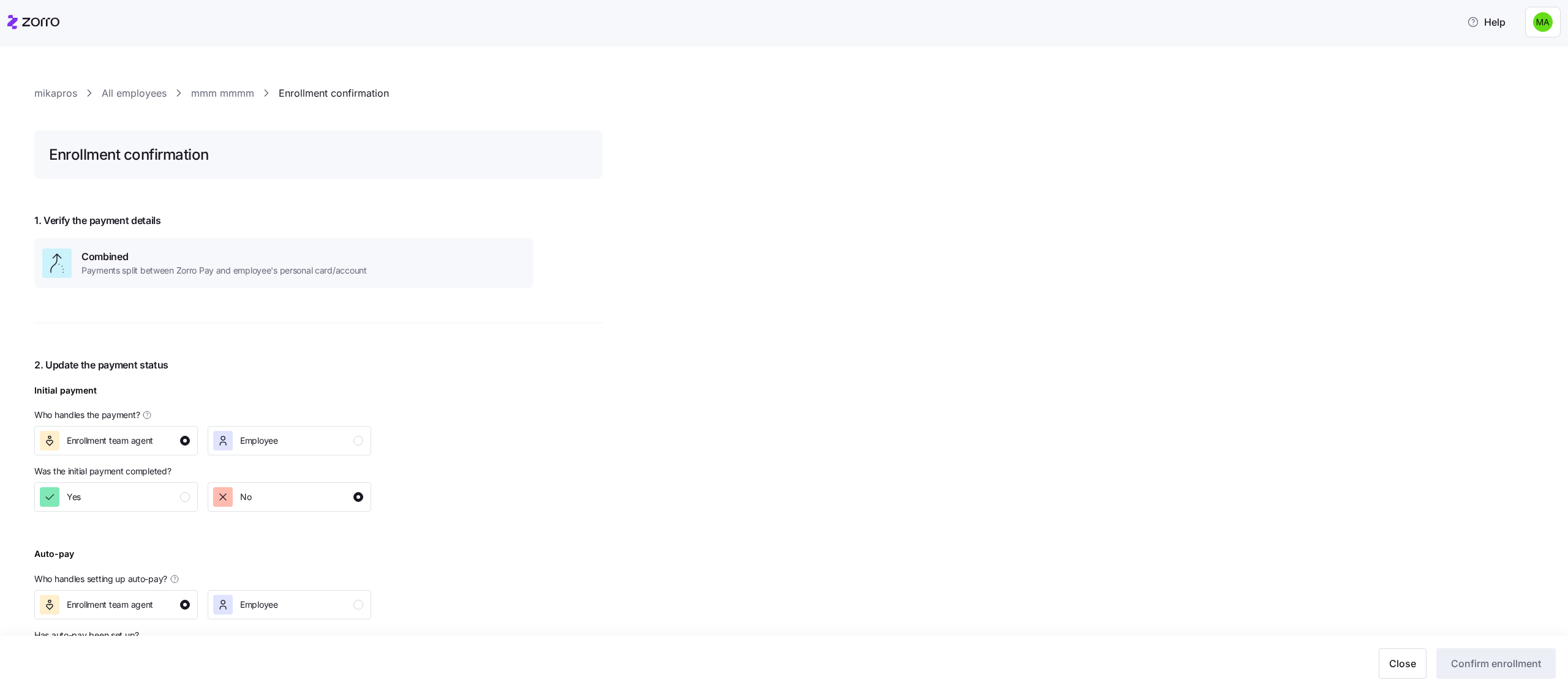
click at [289, 362] on span "2. Update the payment status" at bounding box center [202, 365] width 337 height 15
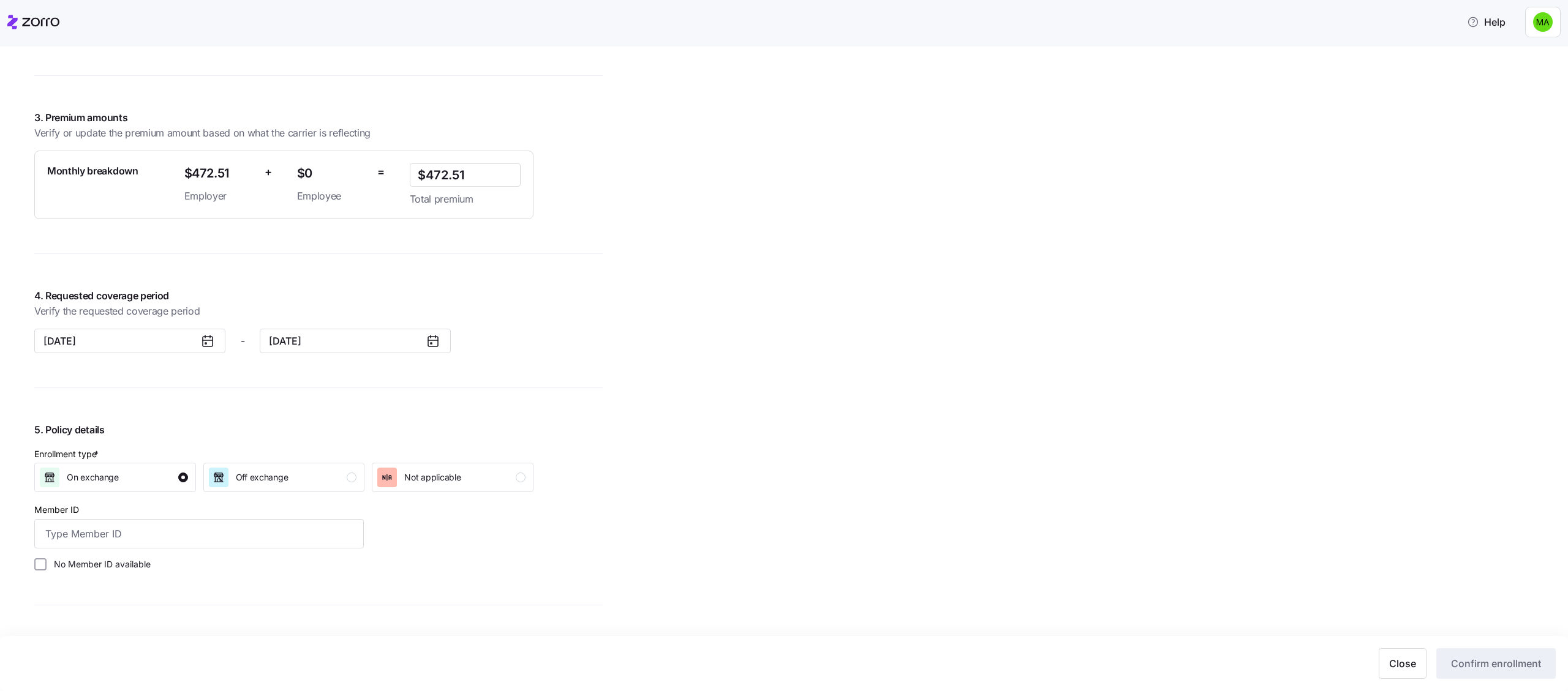
scroll to position [709, 0]
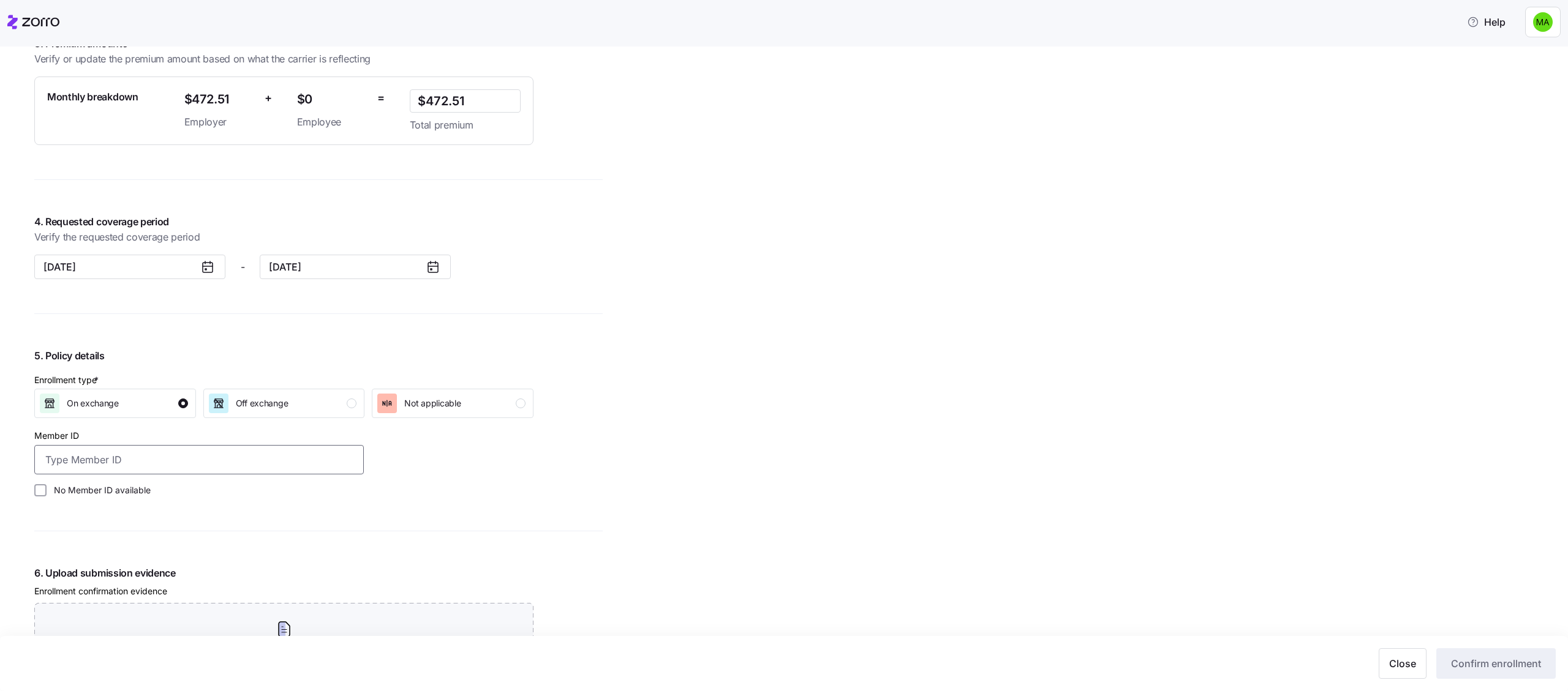
click at [165, 453] on input "Member ID" at bounding box center [199, 460] width 329 height 29
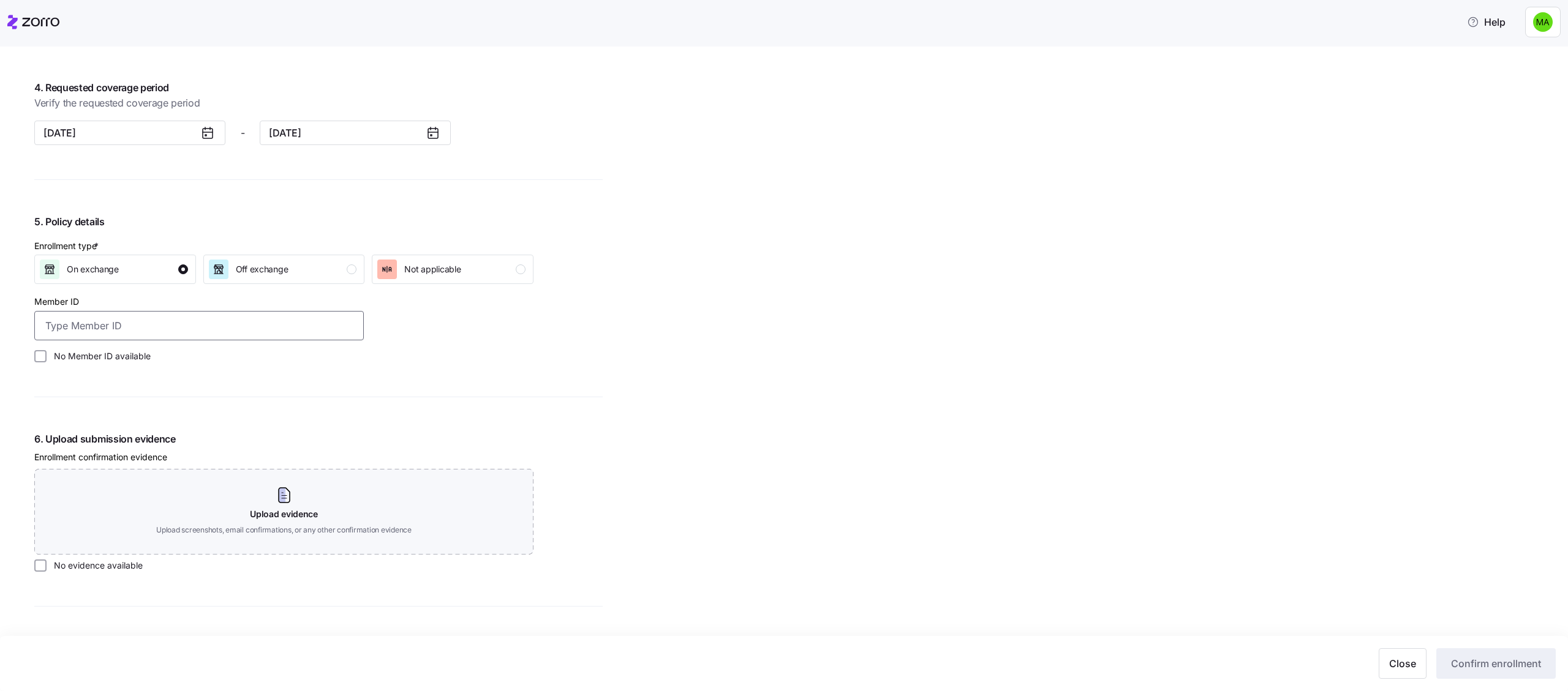
scroll to position [968, 0]
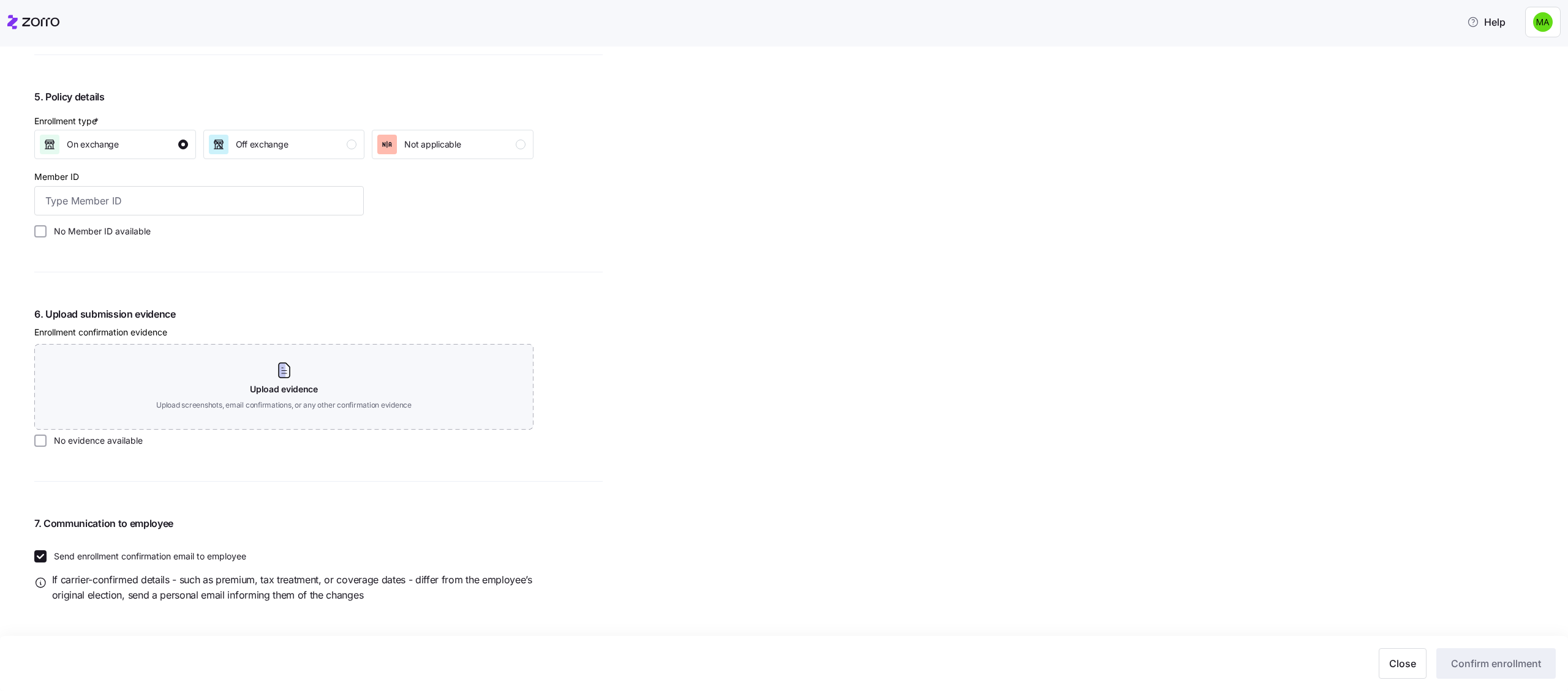
click at [106, 431] on div "6. Upload submission evidence Enrollment confirmation evidence Upload evidence …" at bounding box center [284, 376] width 499 height 139
click at [106, 442] on label "No evidence available" at bounding box center [95, 441] width 96 height 12
click at [46, 442] on input "No evidence available" at bounding box center [40, 441] width 12 height 12
checkbox input "true"
click at [110, 231] on label "No Member ID available" at bounding box center [99, 231] width 104 height 12
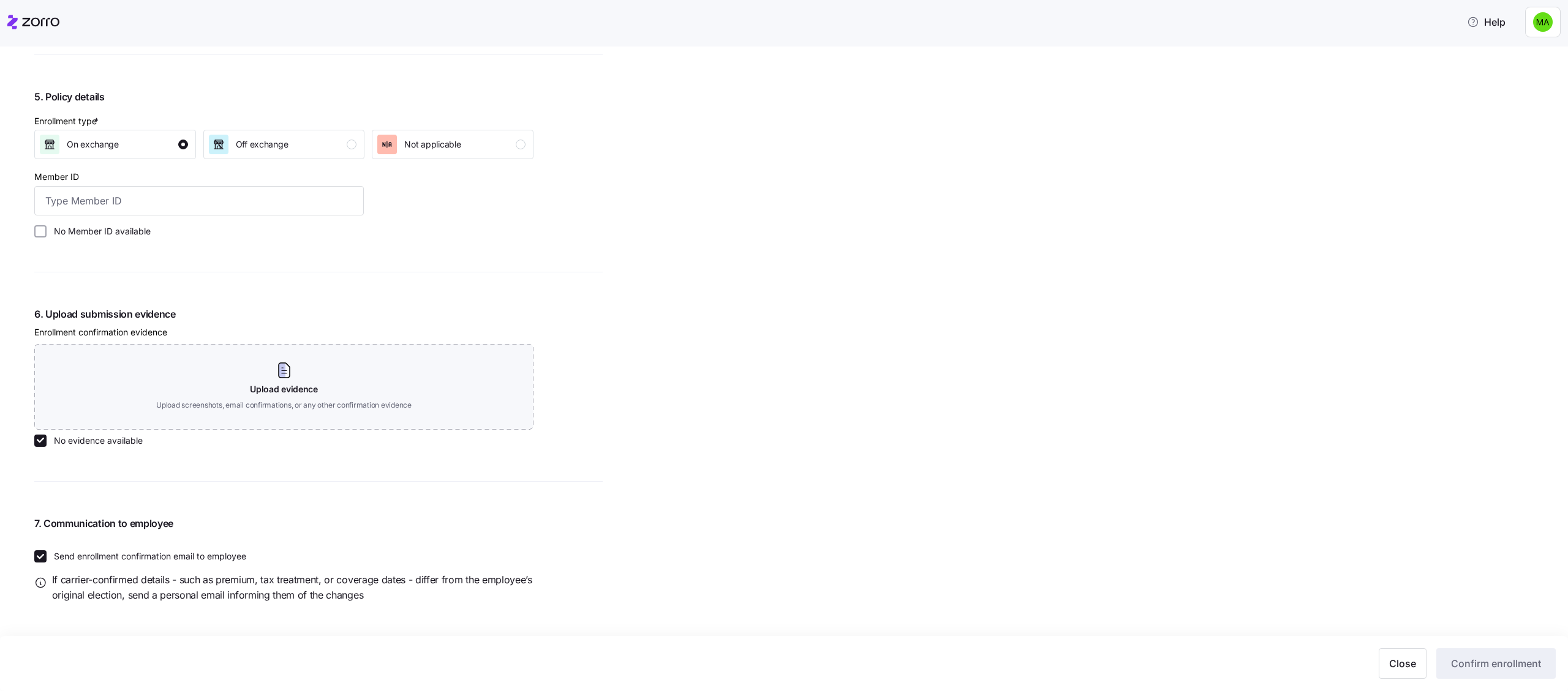
click at [46, 231] on input "No Member ID available" at bounding box center [40, 231] width 12 height 12
click at [108, 231] on label "No Member ID available" at bounding box center [99, 231] width 104 height 12
click at [46, 231] on input "No Member ID available" at bounding box center [40, 231] width 12 height 12
click at [108, 231] on label "No Member ID available" at bounding box center [99, 231] width 104 height 12
click at [46, 231] on input "No Member ID available" at bounding box center [40, 231] width 12 height 12
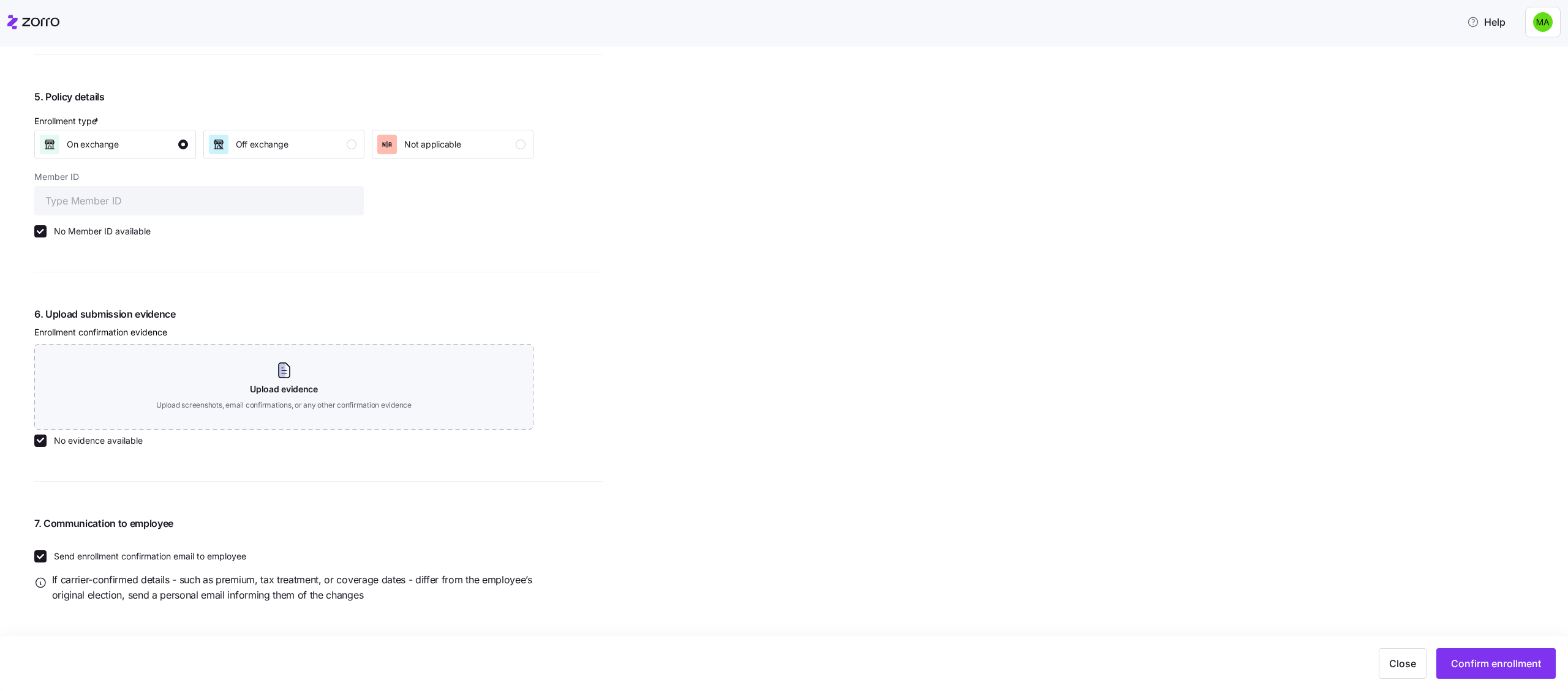
click at [108, 231] on label "No Member ID available" at bounding box center [99, 231] width 104 height 12
click at [46, 231] on input "No Member ID available" at bounding box center [40, 231] width 12 height 12
click at [108, 231] on label "No Member ID available" at bounding box center [99, 231] width 104 height 12
click at [46, 231] on input "No Member ID available" at bounding box center [40, 231] width 12 height 12
click at [108, 231] on label "No Member ID available" at bounding box center [99, 231] width 104 height 12
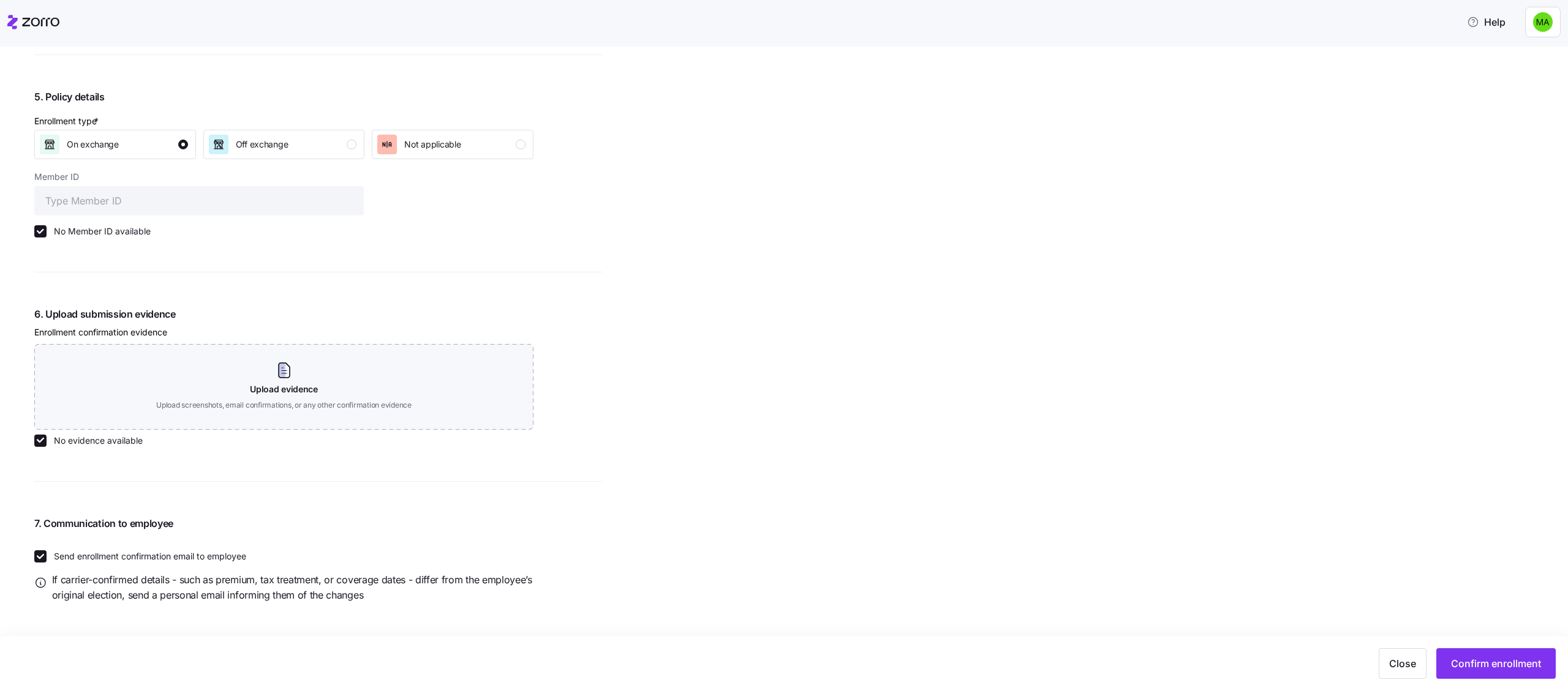
click at [46, 231] on input "No Member ID available" at bounding box center [40, 231] width 12 height 12
click at [108, 231] on label "No Member ID available" at bounding box center [99, 231] width 104 height 12
click at [46, 231] on input "No Member ID available" at bounding box center [40, 231] width 12 height 12
click at [108, 231] on label "No Member ID available" at bounding box center [99, 231] width 104 height 12
click at [46, 231] on input "No Member ID available" at bounding box center [40, 231] width 12 height 12
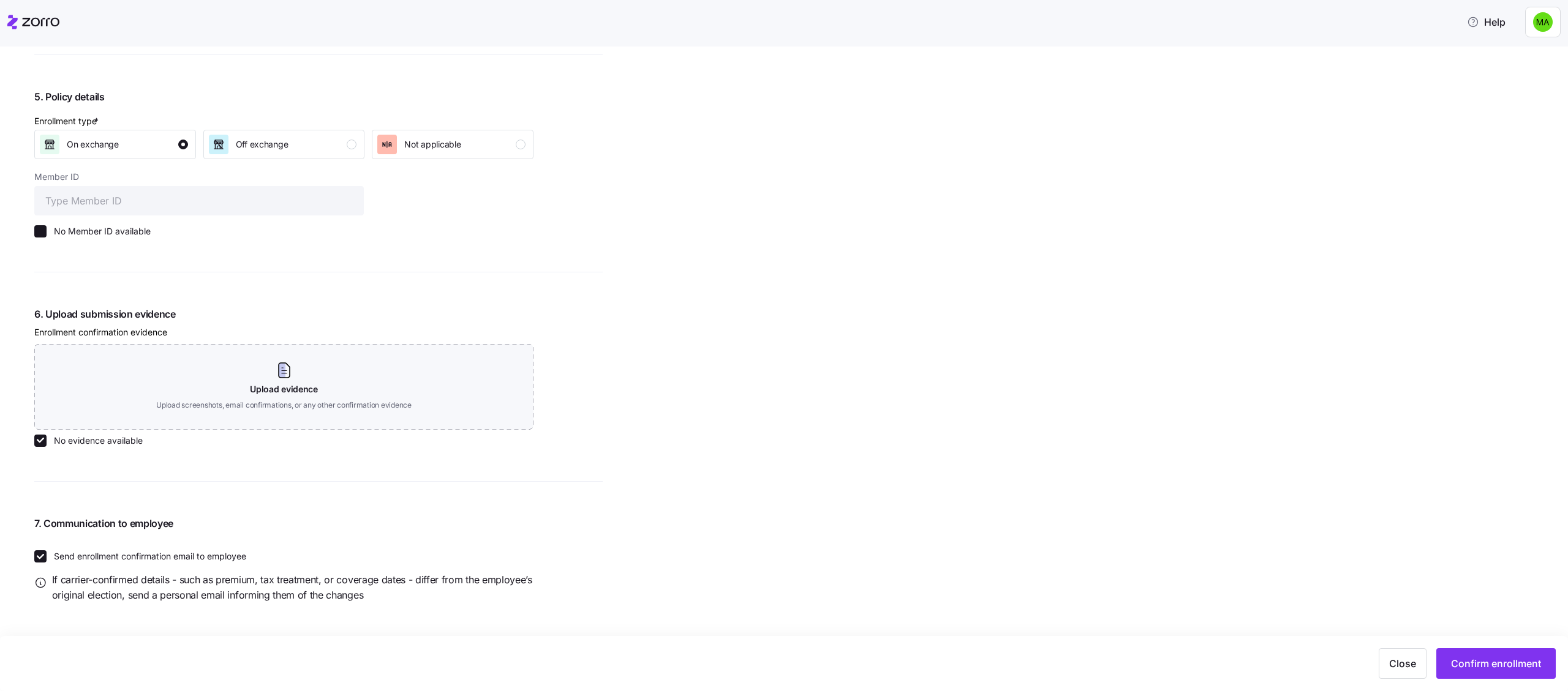
checkbox input "false"
click at [108, 204] on input "Member ID" at bounding box center [199, 200] width 329 height 29
type input "5"
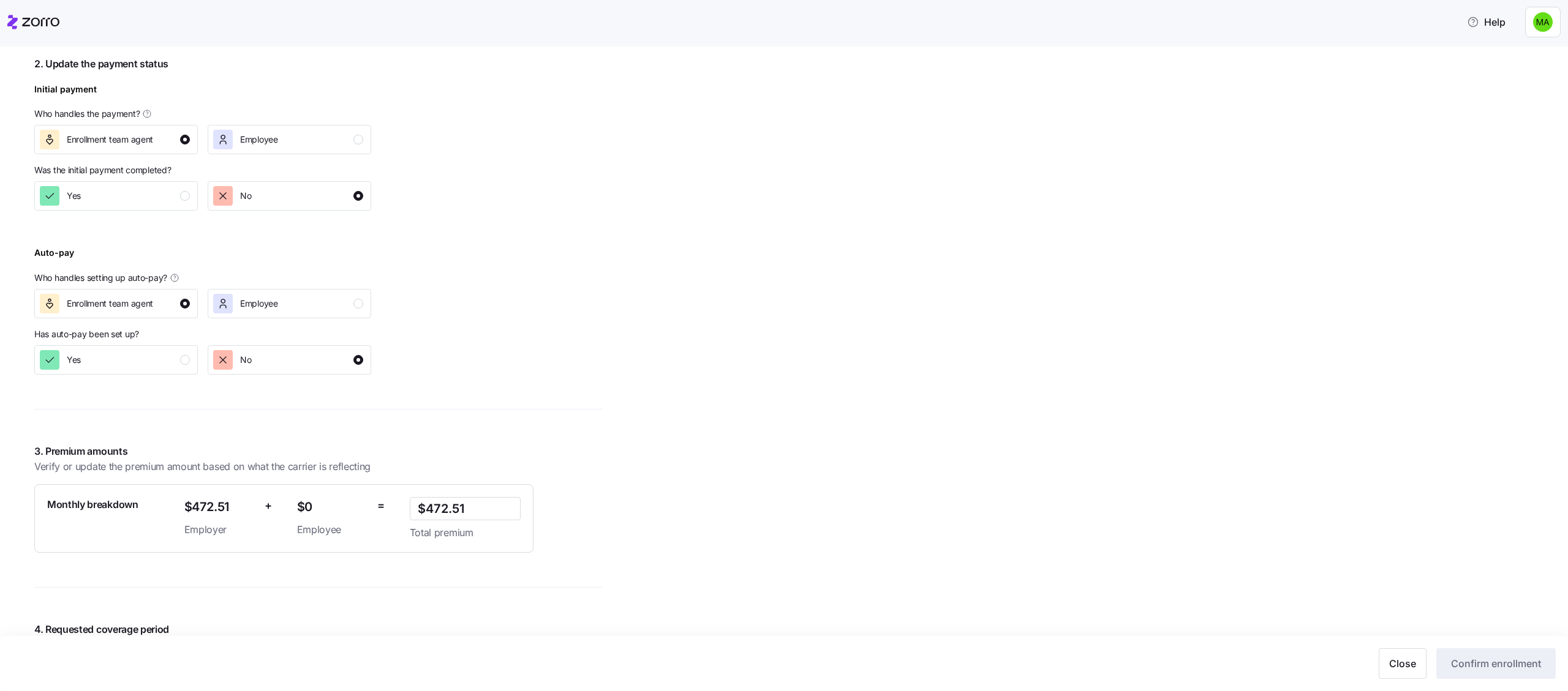
scroll to position [278, 0]
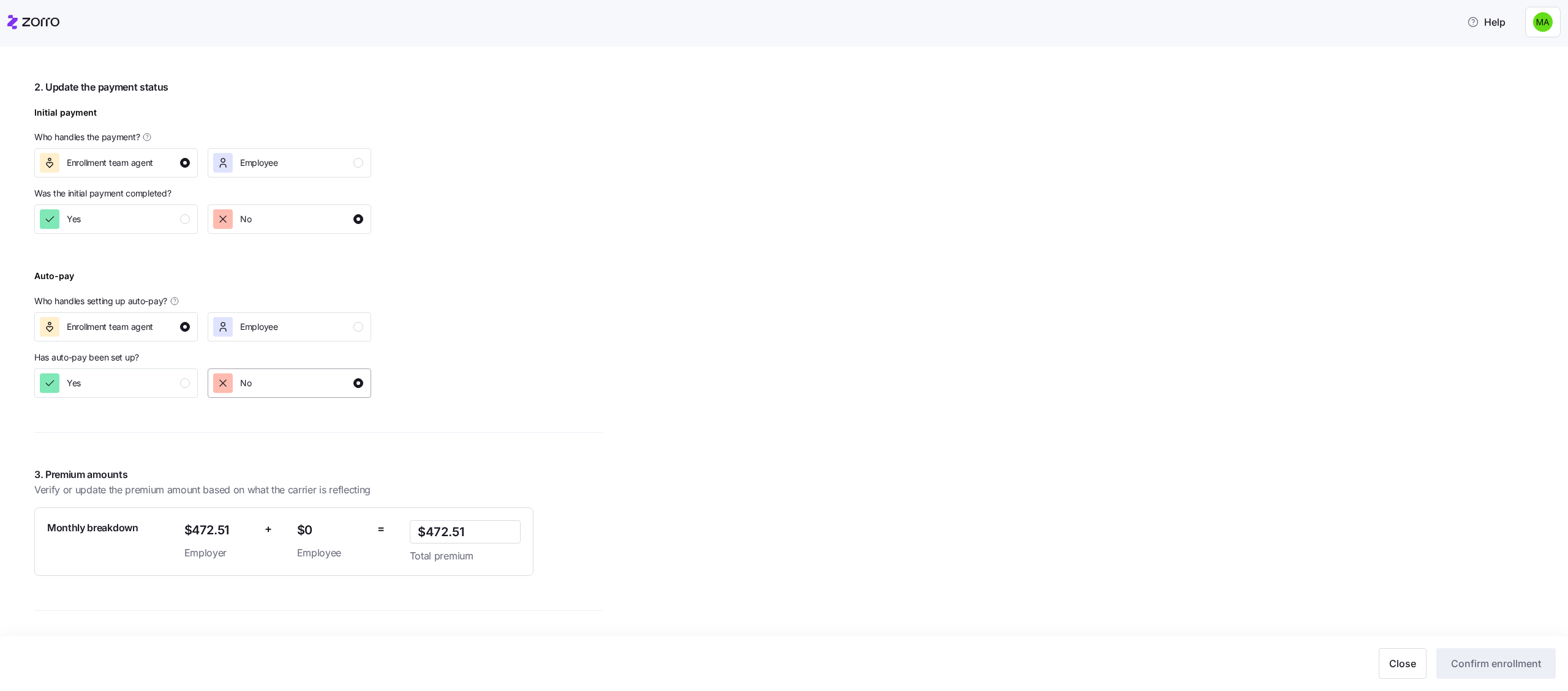
click at [287, 371] on button "No" at bounding box center [289, 383] width 164 height 29
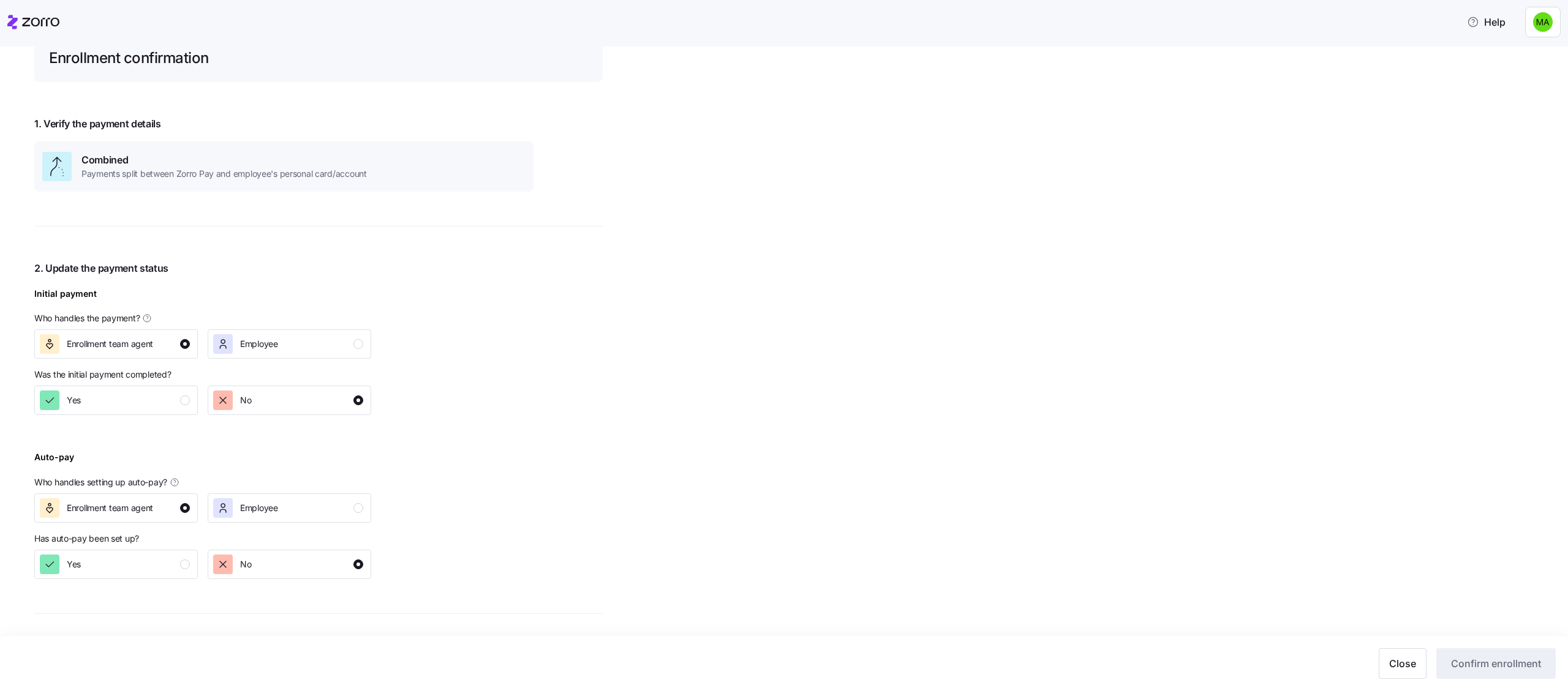
scroll to position [77, 0]
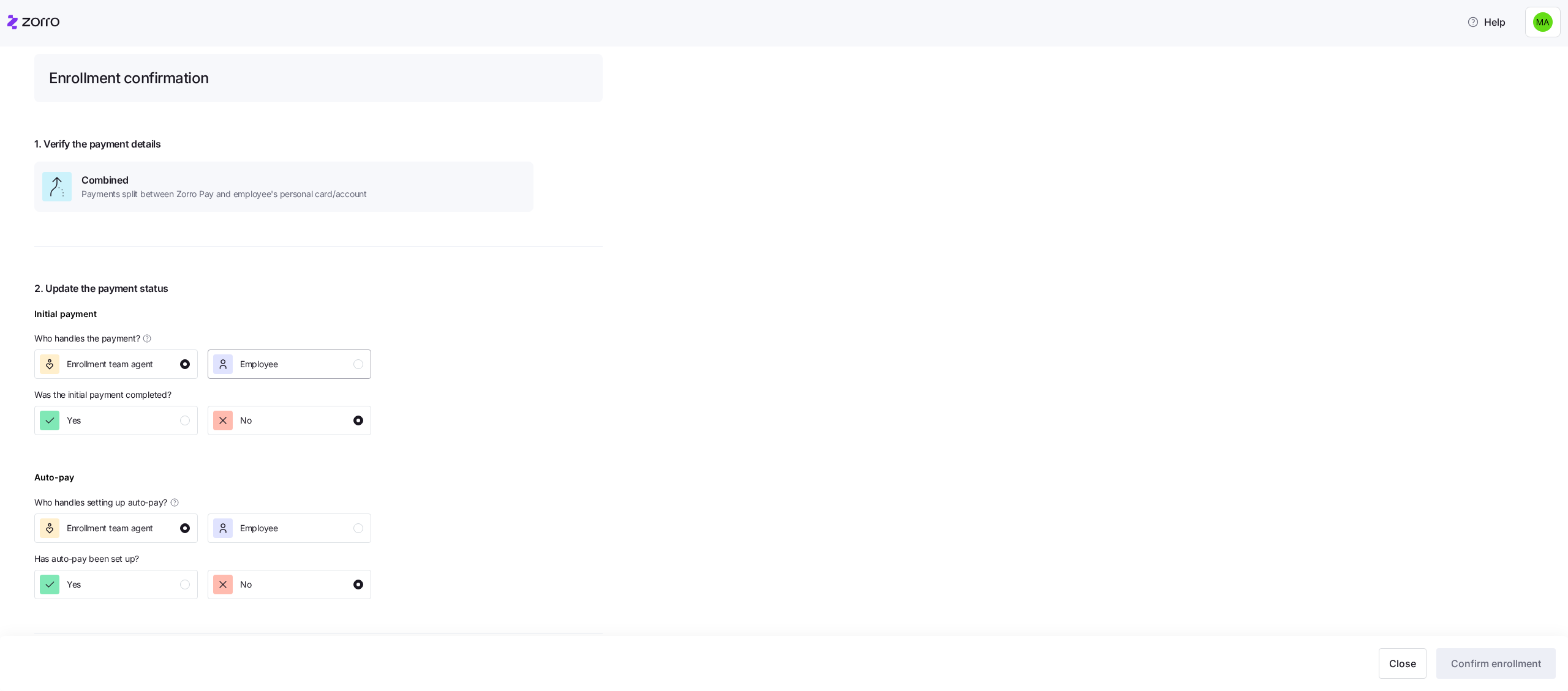
click at [264, 368] on span "Employee" at bounding box center [259, 364] width 38 height 12
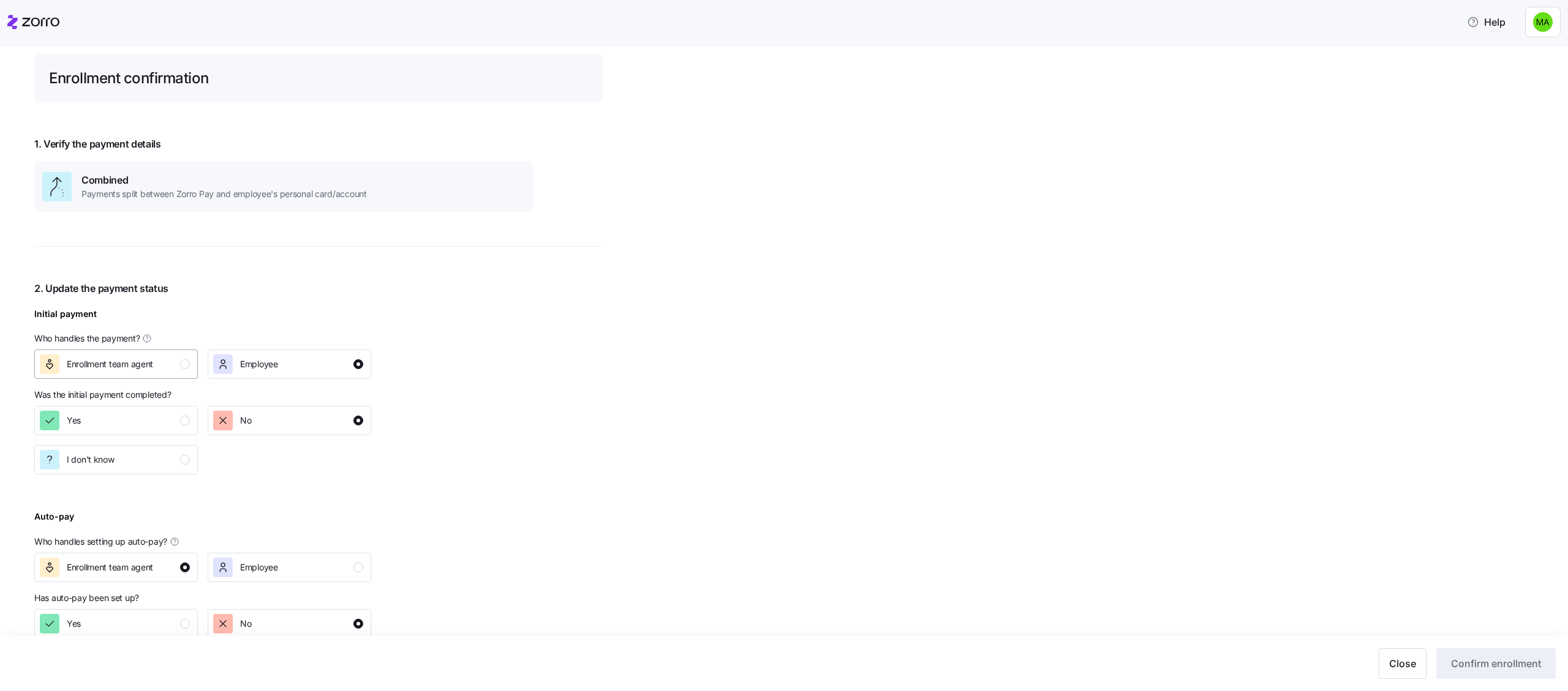
click at [166, 359] on div "Enrollment team agent" at bounding box center [115, 364] width 150 height 20
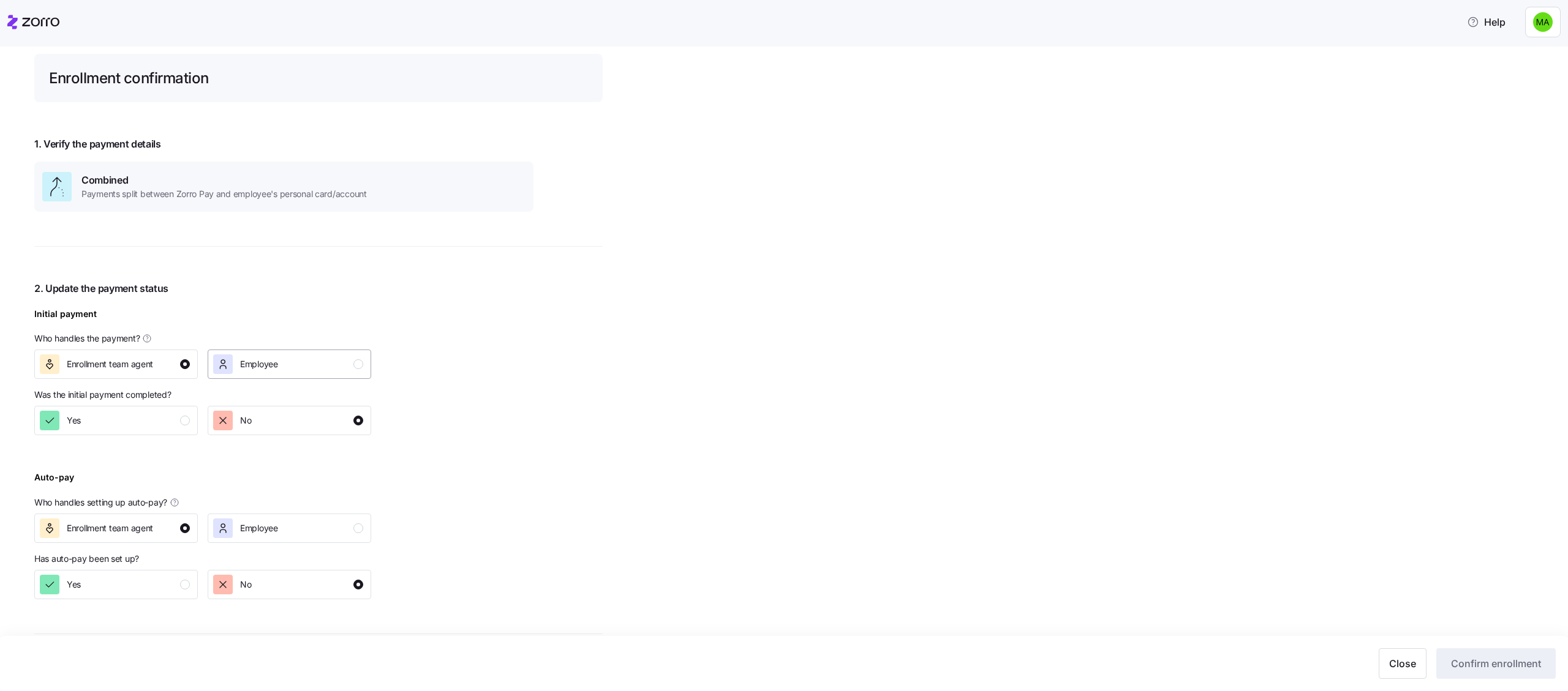
click at [283, 368] on div "Employee" at bounding box center [288, 364] width 150 height 20
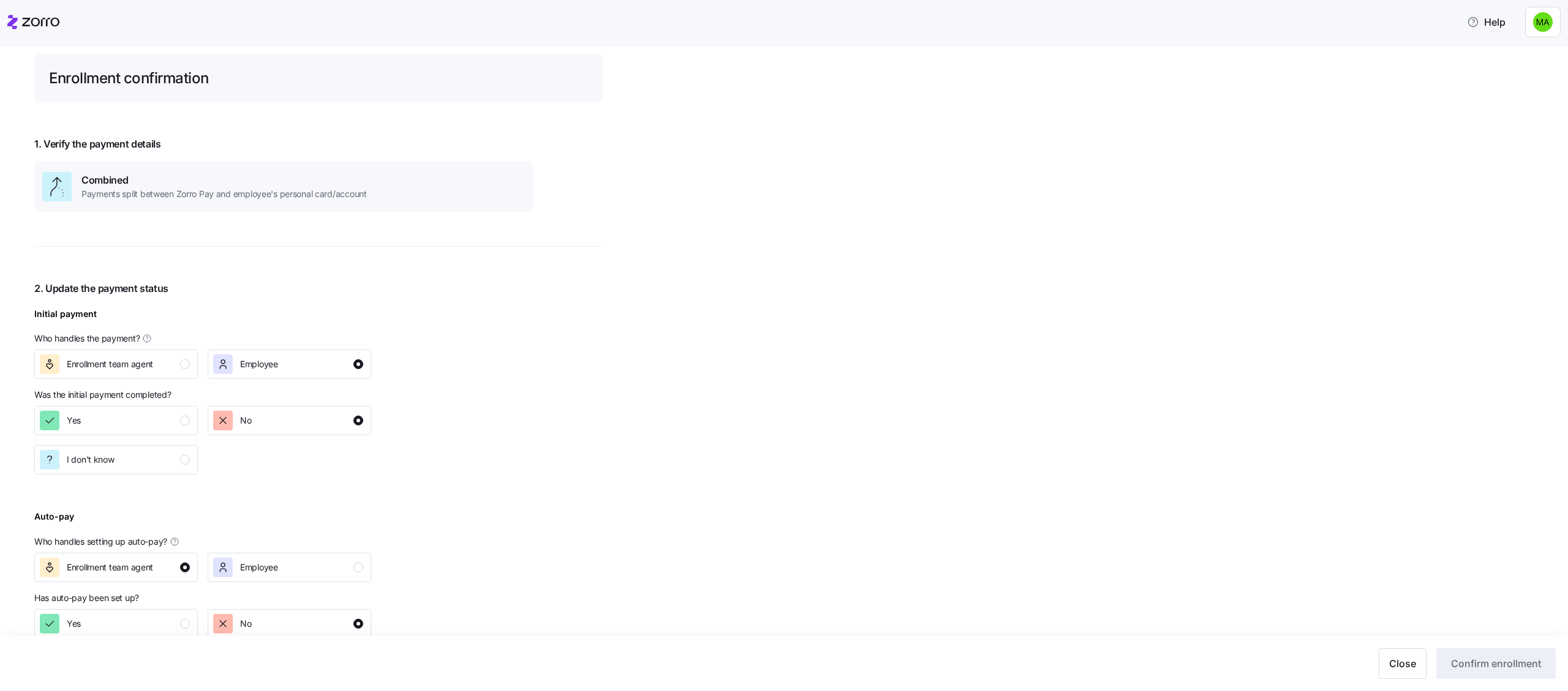
click at [327, 438] on div "No" at bounding box center [289, 420] width 174 height 39
click at [320, 422] on div "No" at bounding box center [288, 420] width 150 height 20
click at [147, 456] on div "I don't know" at bounding box center [115, 460] width 150 height 20
click at [369, 409] on button "No" at bounding box center [289, 420] width 164 height 29
click at [173, 358] on div "Enrollment team agent" at bounding box center [115, 364] width 150 height 20
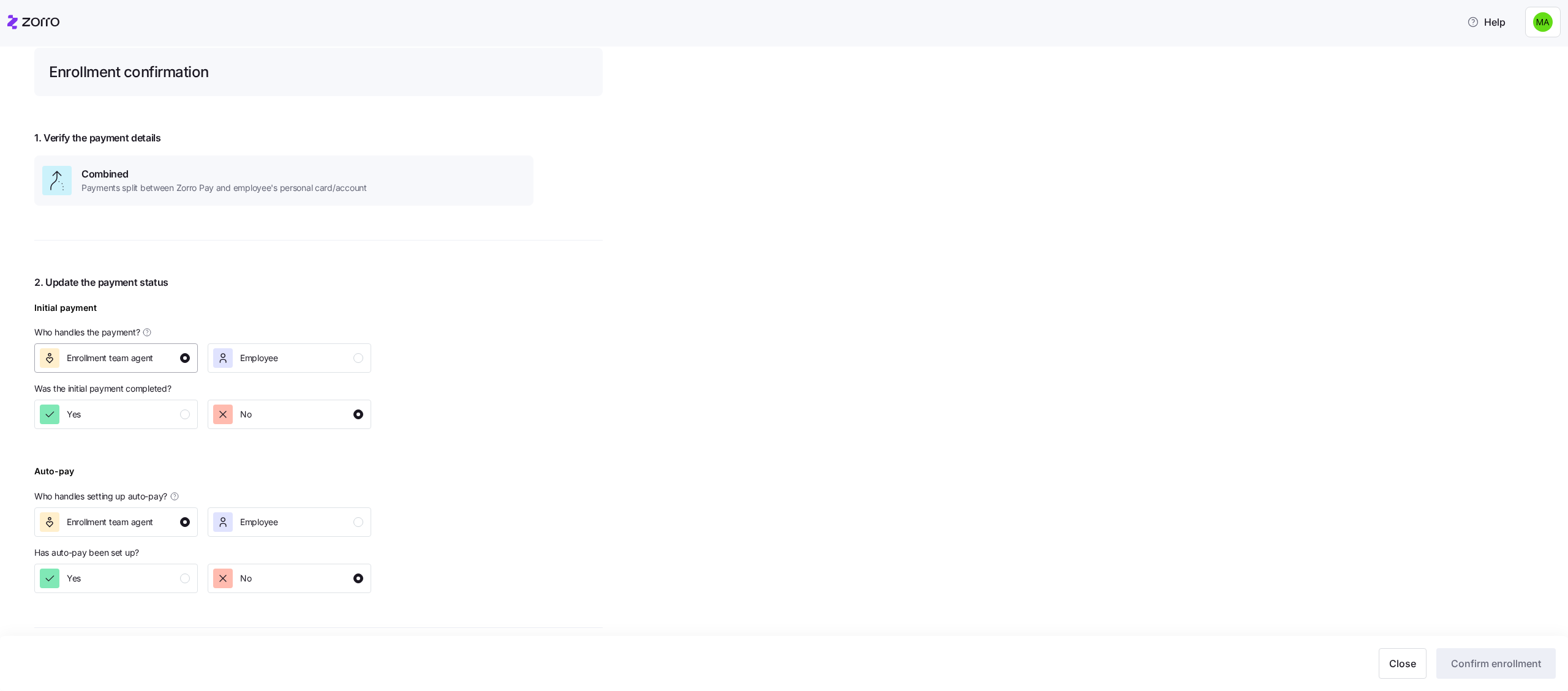
scroll to position [84, 0]
click at [296, 350] on div "Employee" at bounding box center [288, 357] width 150 height 20
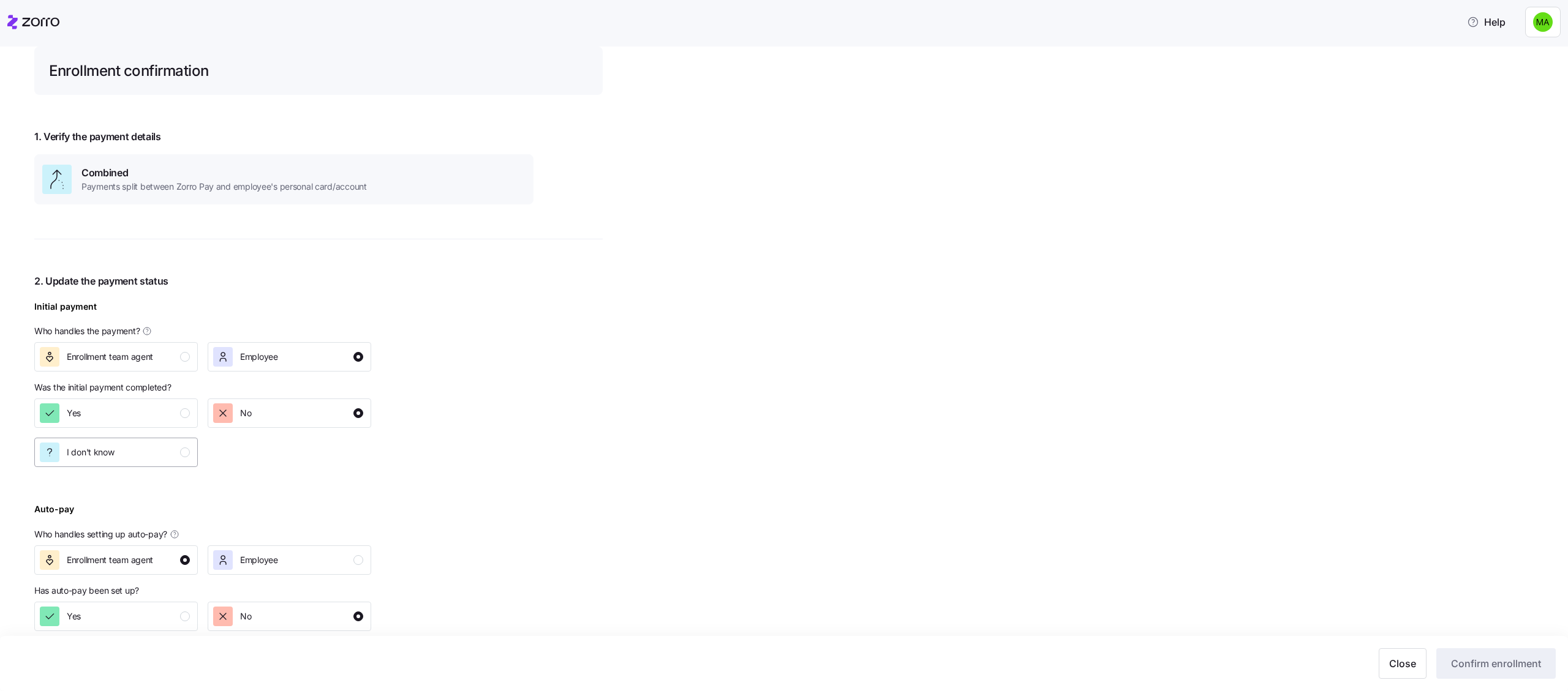
click at [142, 461] on div "I don't know" at bounding box center [115, 452] width 150 height 20
click at [152, 354] on span "Enrollment team agent" at bounding box center [110, 357] width 86 height 12
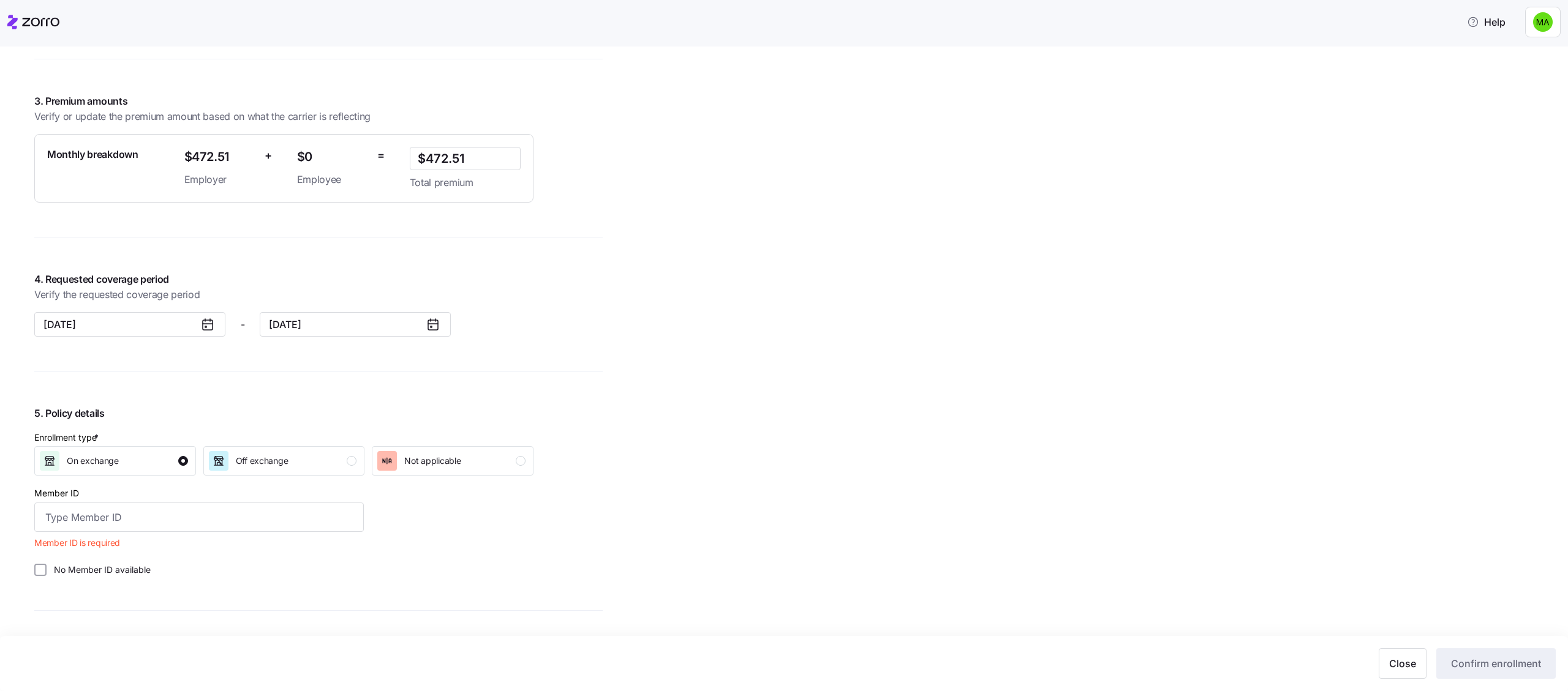
scroll to position [673, 0]
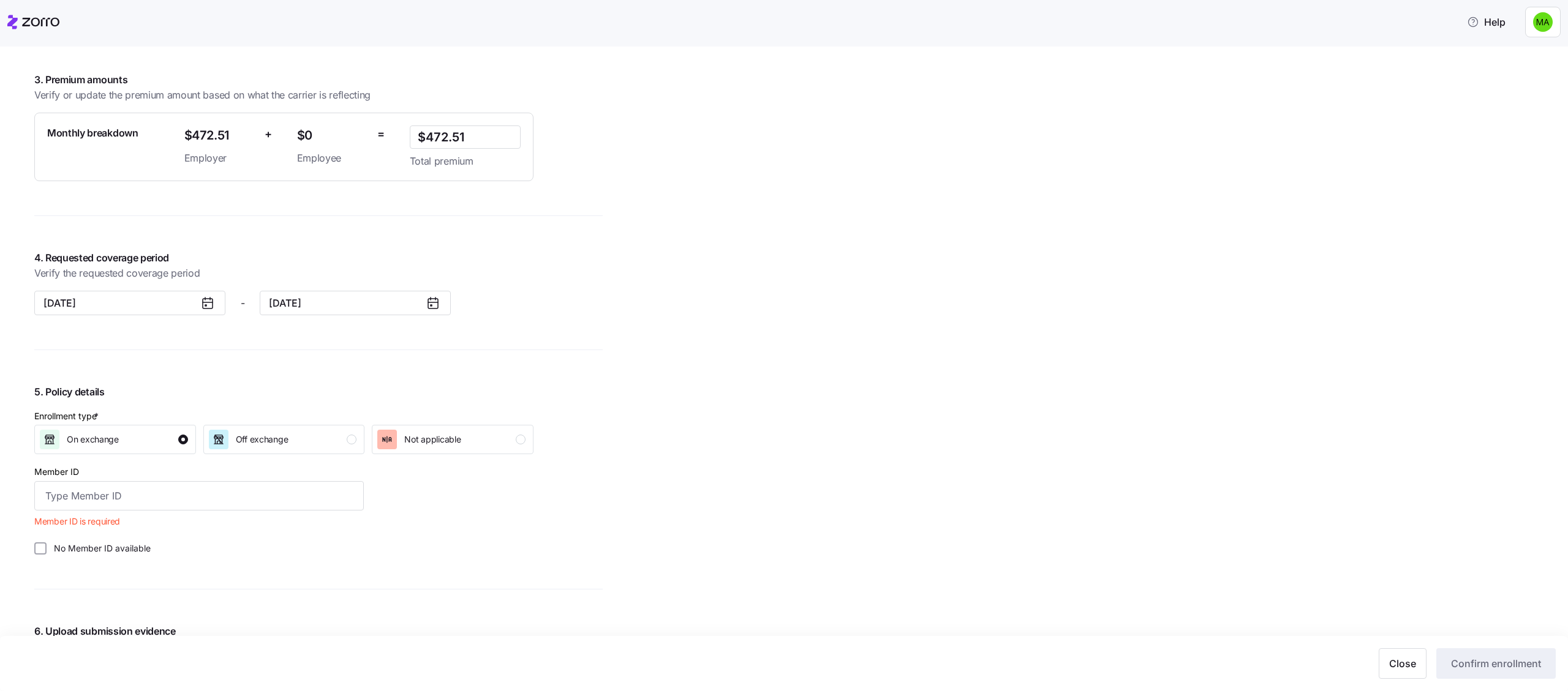
click at [41, 479] on div "No Member ID available" at bounding box center [199, 548] width 339 height 22
click at [41, 479] on input "No Member ID available" at bounding box center [40, 548] width 12 height 12
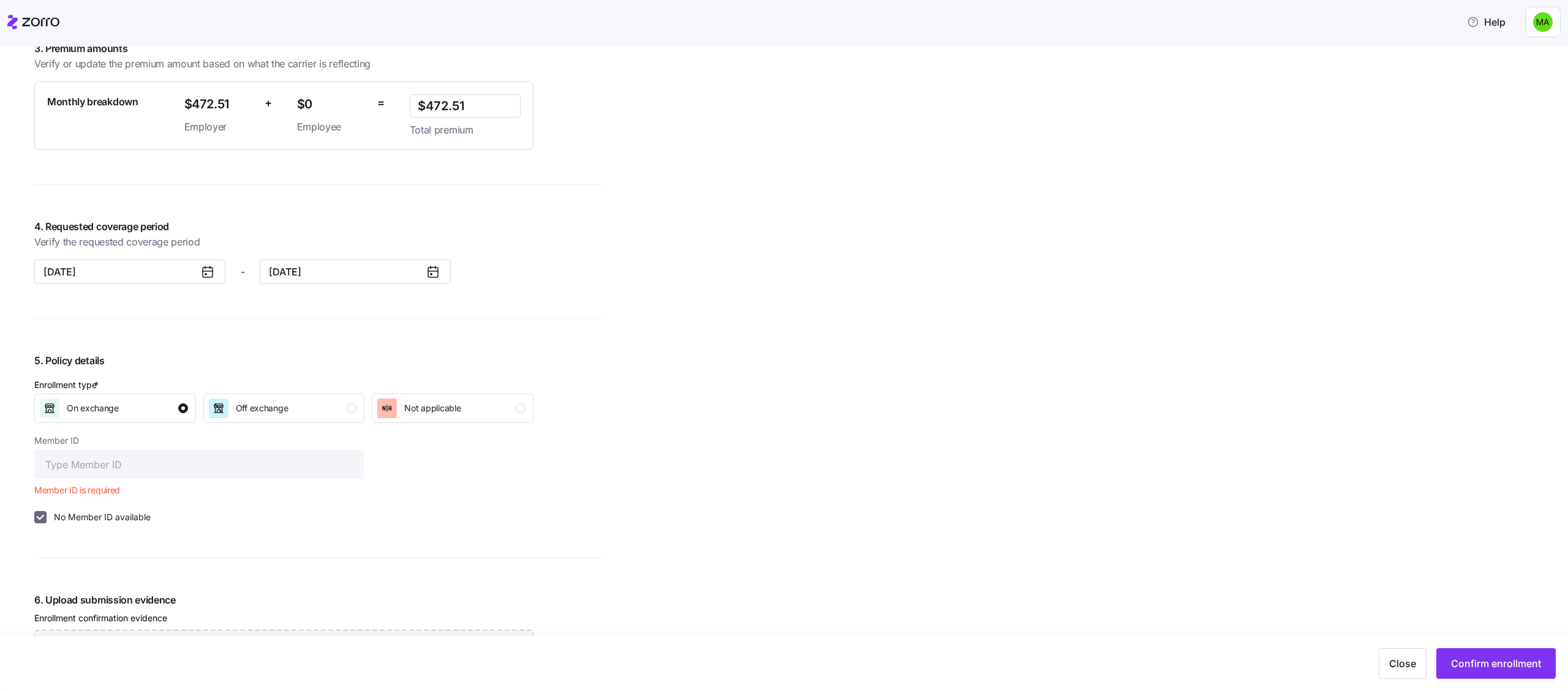
scroll to position [706, 0]
click at [42, 479] on input "No Member ID available" at bounding box center [40, 516] width 12 height 12
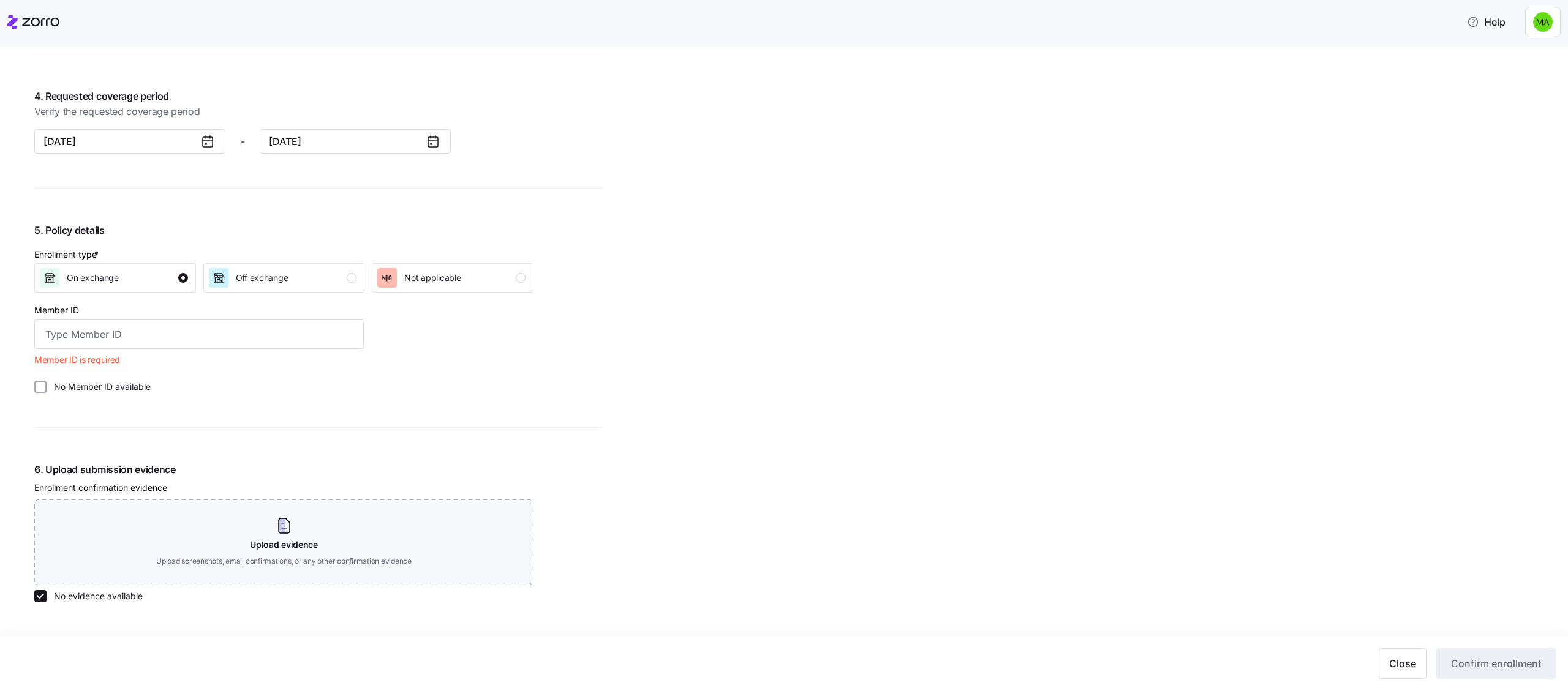
scroll to position [835, 0]
click at [87, 387] on label "No Member ID available" at bounding box center [99, 386] width 104 height 12
click at [46, 387] on input "No Member ID available" at bounding box center [40, 386] width 12 height 12
click at [87, 387] on label "No Member ID available" at bounding box center [99, 386] width 104 height 12
click at [46, 387] on input "No Member ID available" at bounding box center [40, 386] width 12 height 12
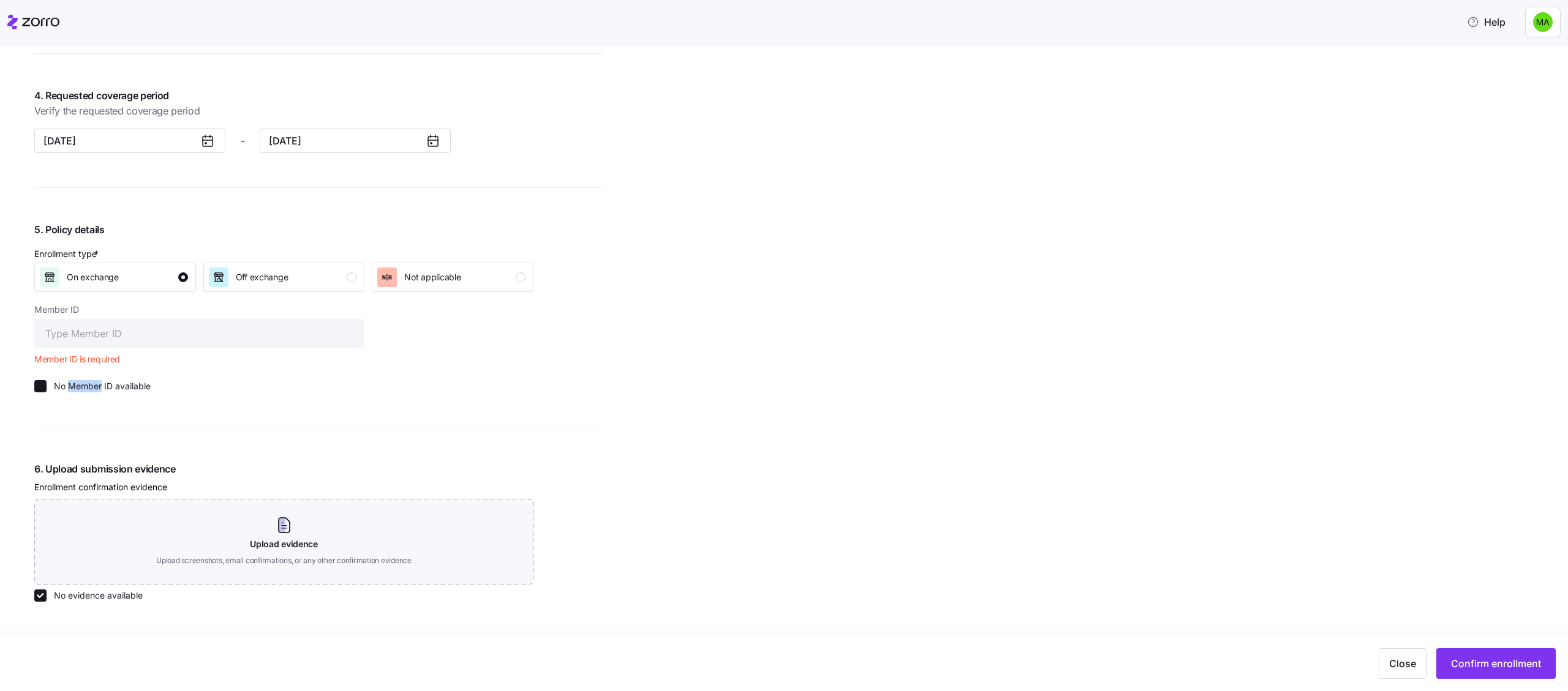
checkbox input "false"
click at [145, 406] on div "mikapros All employees mmm mmmm Enrollment confirmation Enrollment confirmation…" at bounding box center [318, 31] width 568 height 1600
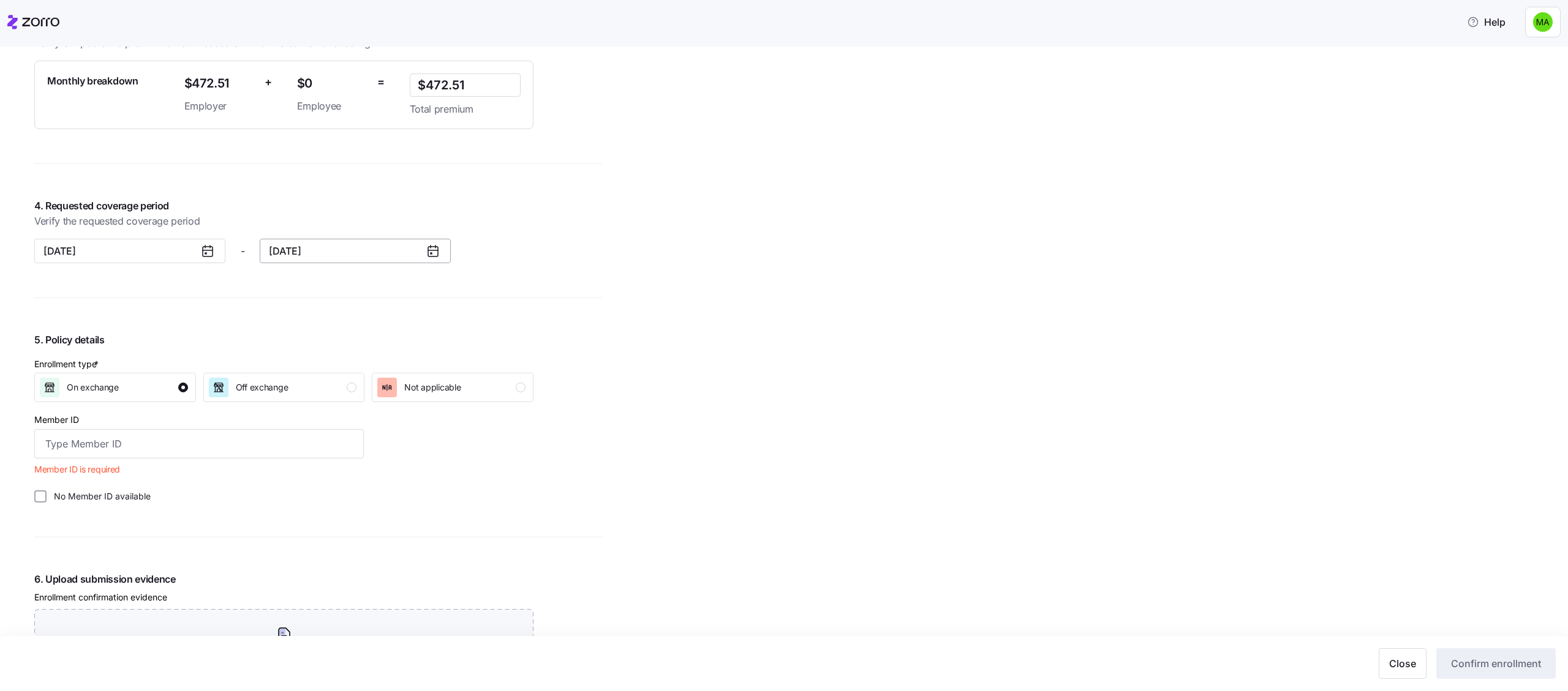
scroll to position [675, 0]
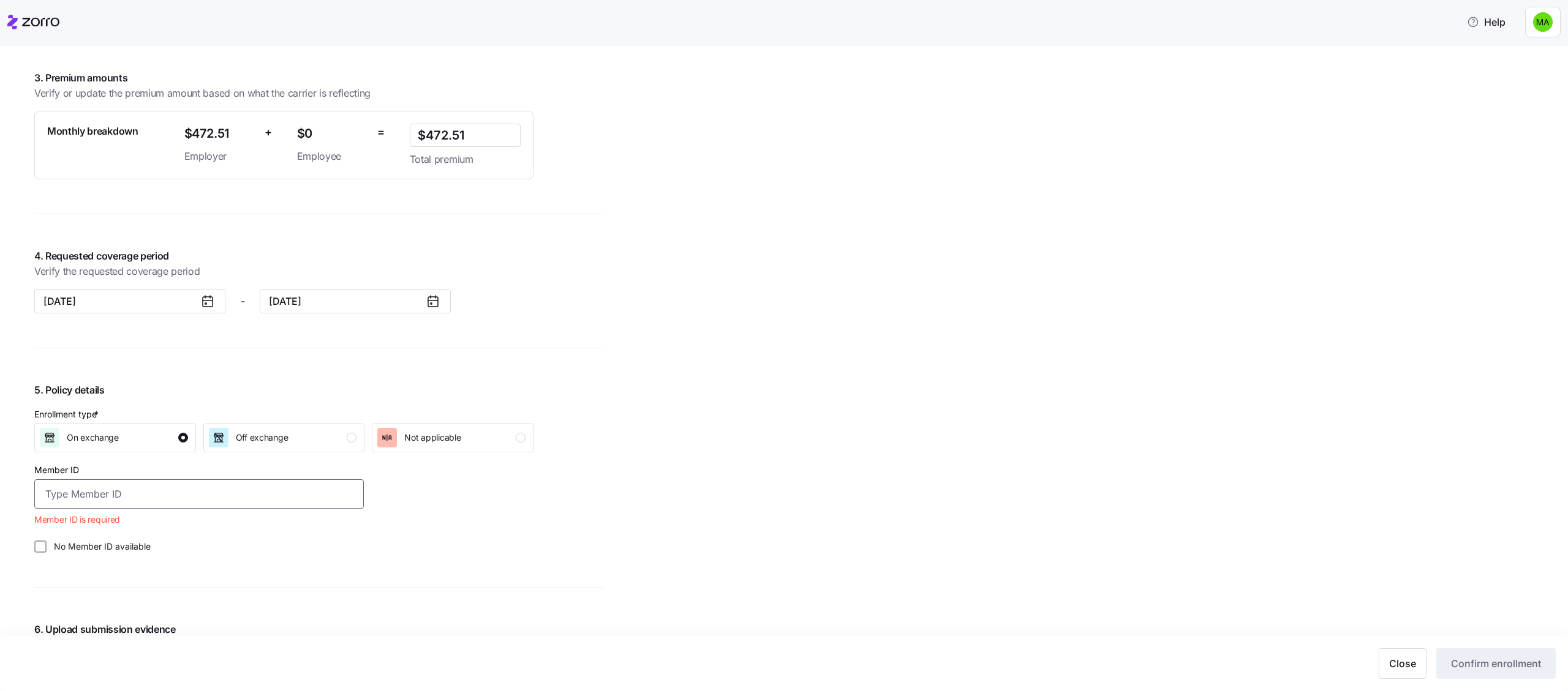
click at [152, 479] on input "Member ID" at bounding box center [199, 494] width 329 height 29
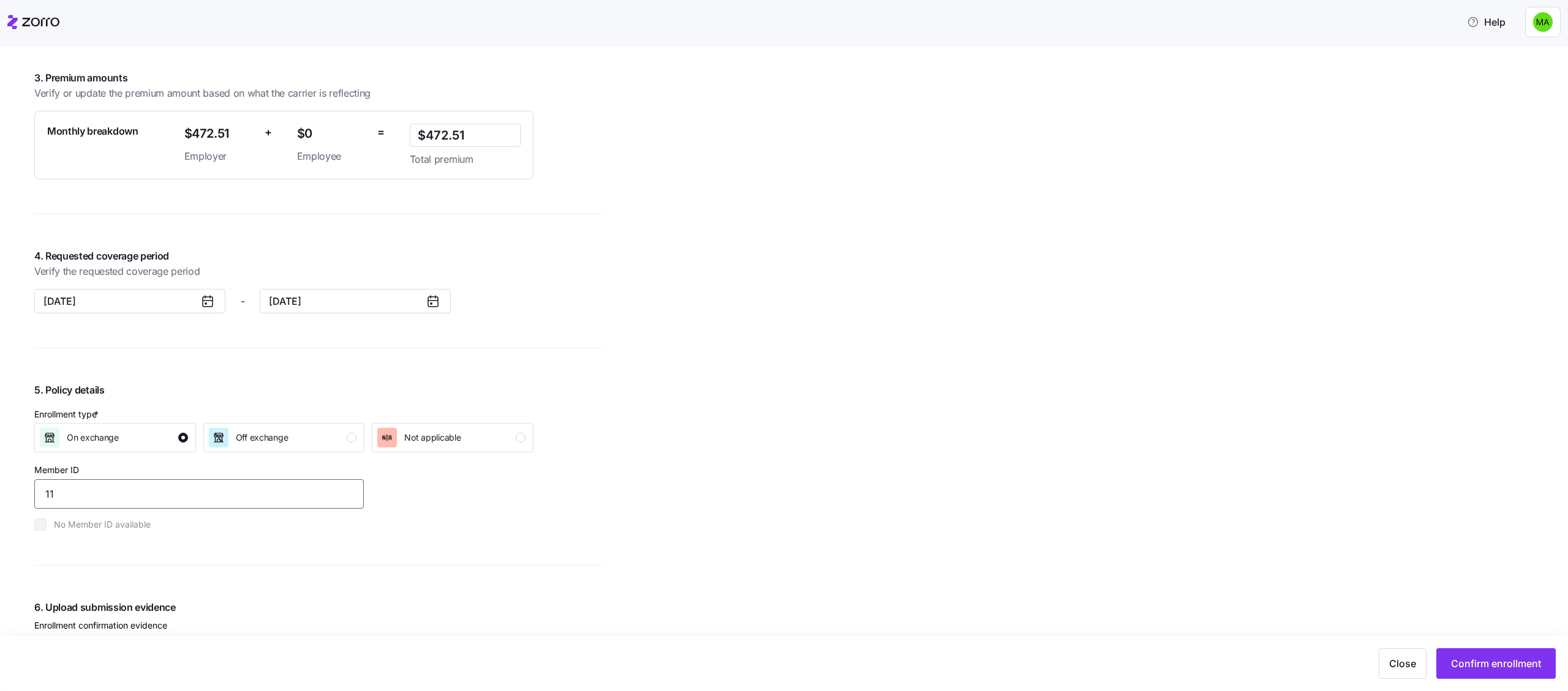
type input "1"
type input "11"
click at [1470, 479] on span "Confirm enrollment" at bounding box center [1495, 664] width 90 height 15
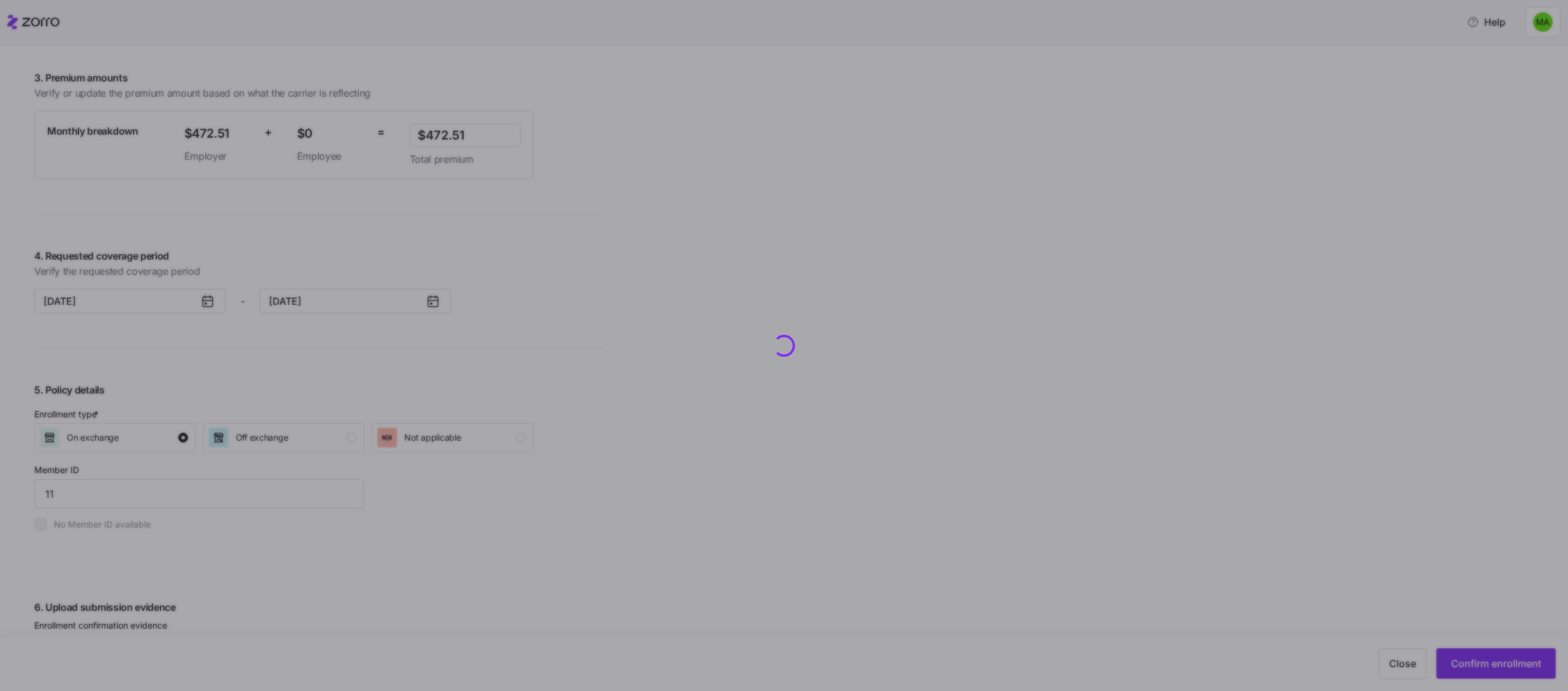
checkbox input "false"
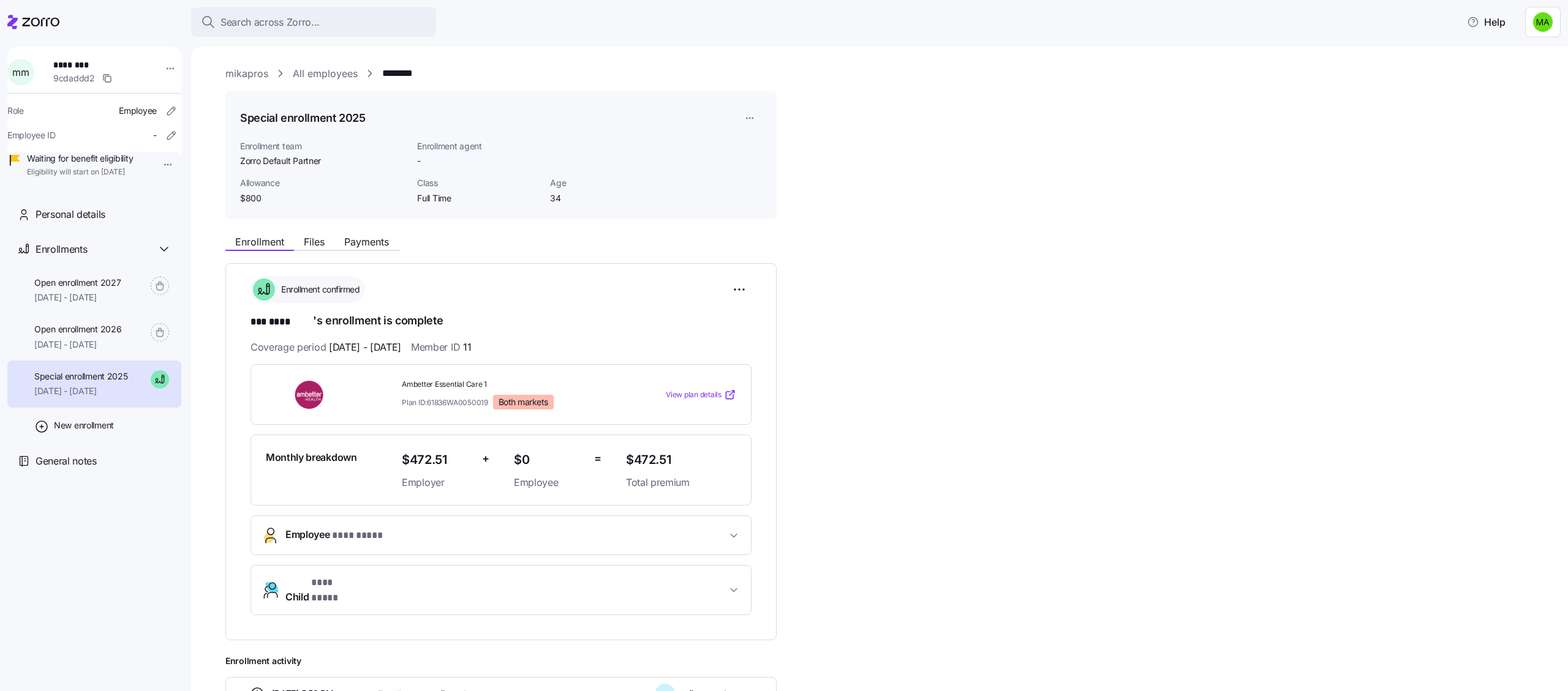
click at [302, 72] on link "All employees" at bounding box center [325, 73] width 65 height 15
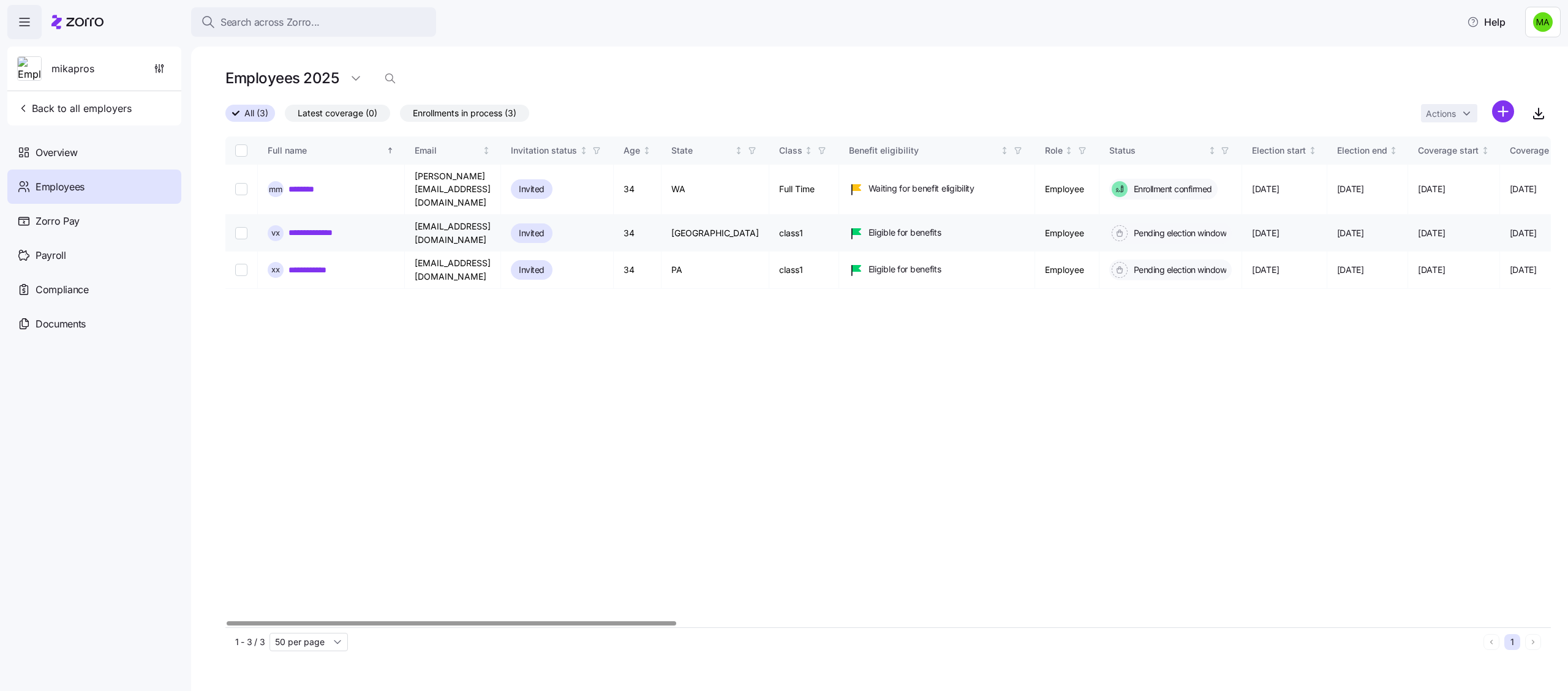
click at [334, 227] on link "**********" at bounding box center [319, 232] width 61 height 12
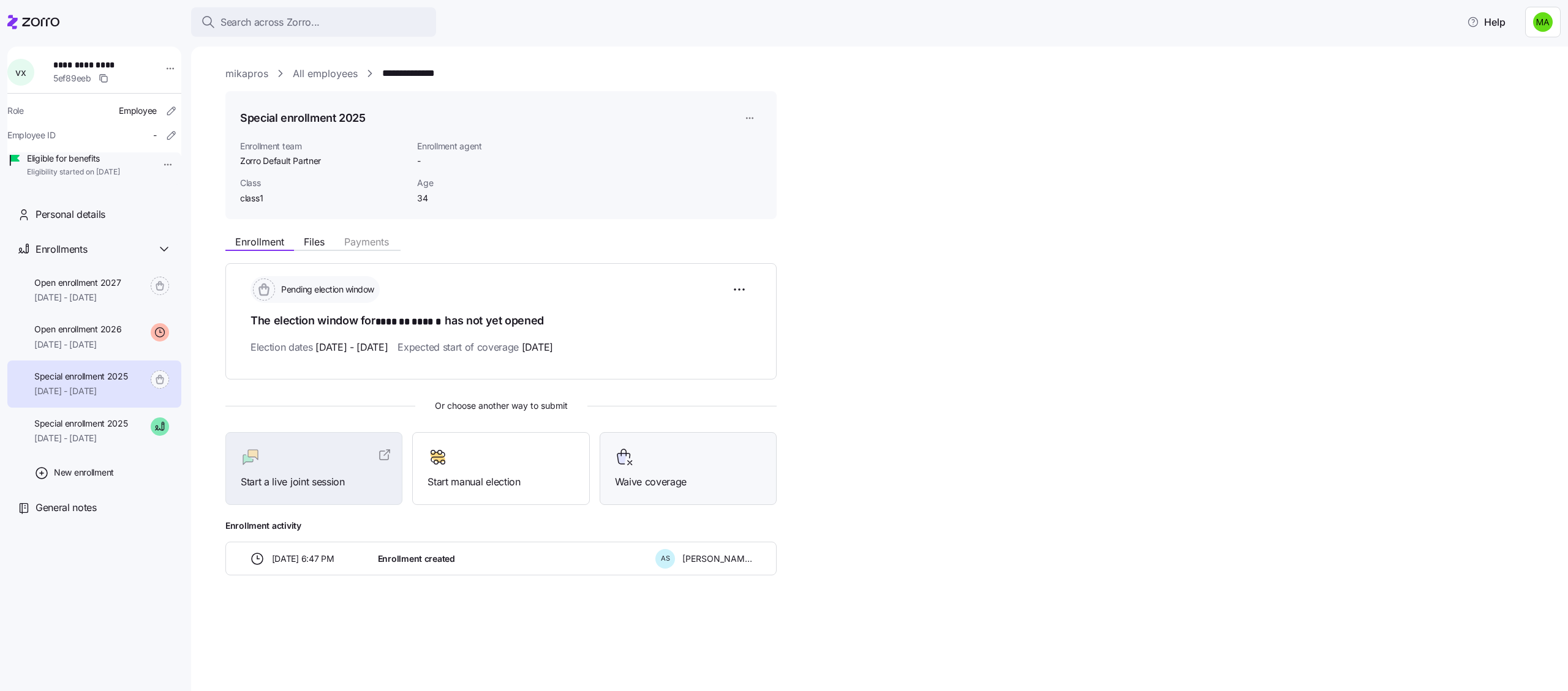
click at [680, 477] on span "Waive coverage" at bounding box center [689, 482] width 147 height 15
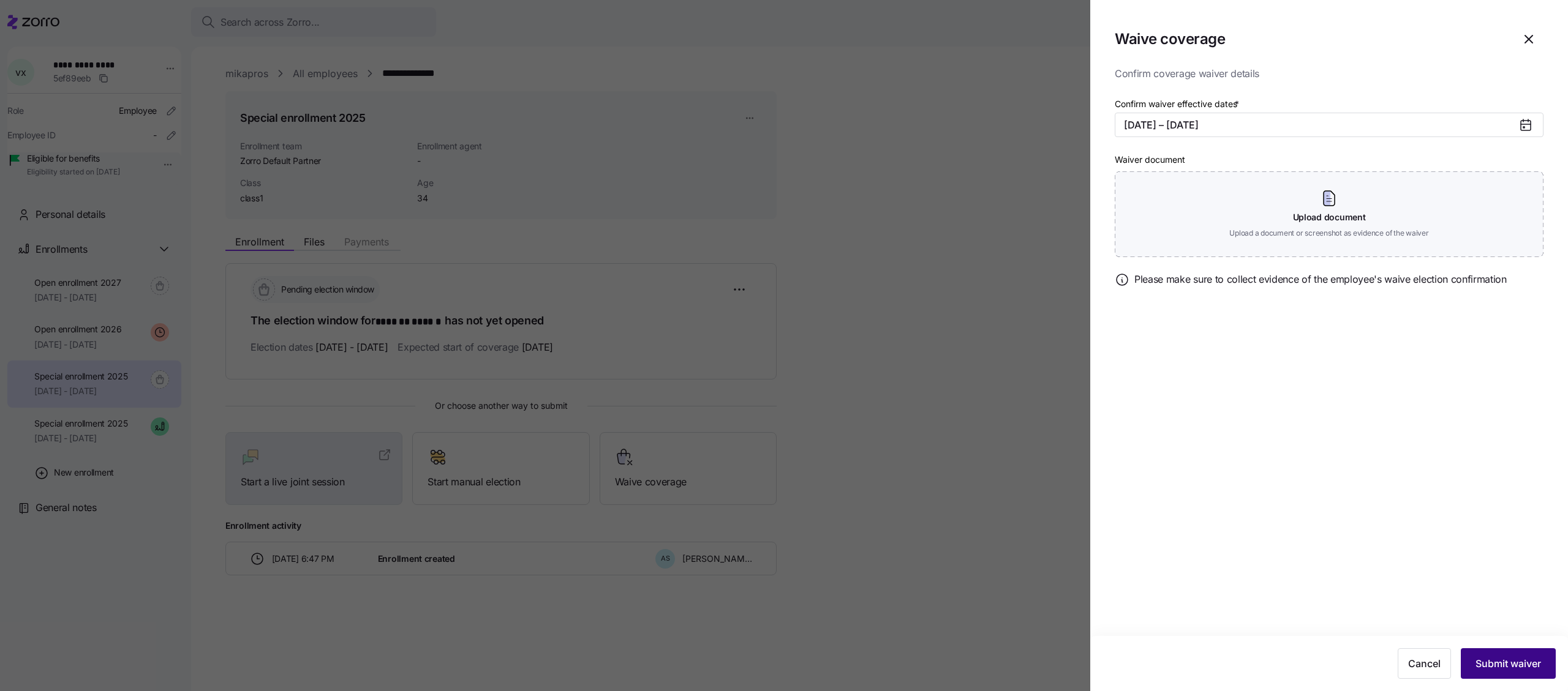
click at [1500, 479] on button "Submit waiver" at bounding box center [1508, 664] width 95 height 31
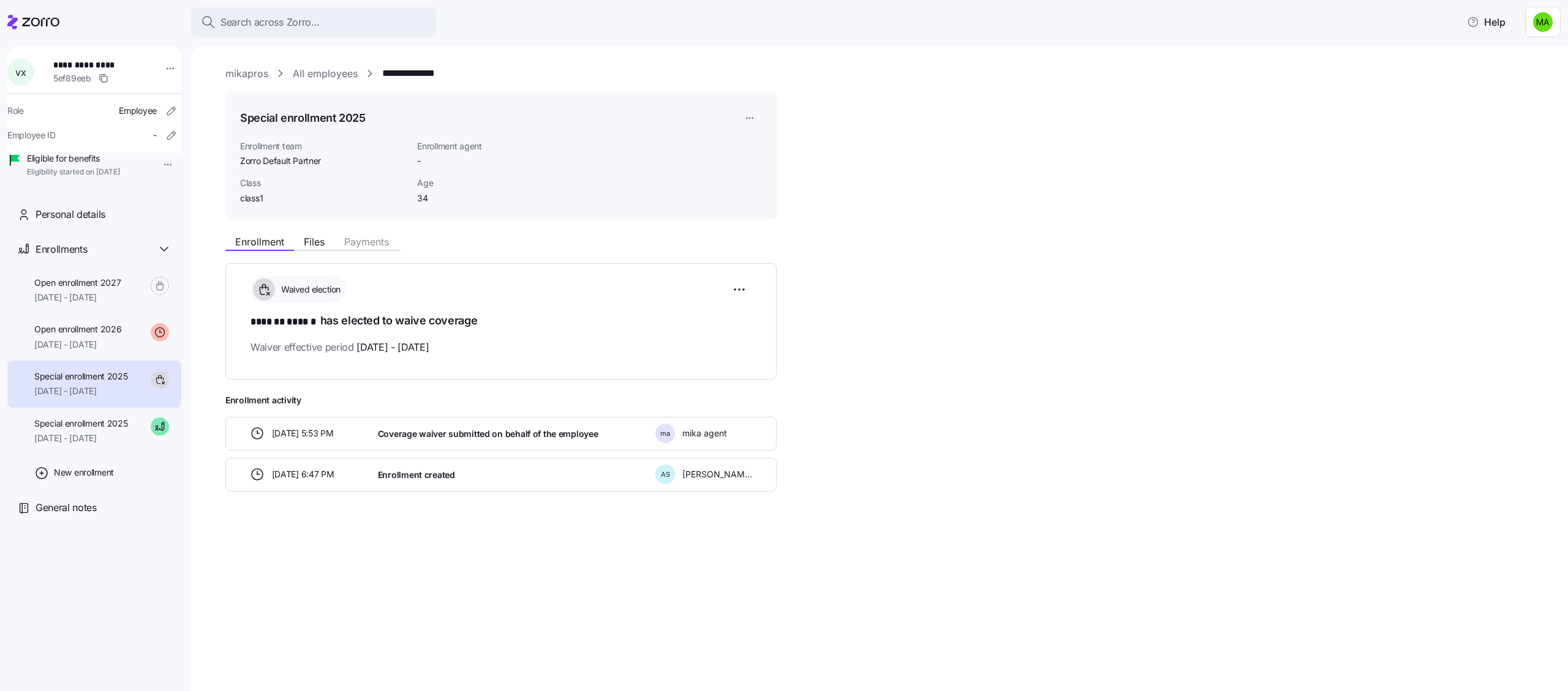
click at [302, 77] on link "All employees" at bounding box center [325, 73] width 65 height 15
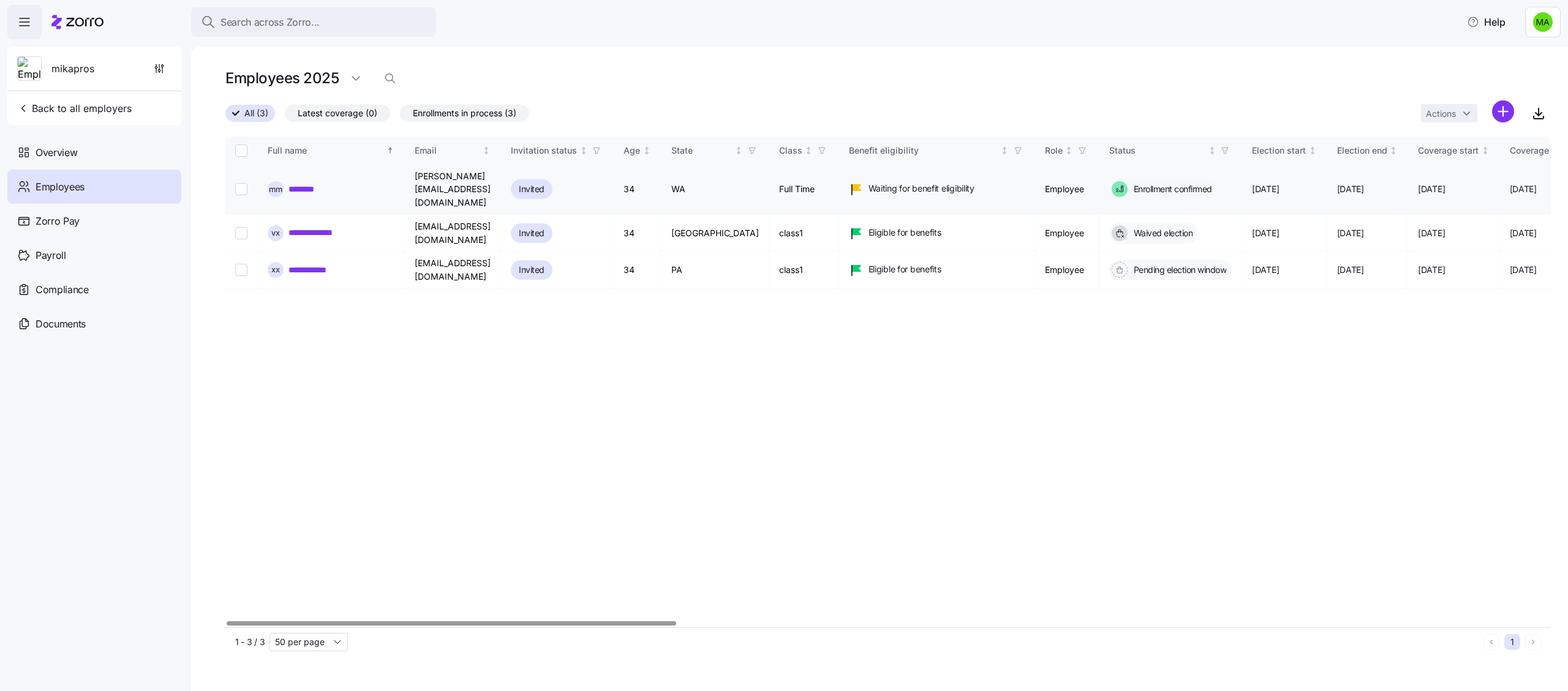
click at [242, 187] on input "Select record 1" at bounding box center [241, 189] width 12 height 12
checkbox input "true"
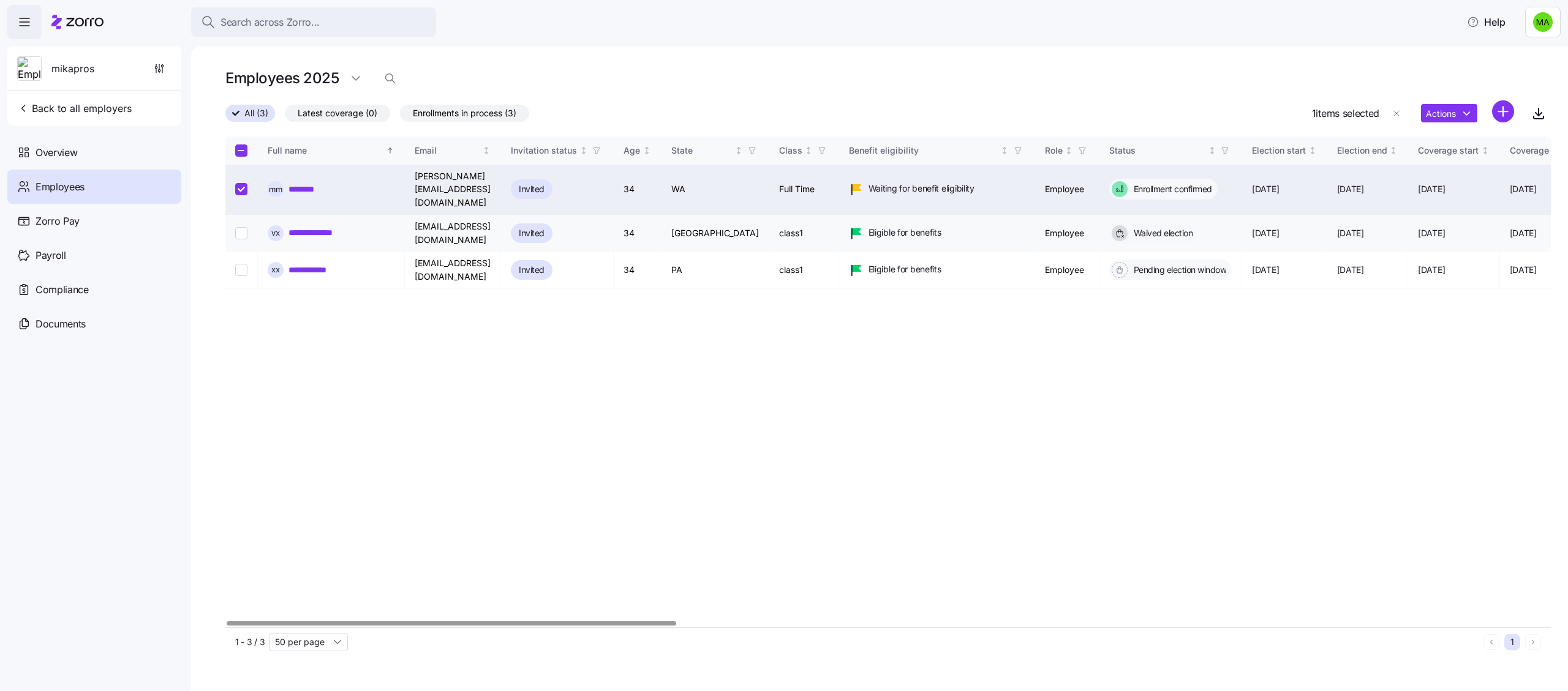
click at [242, 231] on td at bounding box center [242, 233] width 33 height 37
click at [242, 227] on input "Select record 2" at bounding box center [241, 233] width 12 height 12
checkbox input "true"
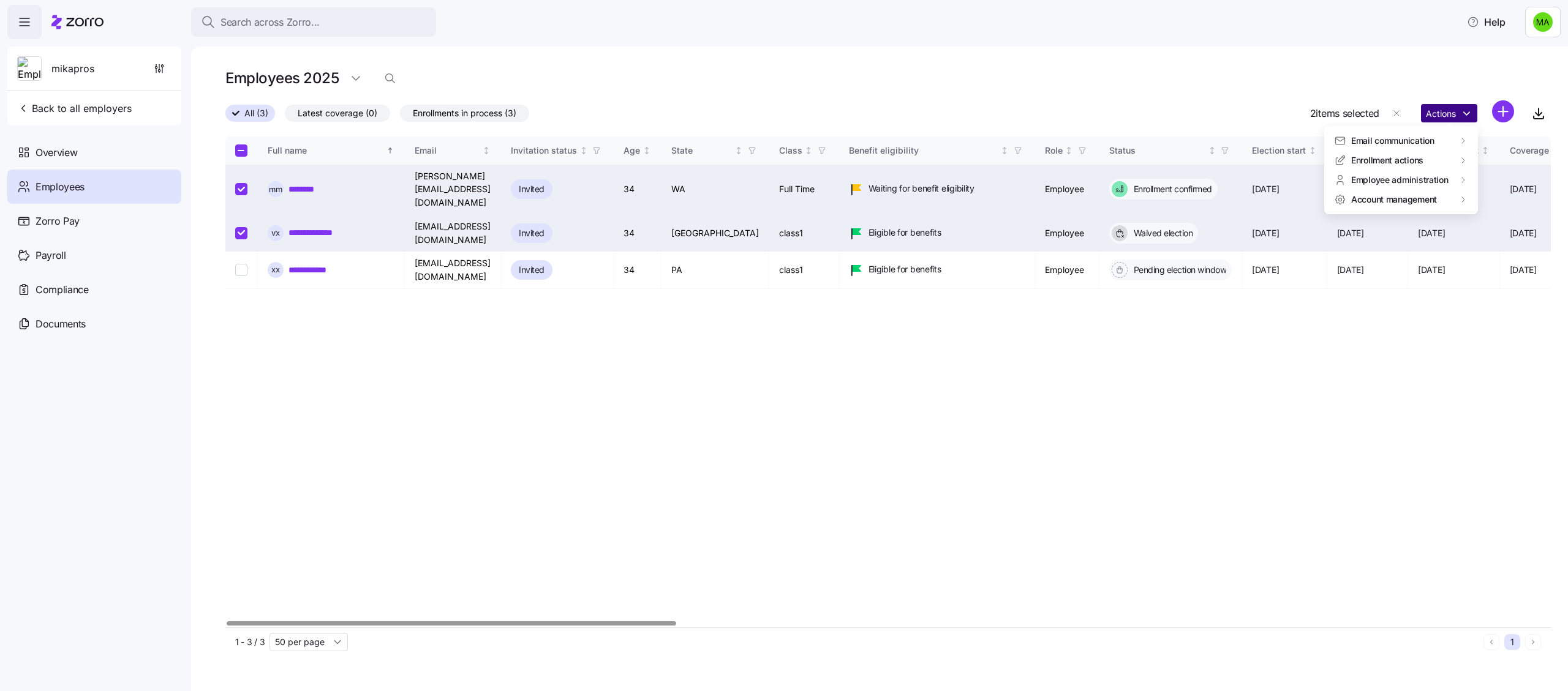
click at [1440, 108] on html "Search across Zorro... Help mikapros Back to all employers Overview Employees Z…" at bounding box center [784, 341] width 1568 height 684
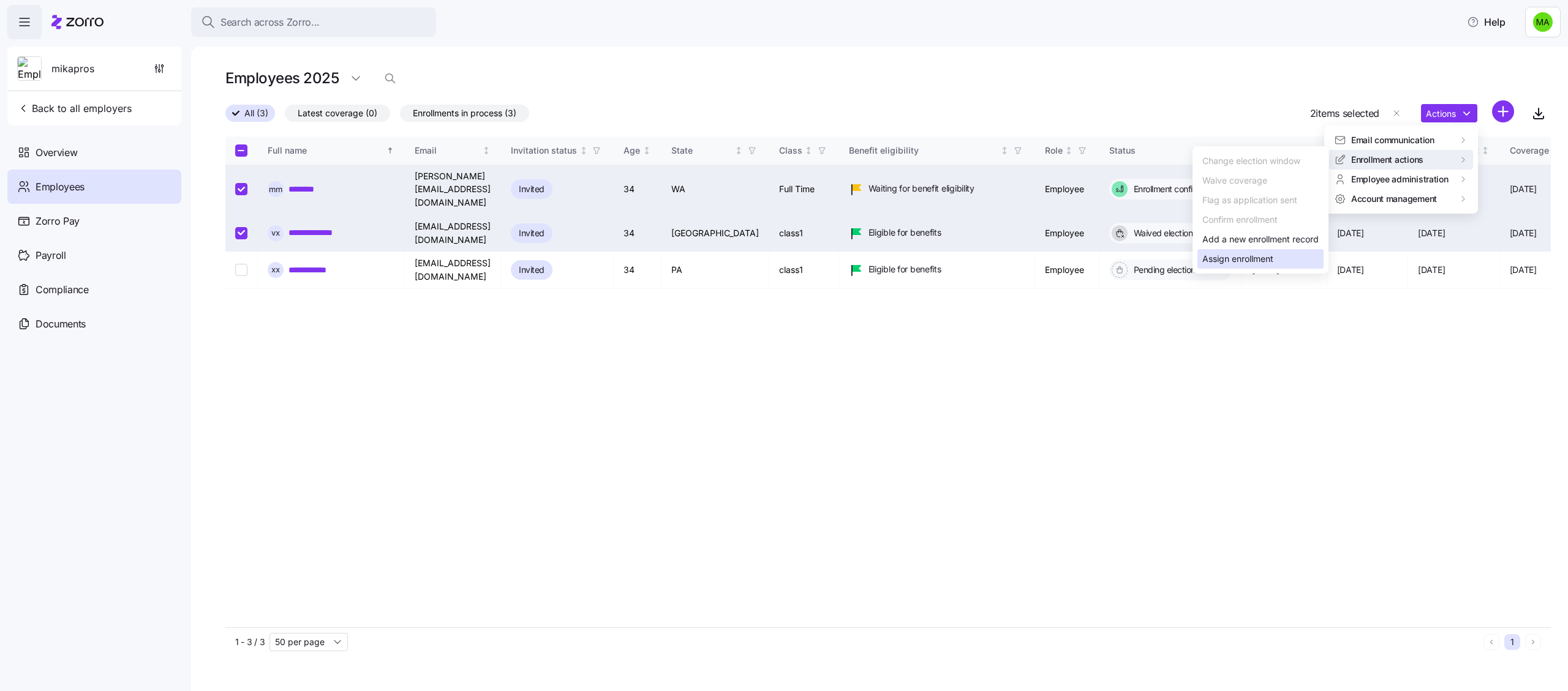
click at [1222, 262] on div "Assign enrollment" at bounding box center [1237, 259] width 71 height 14
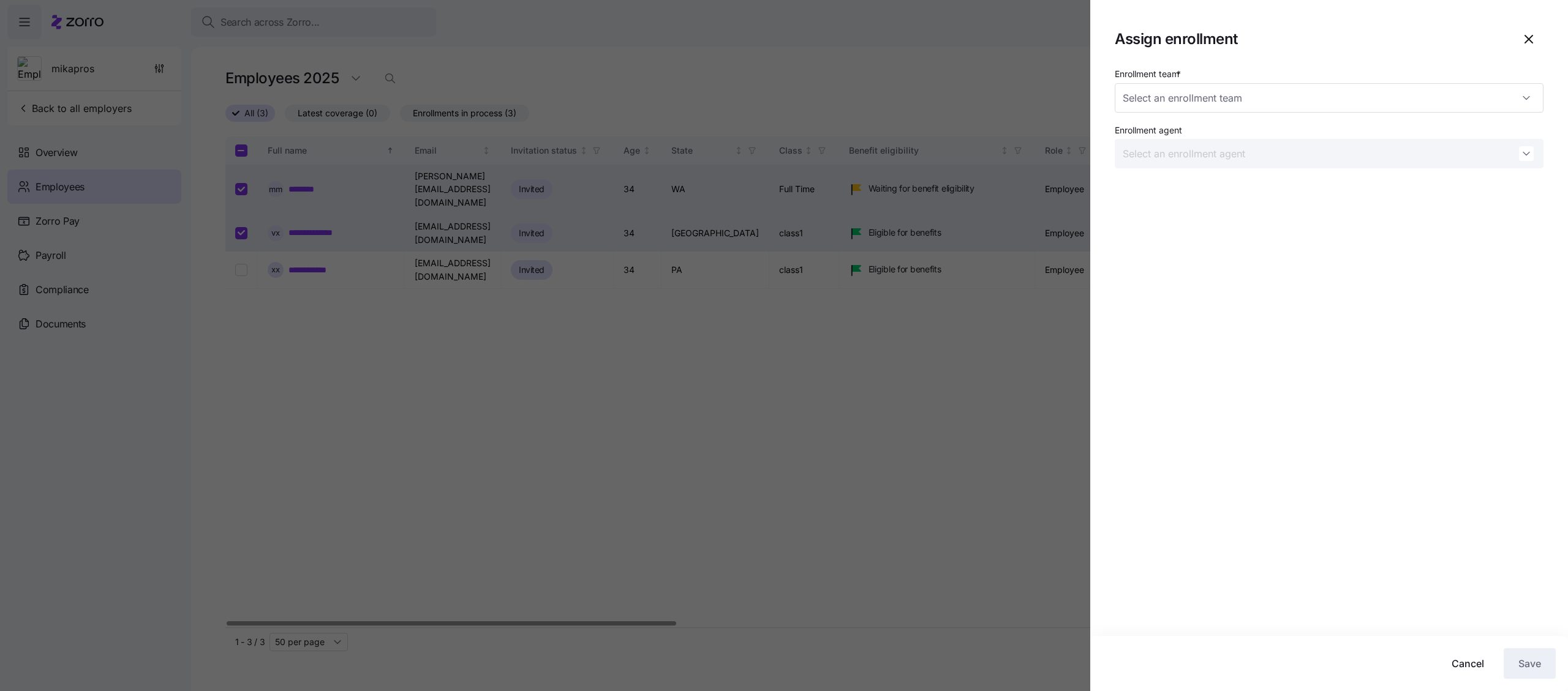
type input "Zorro Default Partner"
click at [1535, 36] on icon "button" at bounding box center [1529, 39] width 15 height 15
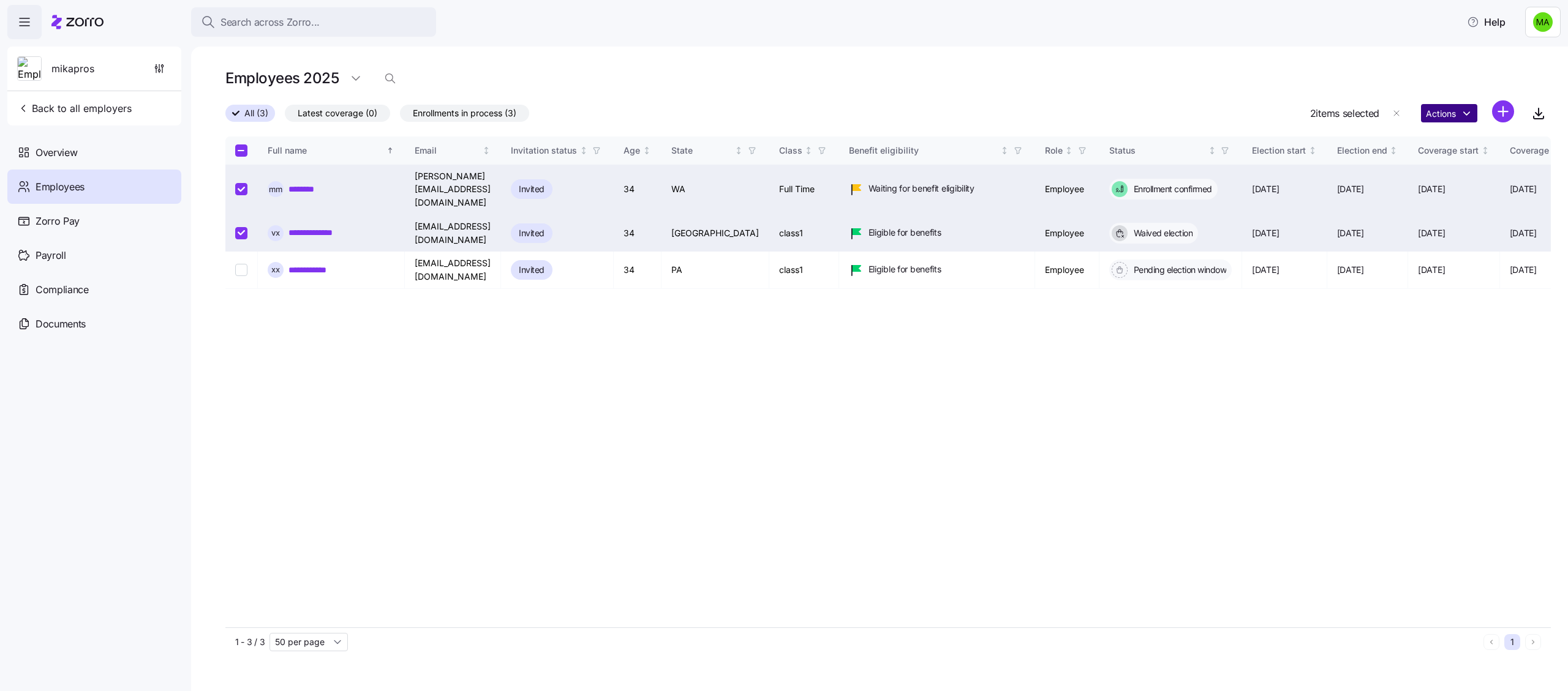
click at [1441, 110] on html "Search across Zorro... Help mikapros Back to all employers Overview Employees Z…" at bounding box center [784, 341] width 1568 height 684
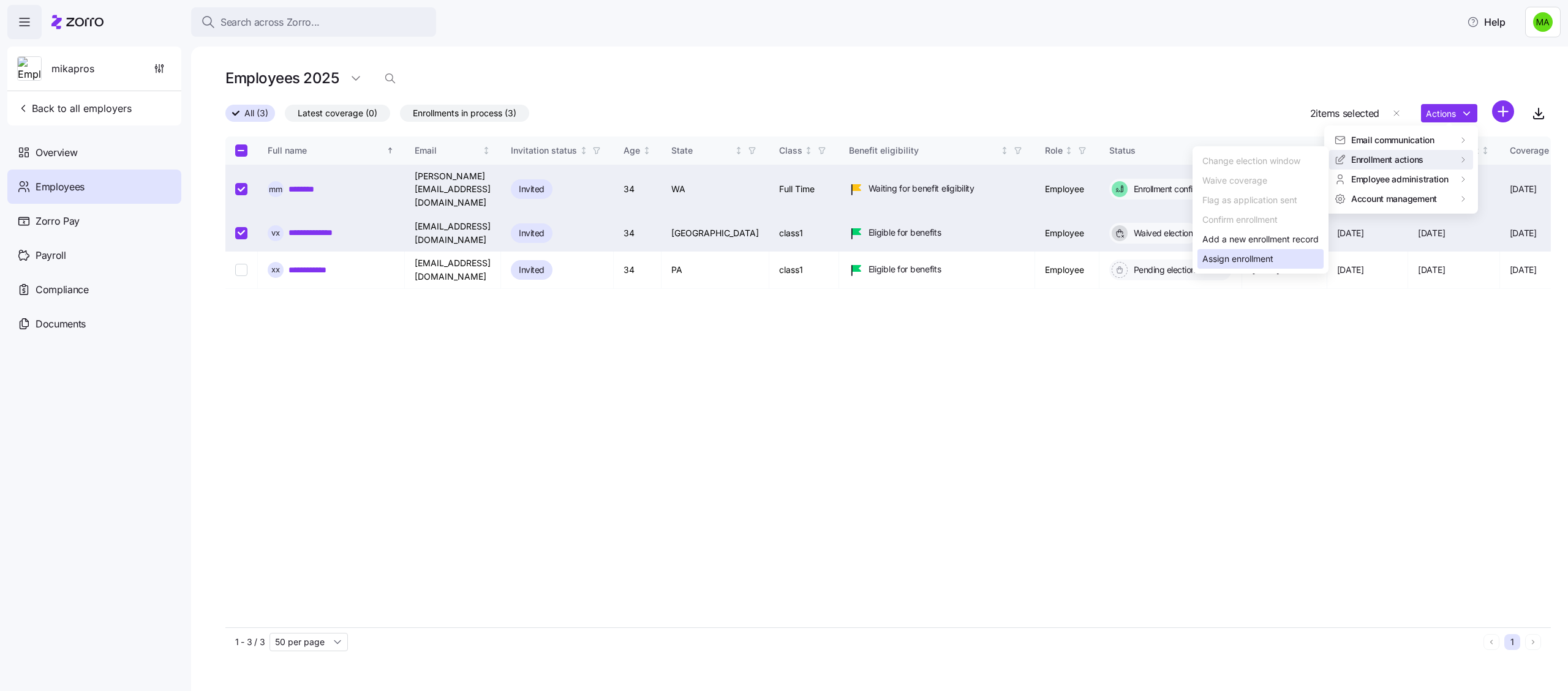
click at [1263, 262] on div "Assign enrollment" at bounding box center [1237, 259] width 71 height 14
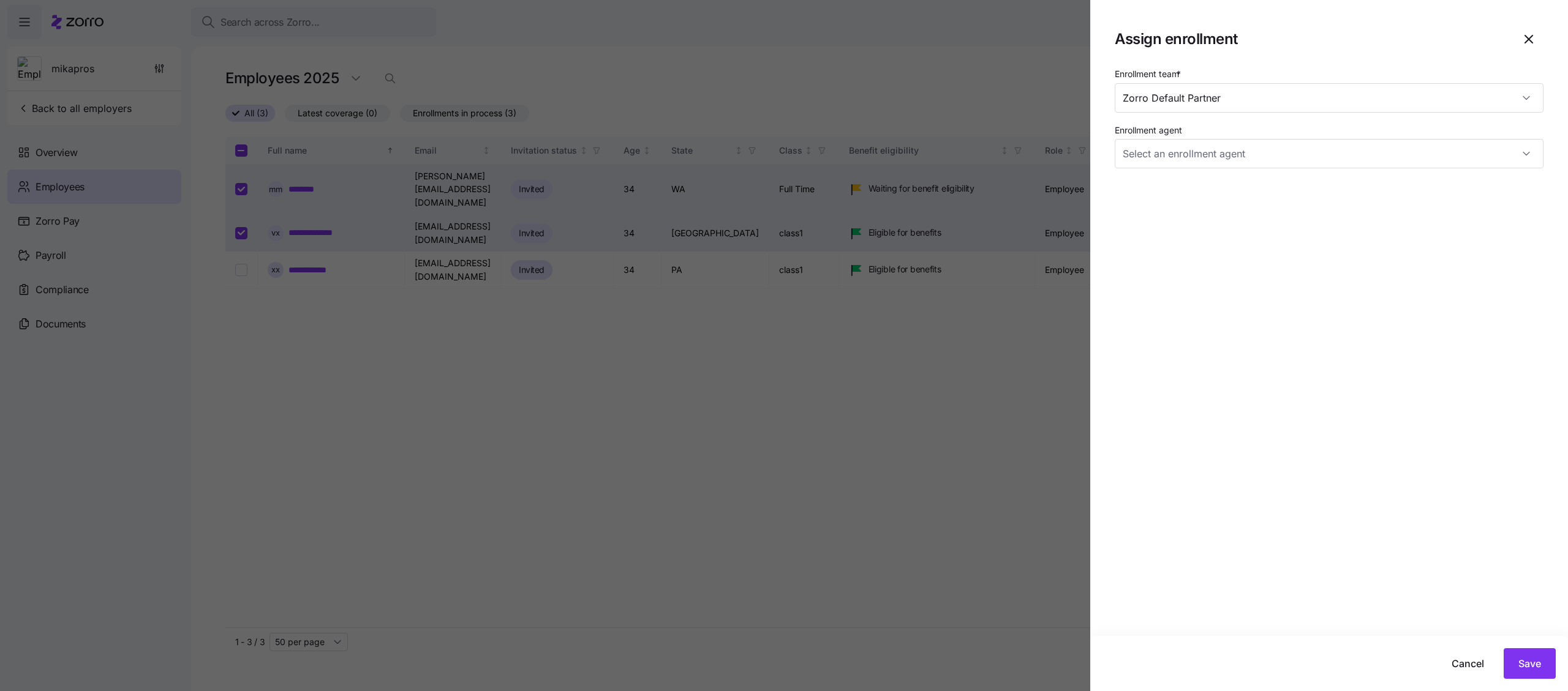
click at [1033, 361] on div at bounding box center [784, 346] width 1568 height 691
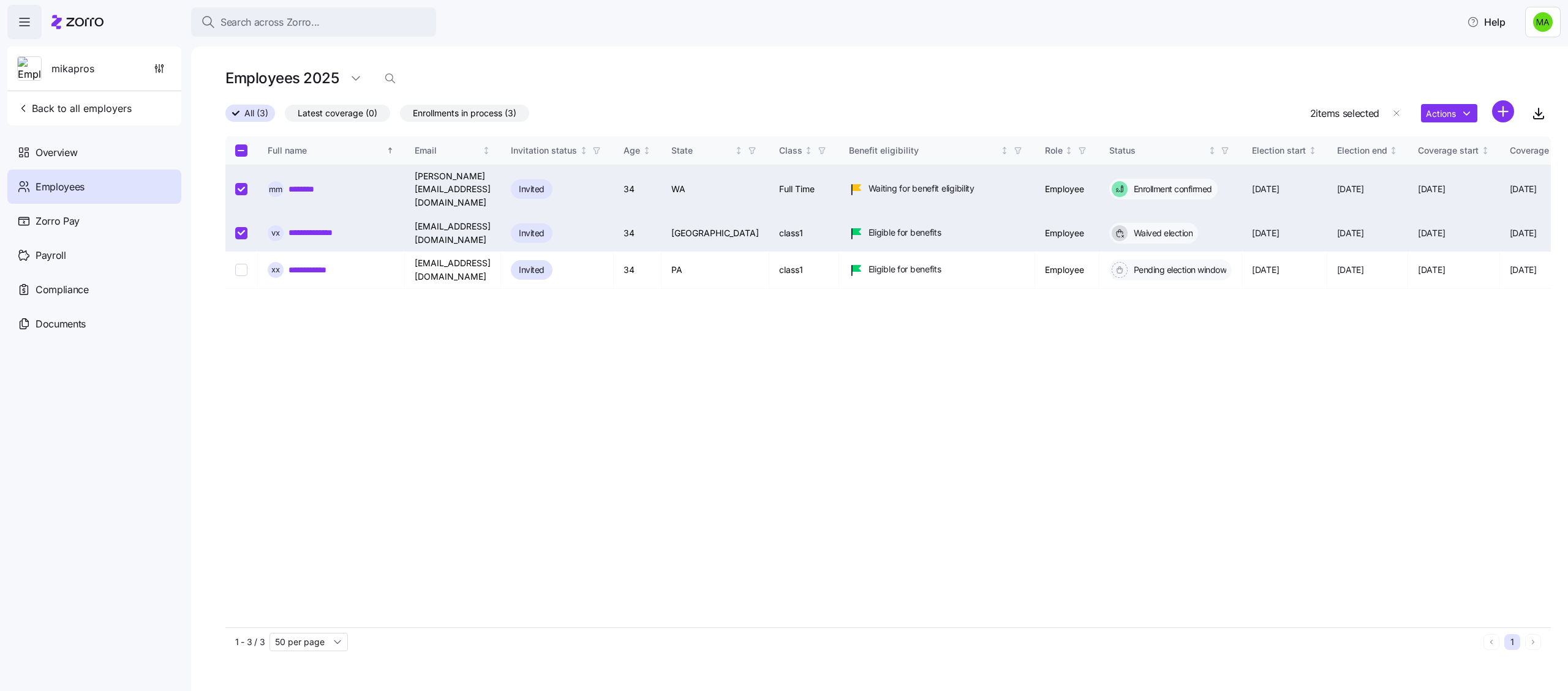
click at [659, 70] on div "Employees 2025" at bounding box center [888, 78] width 1325 height 24
click at [240, 147] on input "Select all records" at bounding box center [241, 150] width 12 height 12
checkbox input "true"
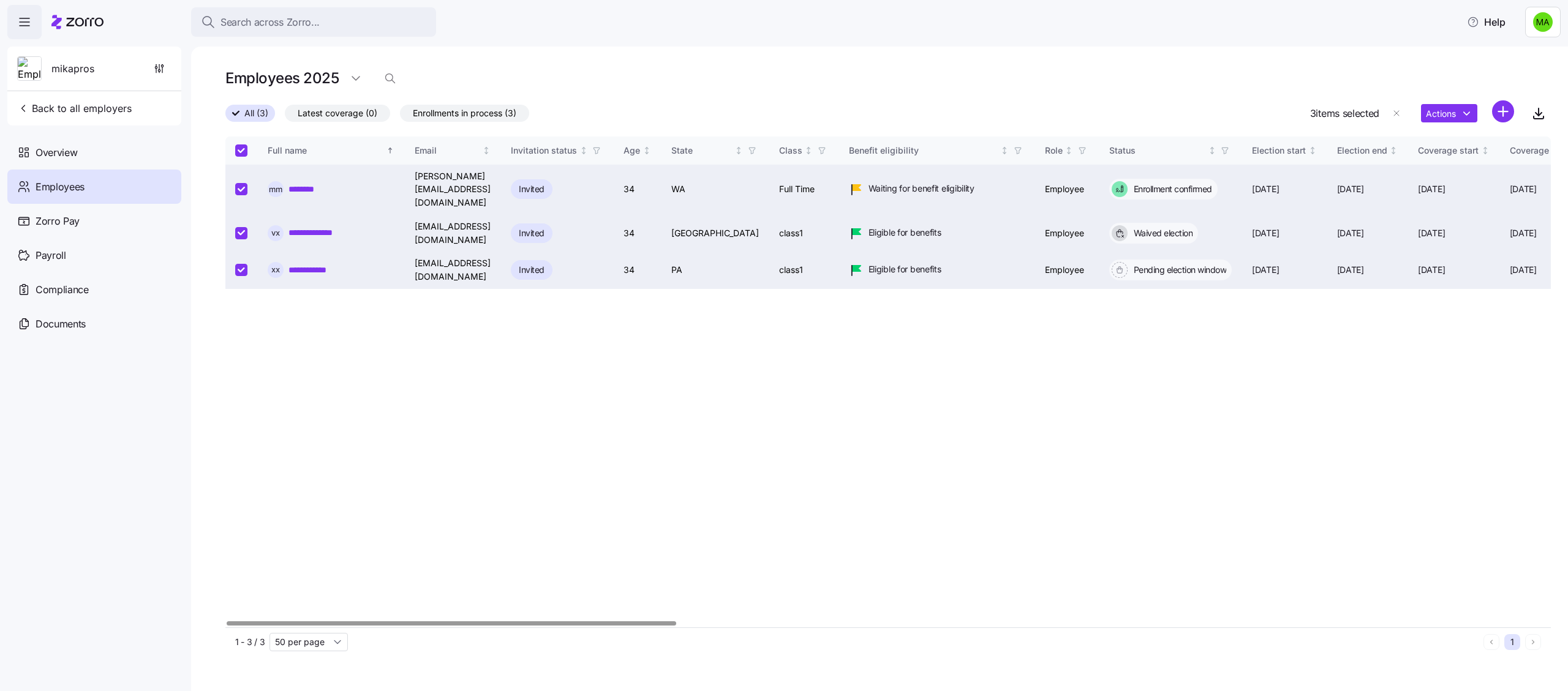
click at [238, 149] on input "Select all records" at bounding box center [241, 150] width 12 height 12
checkbox input "false"
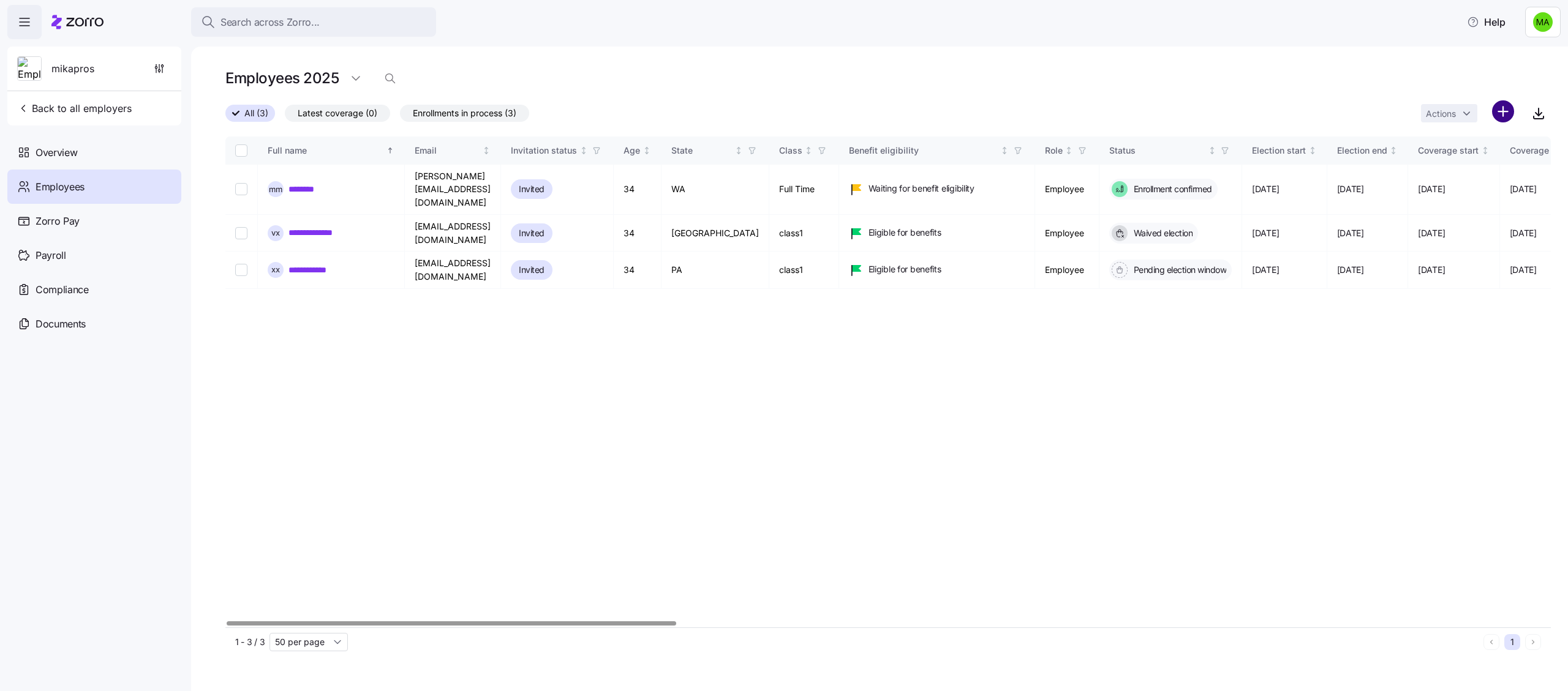
click at [1497, 113] on html "Search across Zorro... Help mikapros Back to all employers Overview Employees Z…" at bounding box center [784, 341] width 1568 height 684
click at [1267, 121] on html "Search across Zorro... Help mikapros Back to all employers Overview Employees Z…" at bounding box center [784, 341] width 1568 height 684
click at [496, 189] on td "mika.a+employeeeee@myzorro.co" at bounding box center [453, 190] width 96 height 51
click at [499, 230] on td "fvcvcv@myzorro.co" at bounding box center [453, 233] width 96 height 37
click at [246, 188] on input "Select record 1" at bounding box center [241, 189] width 12 height 12
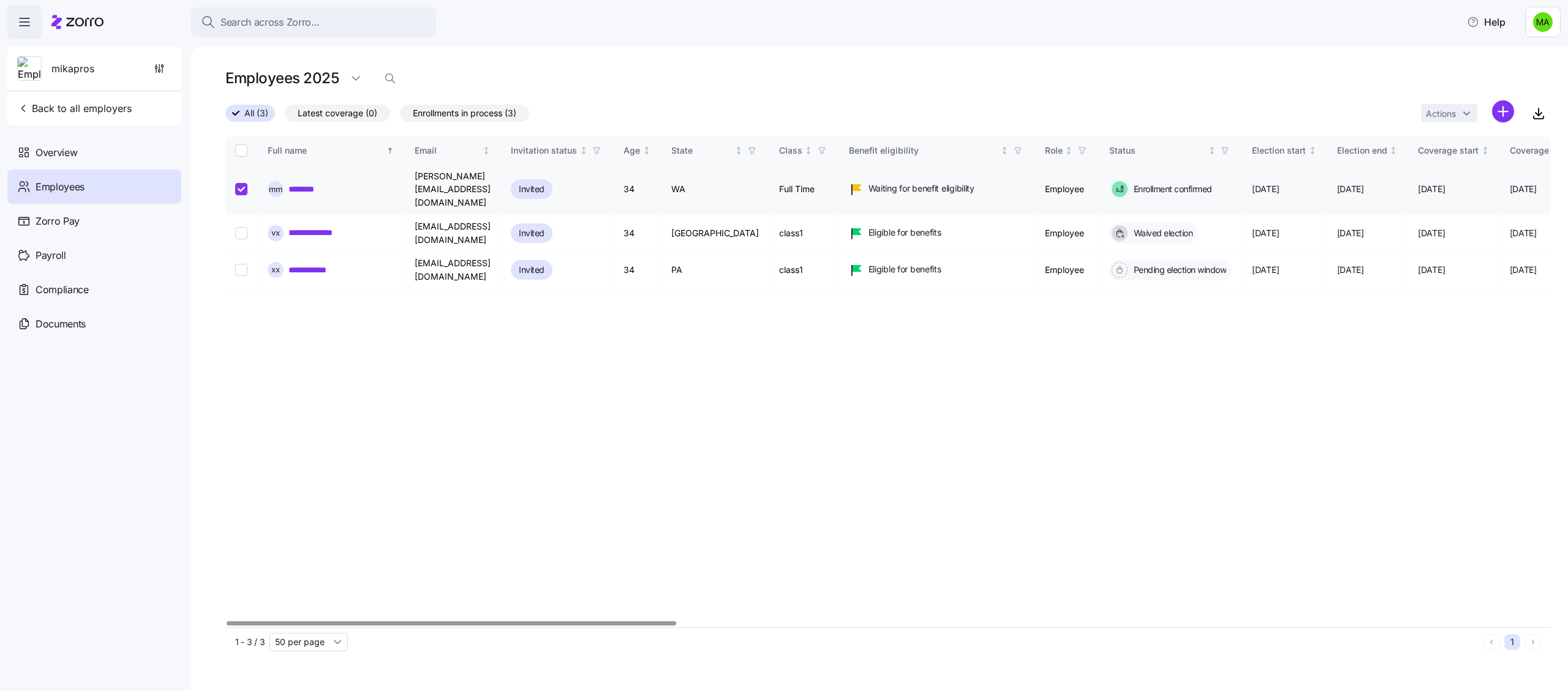
checkbox input "true"
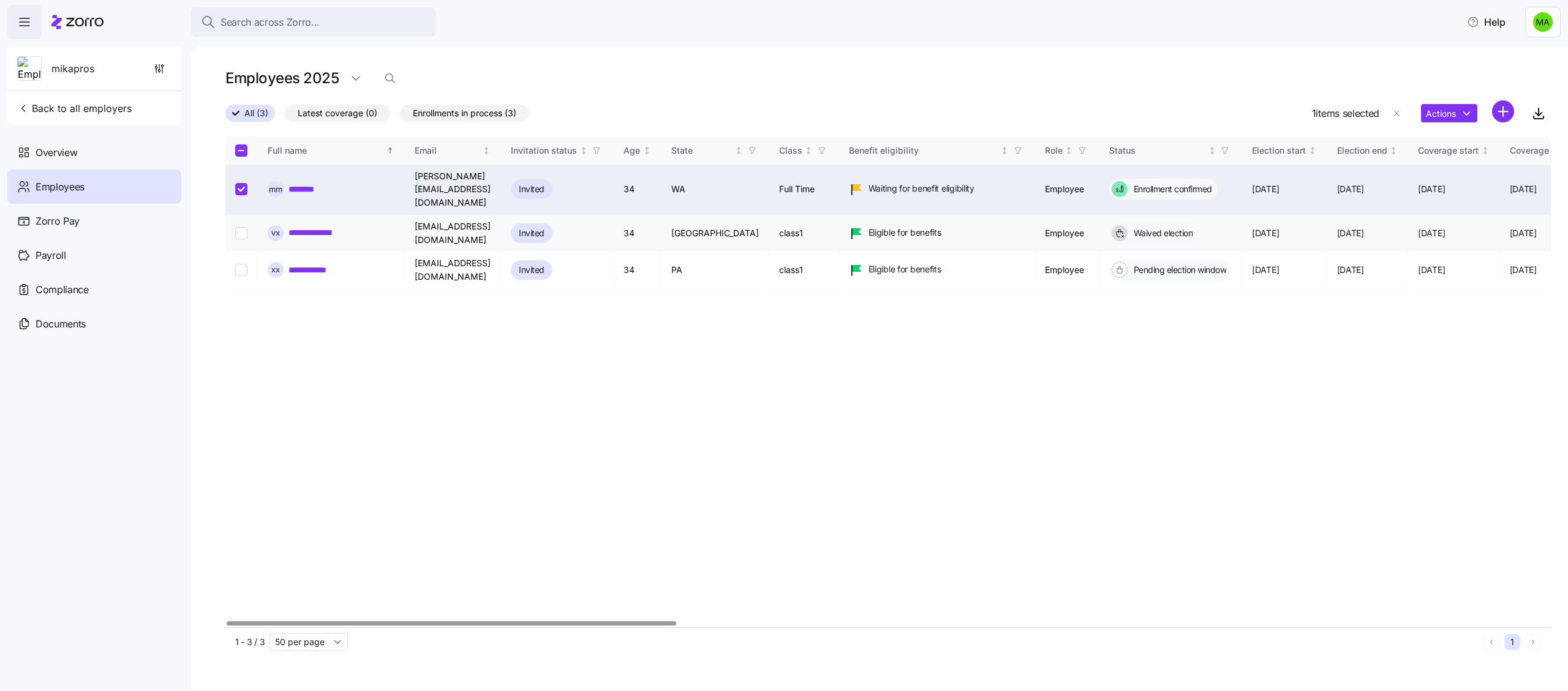
click at [246, 227] on input "Select record 2" at bounding box center [241, 233] width 12 height 12
checkbox input "true"
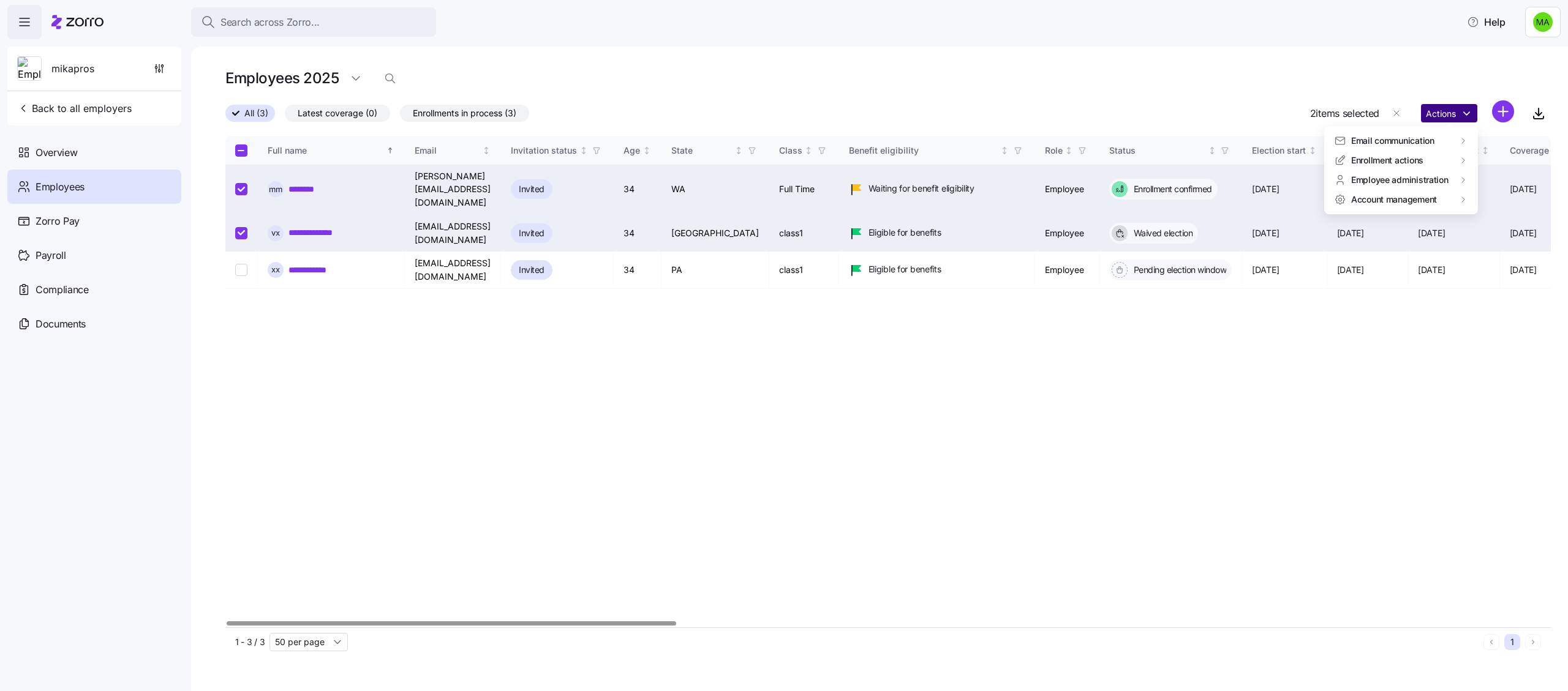
click at [1464, 117] on html "Search across Zorro... Help mikapros Back to all employers Overview Employees Z…" at bounding box center [784, 341] width 1568 height 684
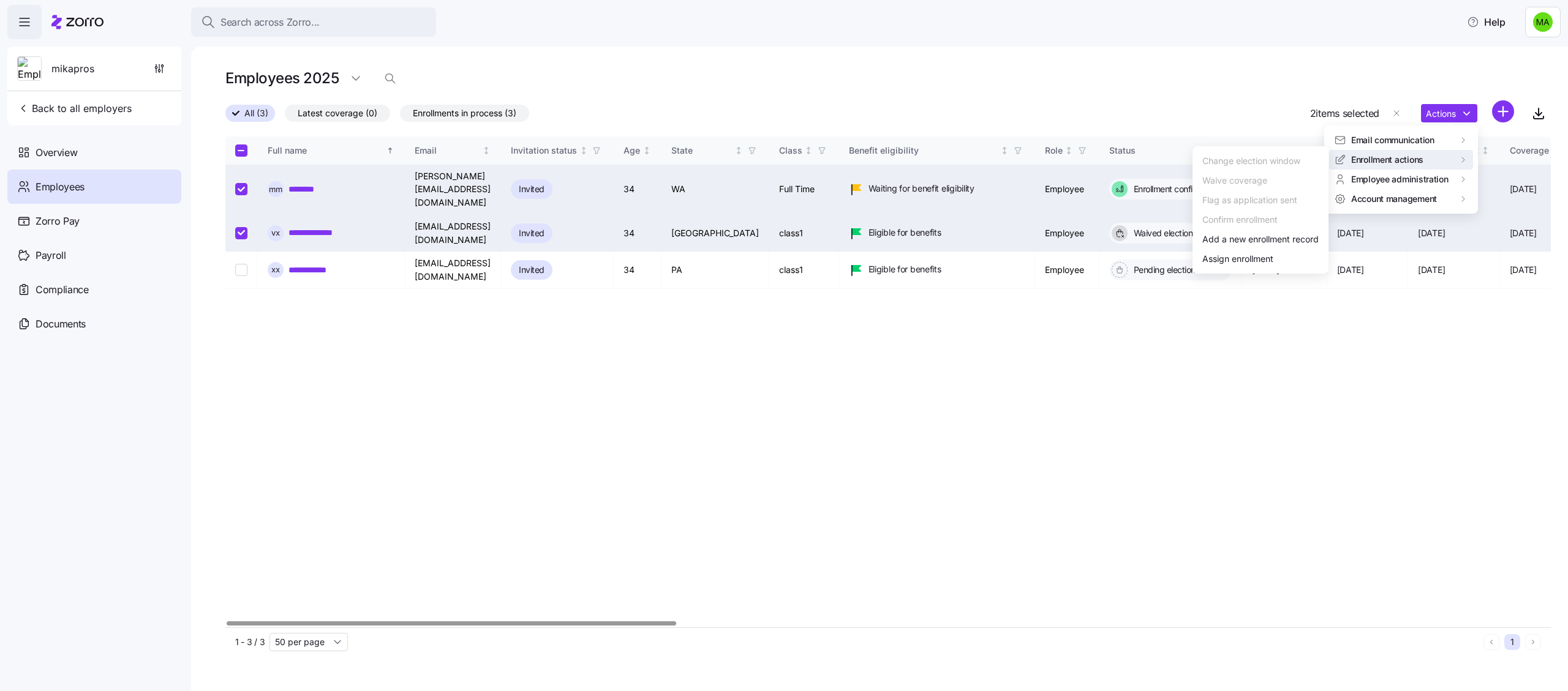
click at [848, 93] on html "Search across Zorro... Help mikapros Back to all employers Overview Employees Z…" at bounding box center [784, 341] width 1568 height 684
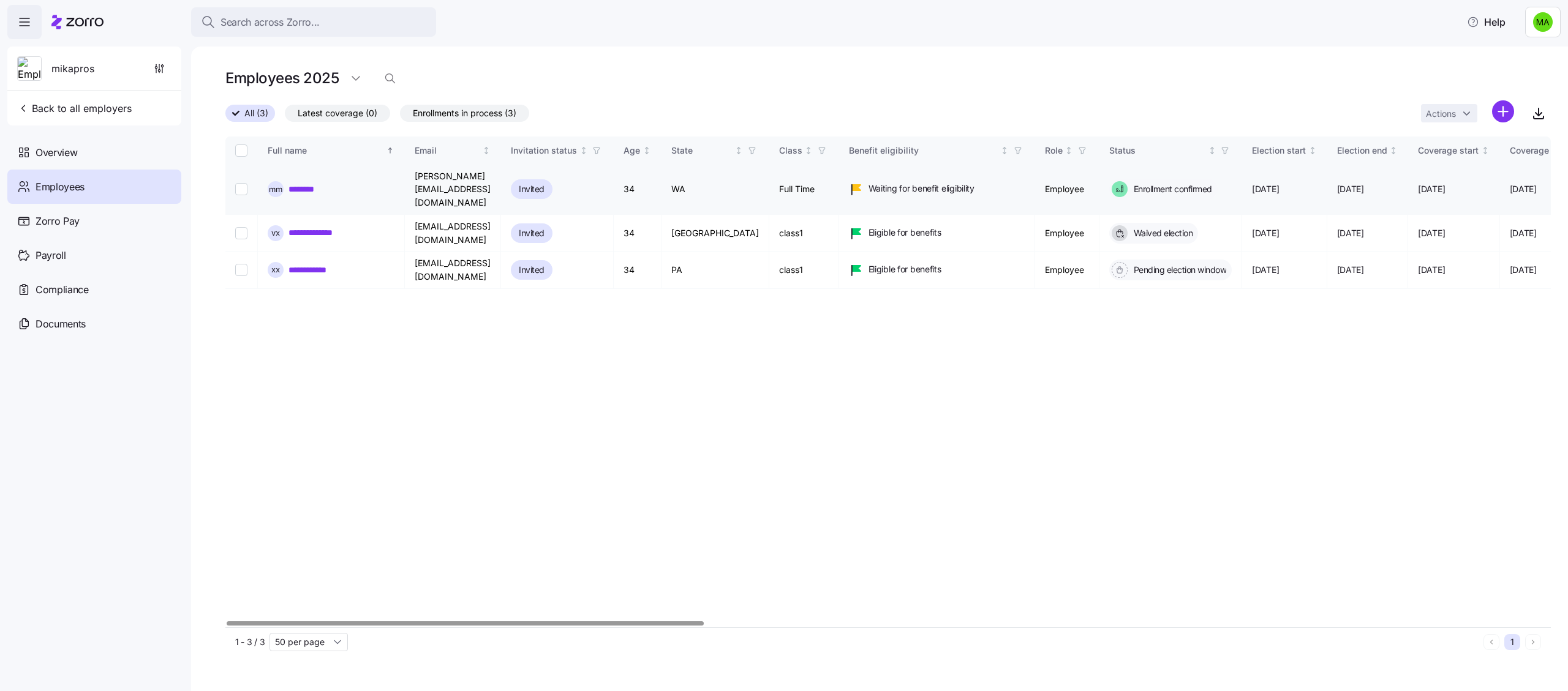
click at [237, 183] on input "Select record 1" at bounding box center [241, 189] width 12 height 12
checkbox input "true"
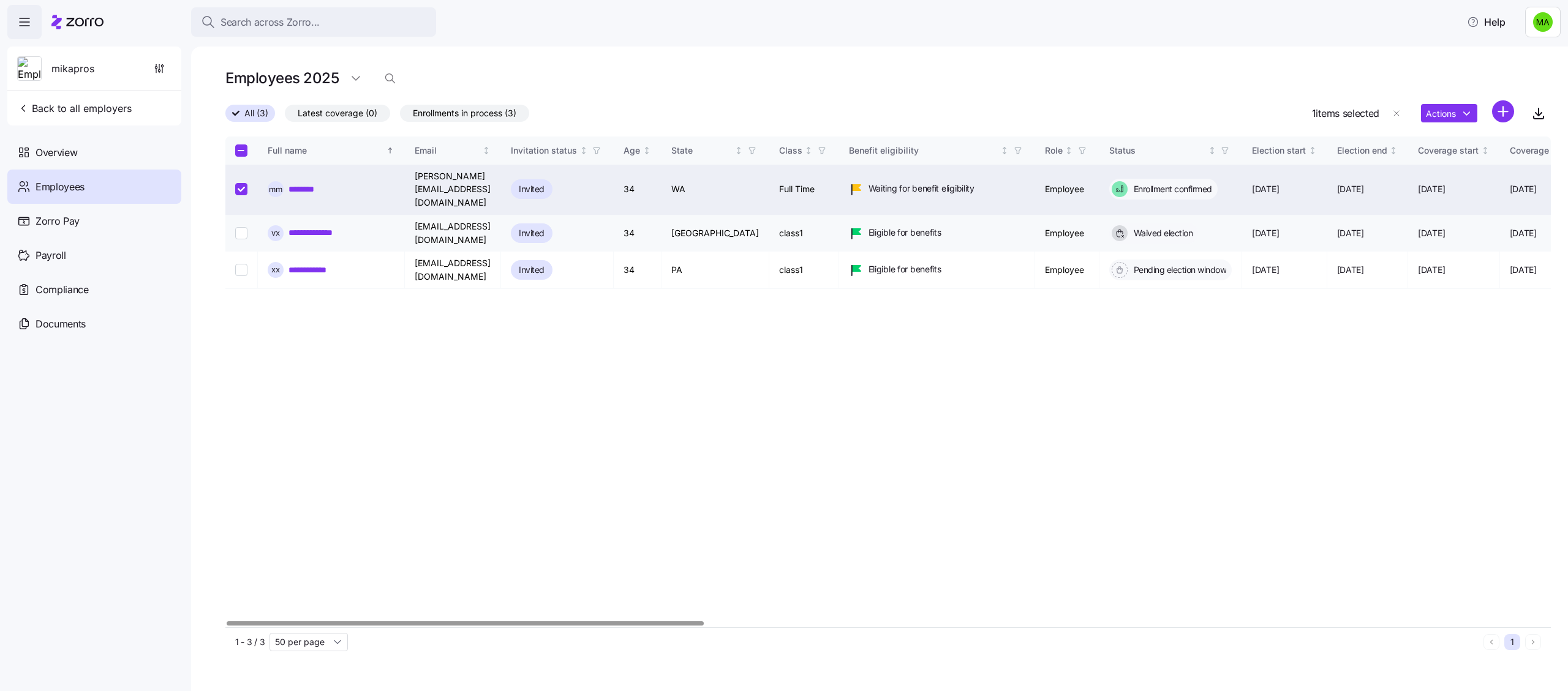
click at [239, 227] on input "Select record 2" at bounding box center [241, 233] width 12 height 12
checkbox input "true"
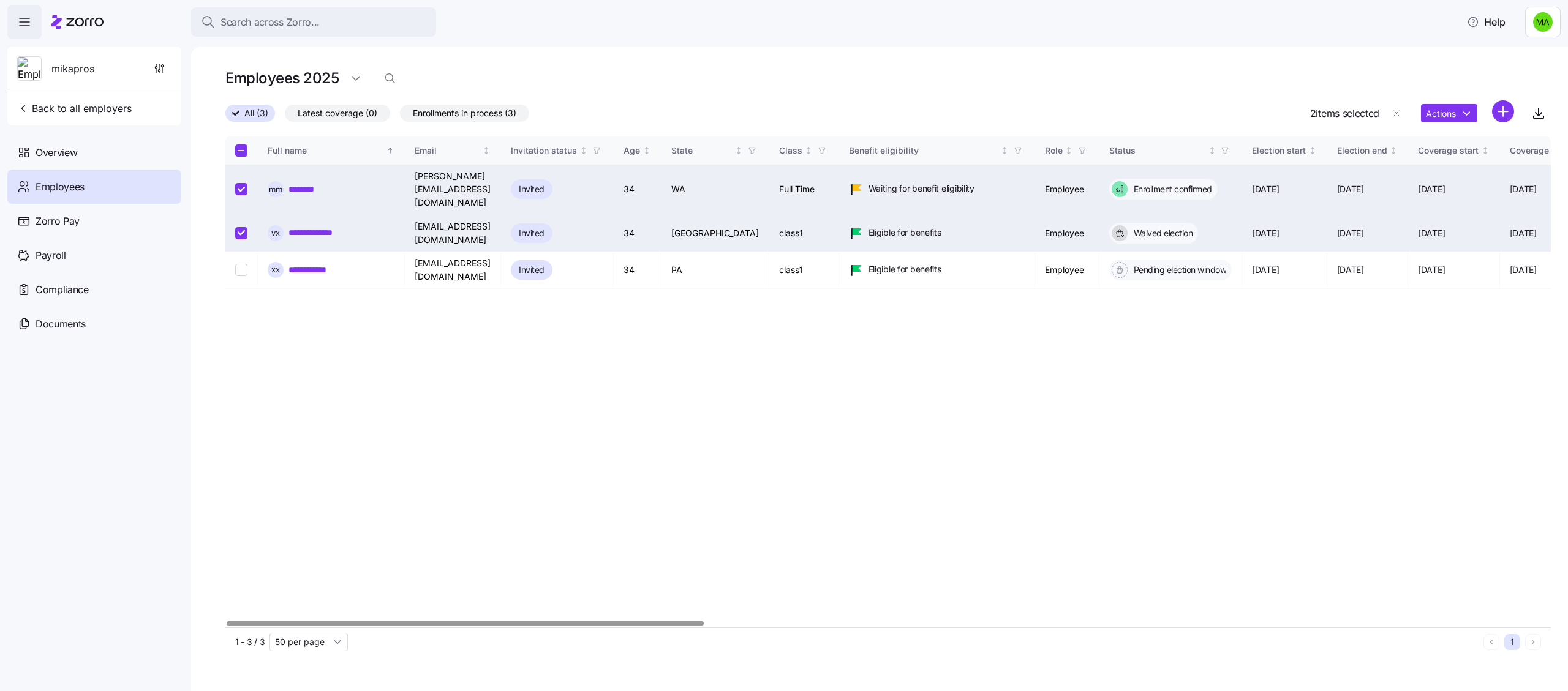
click at [1419, 107] on div "2 items selected Actions" at bounding box center [1429, 113] width 240 height 26
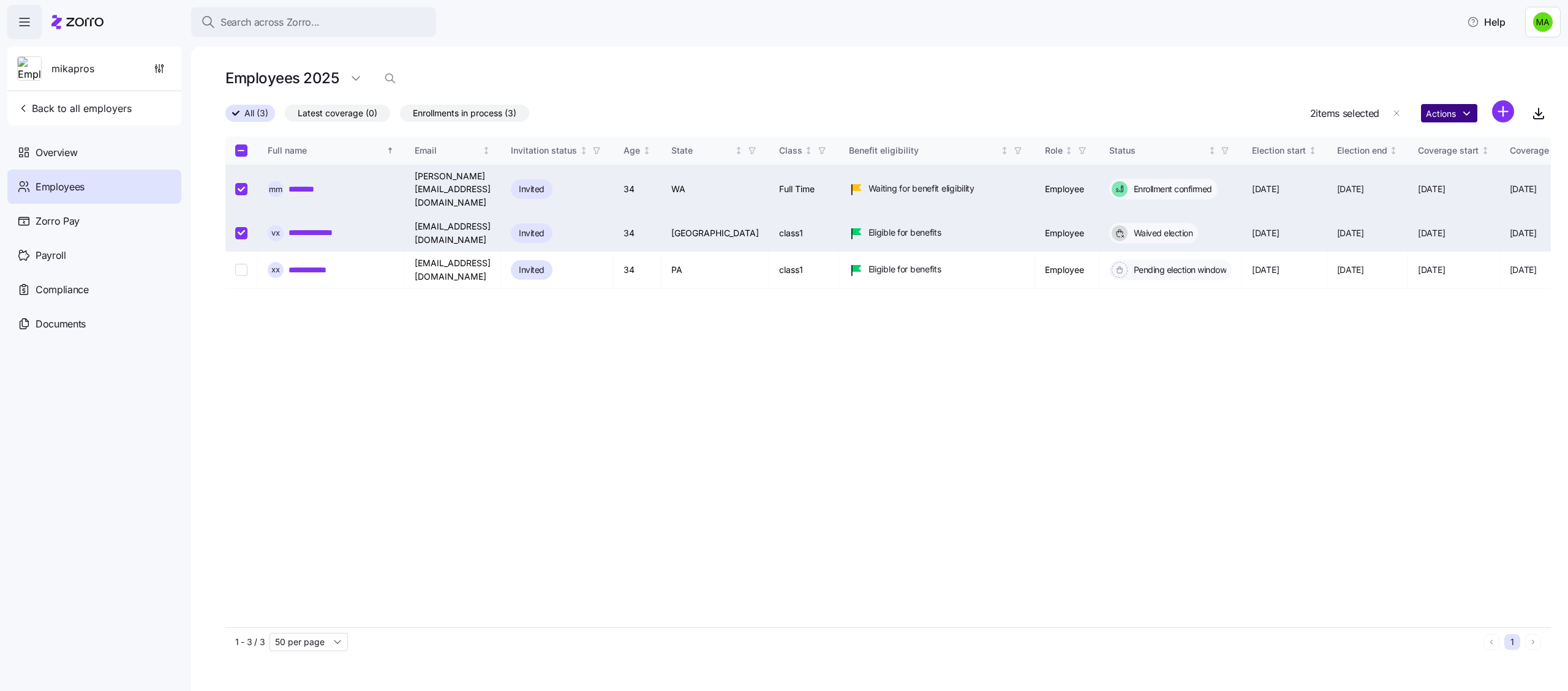
click at [1422, 108] on html "Search across Zorro... Help mikapros Back to all employers Overview Employees Z…" at bounding box center [784, 341] width 1568 height 684
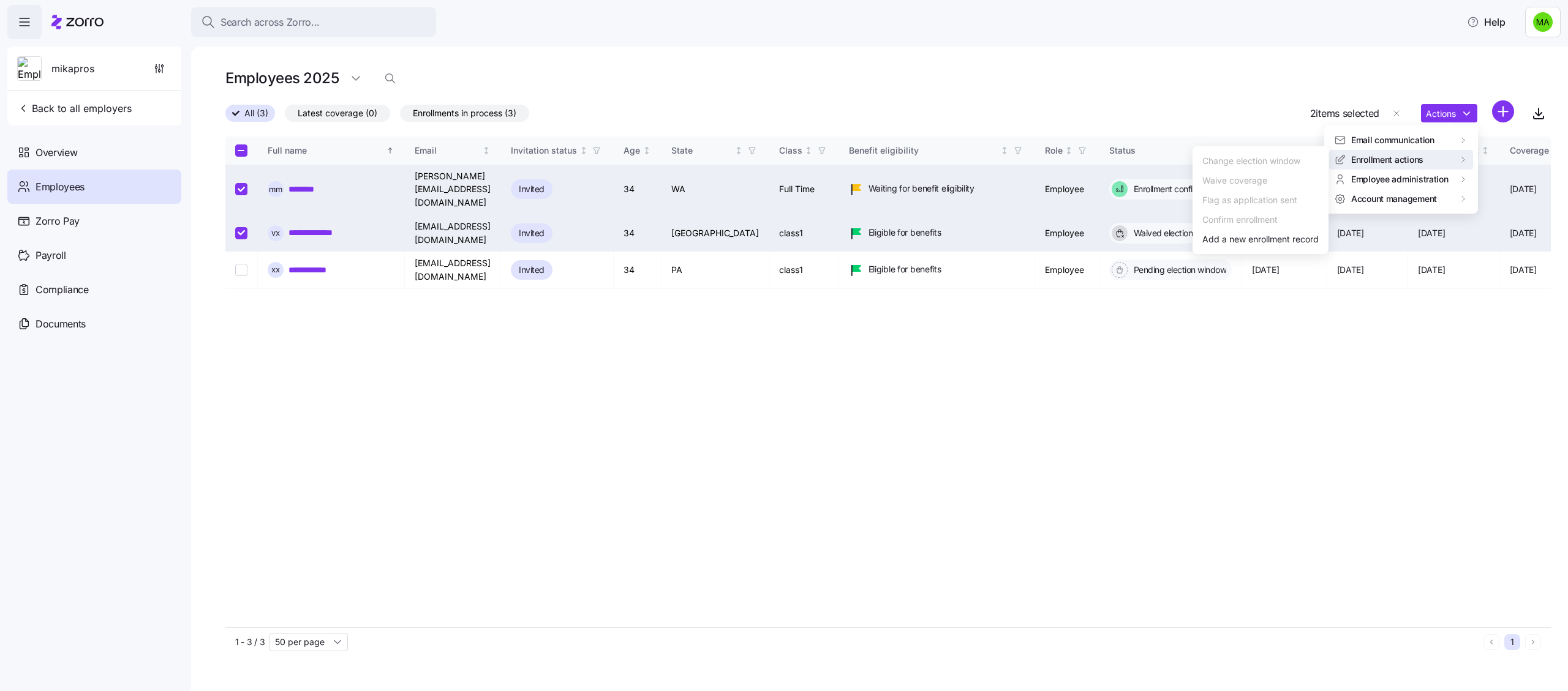
click at [1318, 382] on html "Search across Zorro... Help mikapros Back to all employers Overview Employees Z…" at bounding box center [784, 341] width 1568 height 684
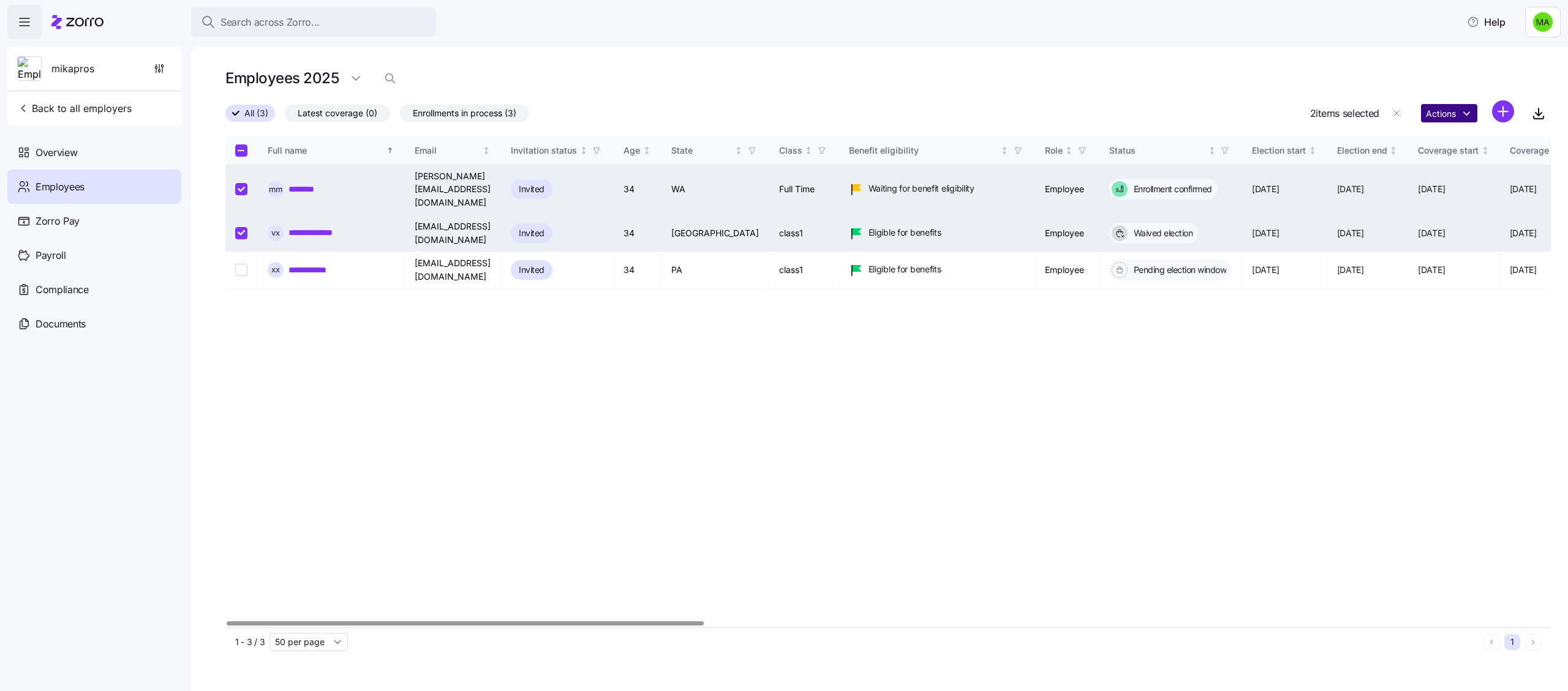
click at [1456, 110] on html "Search across Zorro... Help mikapros Back to all employers Overview Employees Z…" at bounding box center [784, 341] width 1568 height 684
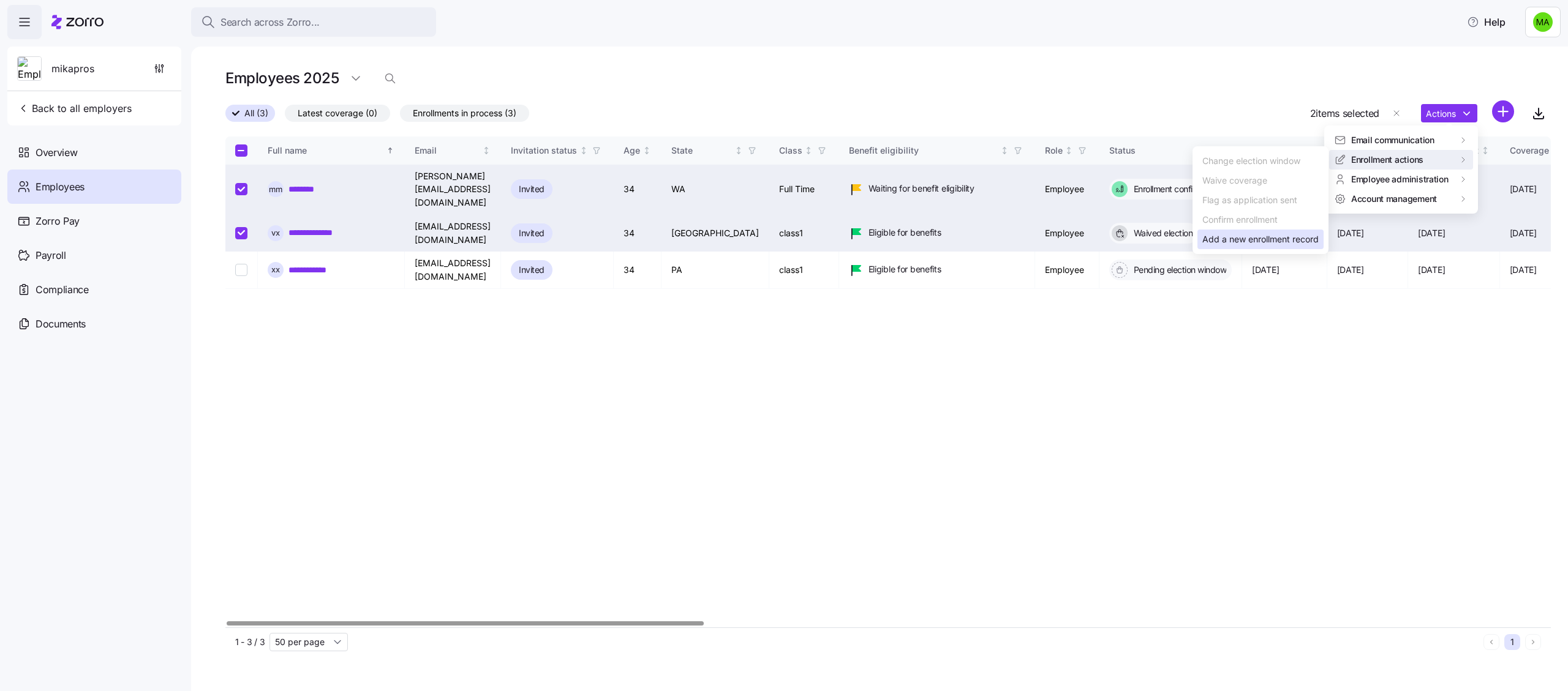
click at [1291, 242] on div "Add a new enrollment record" at bounding box center [1260, 240] width 117 height 14
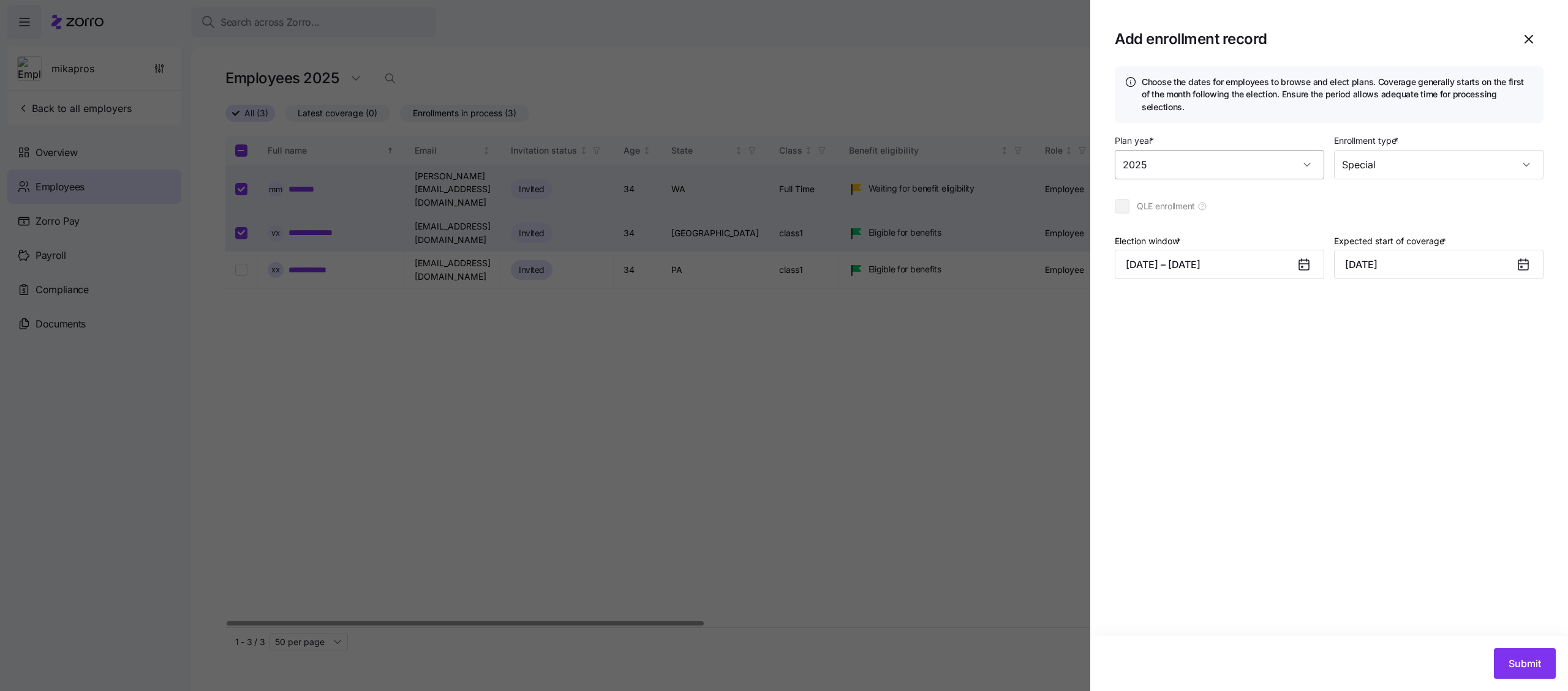
click at [1240, 156] on input "2025" at bounding box center [1219, 165] width 209 height 29
click at [1438, 158] on input "Special" at bounding box center [1438, 165] width 209 height 29
click at [1426, 183] on div "Open enrollment" at bounding box center [1438, 189] width 200 height 26
type input "Open enrollment"
type input "[DATE]"
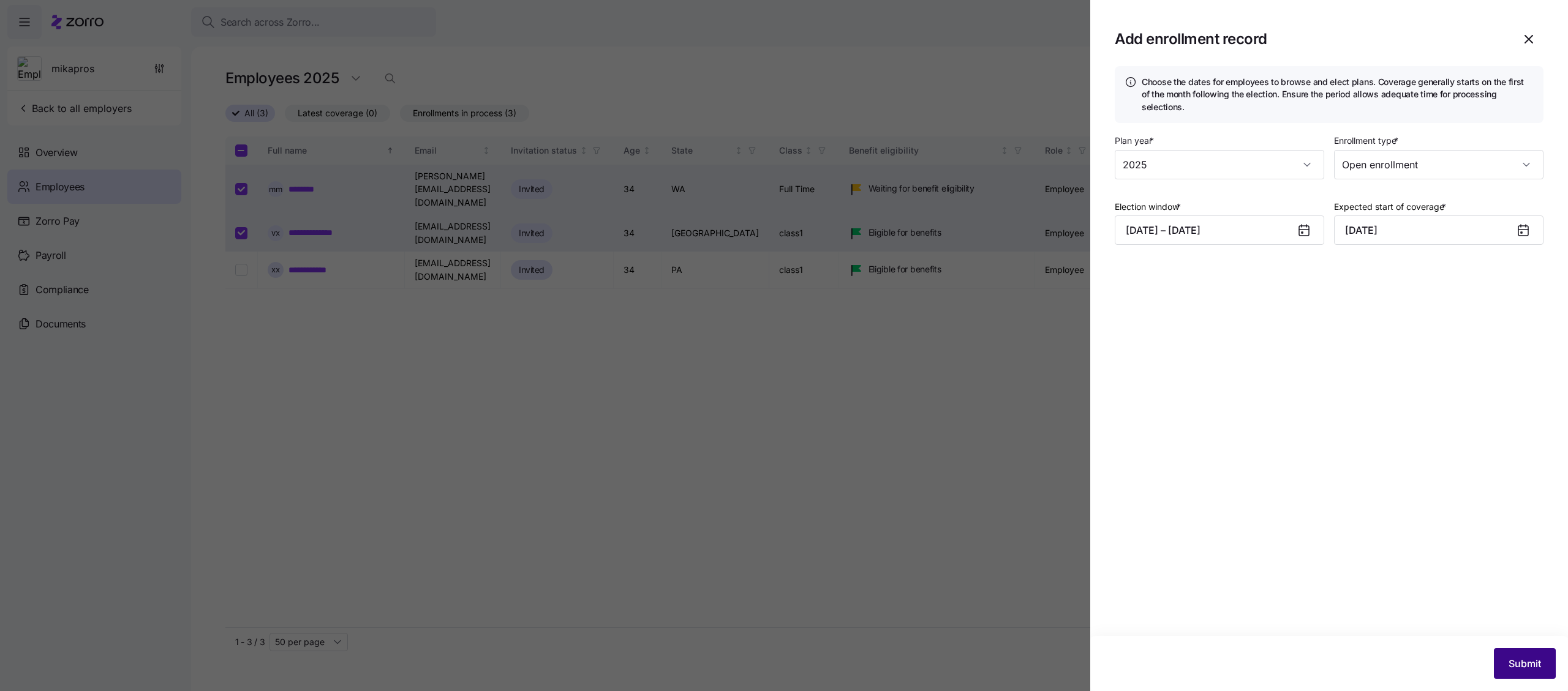
click at [1512, 669] on span "Submit" at bounding box center [1525, 664] width 33 height 15
click at [1350, 164] on input "Open enrollment" at bounding box center [1438, 165] width 209 height 29
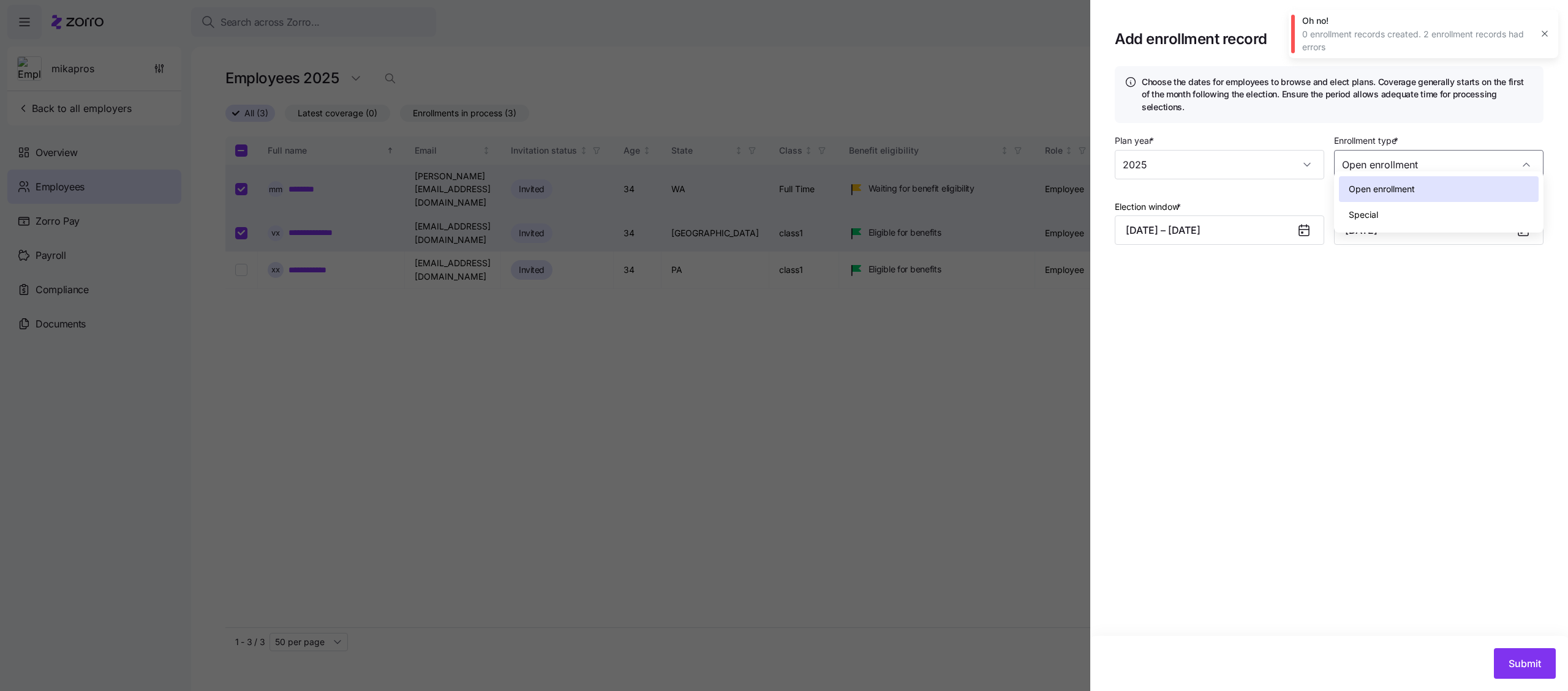
click at [1381, 211] on div "Special" at bounding box center [1438, 215] width 200 height 26
type input "Special"
type input "[DATE]"
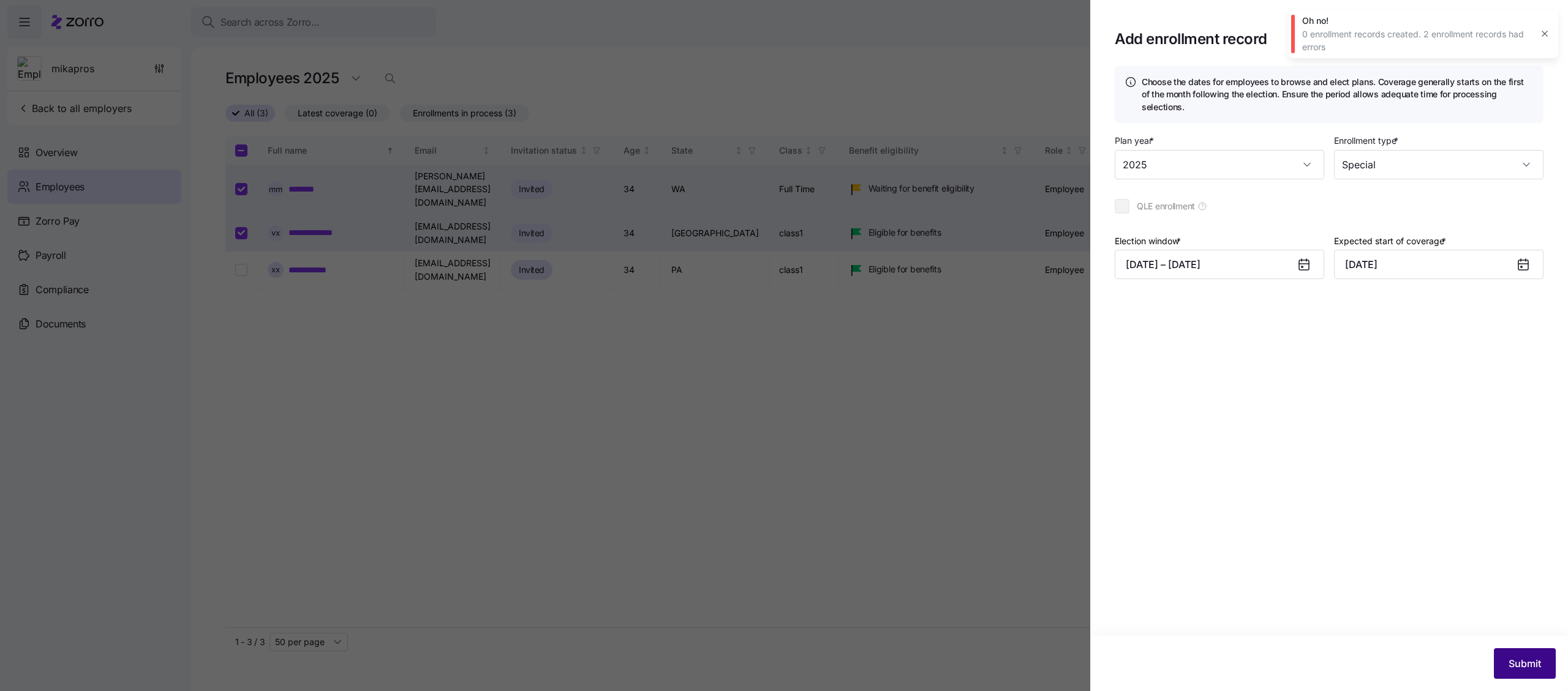
click at [1521, 675] on button "Submit" at bounding box center [1525, 664] width 62 height 31
click at [1539, 95] on icon "button" at bounding box center [1544, 92] width 10 height 10
click at [1541, 38] on icon "button" at bounding box center [1544, 33] width 10 height 10
click at [1529, 38] on icon "button" at bounding box center [1529, 39] width 15 height 15
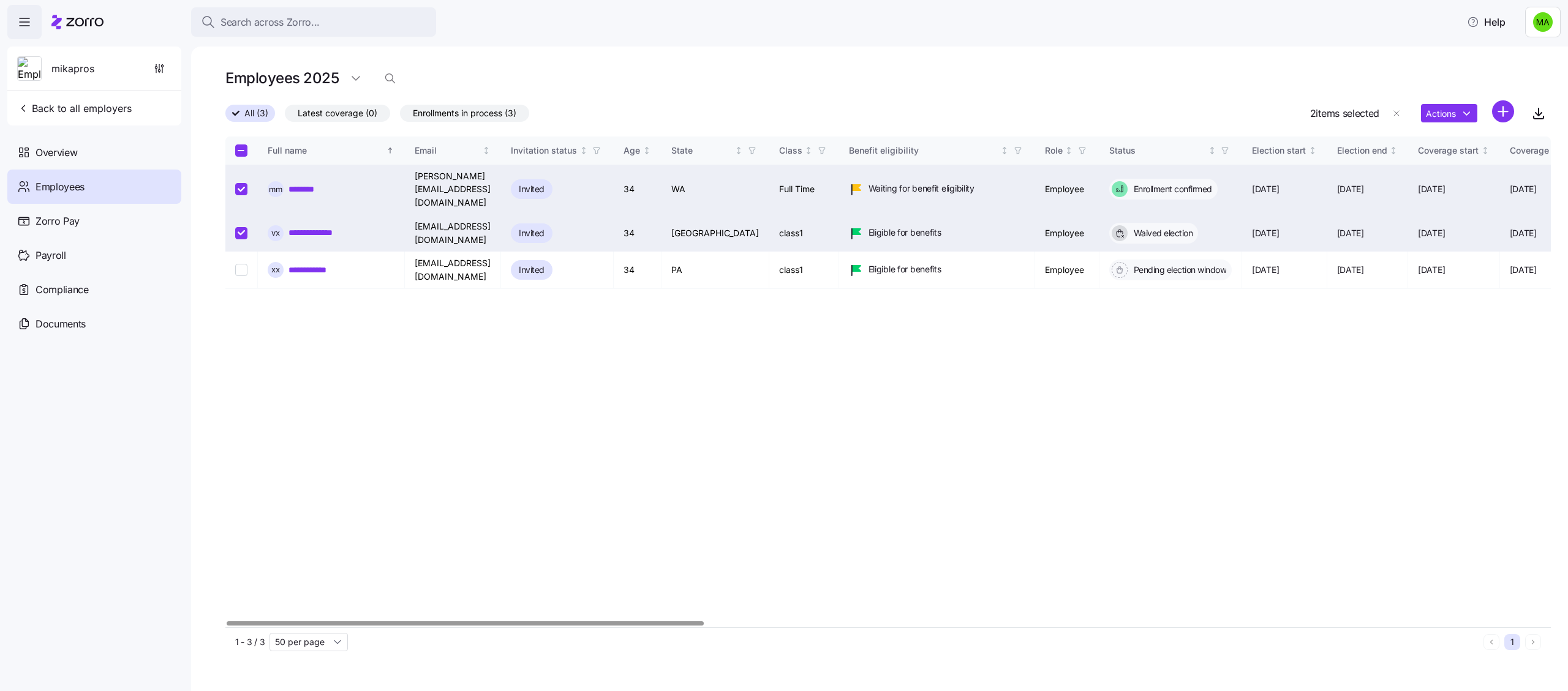
click at [1109, 80] on div "Employees 2025" at bounding box center [888, 78] width 1325 height 24
click at [240, 227] on input "Select record 2" at bounding box center [241, 233] width 12 height 12
checkbox input "false"
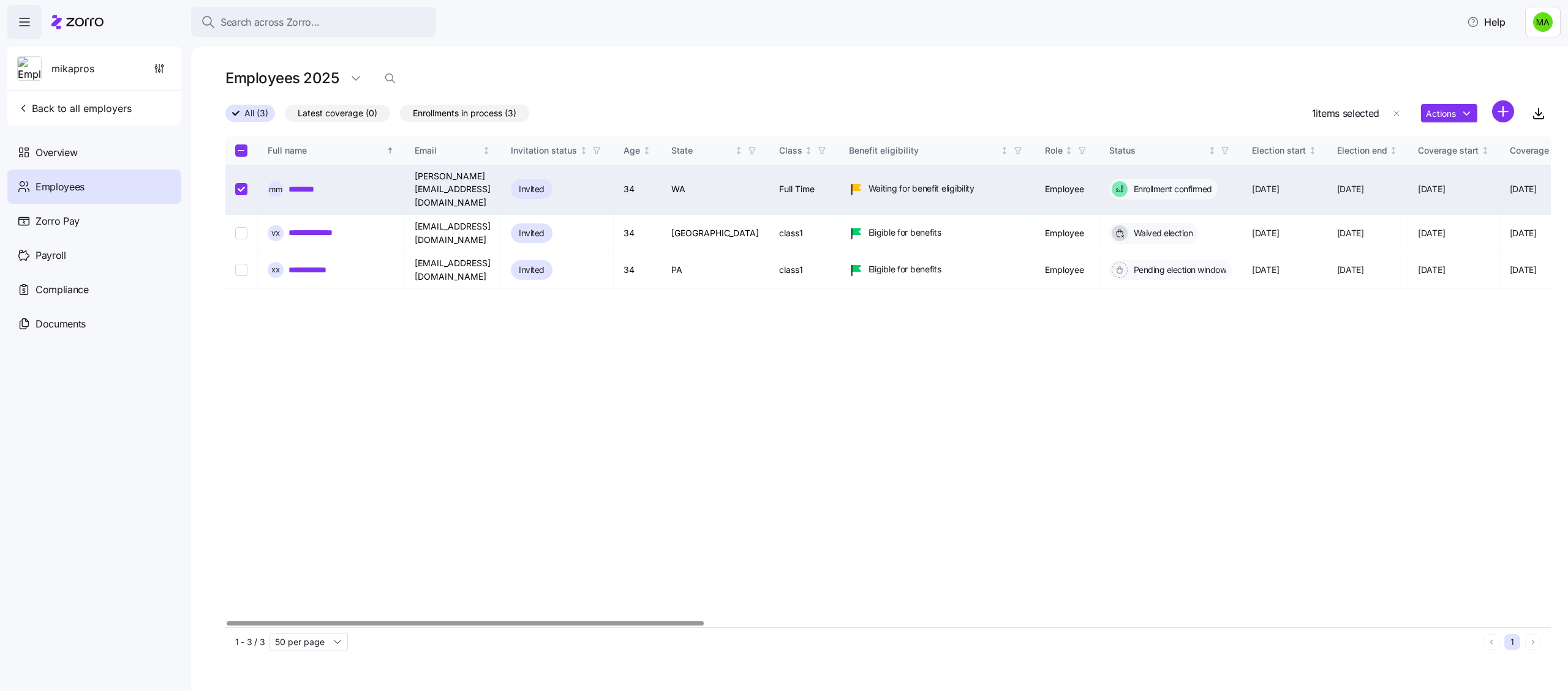
click at [236, 183] on input "Select record 1" at bounding box center [241, 189] width 12 height 12
checkbox input "false"
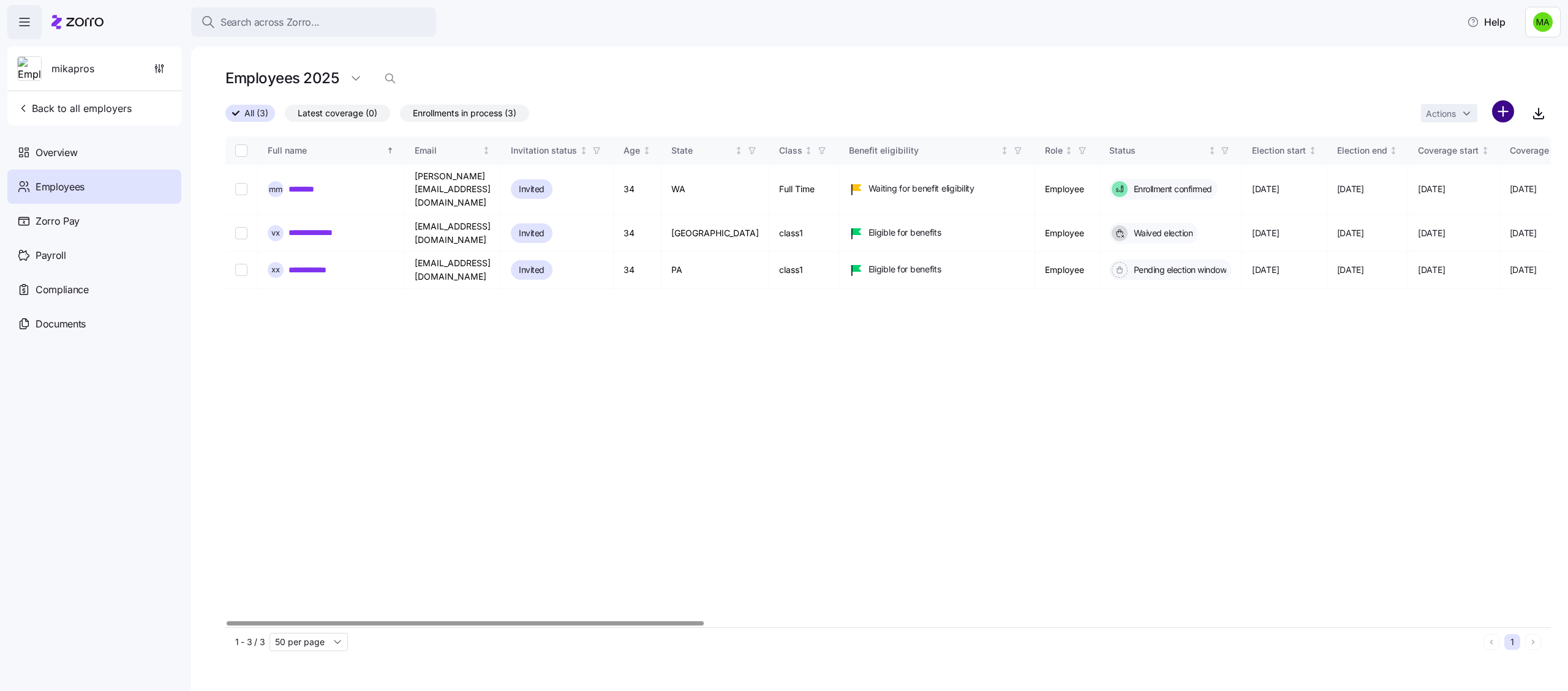
click at [1500, 115] on html "Search across Zorro... Help mikapros Back to all employers Overview Employees Z…" at bounding box center [784, 341] width 1568 height 684
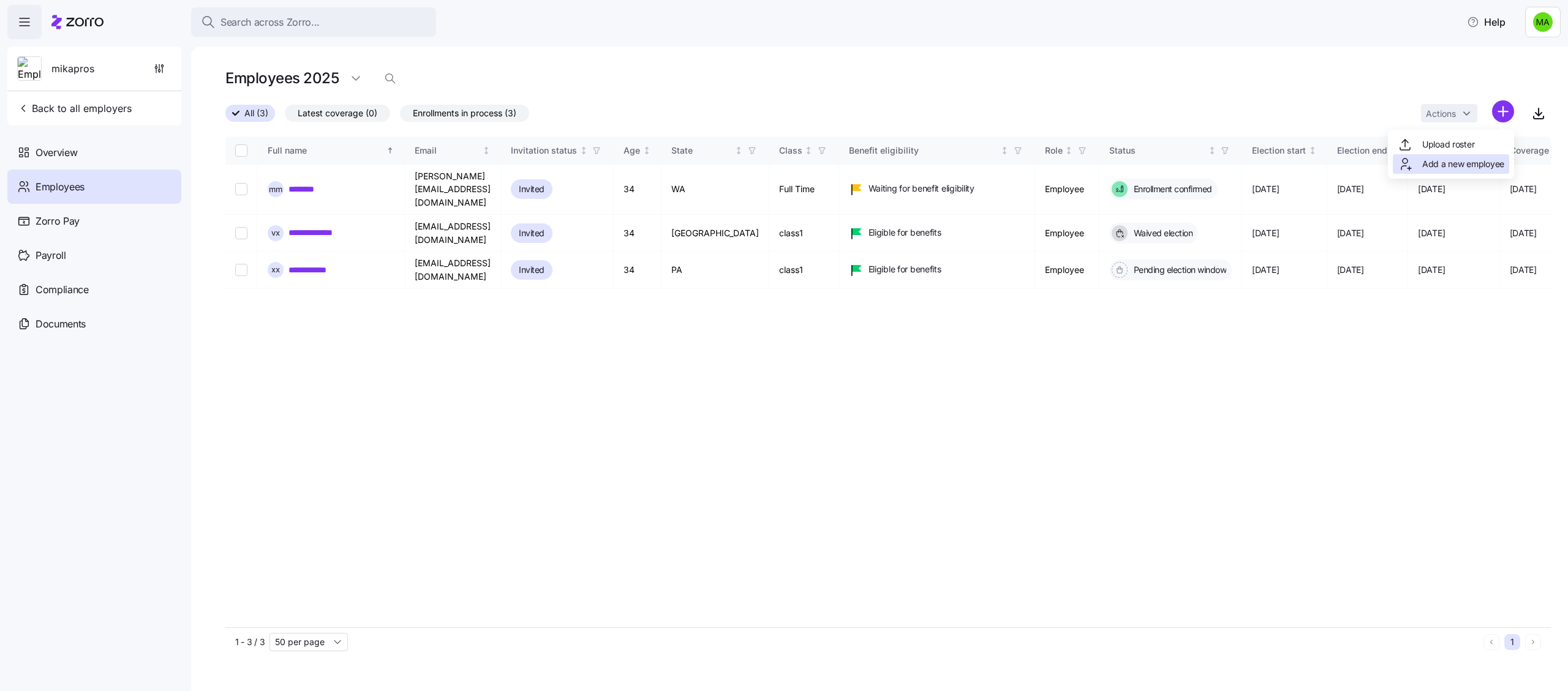
click at [1451, 162] on span "Add a new employee" at bounding box center [1463, 164] width 82 height 12
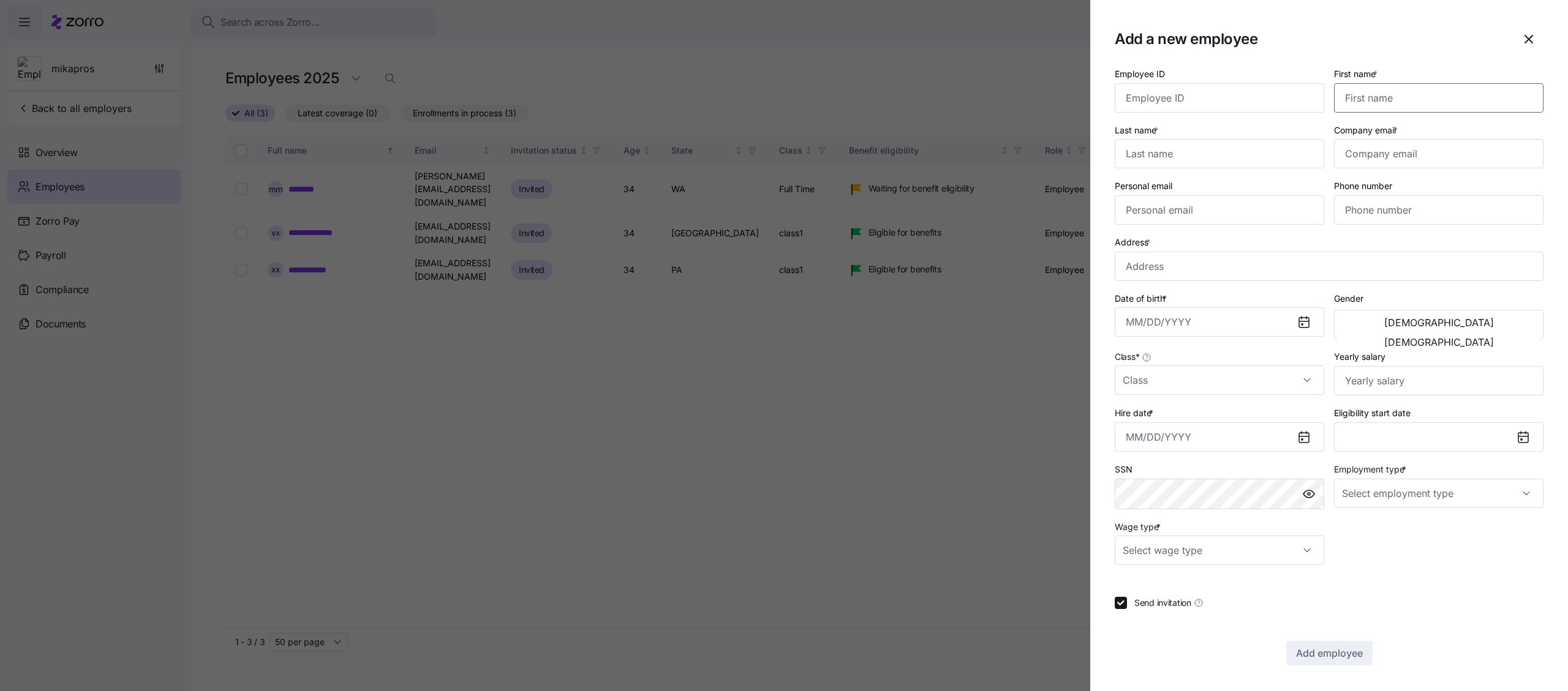
click at [1408, 100] on input "First name *" at bounding box center [1438, 98] width 209 height 29
click at [1284, 440] on input "Hire date *" at bounding box center [1219, 438] width 209 height 29
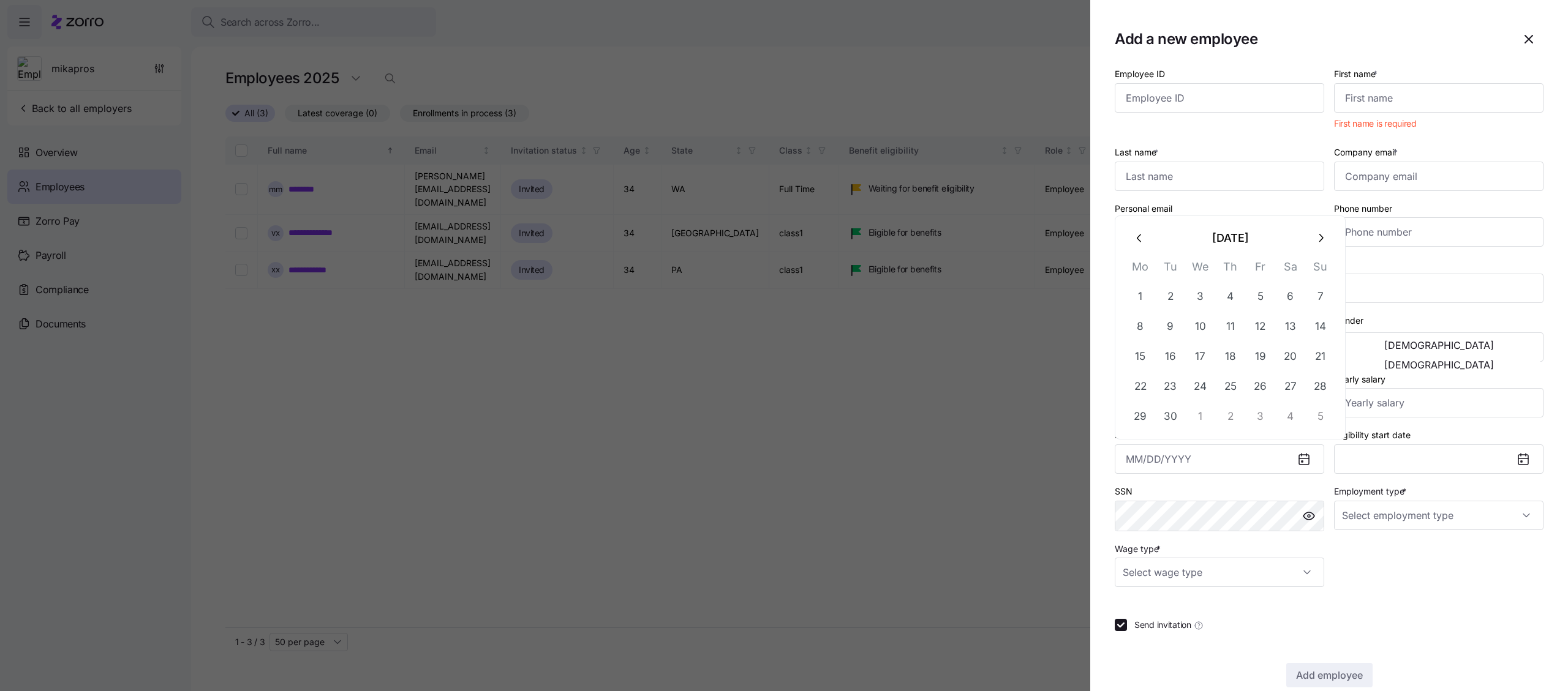
click at [839, 416] on div at bounding box center [784, 346] width 1568 height 691
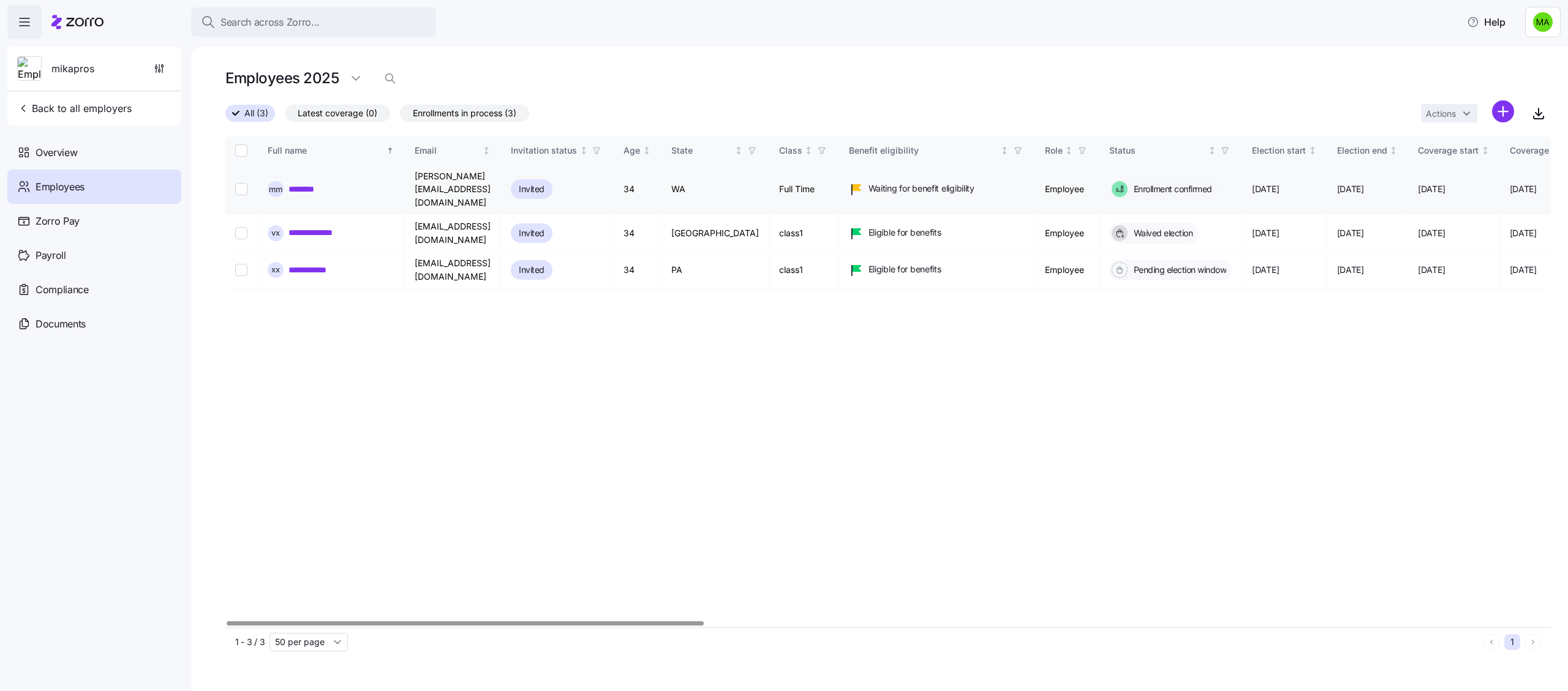
click at [323, 183] on link "********" at bounding box center [316, 189] width 55 height 12
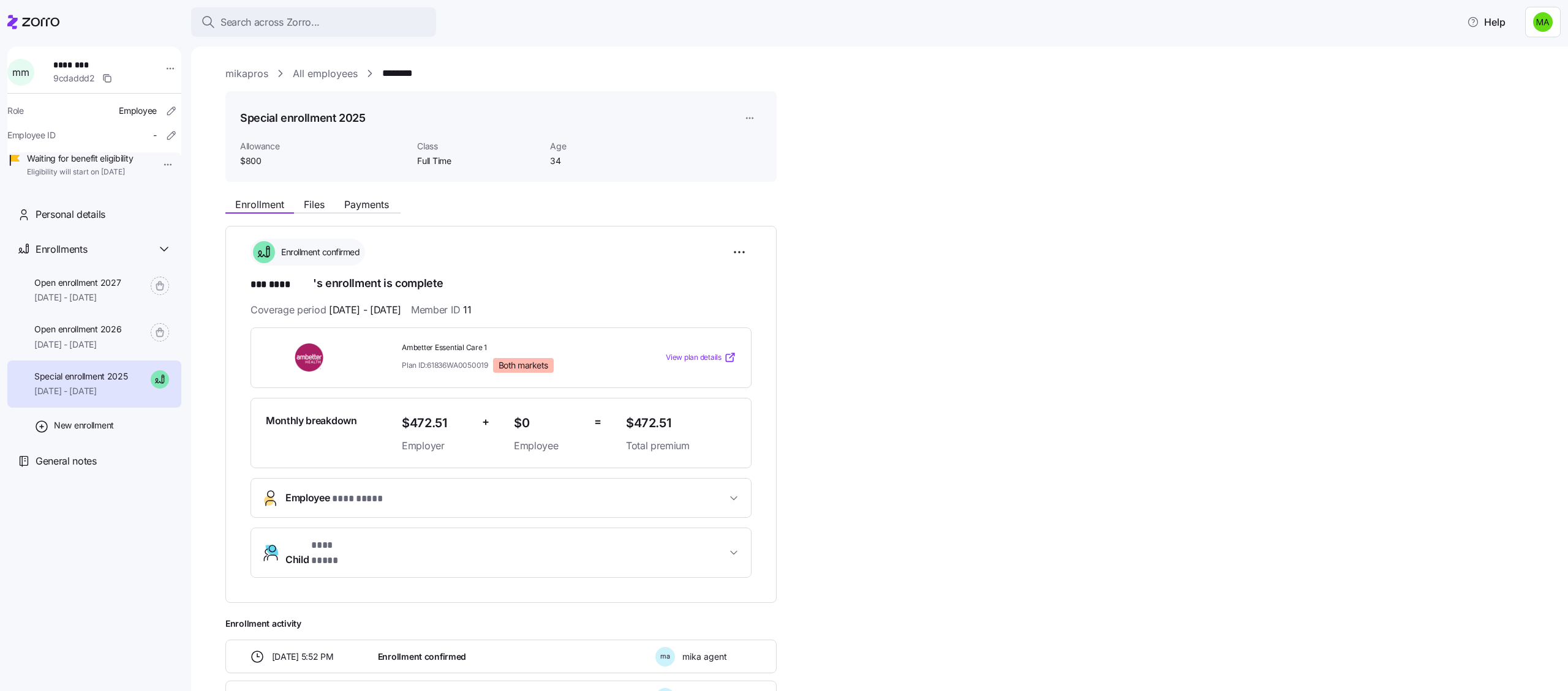
scroll to position [24, 0]
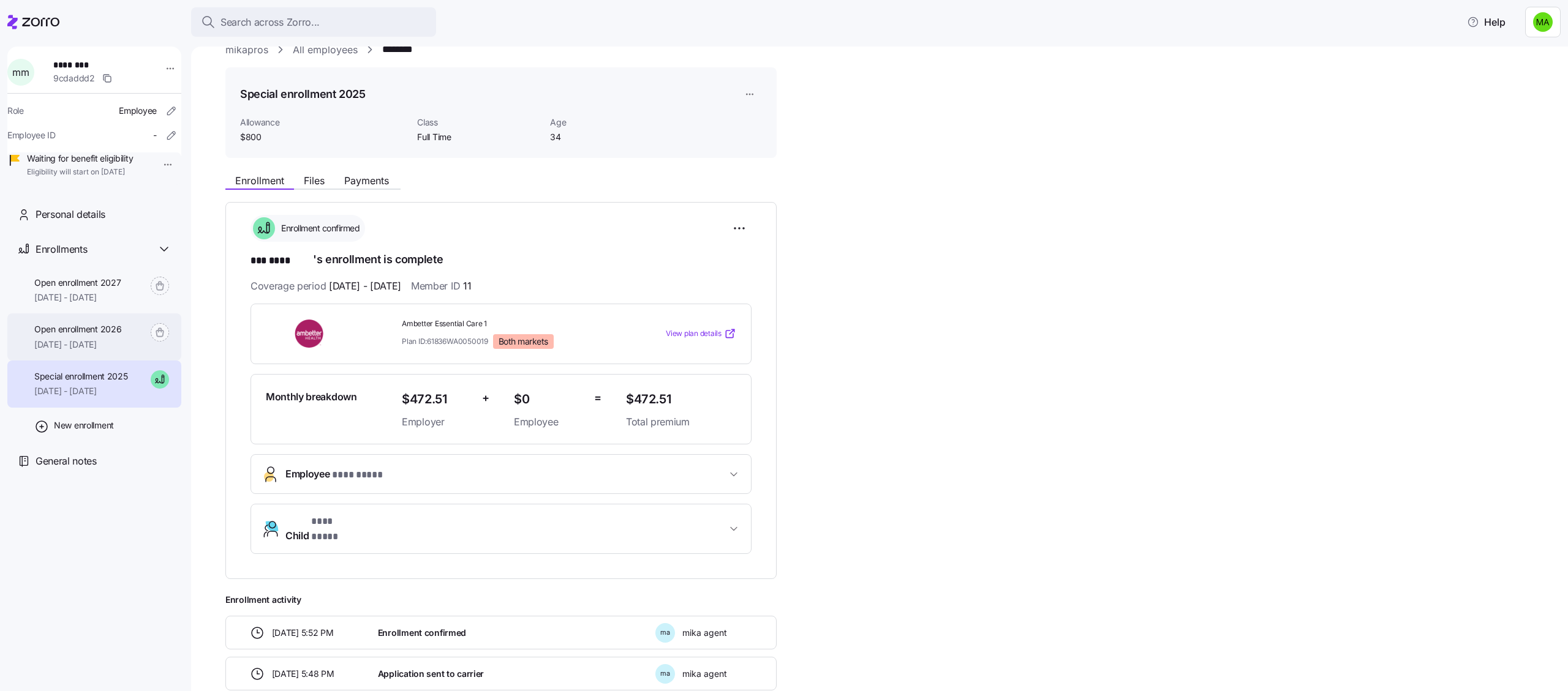
click at [73, 351] on span "[DATE] - [DATE]" at bounding box center [77, 345] width 87 height 12
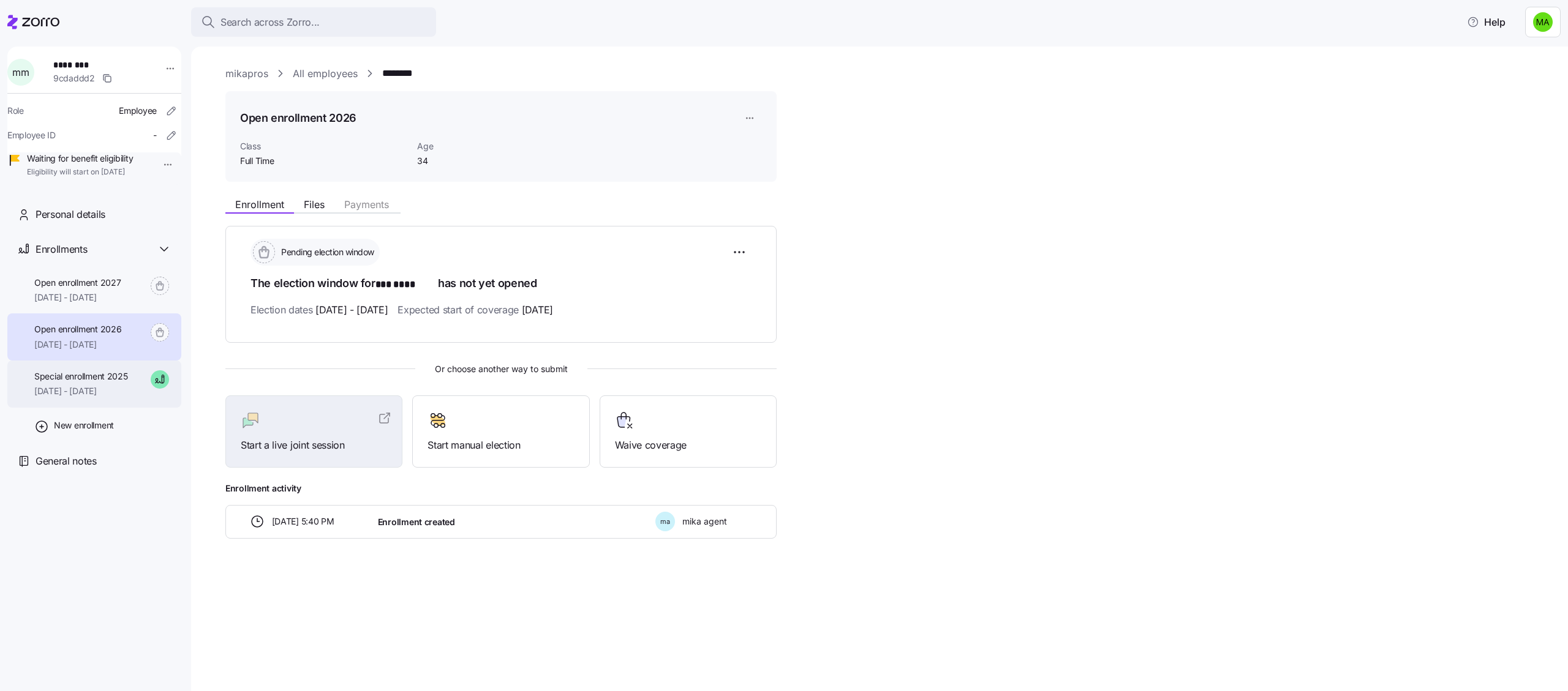
click at [73, 398] on span "[DATE] - [DATE]" at bounding box center [81, 391] width 94 height 12
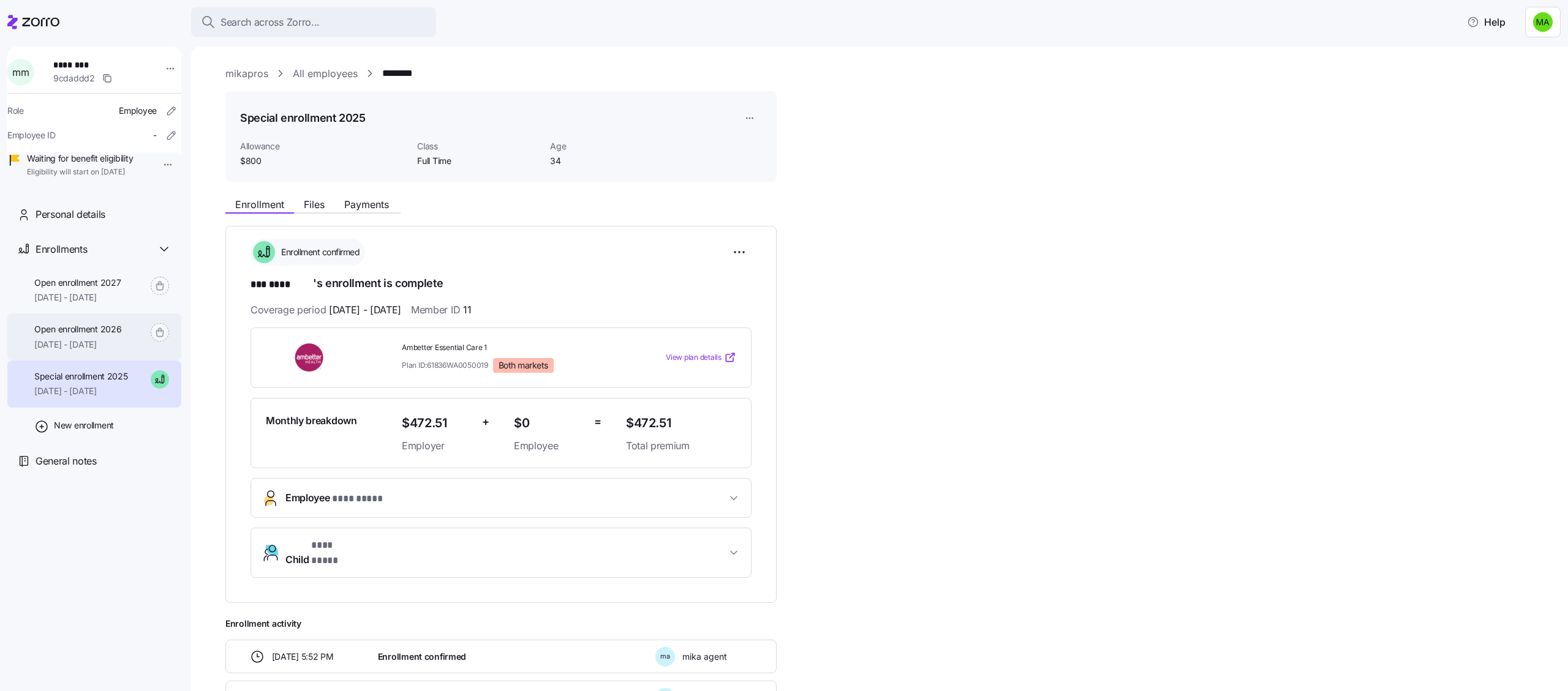
click at [115, 336] on span "Open enrollment 2026" at bounding box center [77, 329] width 87 height 12
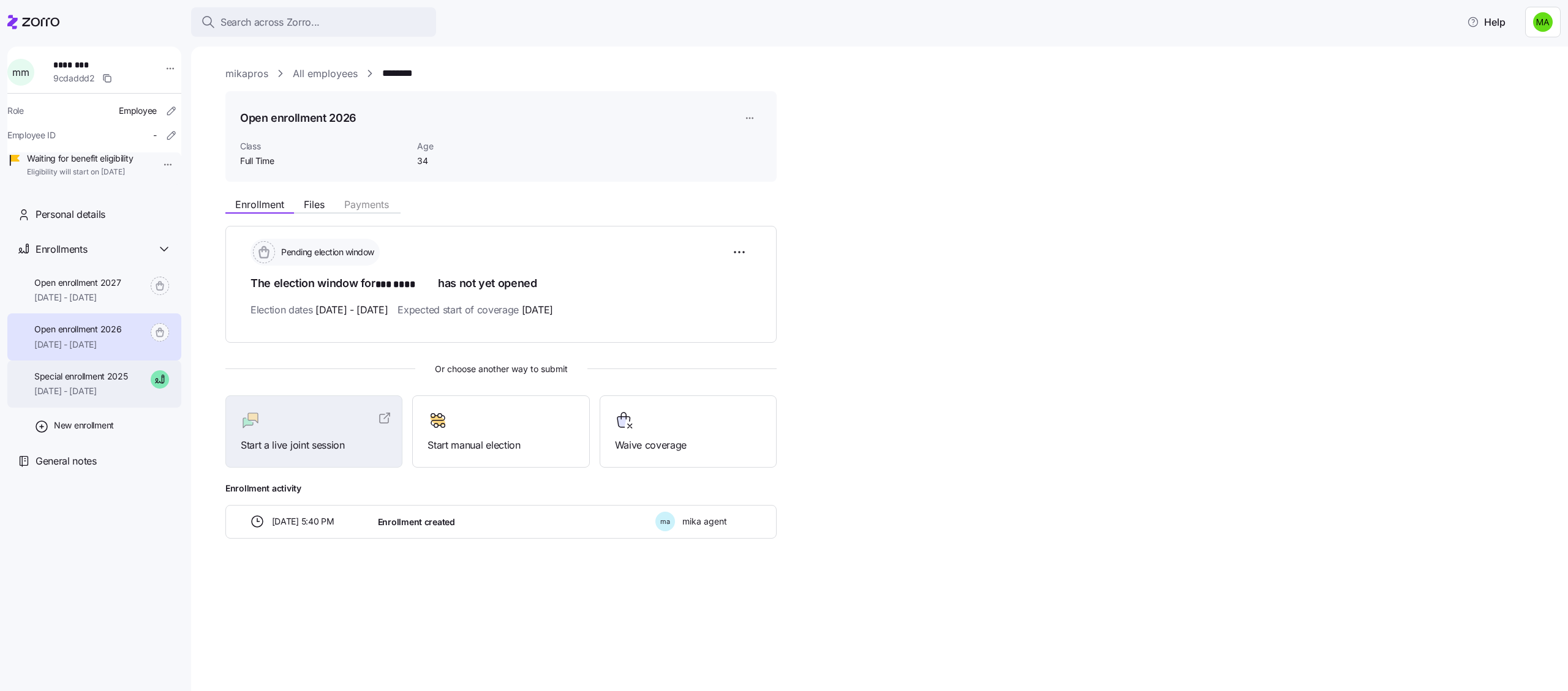
click at [112, 398] on span "[DATE] - [DATE]" at bounding box center [81, 391] width 94 height 12
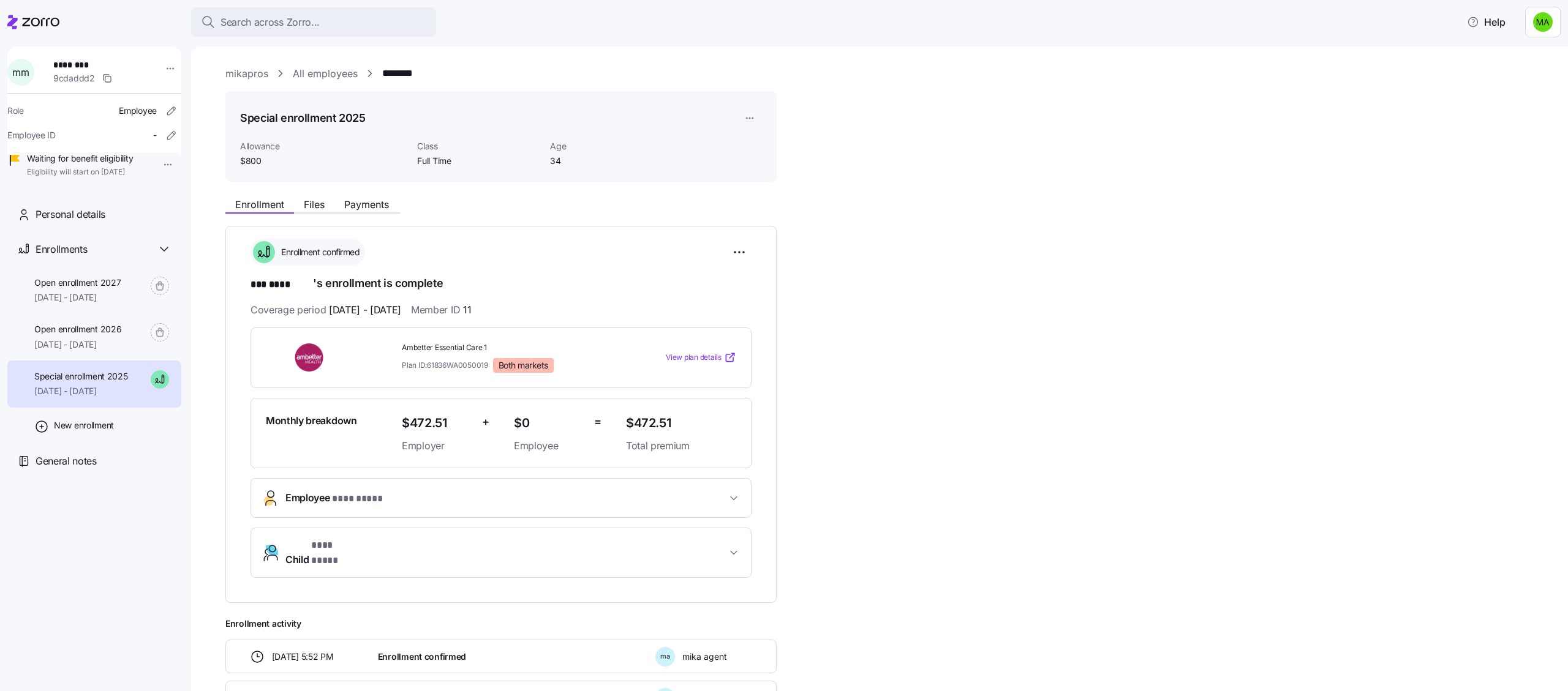
click at [250, 68] on link "mikapros" at bounding box center [247, 73] width 43 height 15
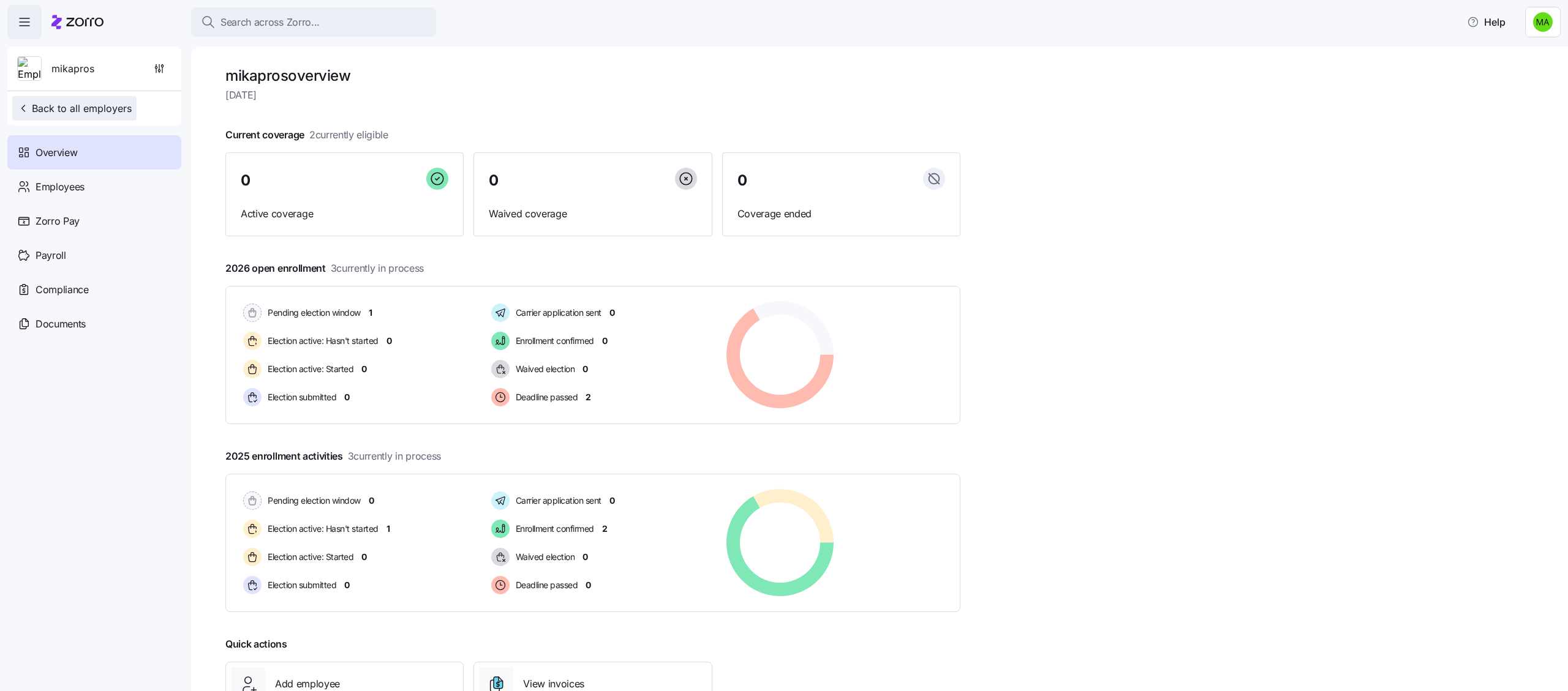
click at [103, 117] on button "Back to all employers" at bounding box center [74, 108] width 125 height 24
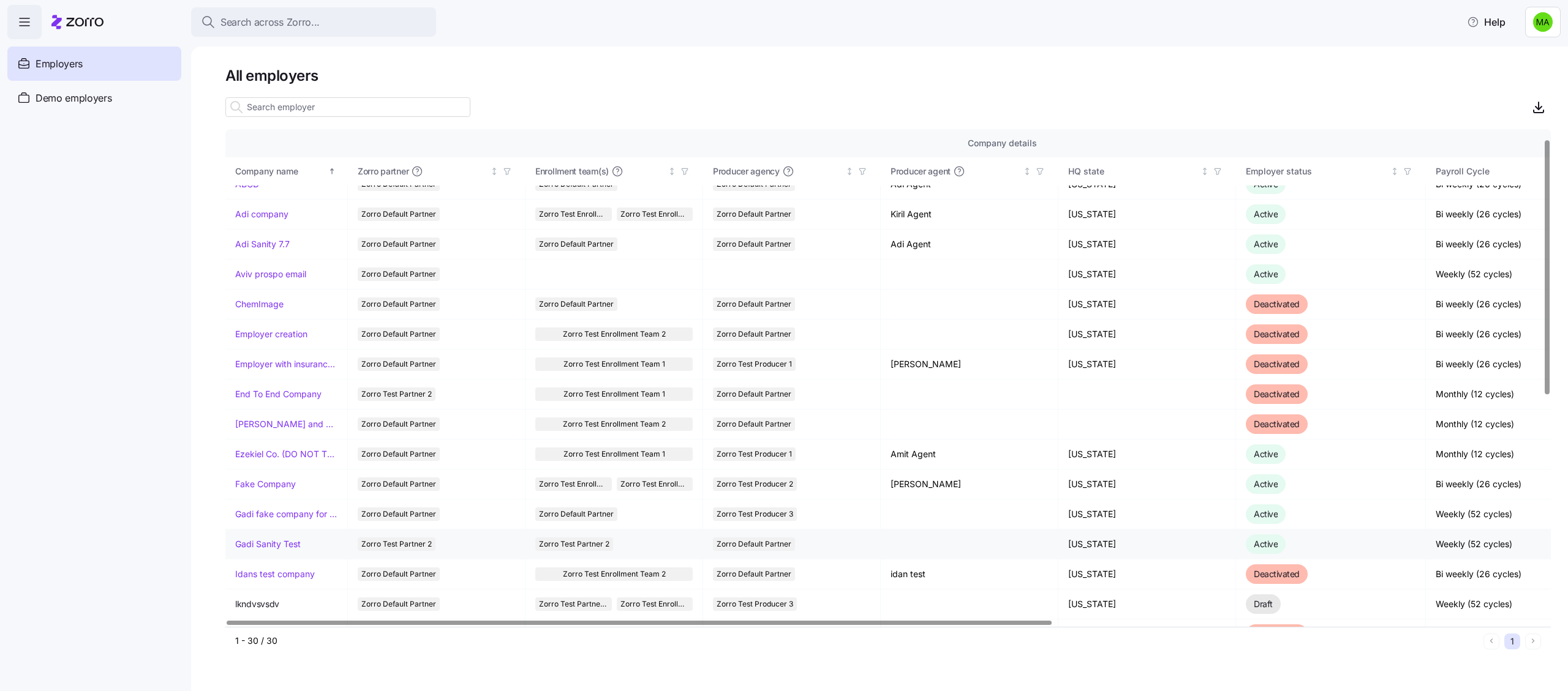
scroll to position [19, 0]
click at [270, 479] on link "Fake Company" at bounding box center [266, 482] width 60 height 12
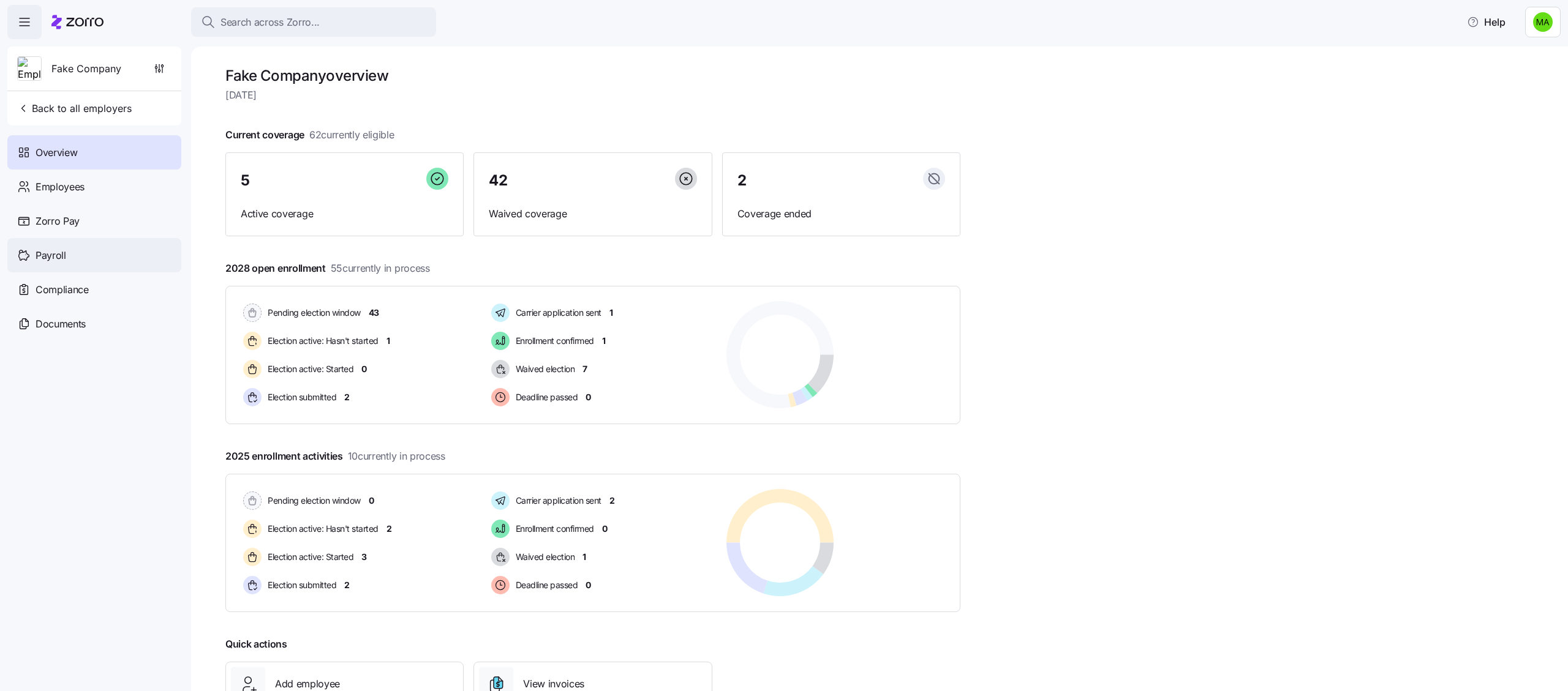
click at [74, 260] on div "Payroll" at bounding box center [94, 255] width 174 height 34
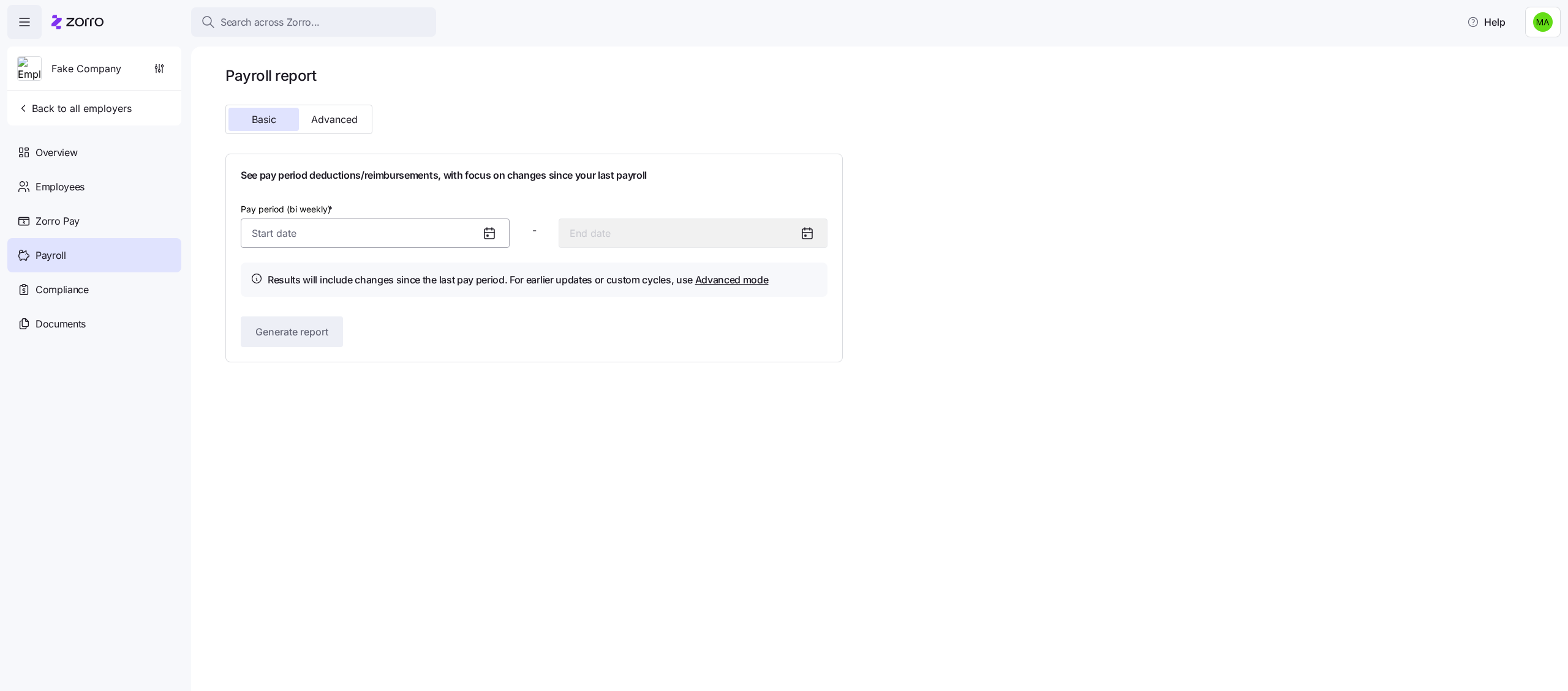
click at [385, 228] on input "Pay period (bi weekly) *" at bounding box center [375, 233] width 269 height 29
click at [350, 413] on button "25" at bounding box center [356, 424] width 29 height 29
type input "September 25, 2025"
type input "October 8, 2025"
click at [343, 123] on span "Advanced" at bounding box center [334, 120] width 46 height 10
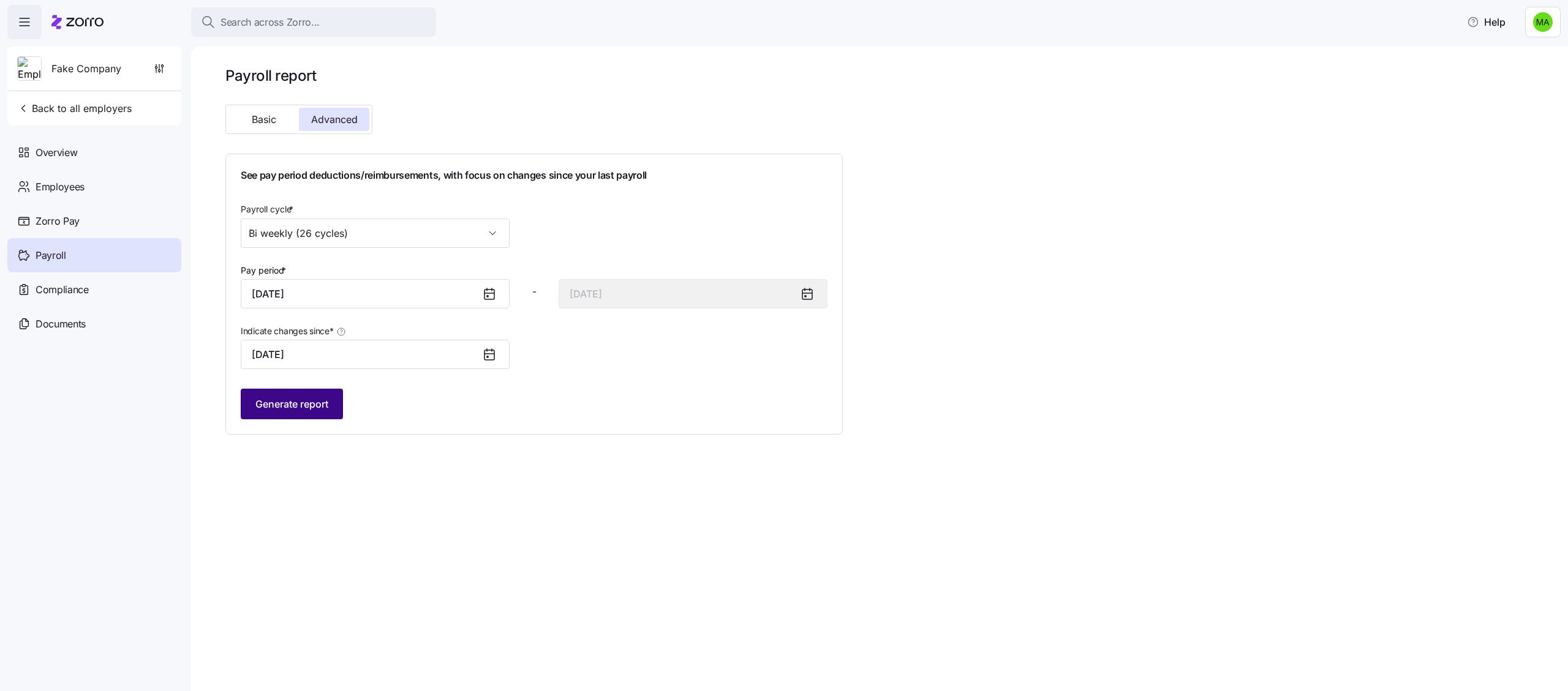
click at [324, 408] on span "Generate report" at bounding box center [291, 404] width 73 height 15
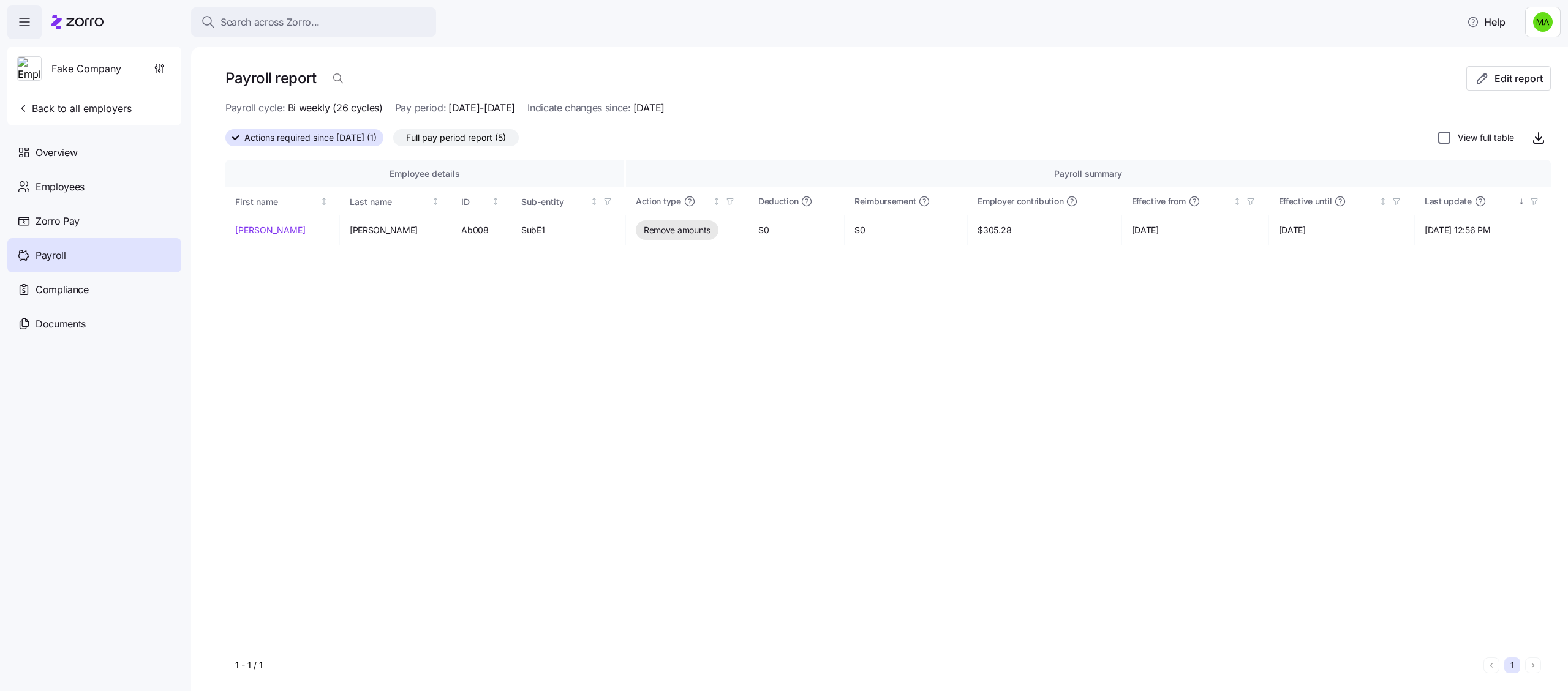
click at [1449, 136] on input "View full table" at bounding box center [1444, 138] width 12 height 12
checkbox input "true"
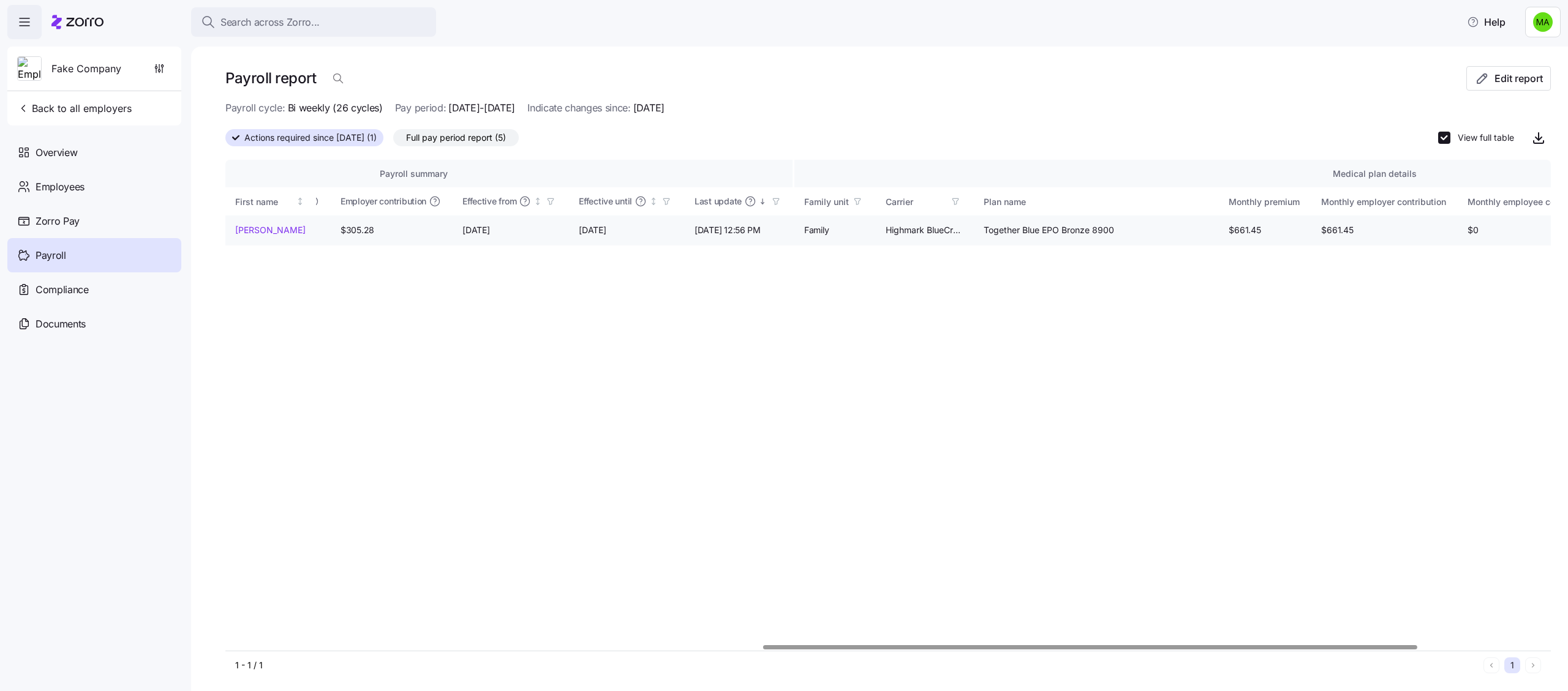
scroll to position [0, 1357]
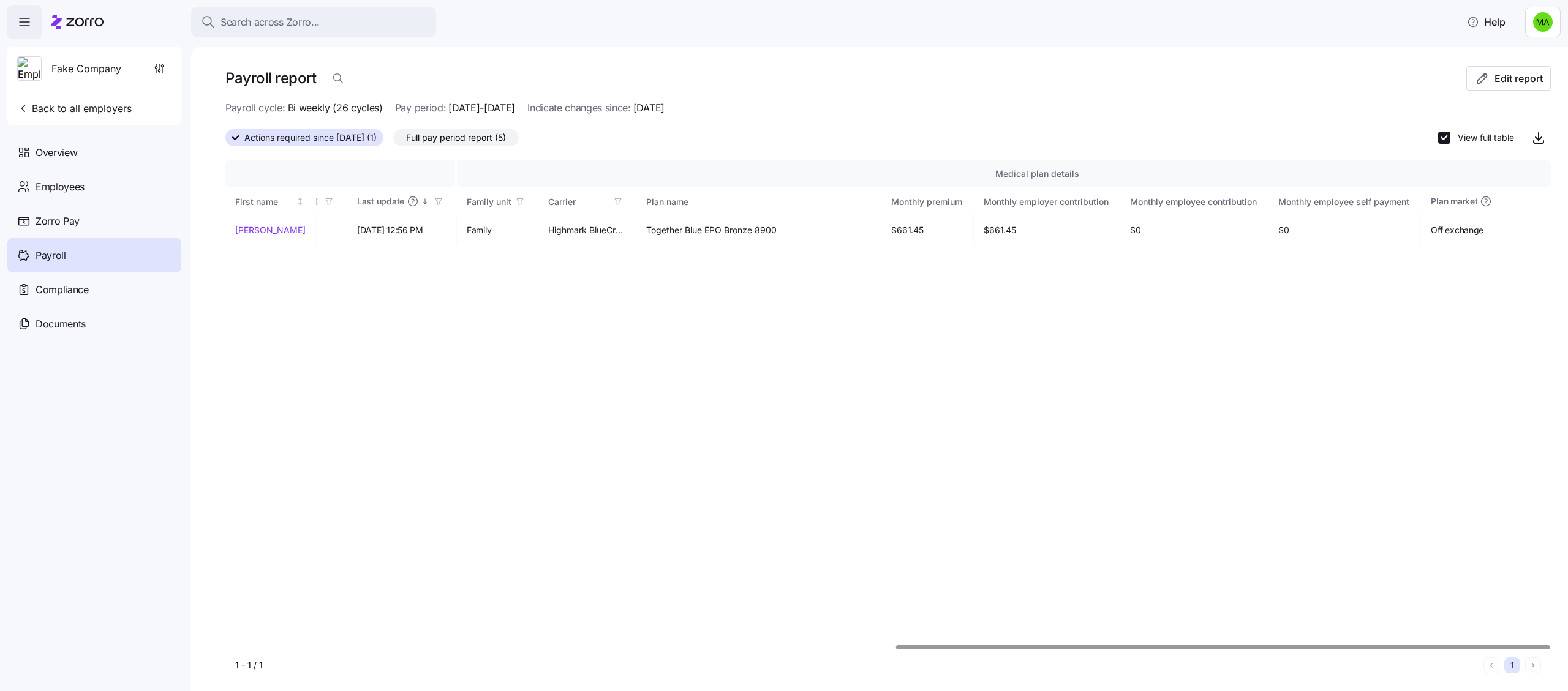
click at [482, 137] on span "Full pay period report (5)" at bounding box center [456, 138] width 99 height 16
click at [393, 141] on input "Full pay period report (5)" at bounding box center [393, 141] width 0 height 0
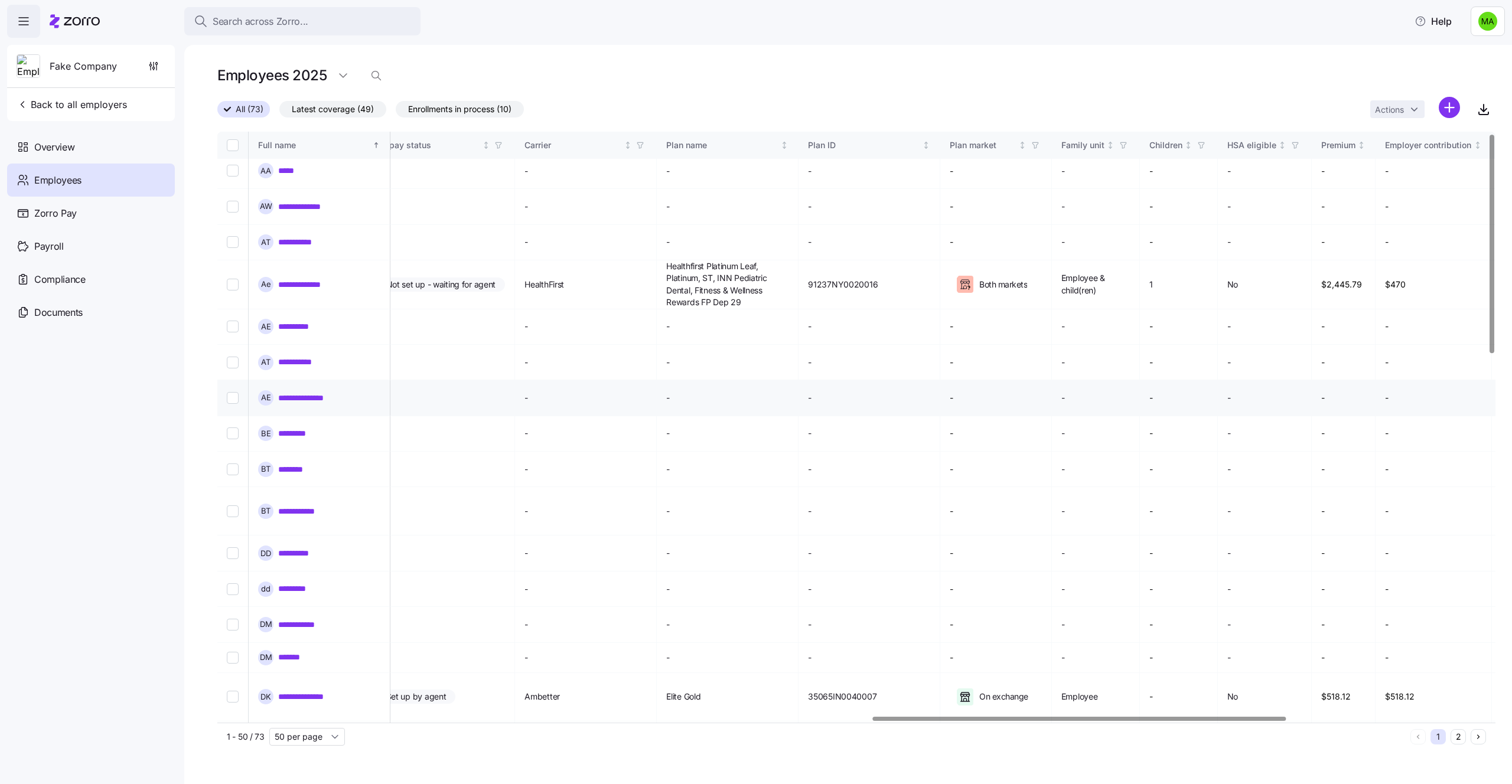
scroll to position [0, 2021]
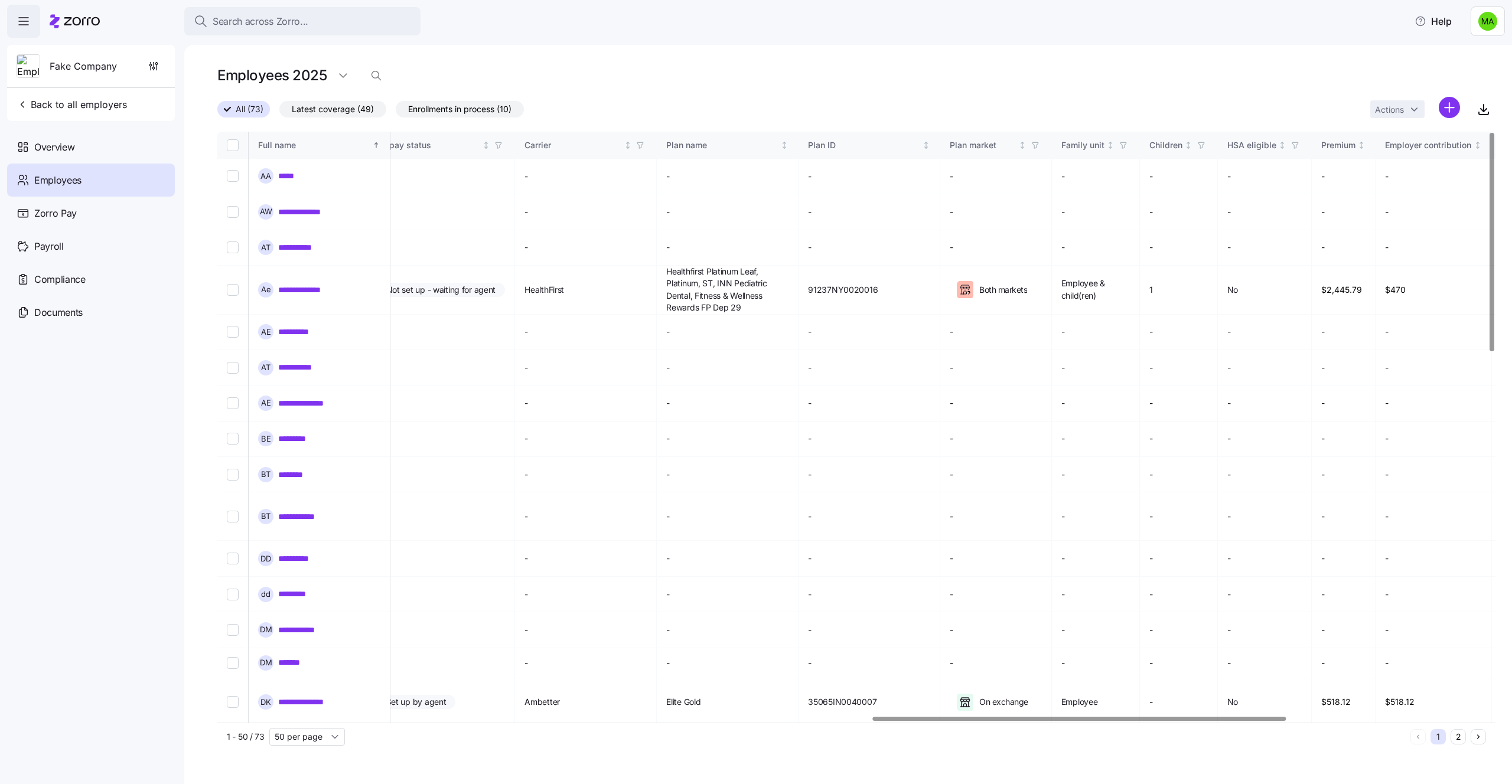
click at [410, 108] on span "Enrollments in process (10)" at bounding box center [460, 109] width 104 height 16
click at [396, 112] on input "Enrollments in process (10)" at bounding box center [396, 112] width 0 height 0
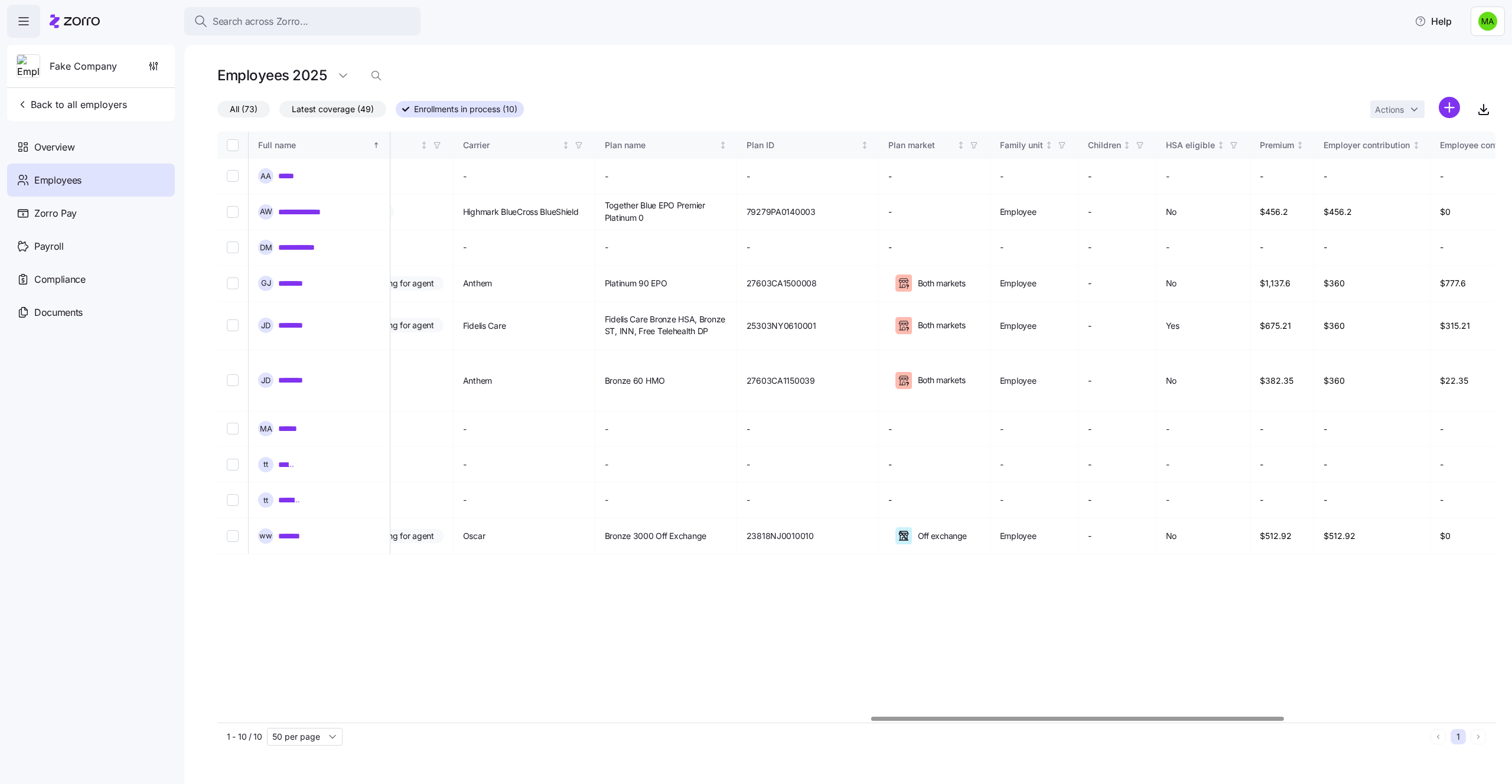
click at [343, 99] on div "All (73) Latest coverage (49) Enrollments in process (10) Actions" at bounding box center [857, 109] width 1278 height 25
click at [346, 109] on span "Latest coverage (49)" at bounding box center [332, 109] width 82 height 16
click at [279, 112] on input "Latest coverage (49)" at bounding box center [279, 112] width 0 height 0
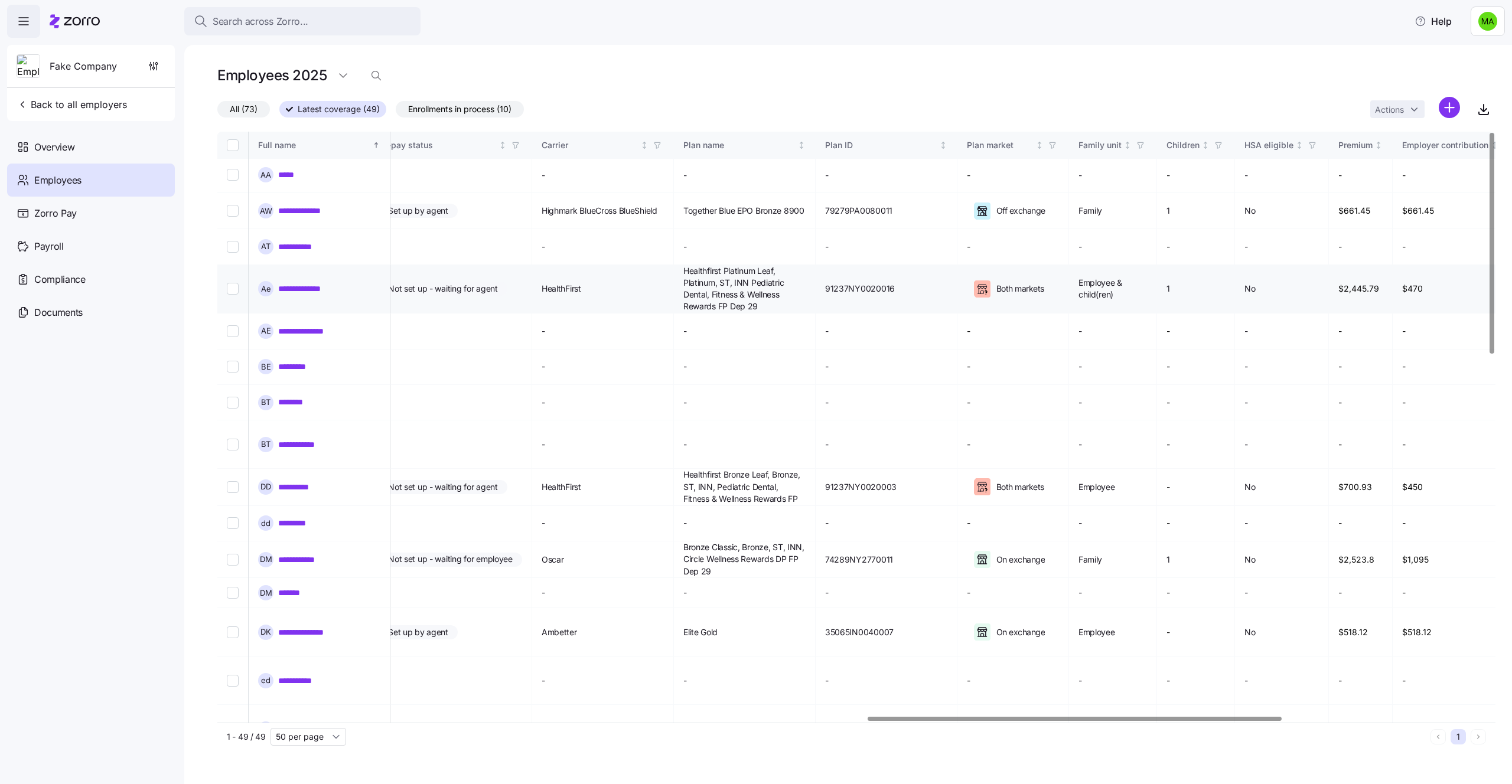
scroll to position [0, 2004]
click at [233, 284] on input "Select record 4" at bounding box center [233, 289] width 12 height 12
checkbox input "true"
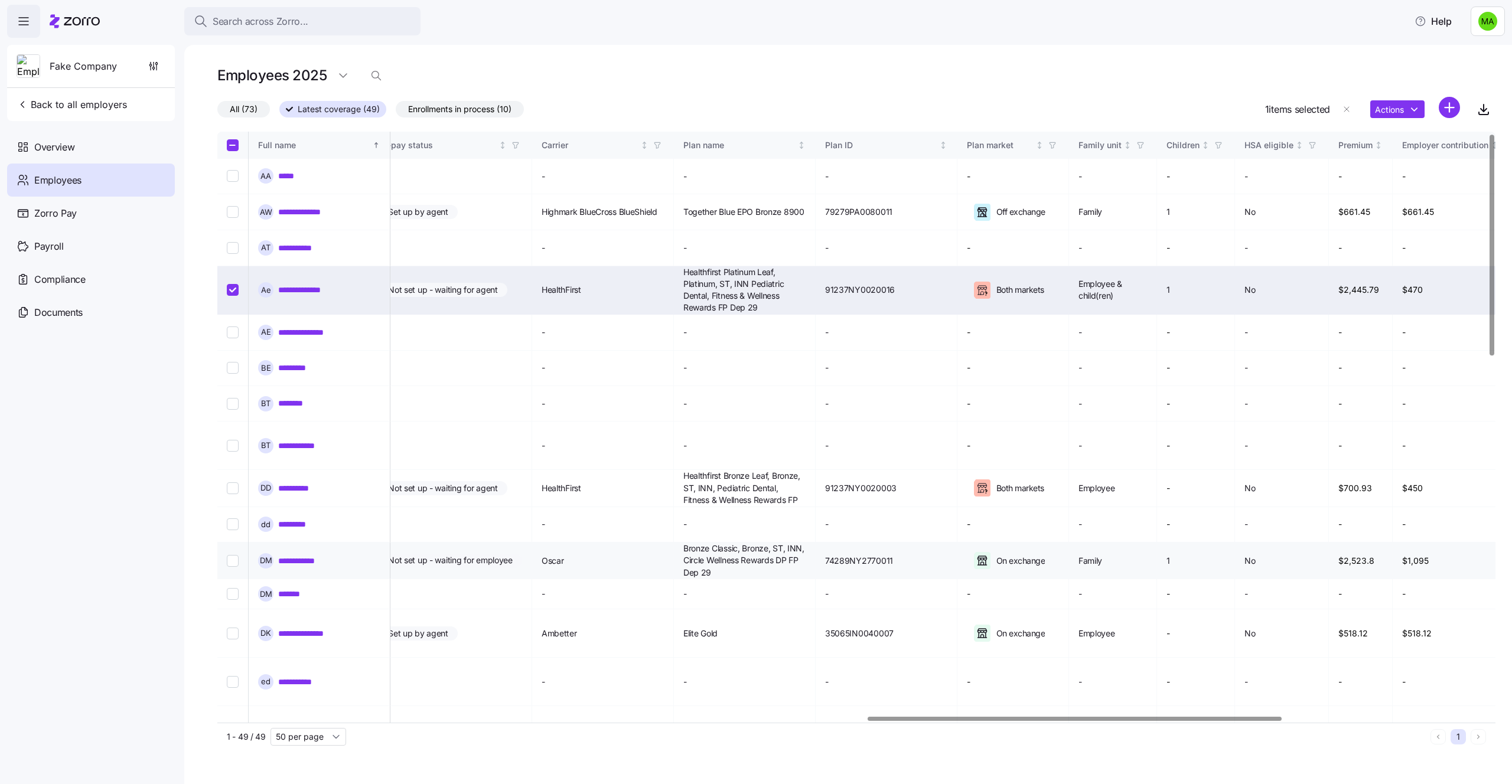
scroll to position [13, 2004]
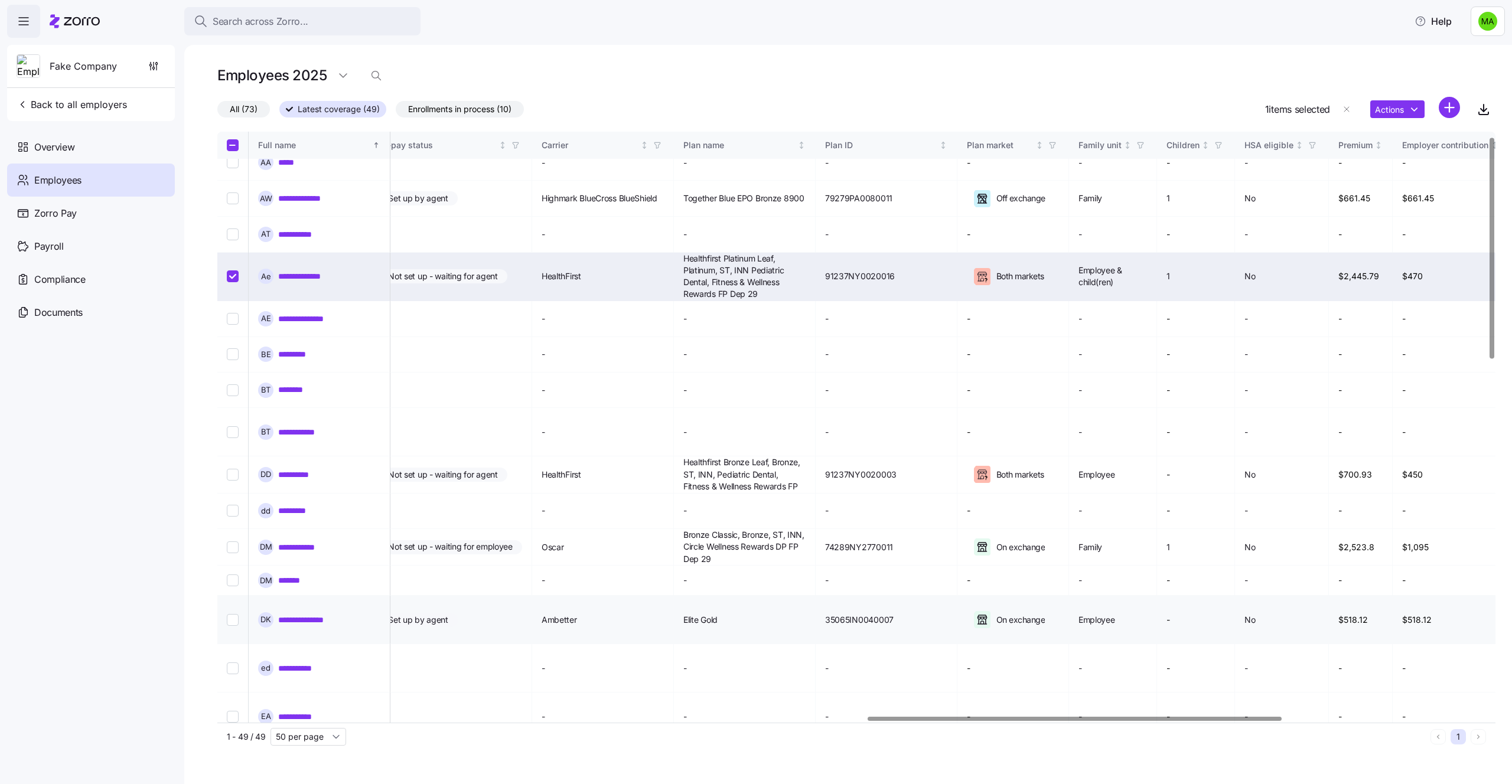
click at [232, 614] on input "Select record 13" at bounding box center [233, 620] width 12 height 12
checkbox input "true"
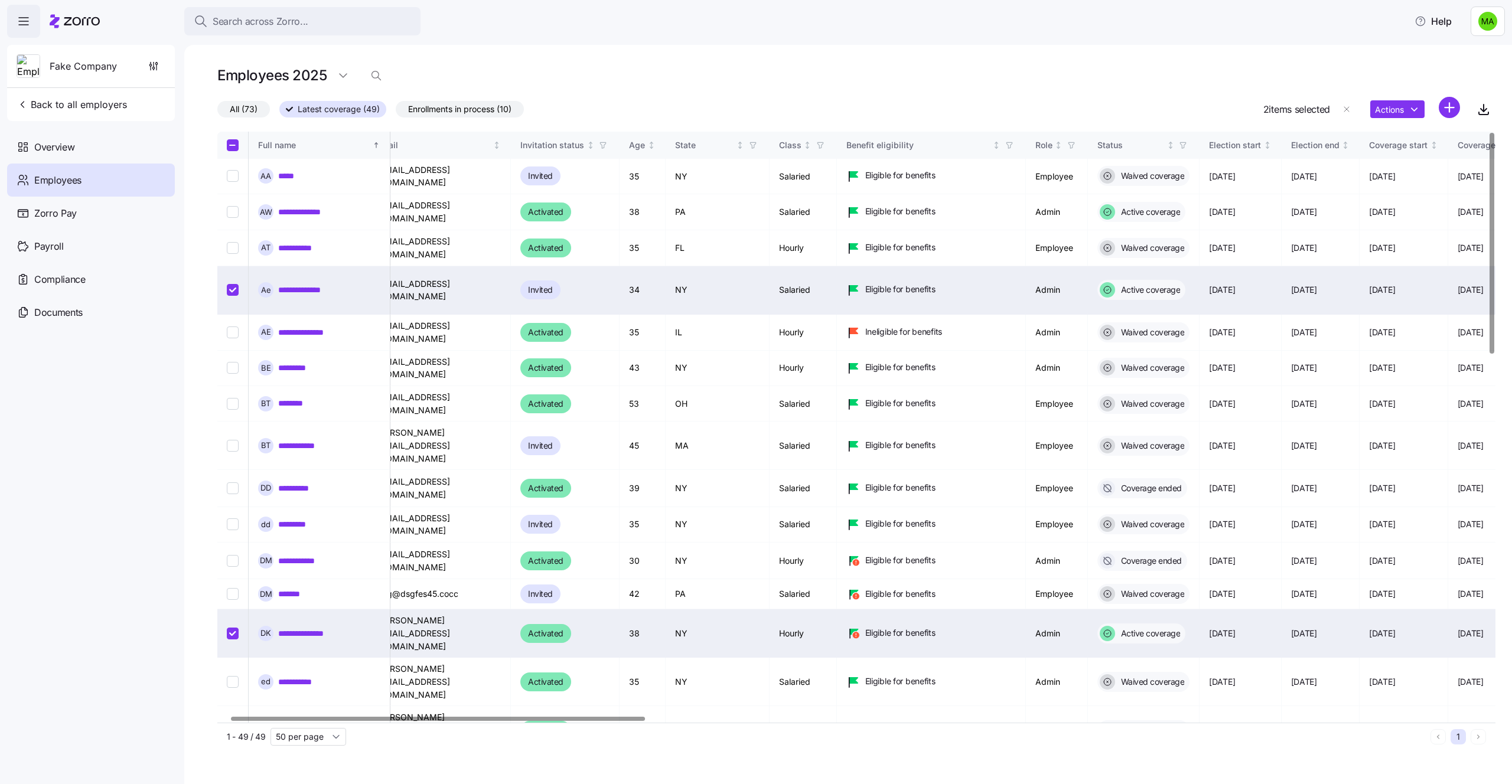
scroll to position [0, 0]
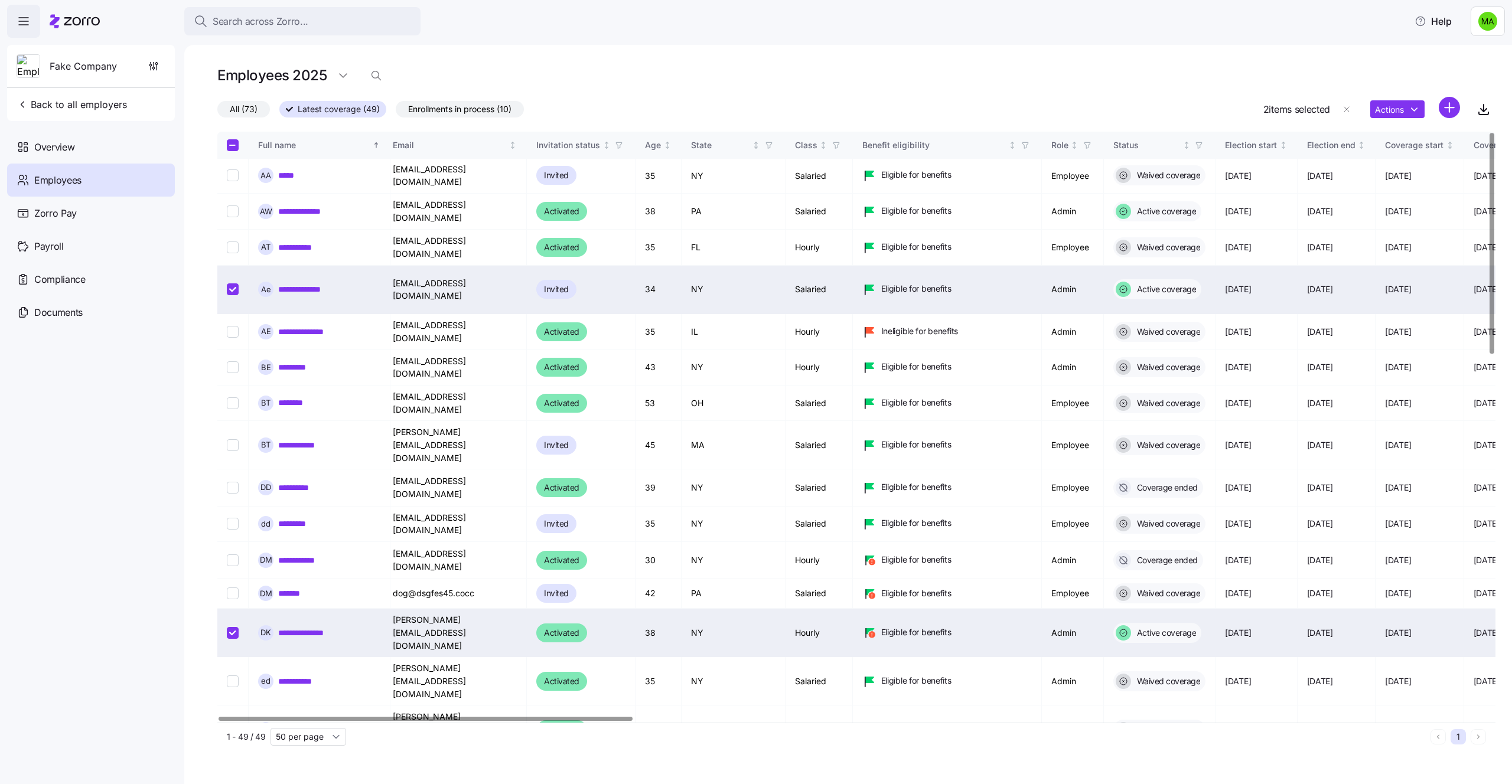
scroll to position [1, 0]
